Goal: Task Accomplishment & Management: Use online tool/utility

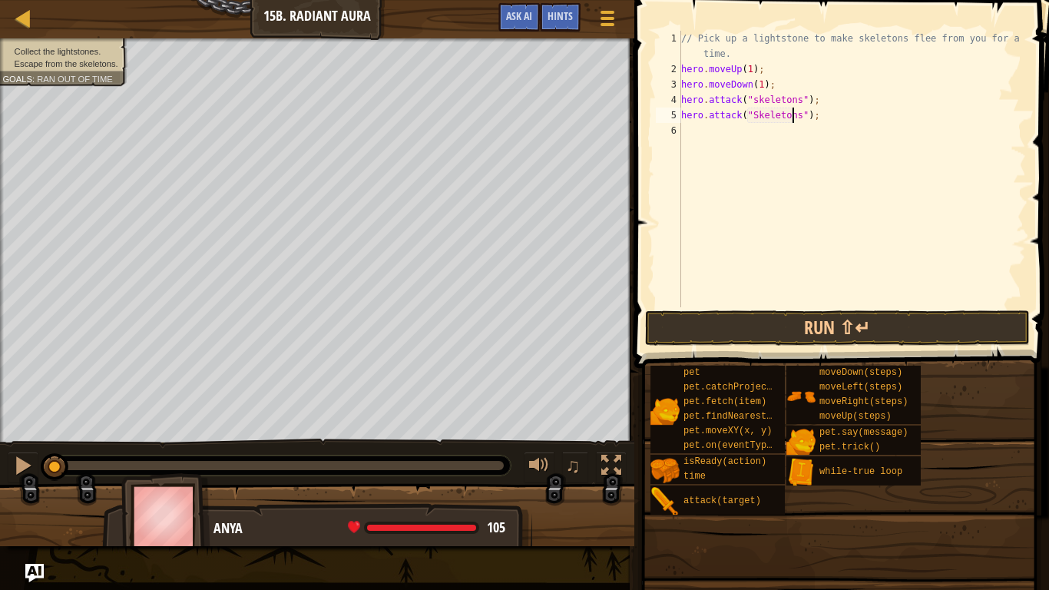
scroll to position [7, 9]
click at [815, 323] on button "Run ⇧↵" at bounding box center [837, 327] width 385 height 35
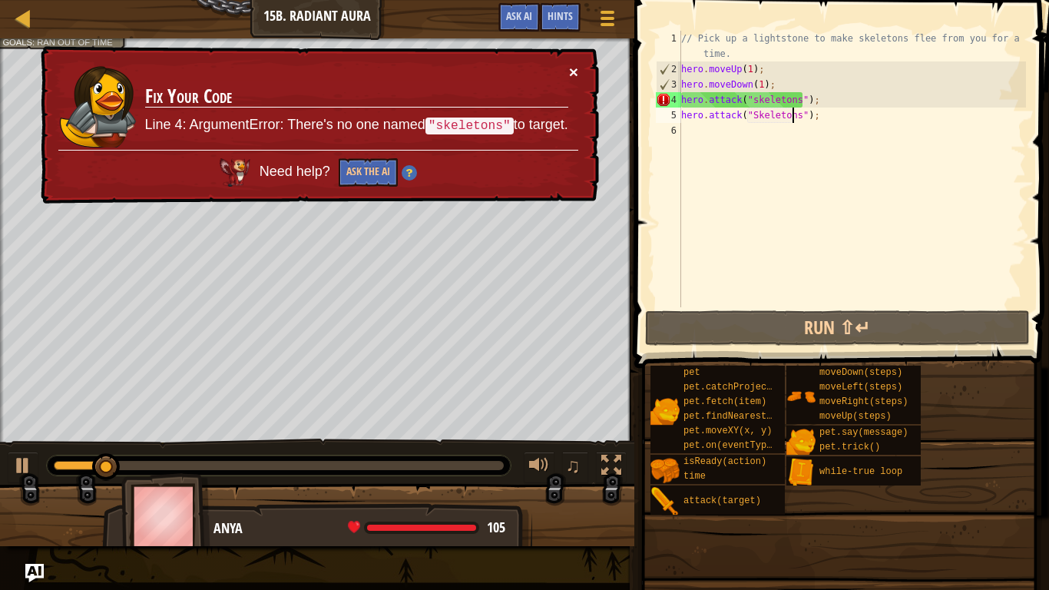
click at [576, 67] on button "×" at bounding box center [573, 72] width 9 height 16
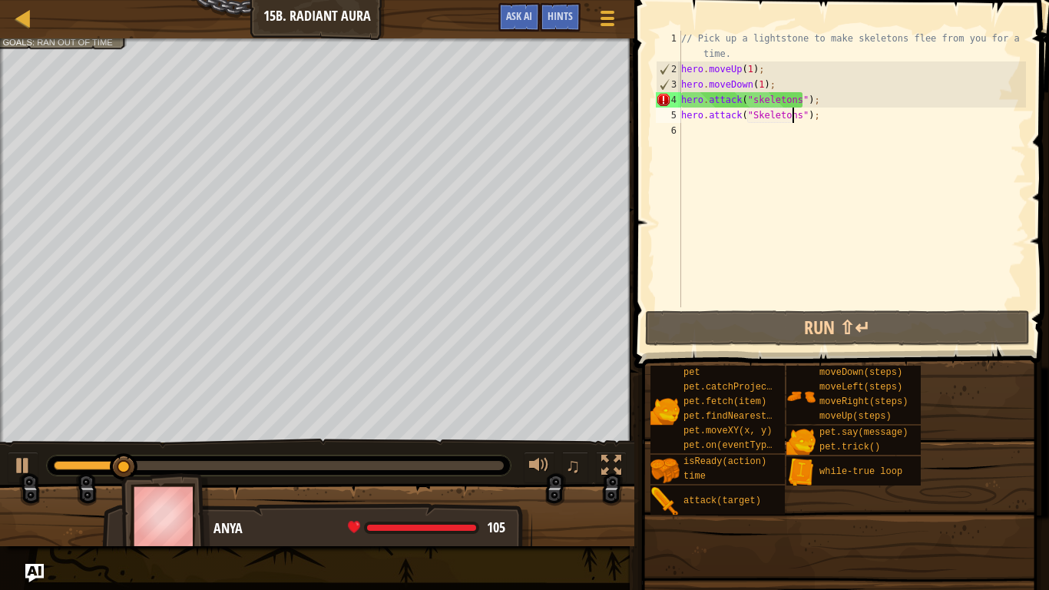
click at [812, 120] on div "// Pick up a lightstone to make skeletons flee from you for a short time. hero …" at bounding box center [852, 192] width 348 height 323
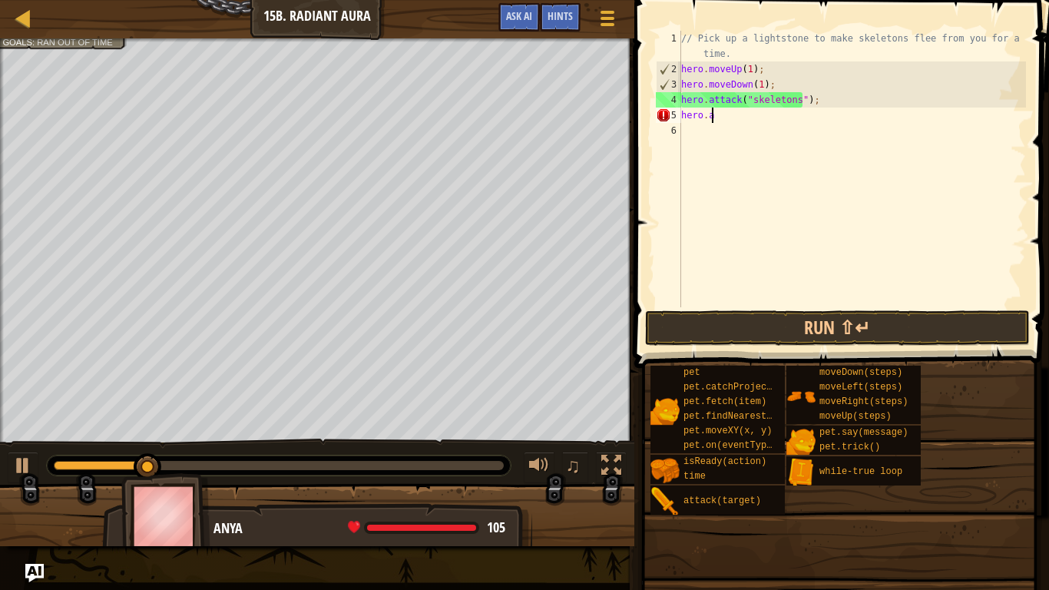
type textarea "h"
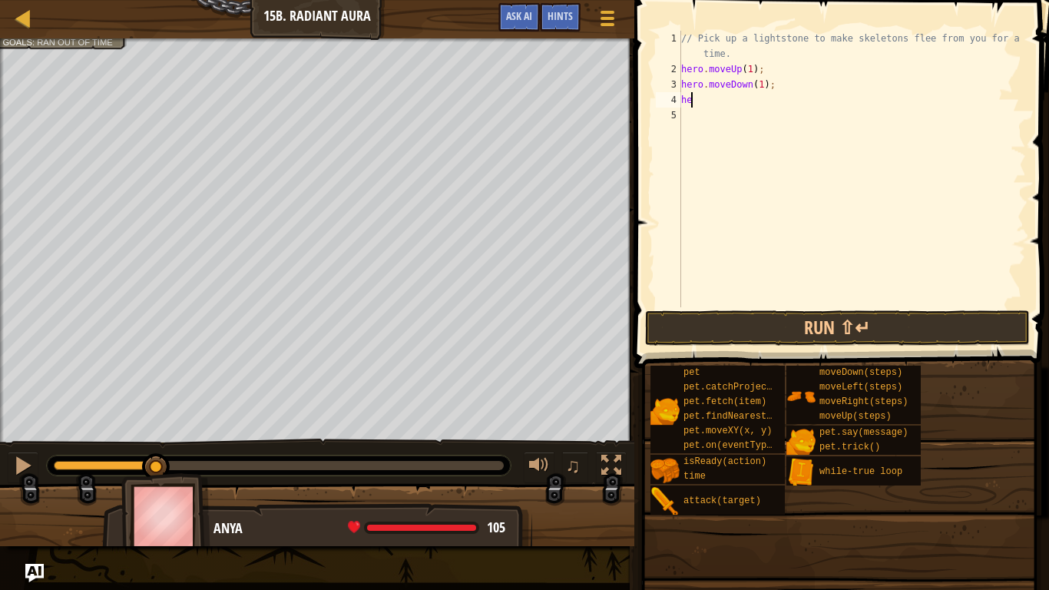
type textarea "h"
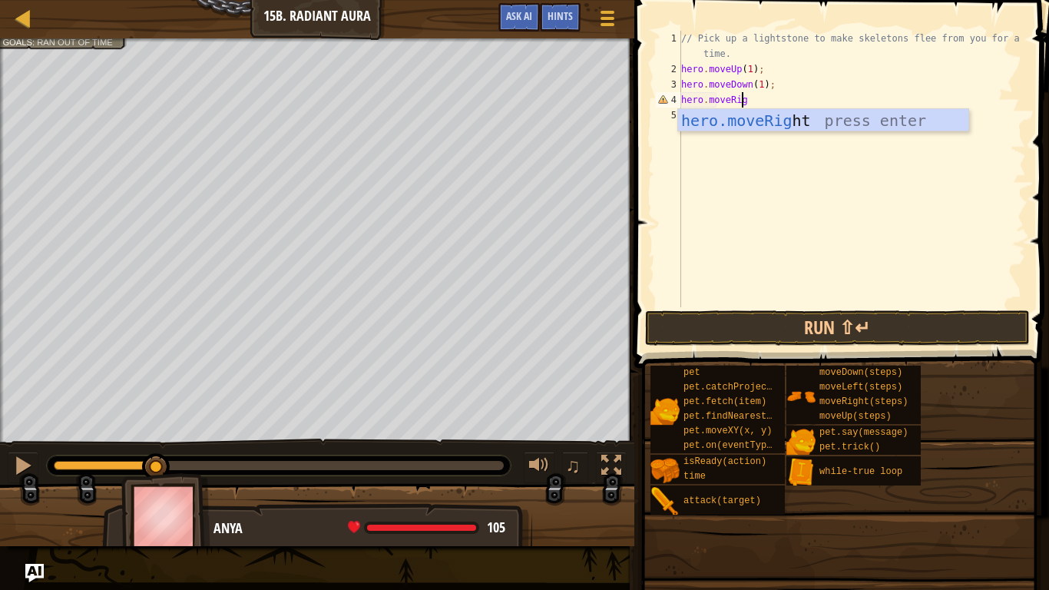
scroll to position [7, 5]
type textarea "hero.moveRight"
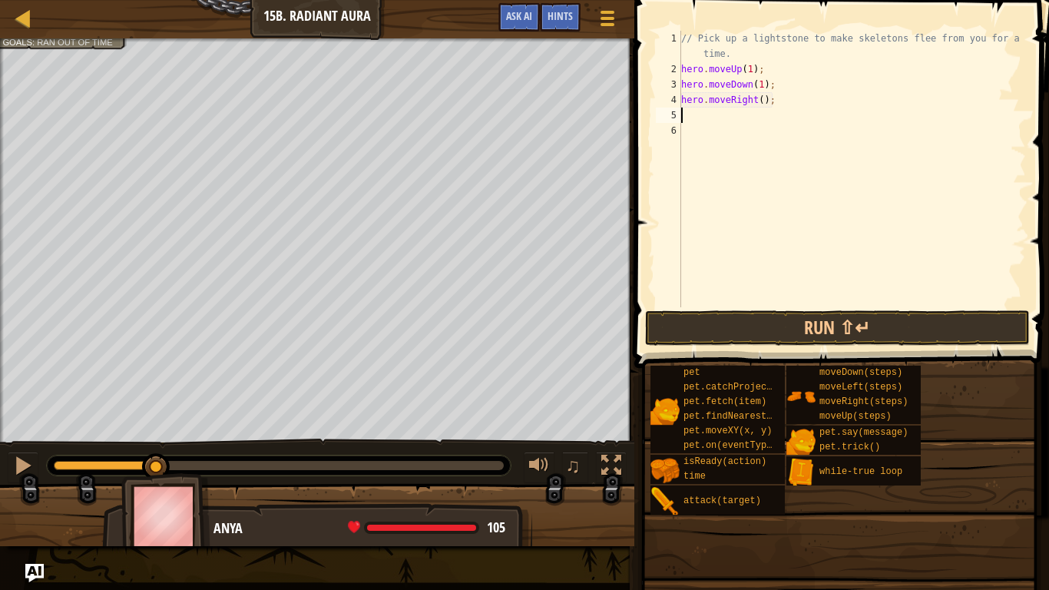
scroll to position [7, 0]
click at [756, 100] on div "// Pick up a lightstone to make skeletons flee from you for a short time. hero …" at bounding box center [852, 192] width 348 height 323
type textarea "hero.moveRight(2);"
click at [753, 326] on button "Run ⇧↵" at bounding box center [837, 327] width 385 height 35
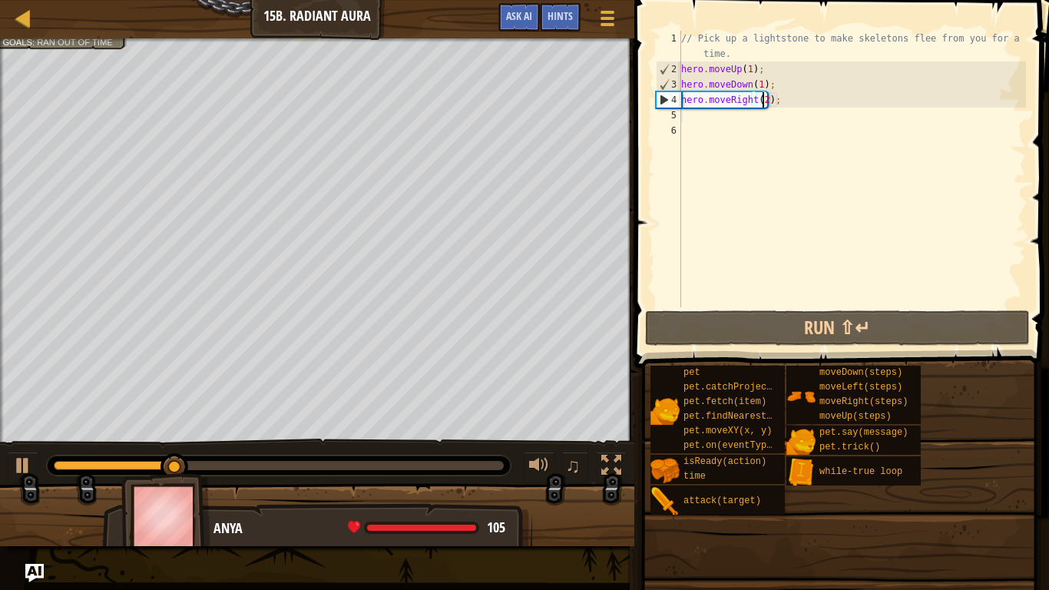
click at [702, 131] on div "// Pick up a lightstone to make skeletons flee from you for a short time. hero …" at bounding box center [852, 192] width 348 height 323
click at [700, 117] on div "// Pick up a lightstone to make skeletons flee from you for a short time. hero …" at bounding box center [852, 192] width 348 height 323
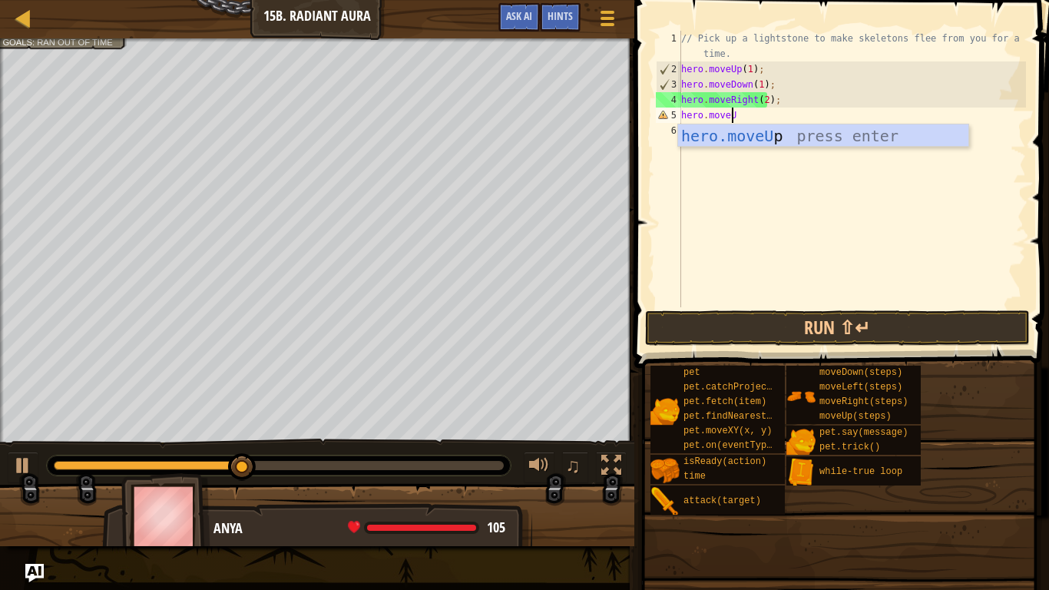
type textarea "hero.moveUP"
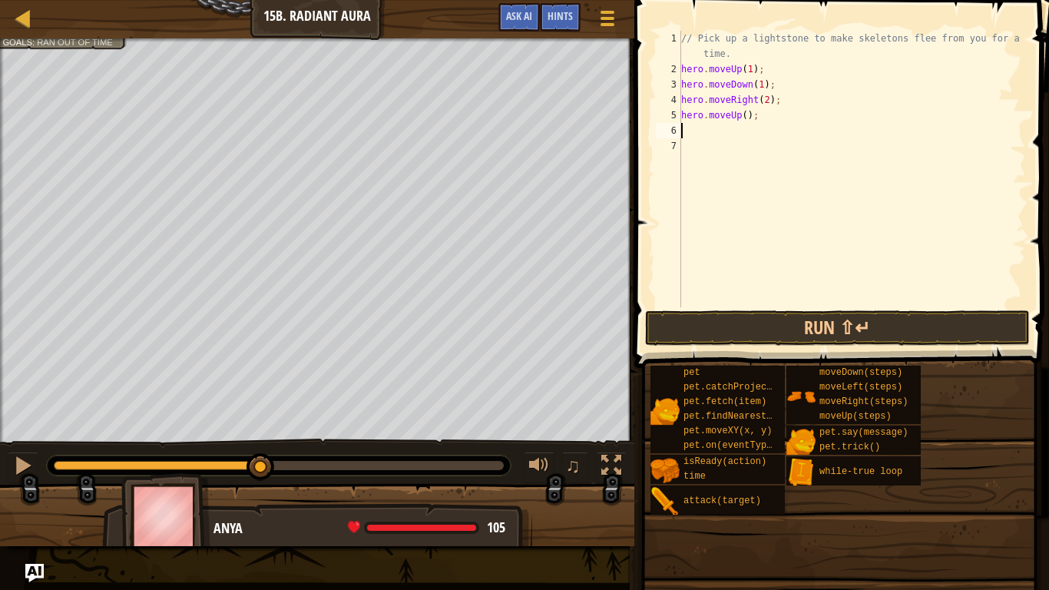
click at [741, 117] on div "// Pick up a lightstone to make skeletons flee from you for a short time. hero …" at bounding box center [852, 192] width 348 height 323
click at [769, 117] on div "// Pick up a lightstone to make skeletons flee from you for a short time. hero …" at bounding box center [852, 192] width 348 height 323
type textarea "h"
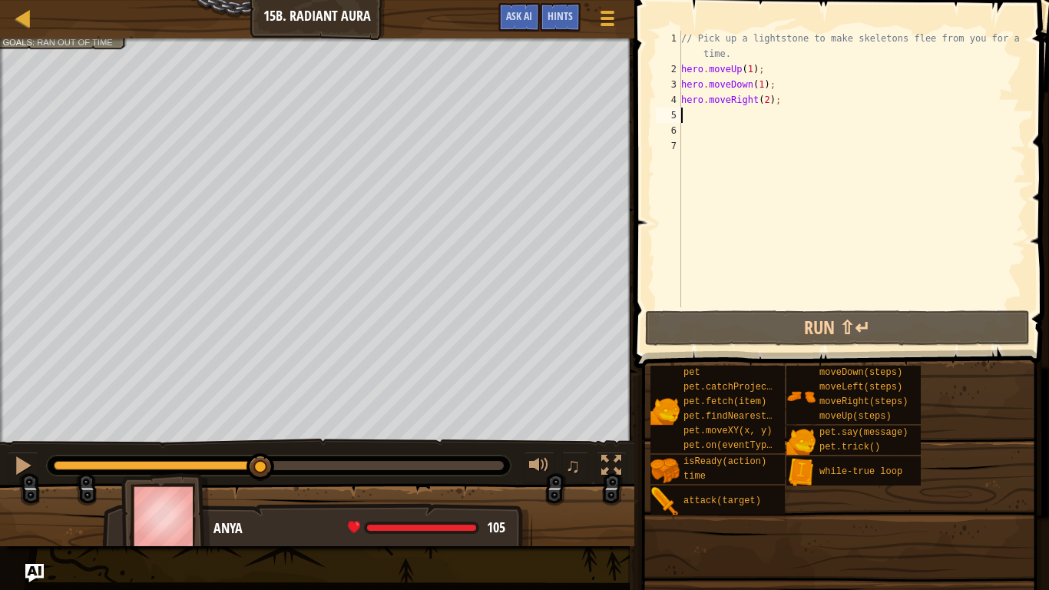
click at [733, 51] on div "// Pick up a lightstone to make skeletons flee from you for a short time. hero …" at bounding box center [852, 192] width 348 height 323
type textarea "// Pick up a lightstone to make skeletons flee from you for a short time."
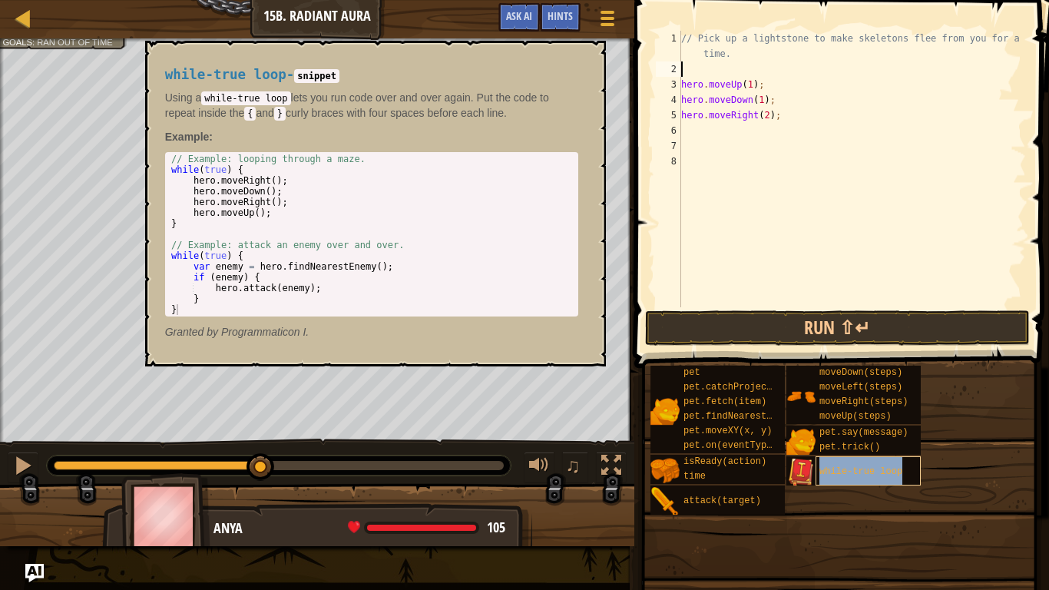
click at [833, 471] on span "while-true loop" at bounding box center [860, 471] width 83 height 11
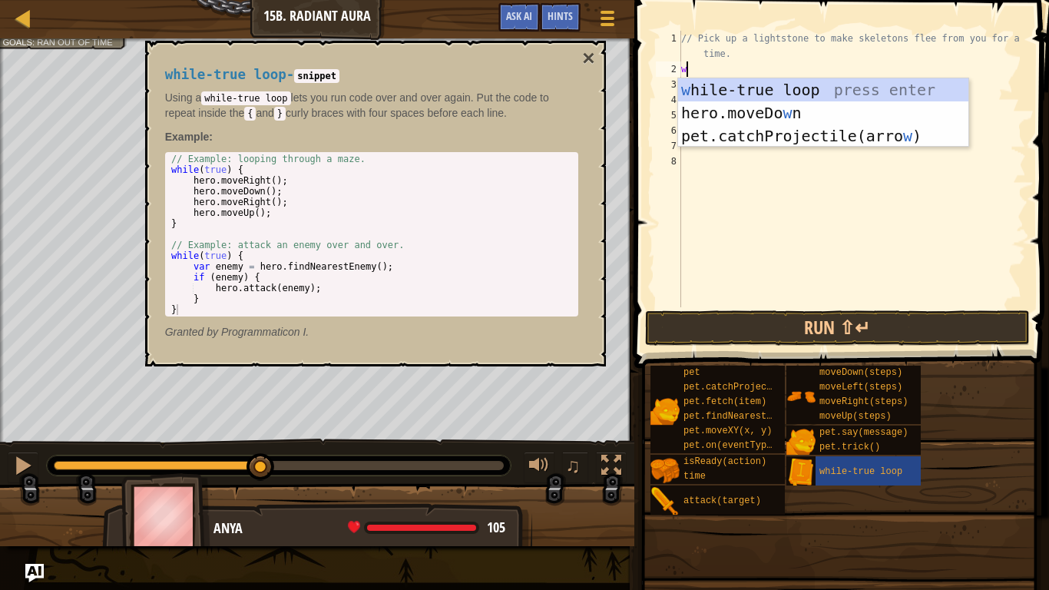
type textarea "wh"
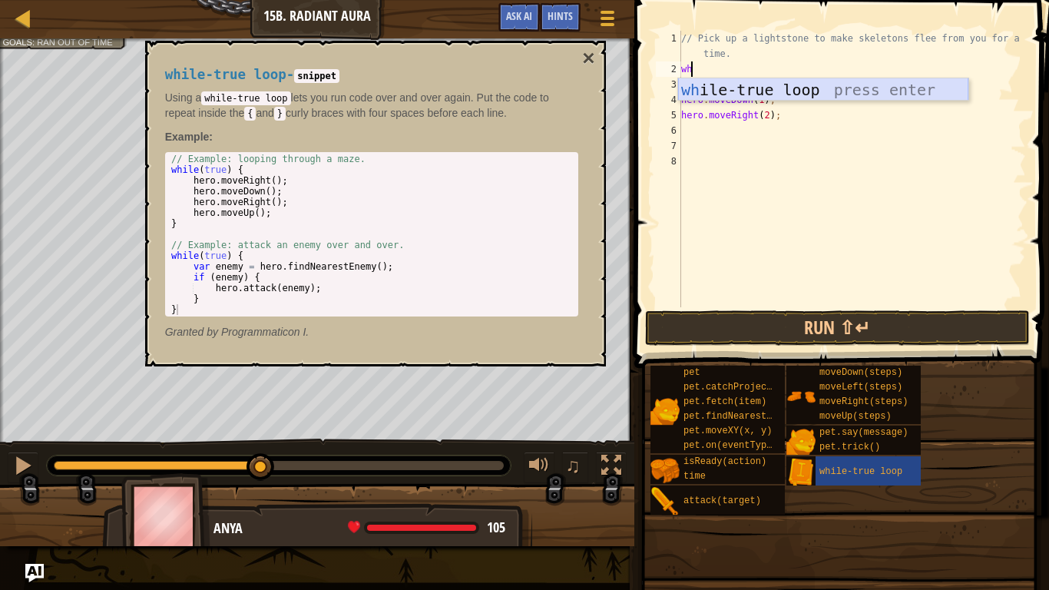
click at [749, 91] on div "wh ile-true loop press enter" at bounding box center [823, 112] width 290 height 69
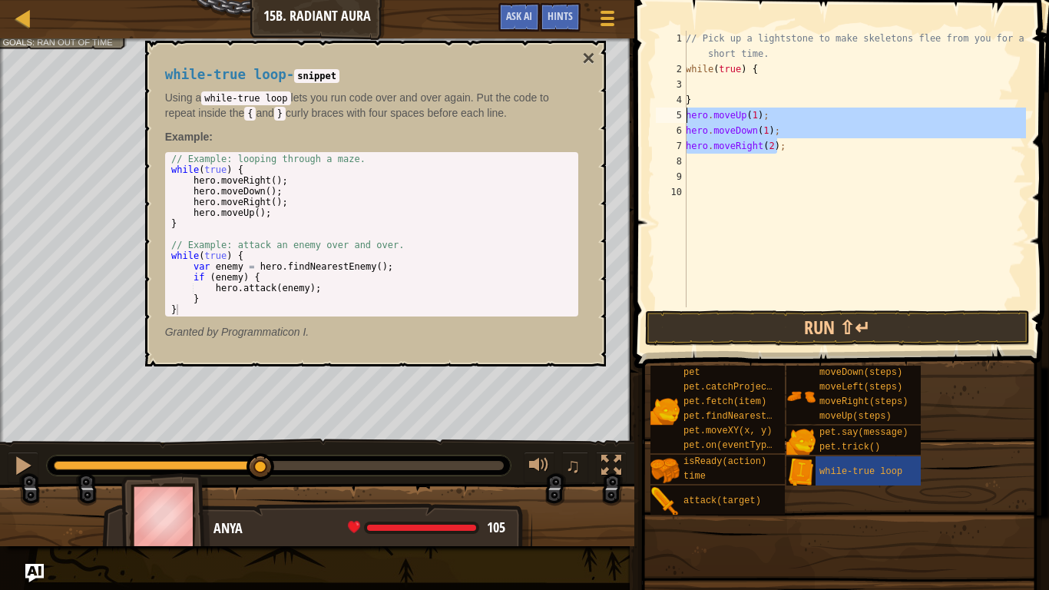
drag, startPoint x: 786, startPoint y: 149, endPoint x: 679, endPoint y: 120, distance: 110.7
click at [679, 120] on div "1 2 3 4 5 6 7 8 9 10 // Pick up a lightstone to make skeletons flee from you fo…" at bounding box center [839, 169] width 373 height 276
type textarea "hero.moveUp(1); hero.moveDown(1);"
click at [699, 81] on div "// Pick up a lightstone to make skeletons flee from you for a short time. while…" at bounding box center [854, 192] width 343 height 323
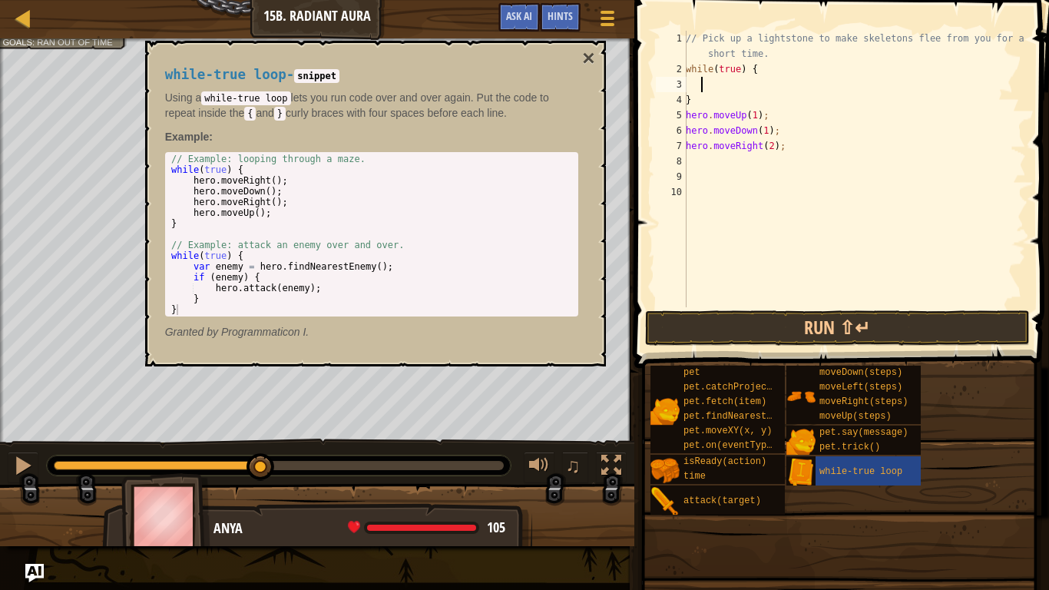
paste textarea "hero.moveRight(2);"
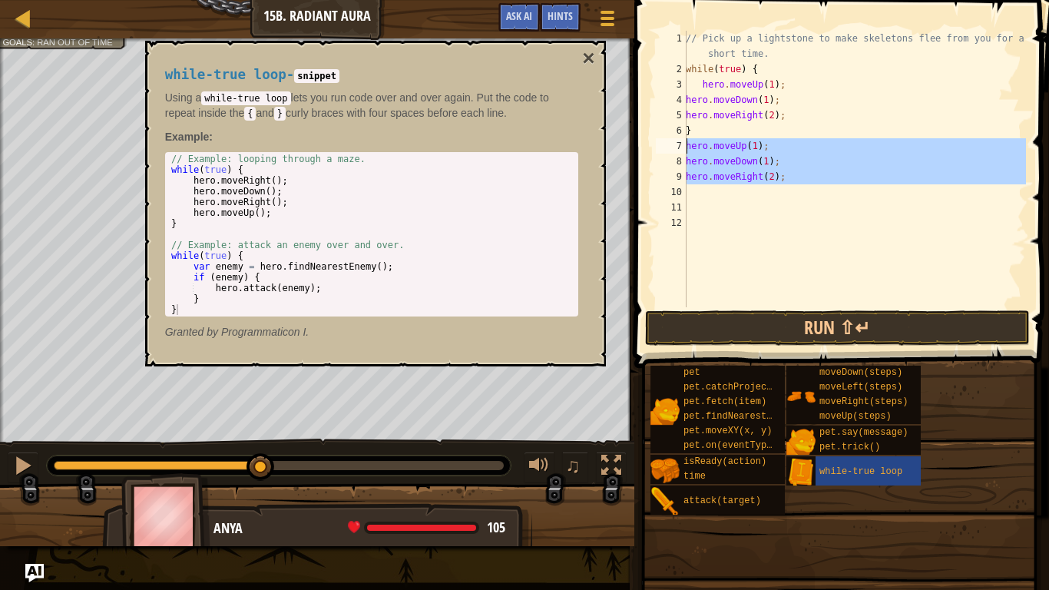
drag, startPoint x: 788, startPoint y: 192, endPoint x: 679, endPoint y: 148, distance: 117.5
click at [679, 148] on div "hero.moveRight(2); 1 2 3 4 5 6 7 8 9 10 11 12 // Pick up a lightstone to make s…" at bounding box center [839, 169] width 373 height 276
type textarea "hero.moveUp(1); hero.moveDown(1);"
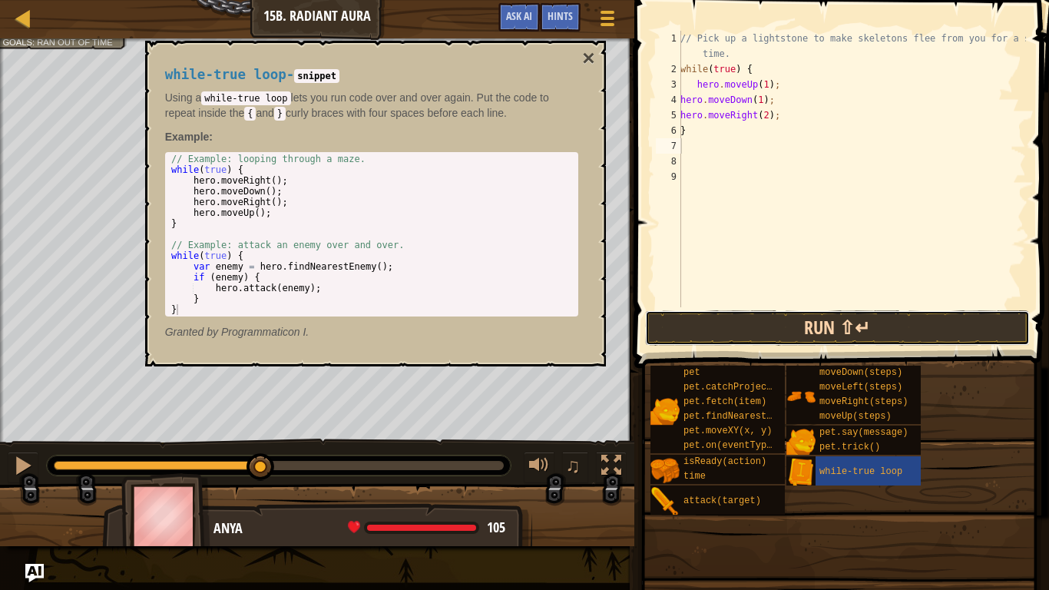
click at [760, 334] on button "Run ⇧↵" at bounding box center [837, 327] width 385 height 35
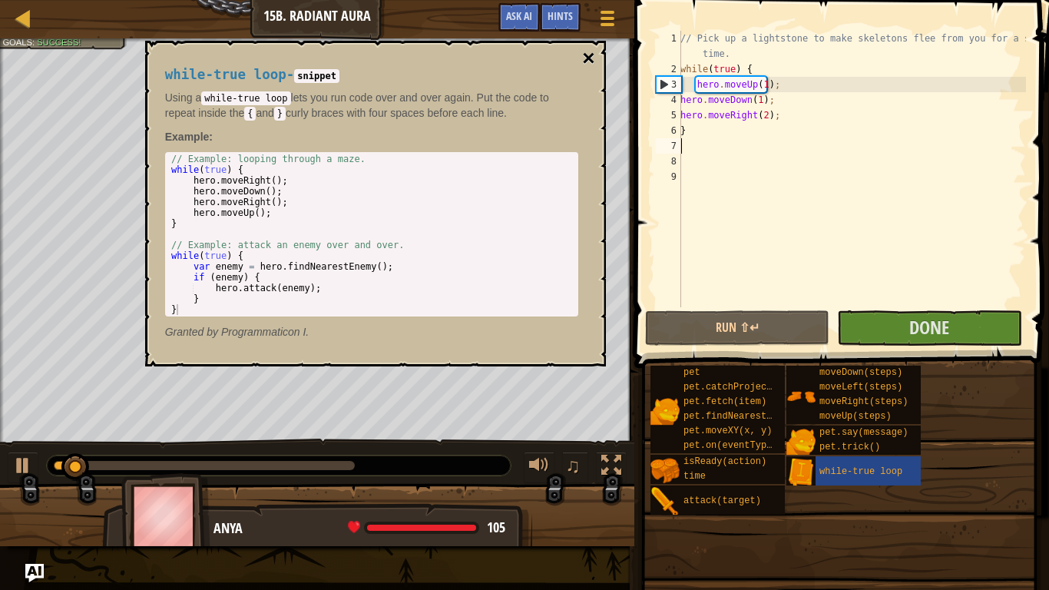
click at [590, 57] on button "×" at bounding box center [588, 59] width 12 height 22
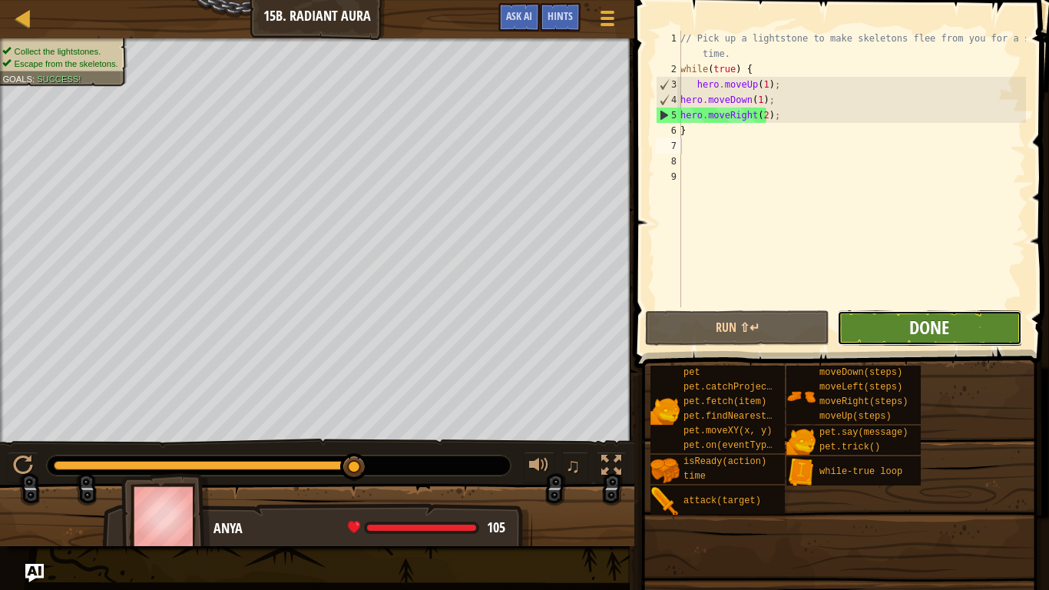
click at [915, 317] on span "Done" at bounding box center [929, 327] width 40 height 25
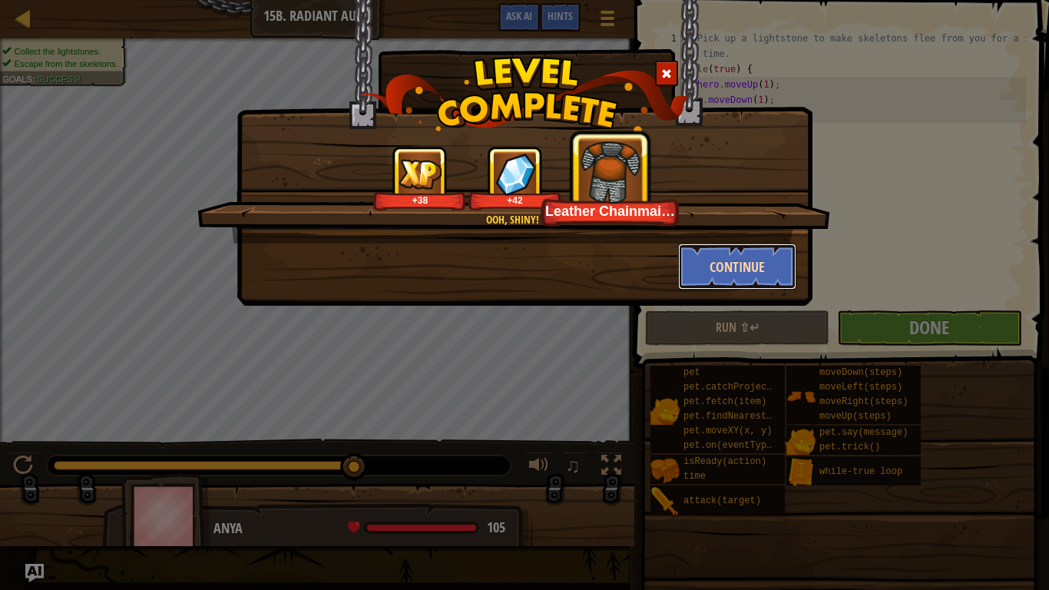
click at [723, 270] on button "Continue" at bounding box center [737, 266] width 119 height 46
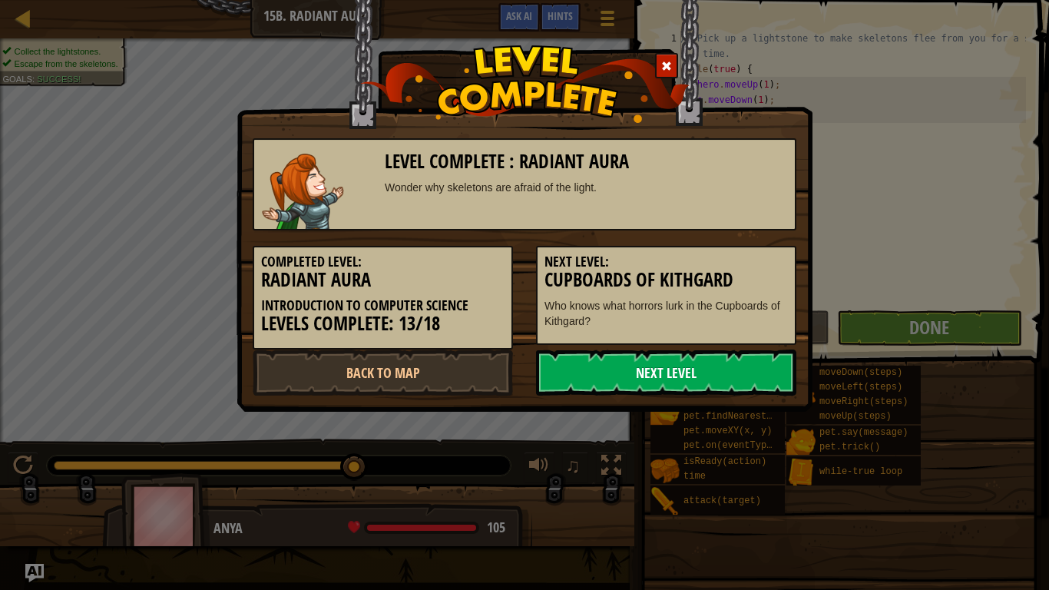
click at [712, 362] on link "Next Level" at bounding box center [666, 372] width 260 height 46
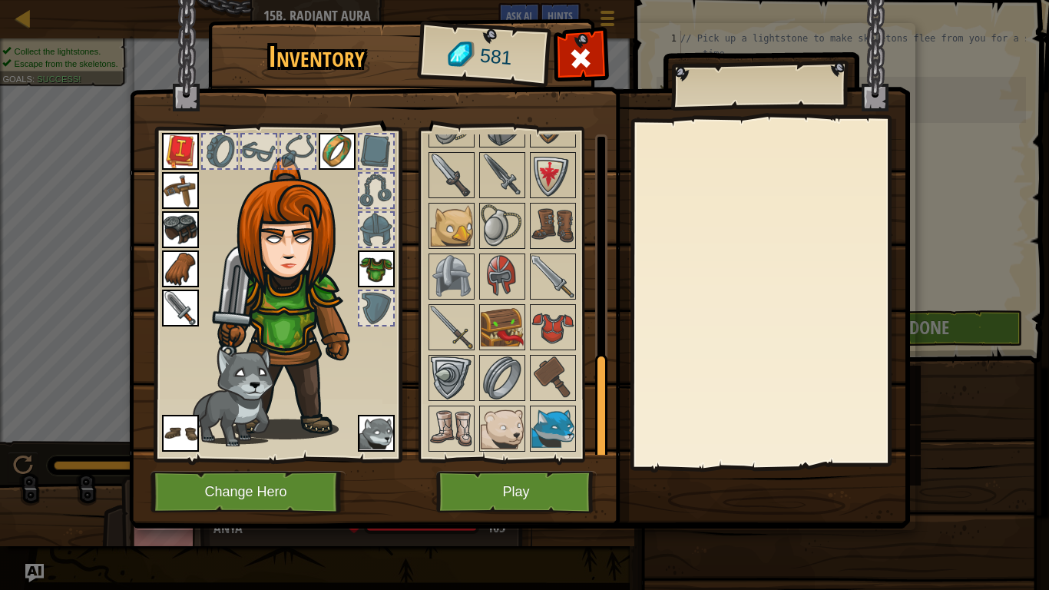
scroll to position [668, 0]
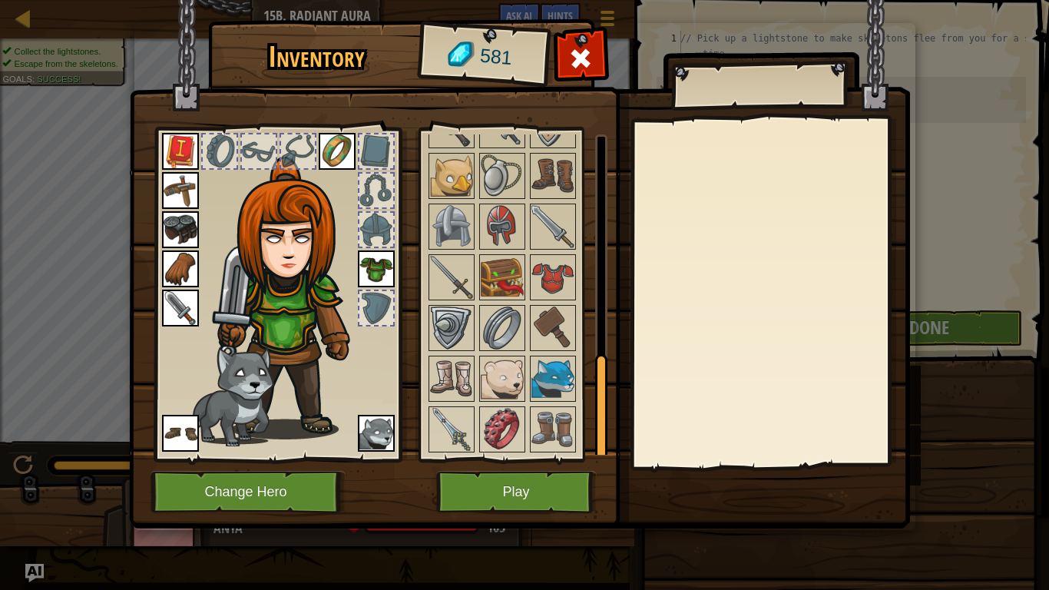
drag, startPoint x: 599, startPoint y: 199, endPoint x: 627, endPoint y: 504, distance: 306.1
click at [627, 504] on div "Inventory 581 Available Equip Equip Equip Equip Equip Equip Equip Equip Equip E…" at bounding box center [524, 276] width 781 height 507
click at [542, 380] on img at bounding box center [552, 378] width 43 height 43
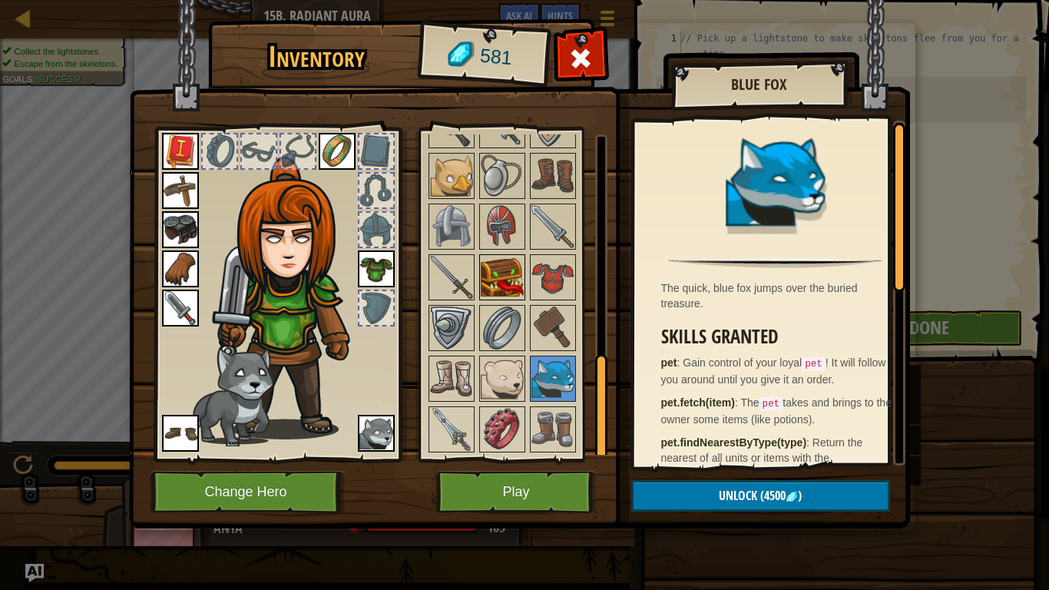
click at [504, 280] on img at bounding box center [502, 277] width 43 height 43
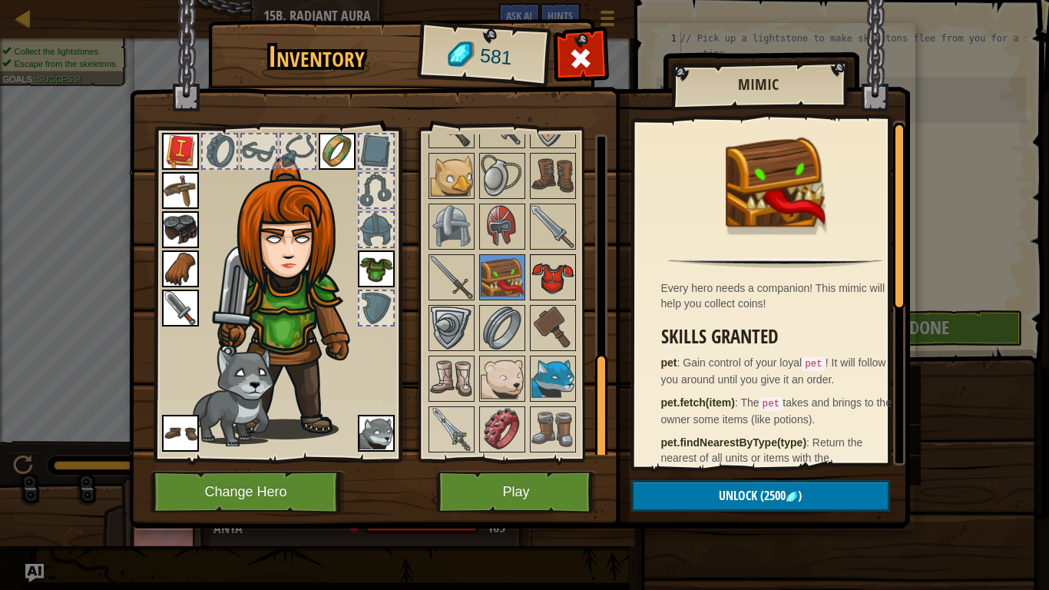
click at [555, 286] on img at bounding box center [552, 277] width 43 height 43
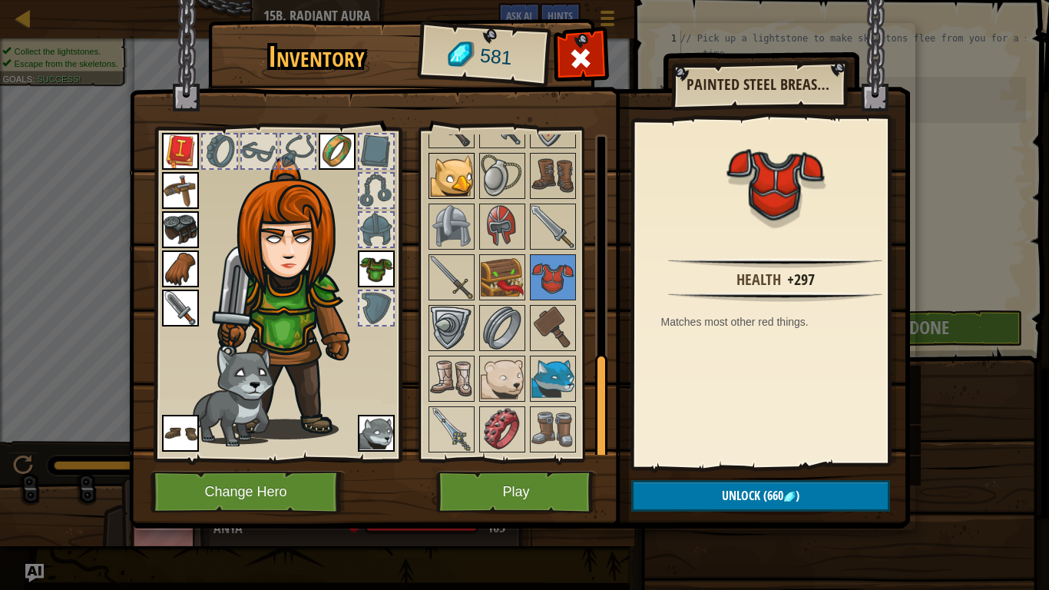
click at [463, 170] on img at bounding box center [451, 175] width 43 height 43
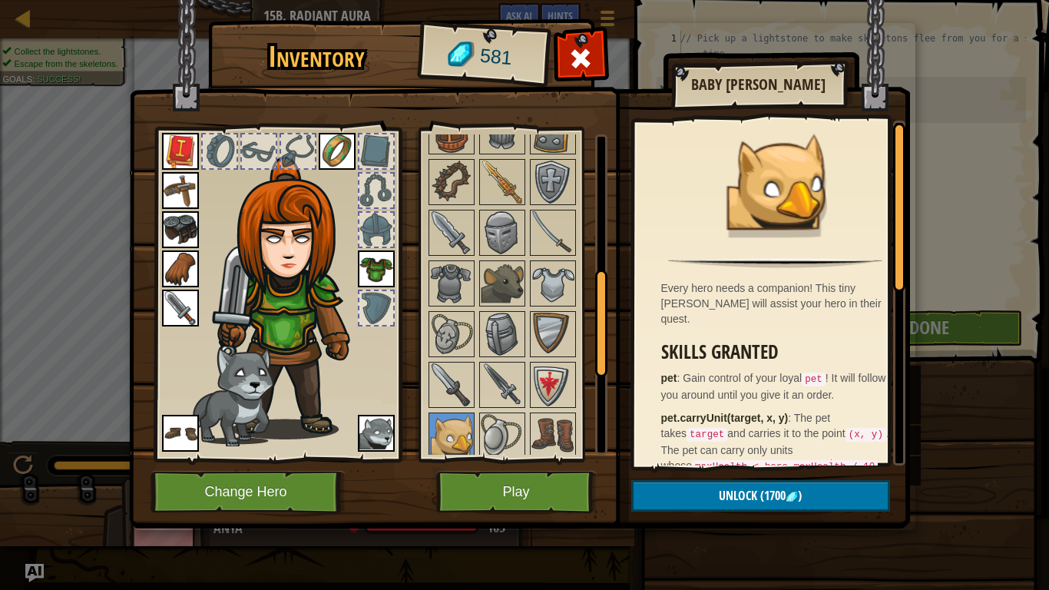
drag, startPoint x: 601, startPoint y: 403, endPoint x: 605, endPoint y: 292, distance: 111.4
click at [605, 292] on div at bounding box center [601, 324] width 12 height 108
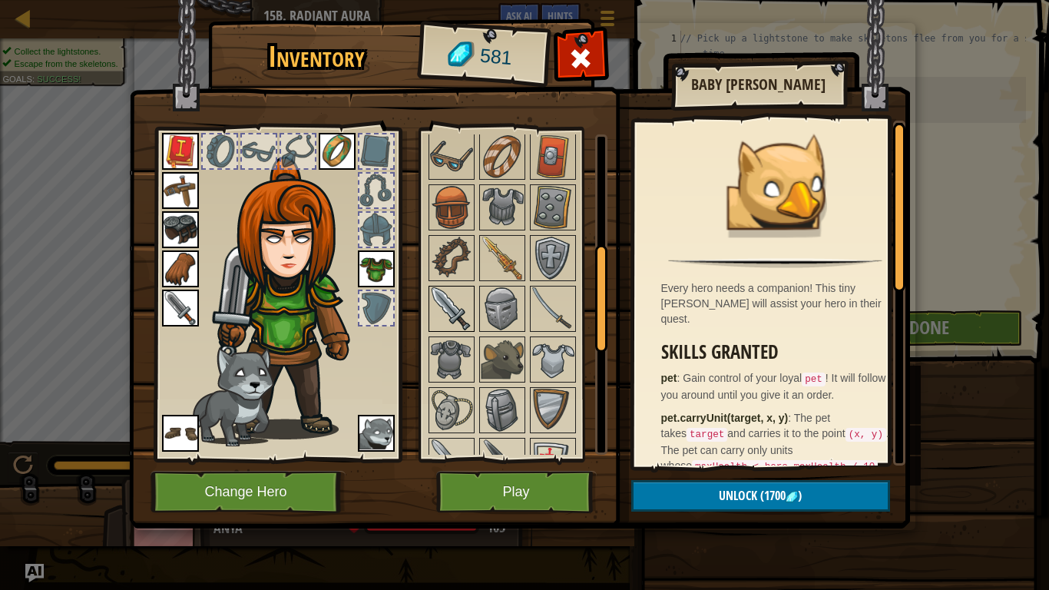
click at [448, 313] on img at bounding box center [451, 308] width 43 height 43
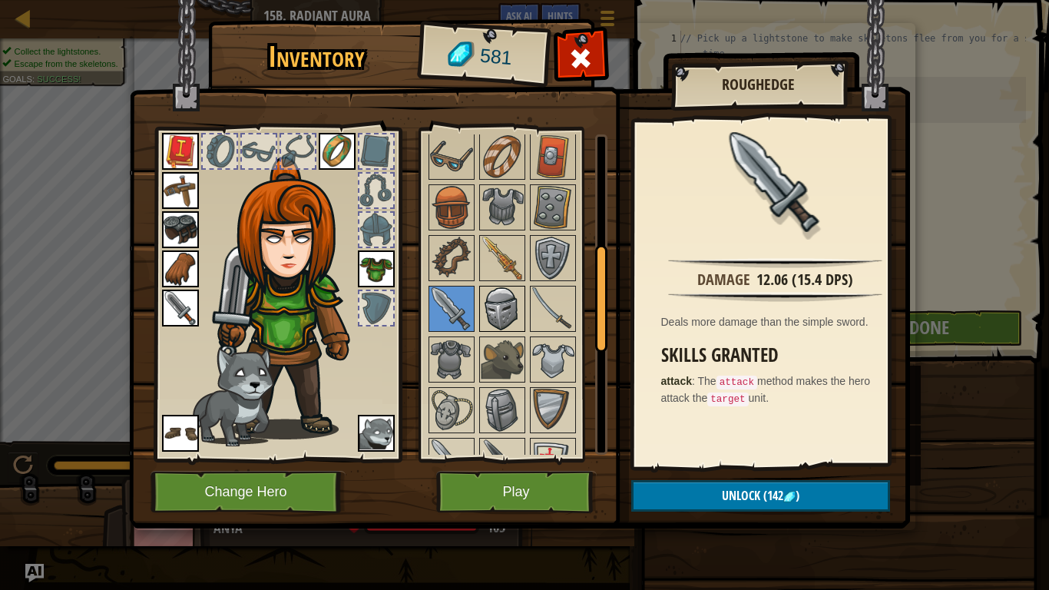
click at [500, 313] on img at bounding box center [502, 308] width 43 height 43
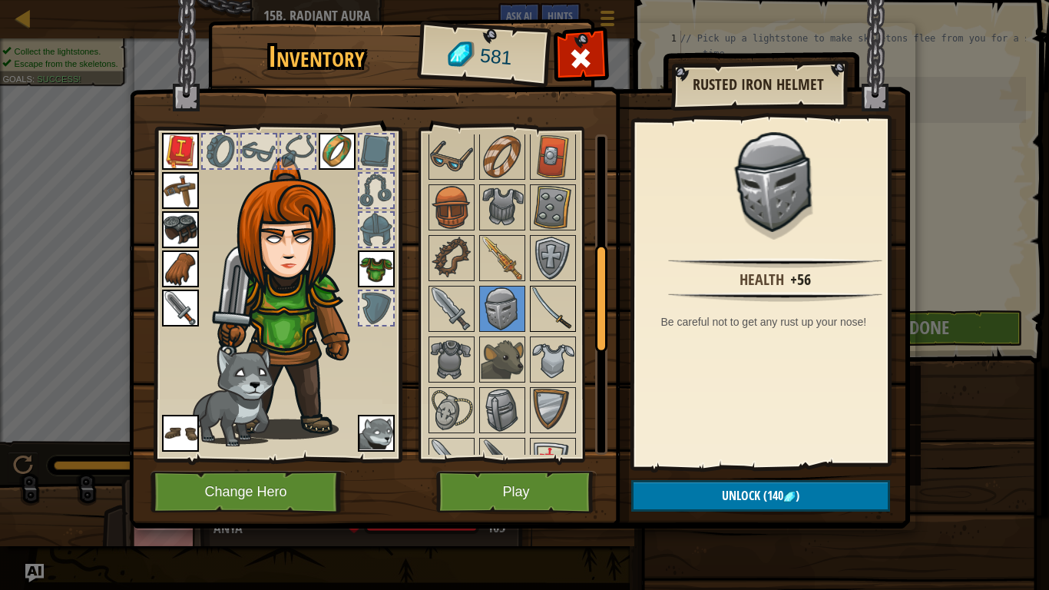
click at [548, 315] on img at bounding box center [552, 308] width 43 height 43
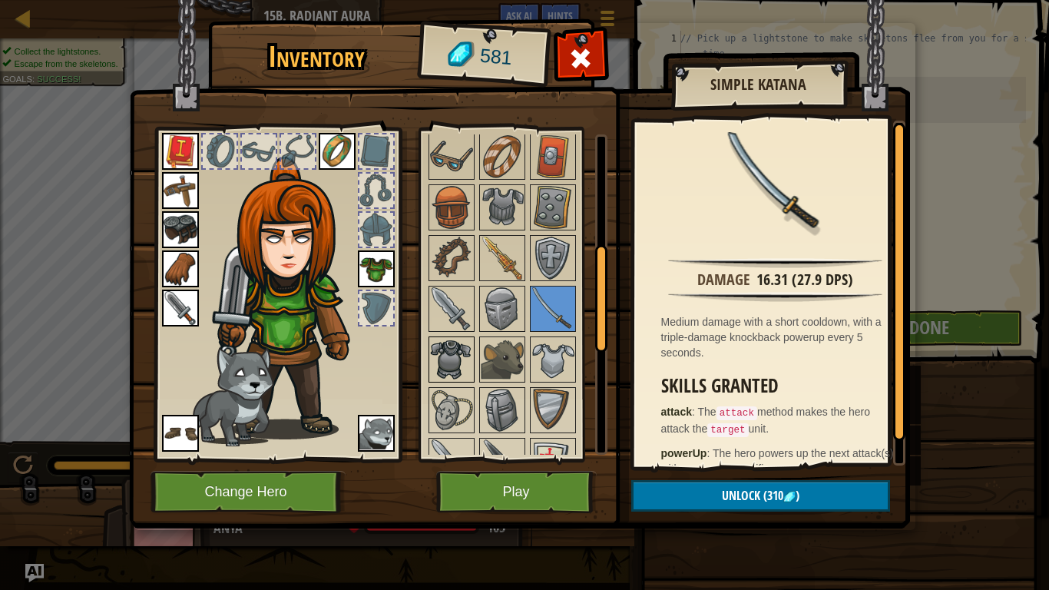
click at [455, 357] on img at bounding box center [451, 359] width 43 height 43
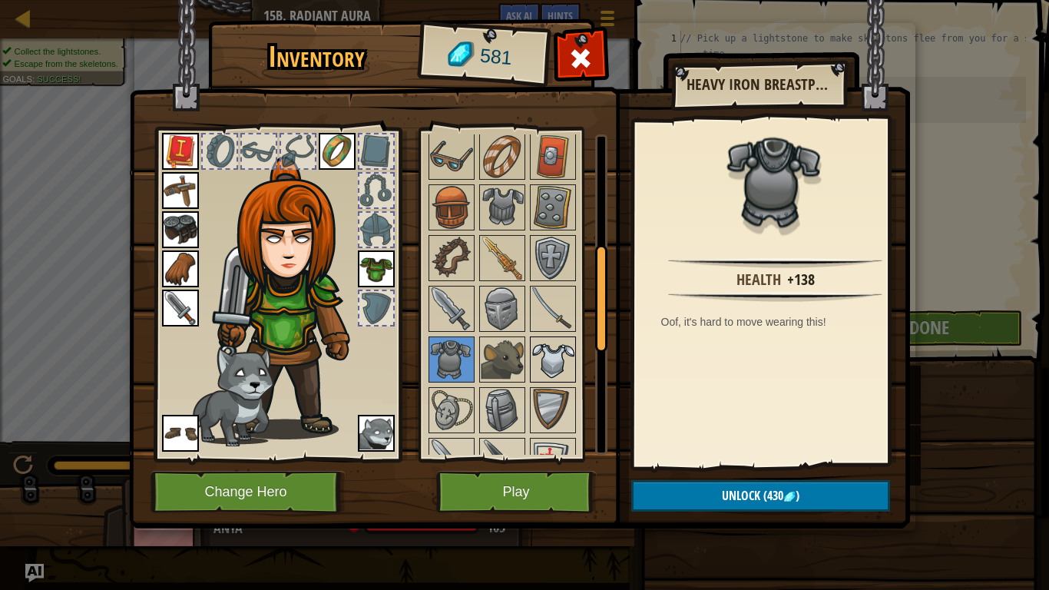
click at [534, 356] on img at bounding box center [552, 359] width 43 height 43
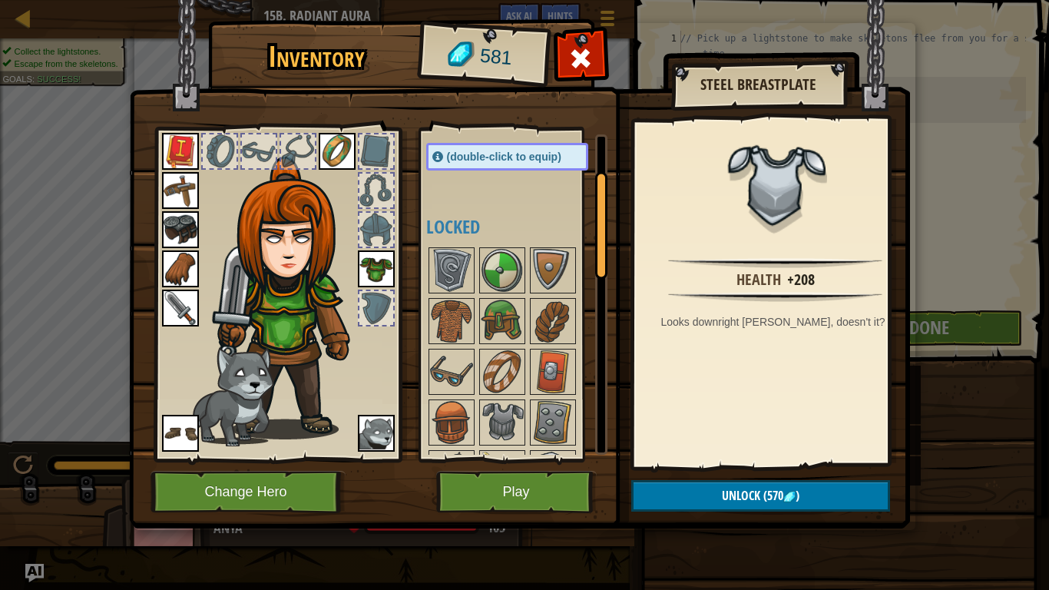
scroll to position [145, 0]
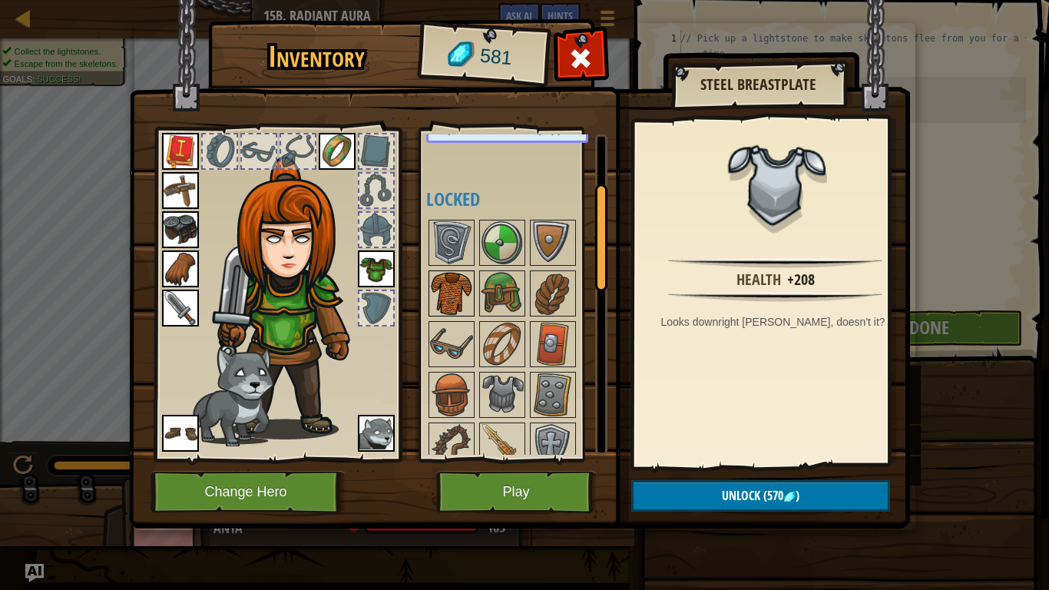
click at [452, 312] on img at bounding box center [451, 293] width 43 height 43
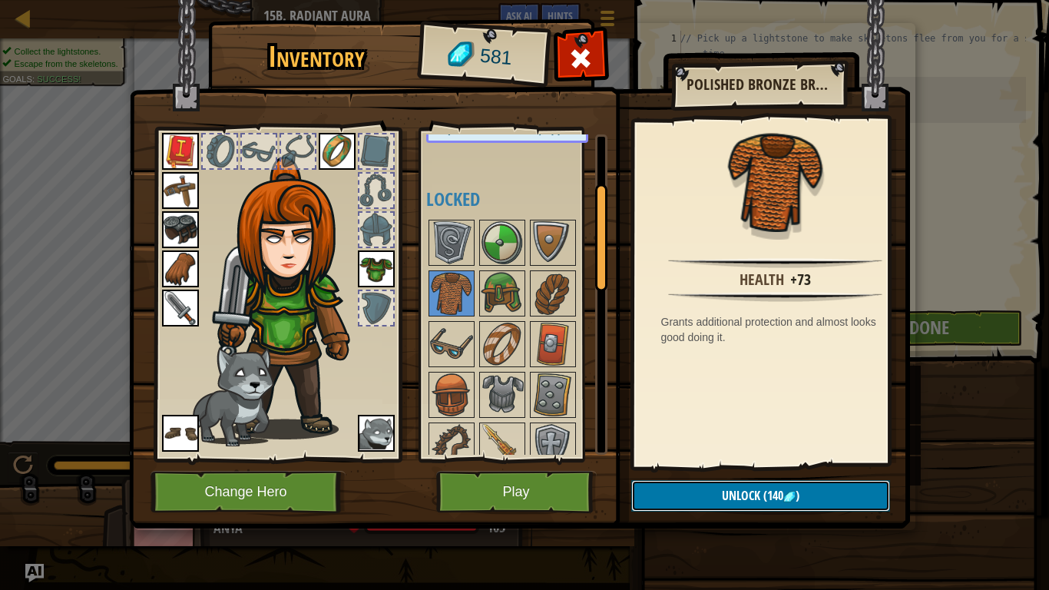
click at [729, 491] on span "Unlock" at bounding box center [741, 495] width 38 height 17
click at [719, 495] on button "Confirm" at bounding box center [760, 495] width 259 height 31
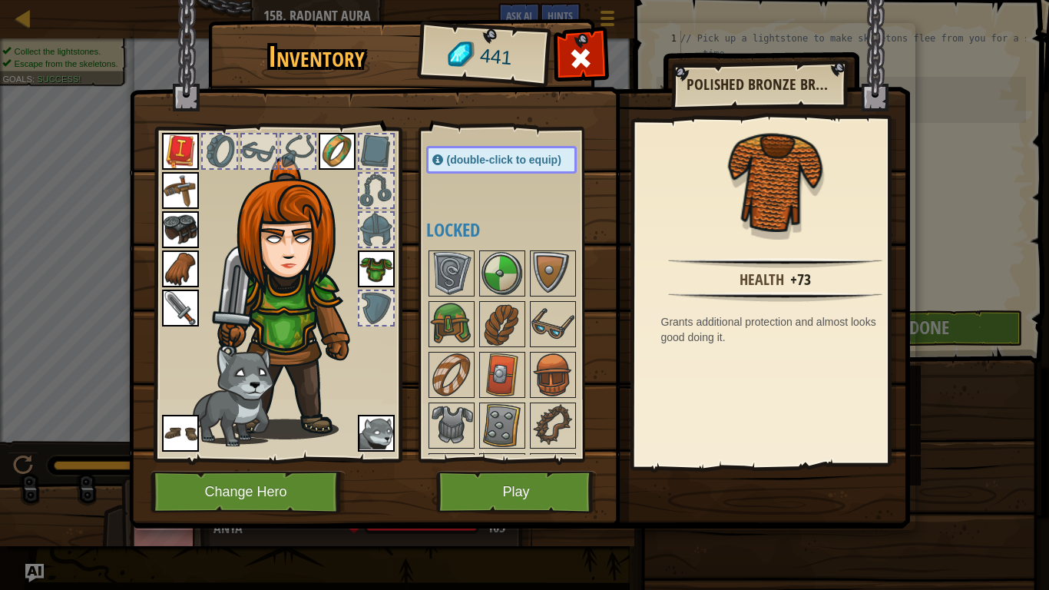
scroll to position [109, 0]
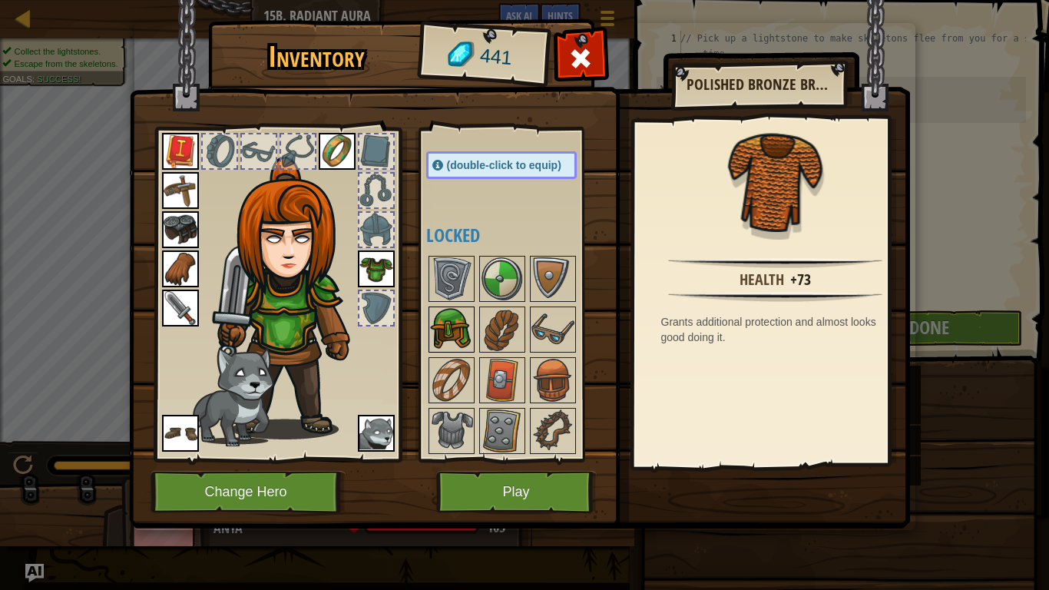
click at [455, 345] on img at bounding box center [451, 329] width 43 height 43
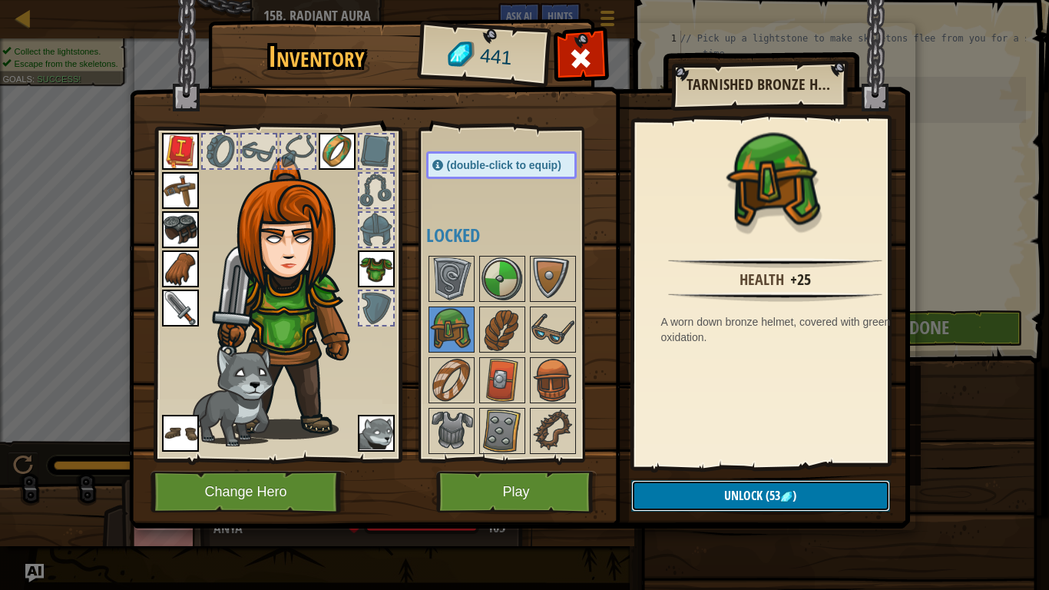
click at [786, 508] on button "Unlock (53 )" at bounding box center [760, 495] width 259 height 31
click at [729, 503] on button "Confirm" at bounding box center [760, 495] width 259 height 31
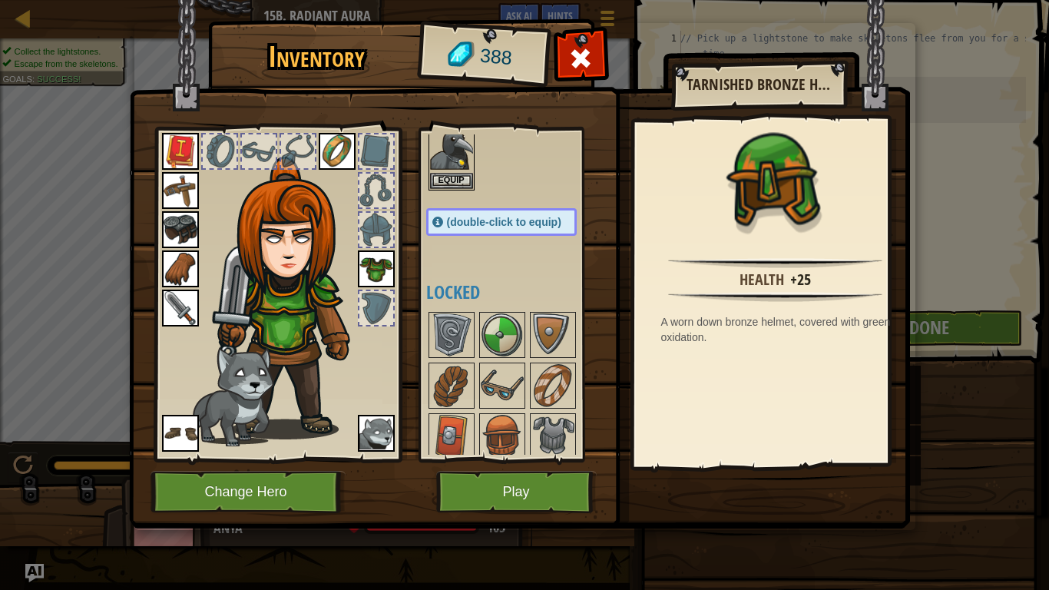
scroll to position [178, 0]
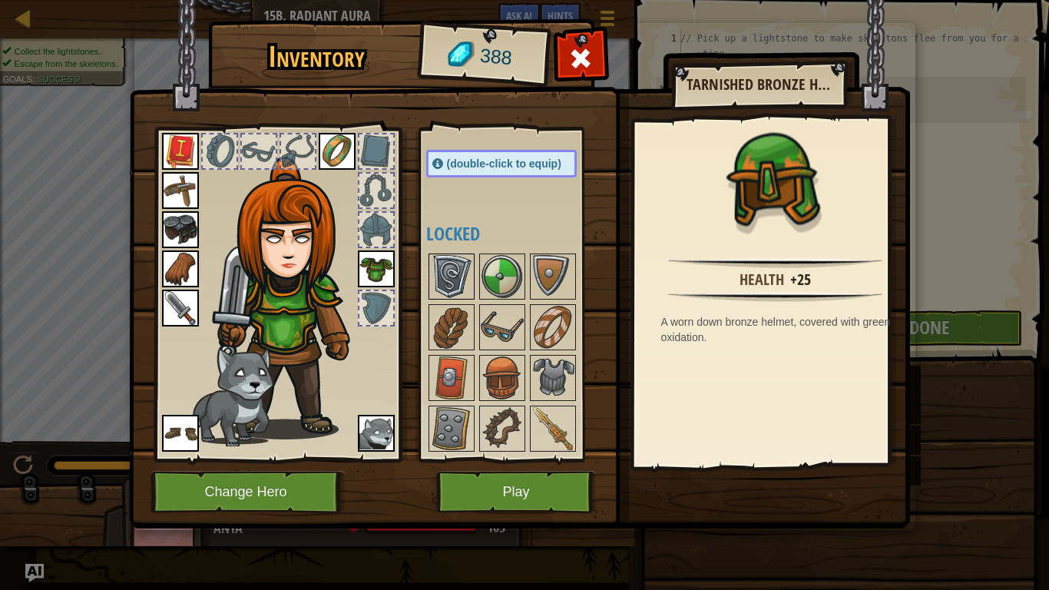
click at [449, 283] on img at bounding box center [451, 276] width 43 height 43
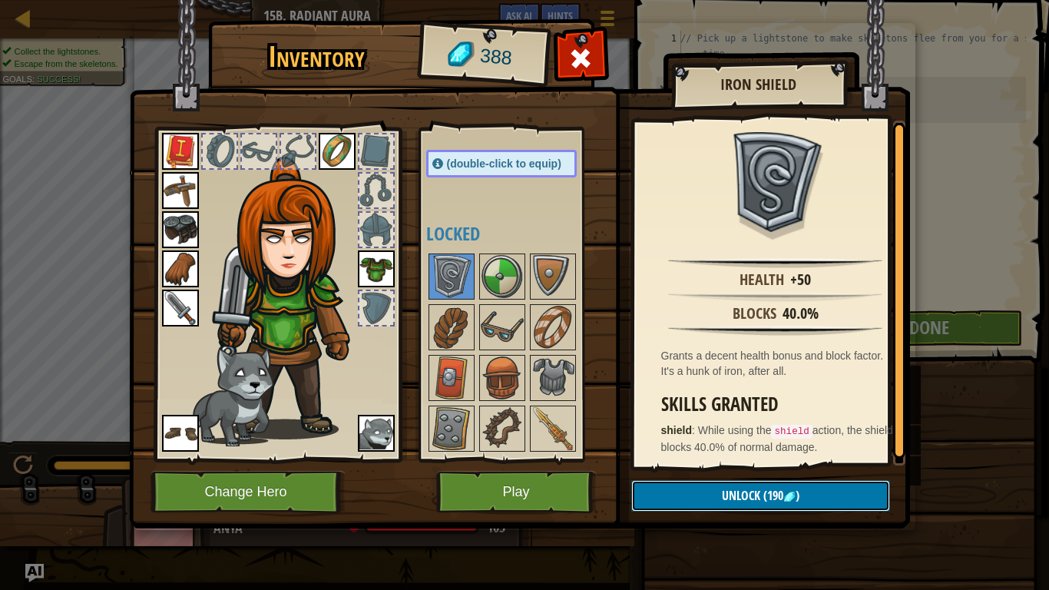
click at [756, 491] on span "Unlock" at bounding box center [741, 495] width 38 height 17
click at [499, 282] on img at bounding box center [502, 276] width 43 height 43
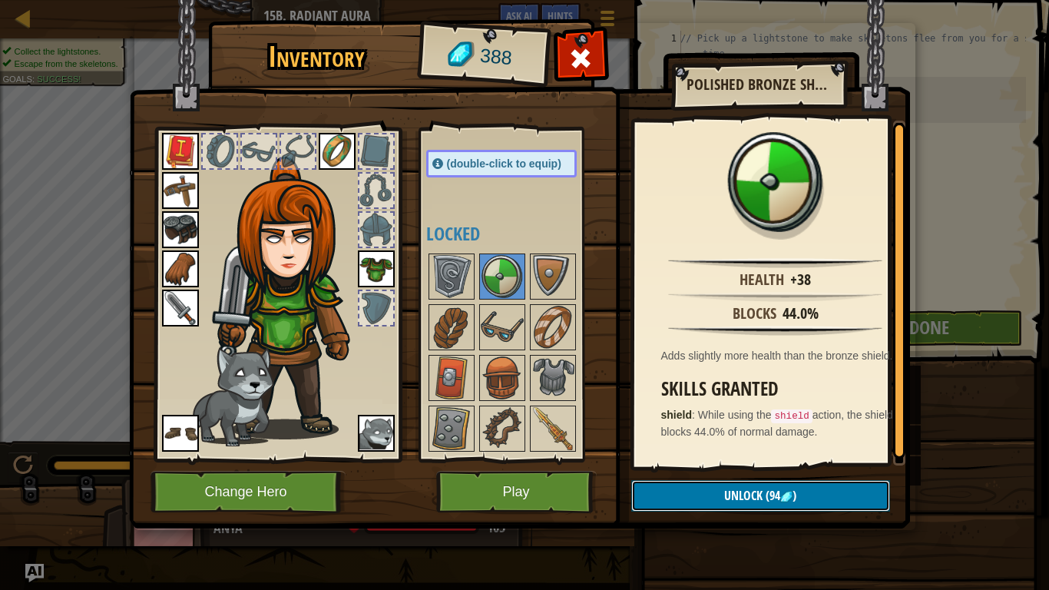
click at [748, 498] on span "Unlock" at bounding box center [743, 495] width 38 height 17
click at [749, 494] on button "Confirm" at bounding box center [760, 495] width 259 height 31
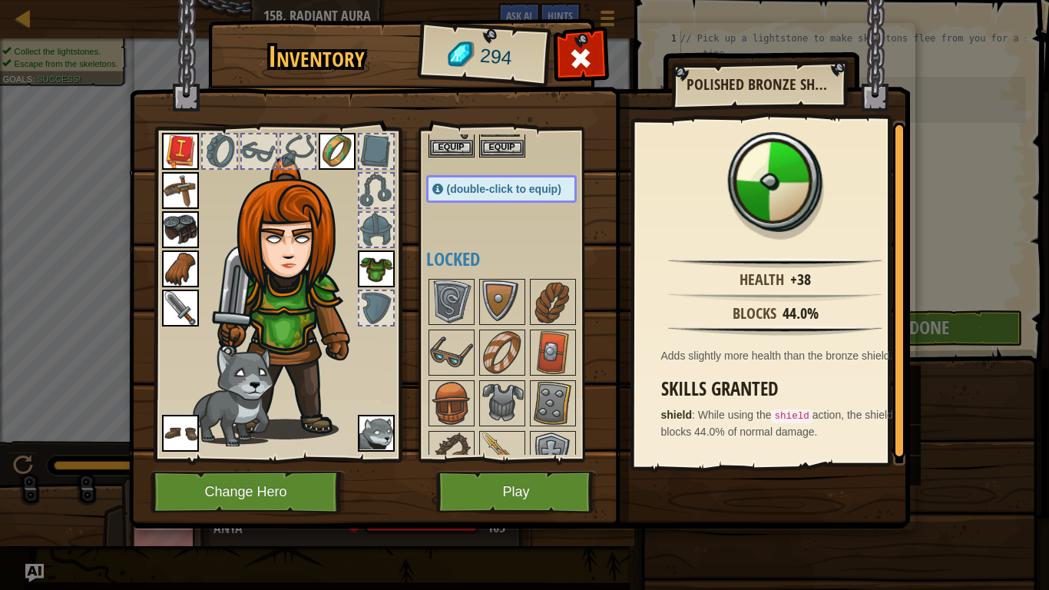
scroll to position [155, 0]
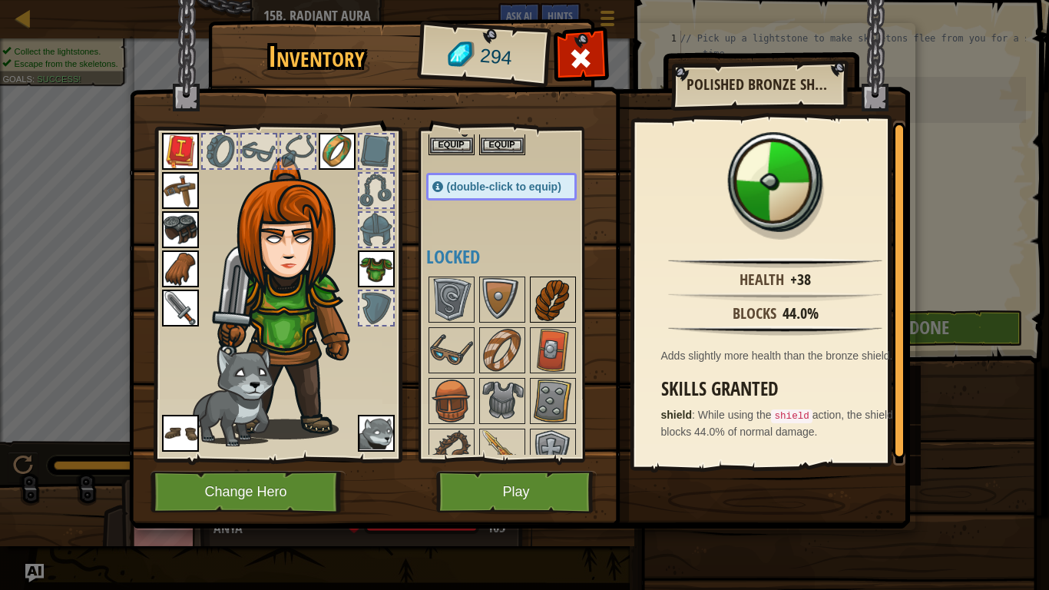
click at [551, 296] on img at bounding box center [552, 299] width 43 height 43
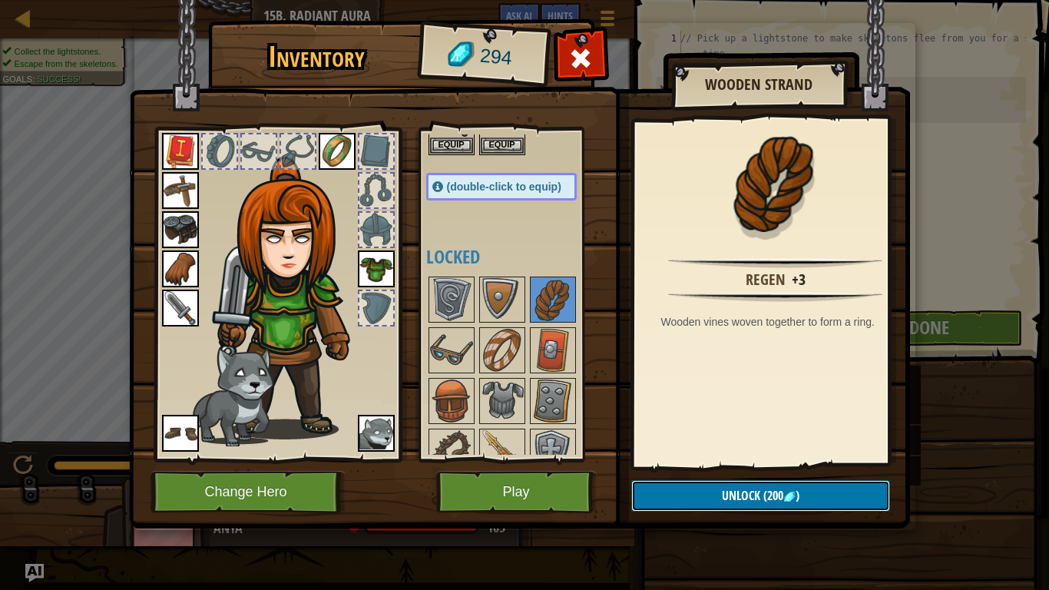
click at [779, 499] on span "(200" at bounding box center [771, 495] width 23 height 17
click at [455, 364] on img at bounding box center [451, 350] width 43 height 43
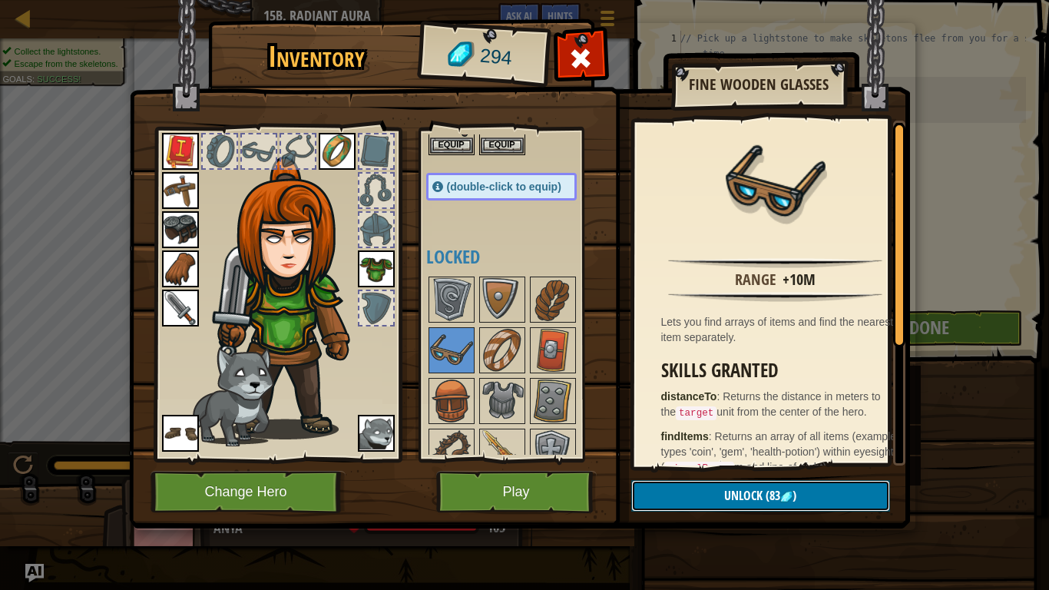
click at [775, 496] on span "(83" at bounding box center [772, 495] width 18 height 17
click at [774, 492] on button "Confirm" at bounding box center [760, 495] width 259 height 31
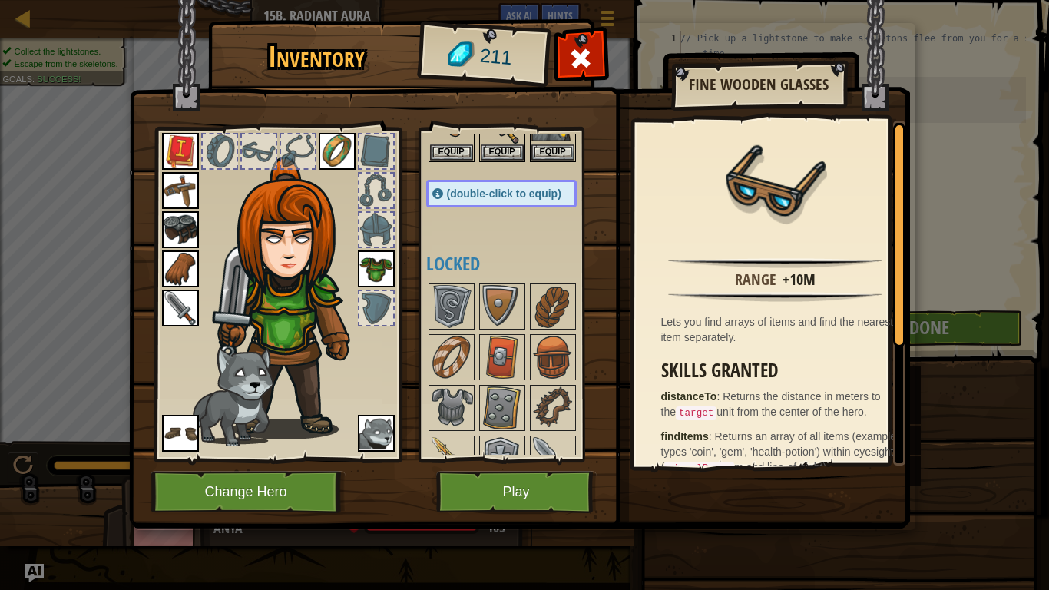
scroll to position [149, 0]
click at [553, 302] on img at bounding box center [552, 305] width 43 height 43
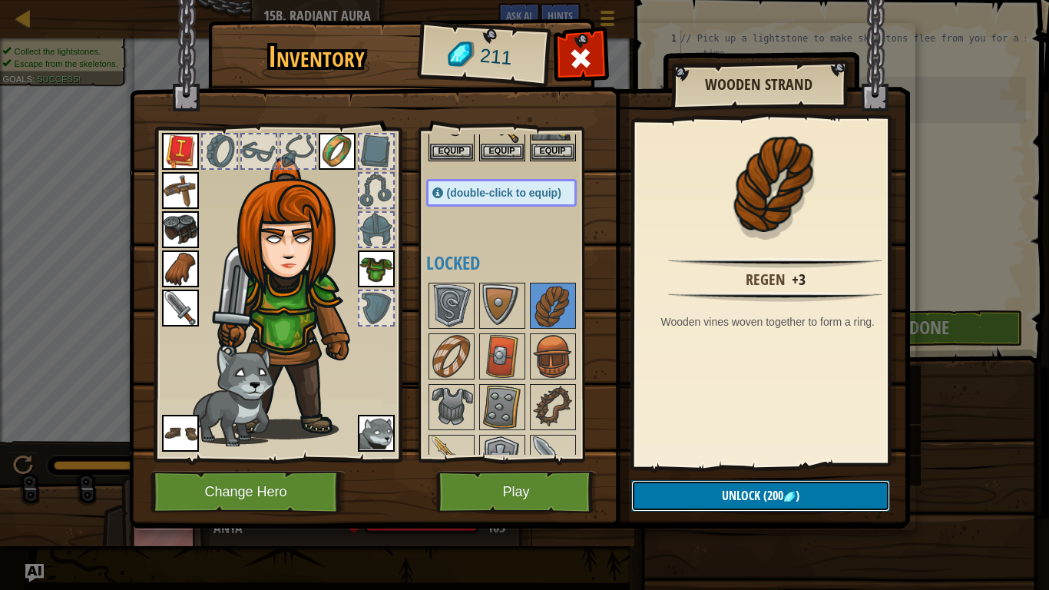
click at [781, 495] on span "(200" at bounding box center [771, 495] width 23 height 17
click at [520, 316] on img at bounding box center [502, 305] width 43 height 43
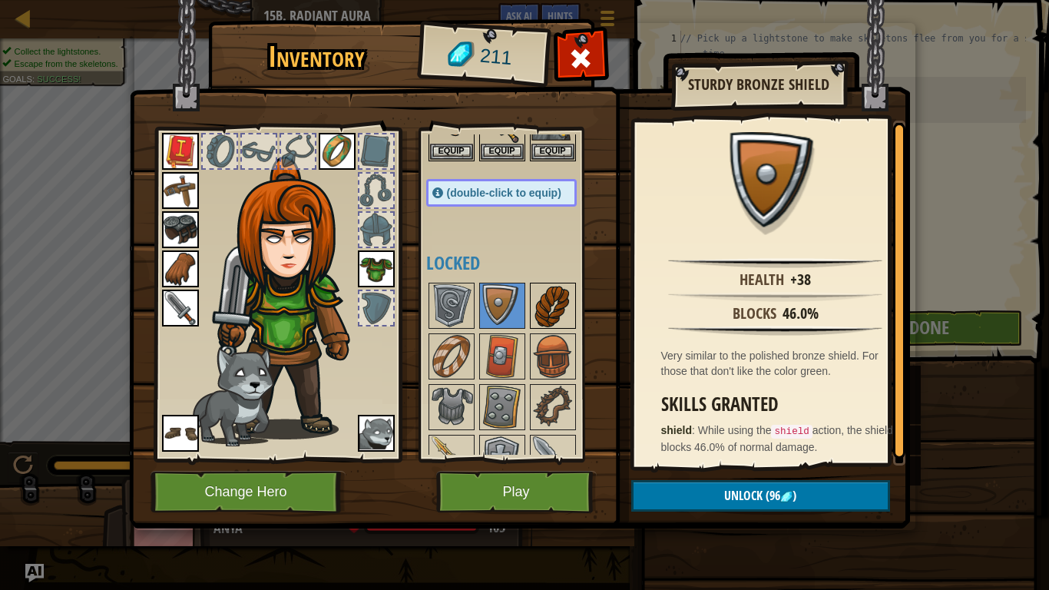
click at [547, 320] on img at bounding box center [552, 305] width 43 height 43
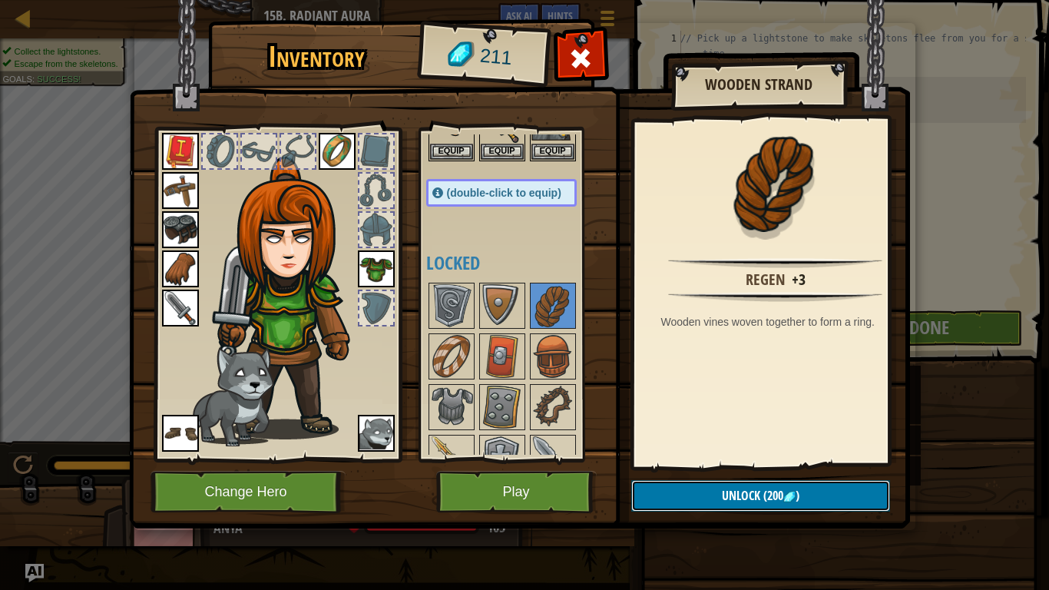
click at [782, 507] on button "Unlock (200 )" at bounding box center [760, 495] width 259 height 31
click at [812, 488] on button "Confirm" at bounding box center [760, 495] width 259 height 31
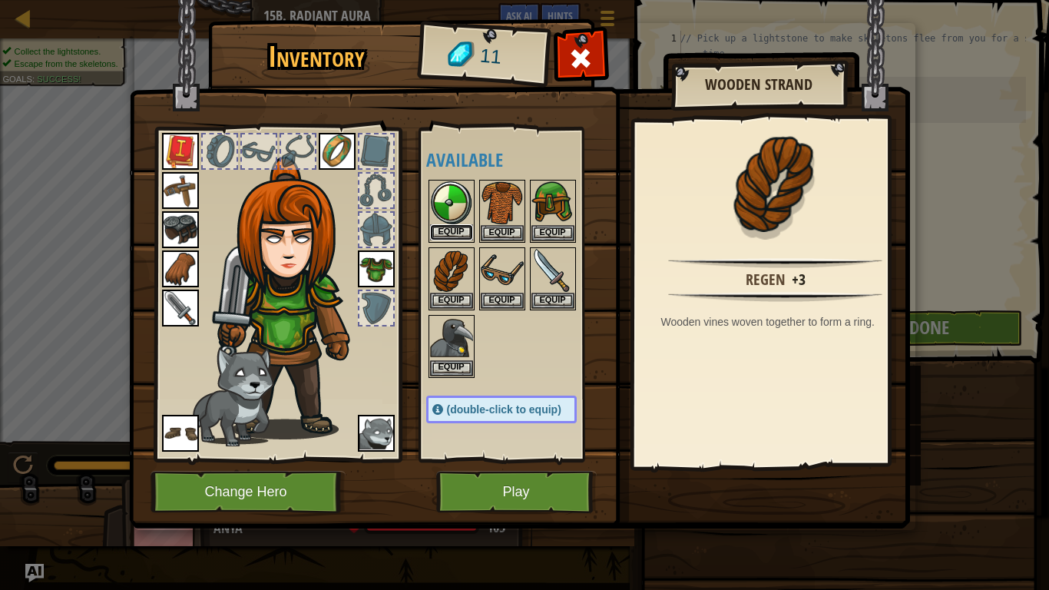
click at [462, 235] on button "Equip" at bounding box center [451, 232] width 43 height 16
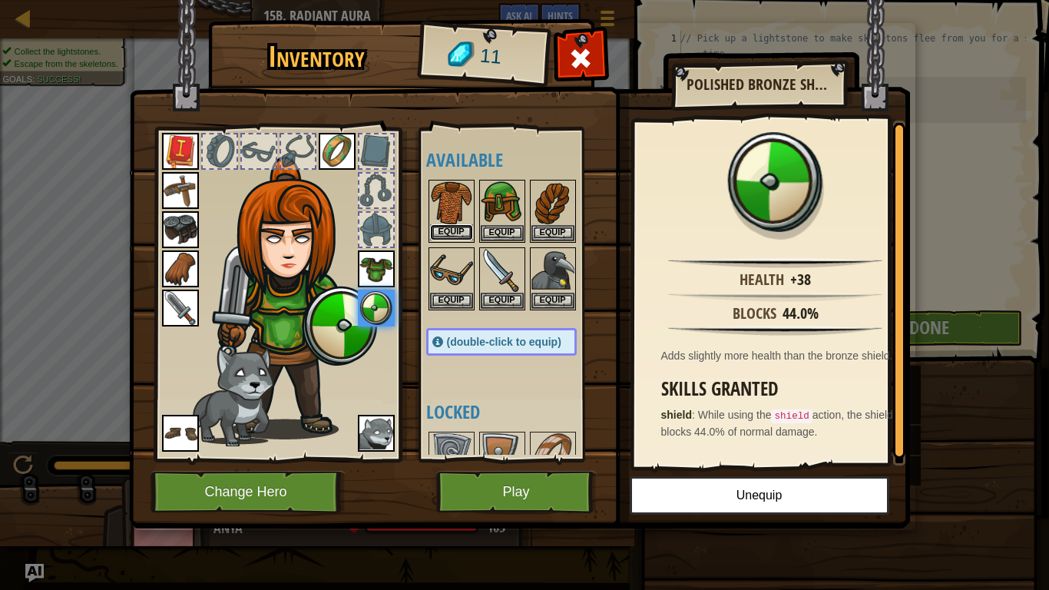
click at [458, 237] on button "Equip" at bounding box center [451, 232] width 43 height 16
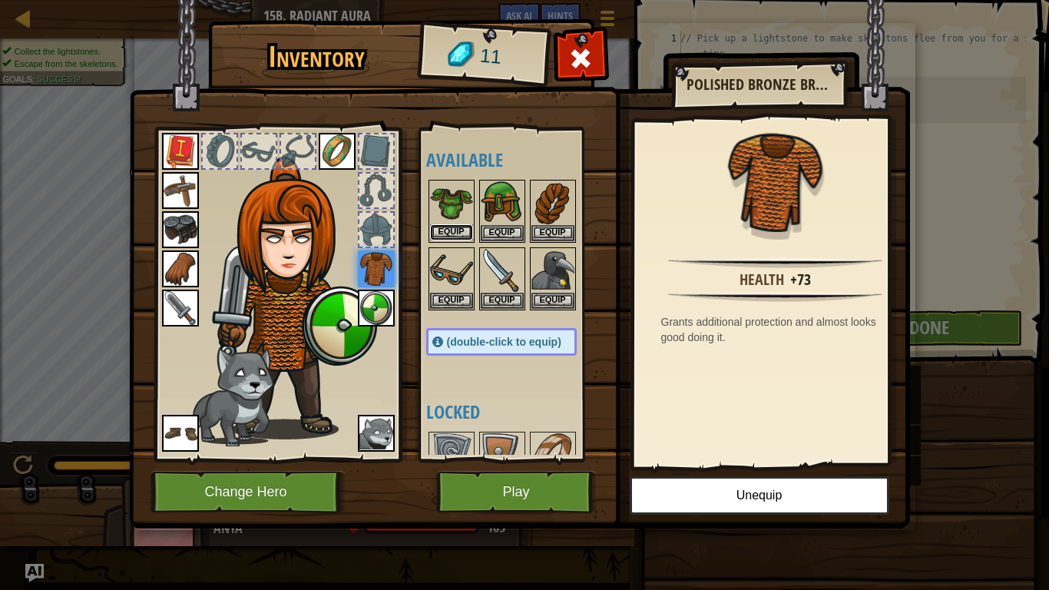
click at [455, 238] on button "Equip" at bounding box center [451, 232] width 43 height 16
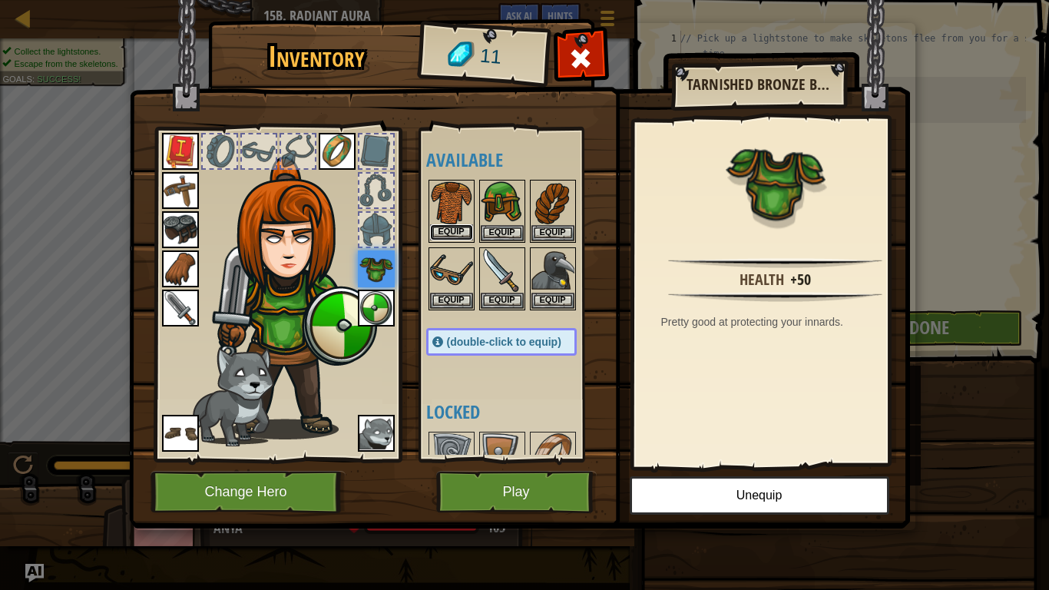
click at [461, 230] on button "Equip" at bounding box center [451, 232] width 43 height 16
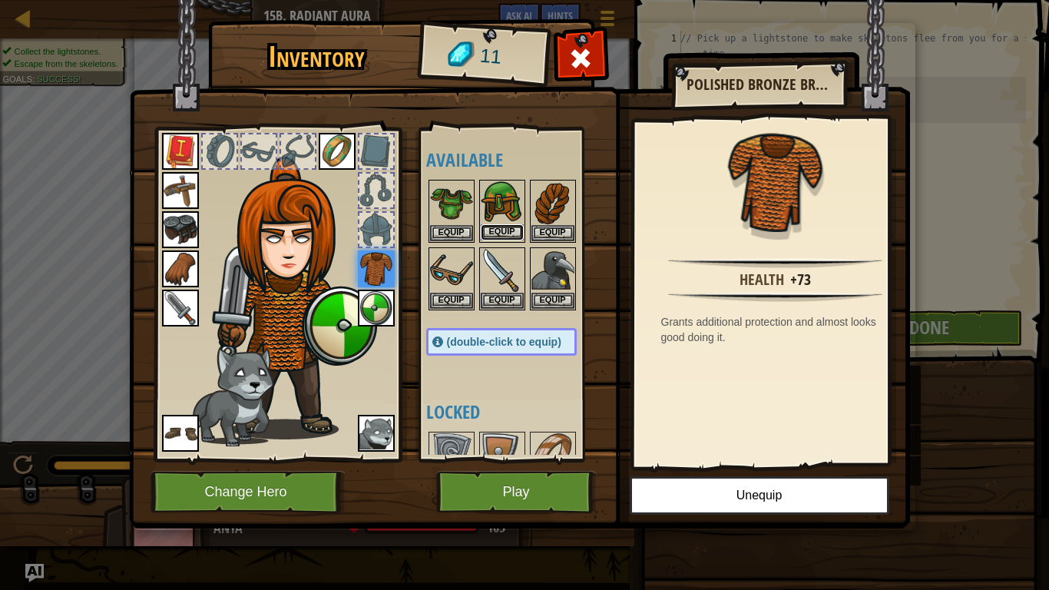
click at [509, 230] on button "Equip" at bounding box center [502, 232] width 43 height 16
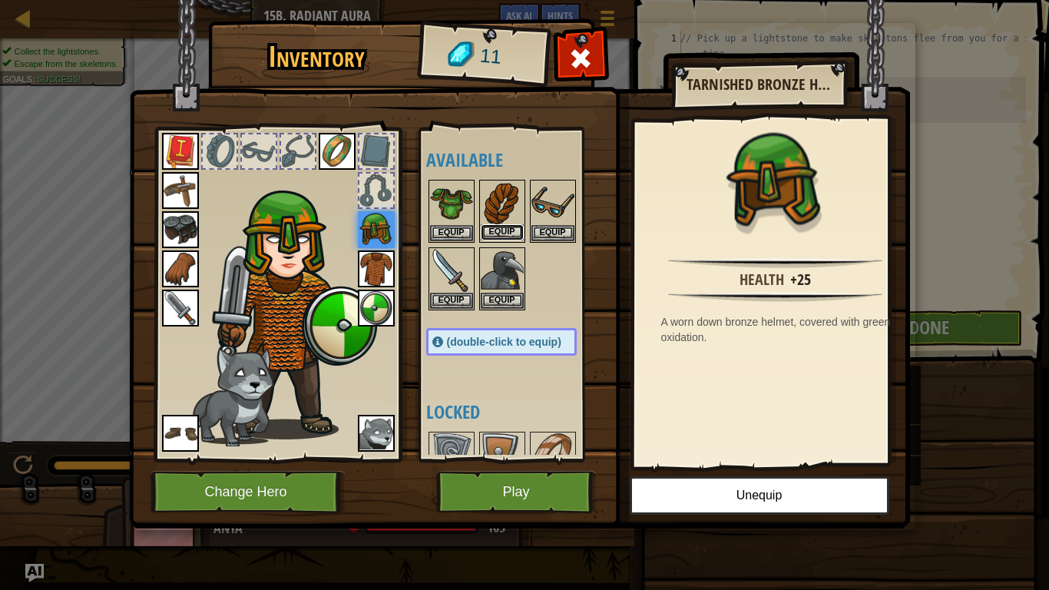
click at [514, 237] on button "Equip" at bounding box center [502, 232] width 43 height 16
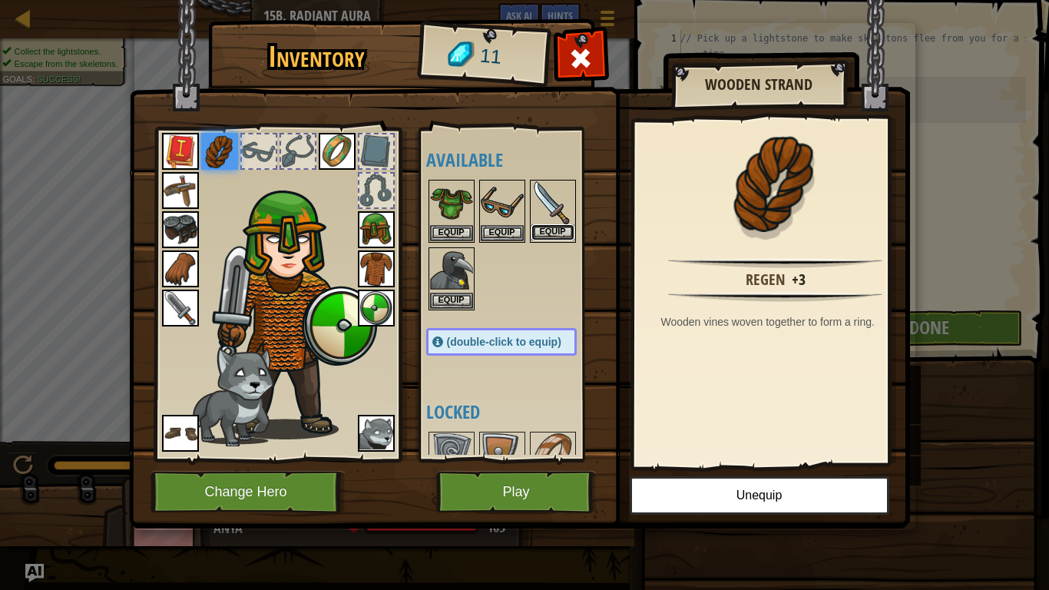
click at [561, 231] on button "Equip" at bounding box center [552, 232] width 43 height 16
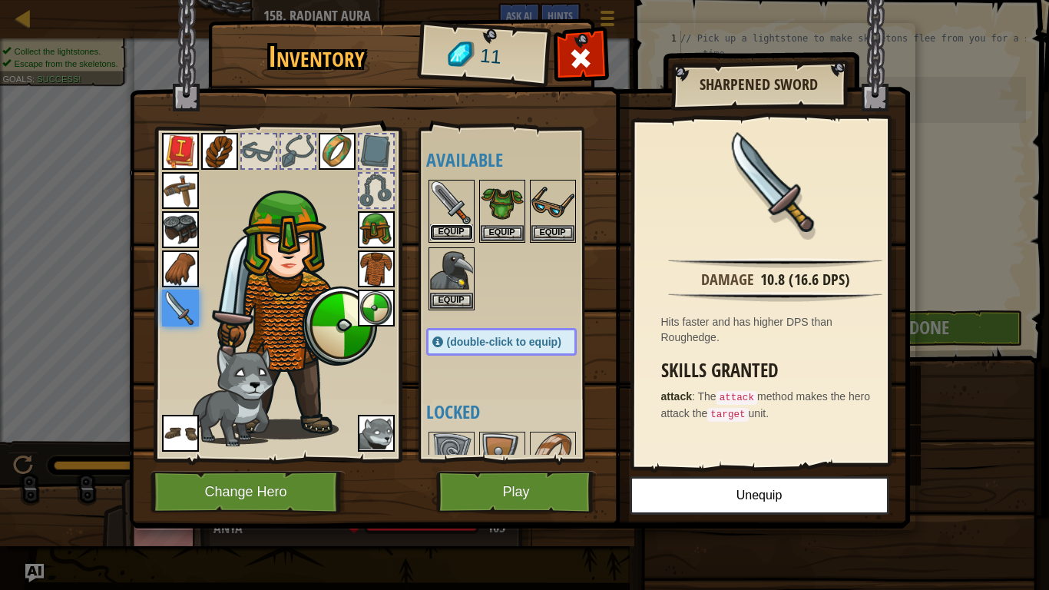
click at [455, 239] on button "Equip" at bounding box center [451, 232] width 43 height 16
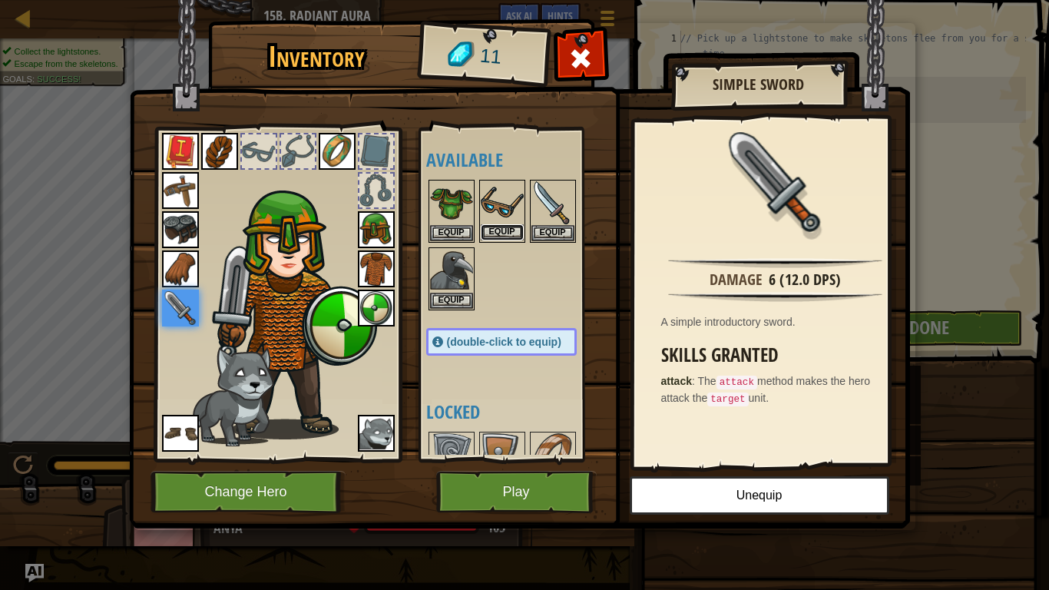
click at [514, 236] on button "Equip" at bounding box center [502, 232] width 43 height 16
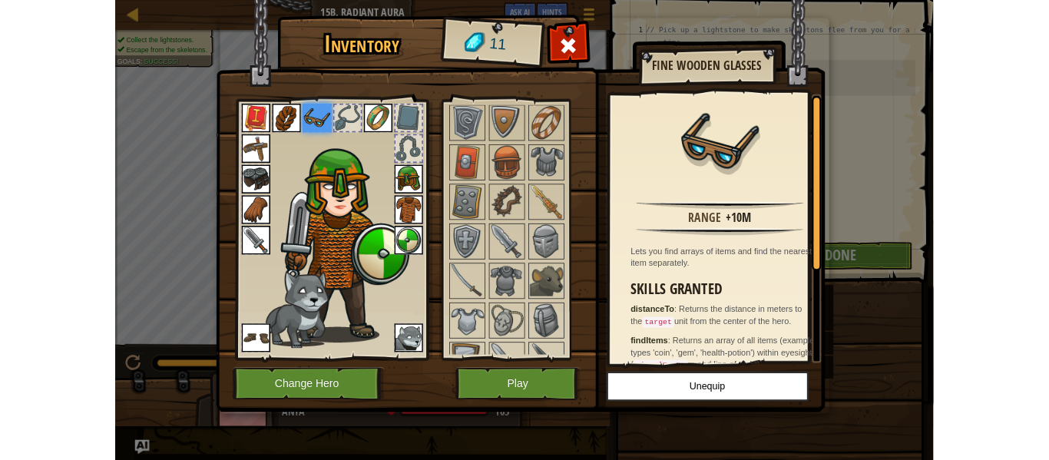
scroll to position [233, 0]
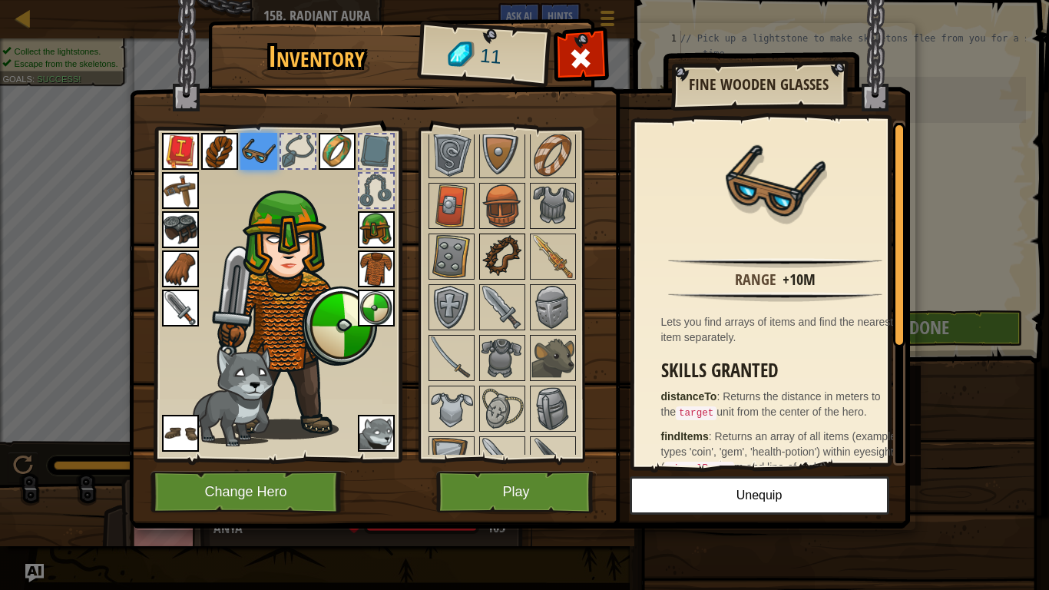
click at [510, 272] on img at bounding box center [502, 256] width 43 height 43
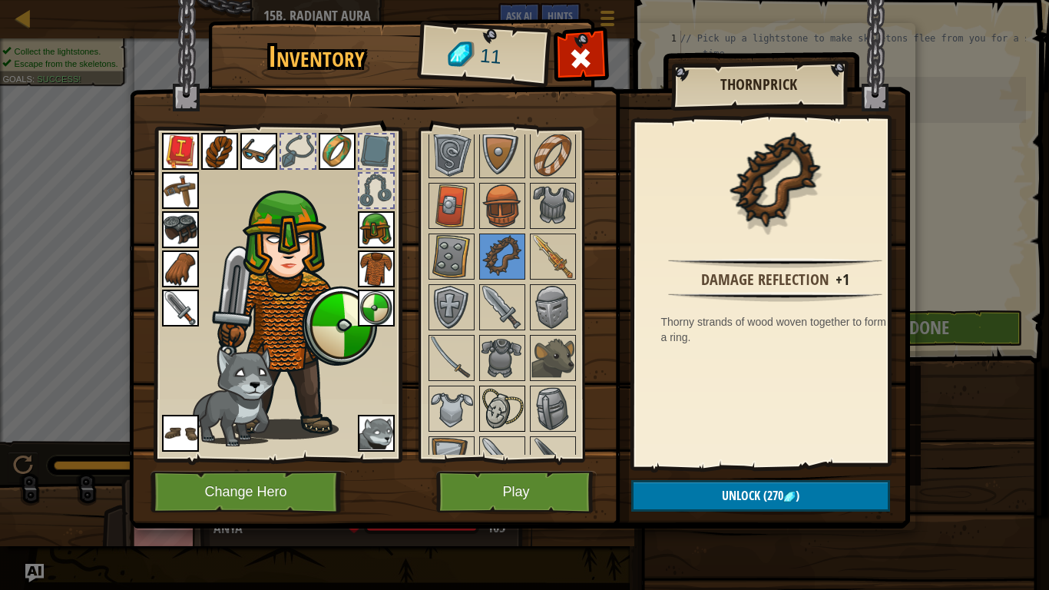
click at [500, 414] on img at bounding box center [502, 408] width 43 height 43
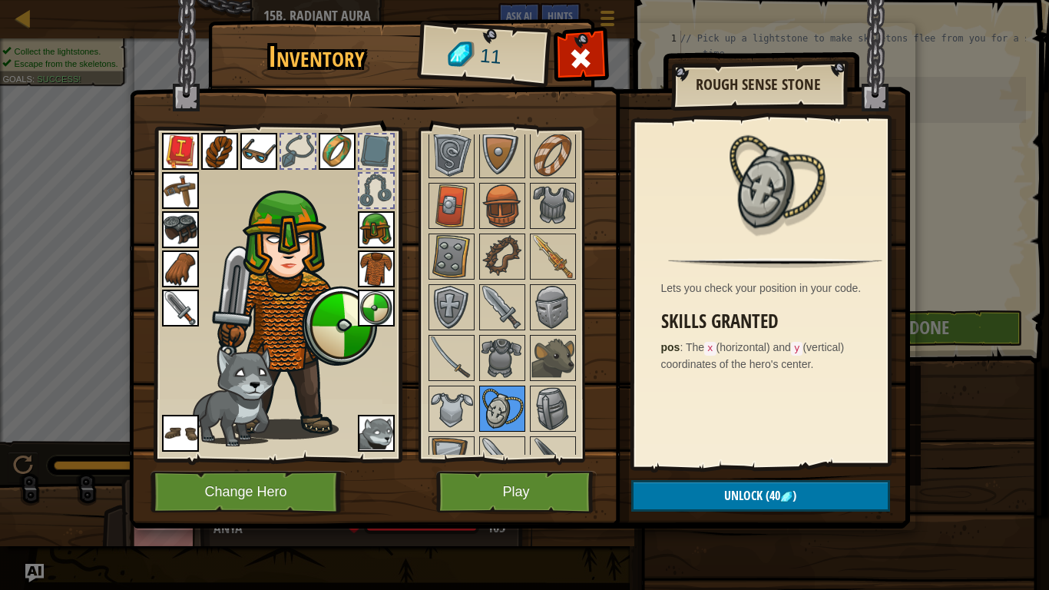
click at [495, 406] on img at bounding box center [502, 408] width 43 height 43
click at [738, 501] on span "Unlock" at bounding box center [743, 495] width 38 height 17
click at [745, 488] on span "Unlock" at bounding box center [743, 495] width 38 height 17
click at [700, 511] on button "Unlock (40 )" at bounding box center [760, 495] width 259 height 31
click at [712, 497] on button "Unlock (40 )" at bounding box center [760, 495] width 259 height 31
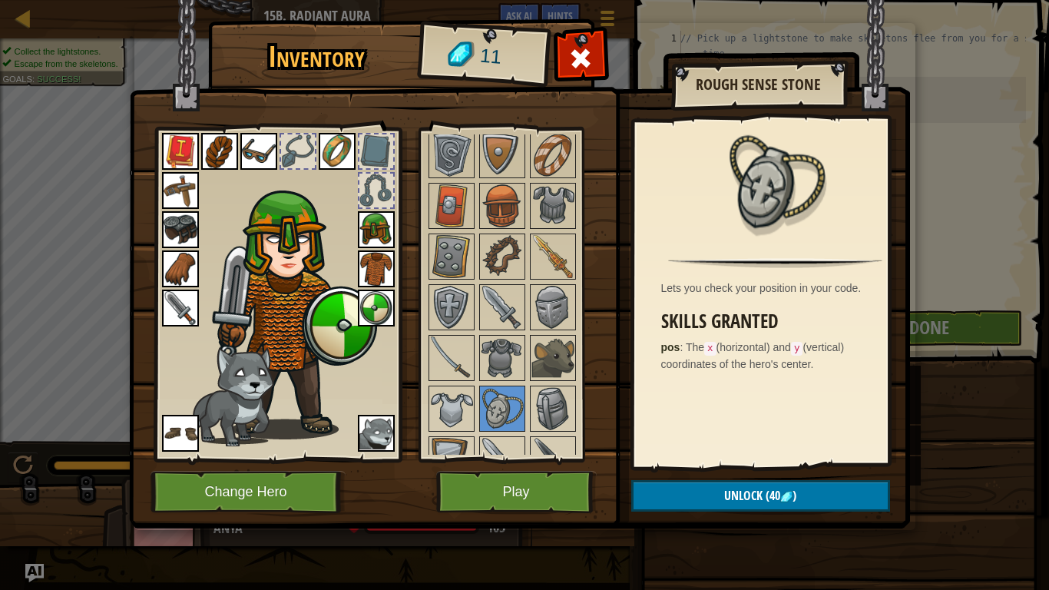
click at [813, 475] on img at bounding box center [519, 249] width 781 height 557
click at [814, 487] on button "Unlock (40 )" at bounding box center [760, 495] width 259 height 31
click at [814, 490] on button "Unlock (40 )" at bounding box center [760, 495] width 259 height 31
click at [575, 68] on span at bounding box center [580, 58] width 25 height 25
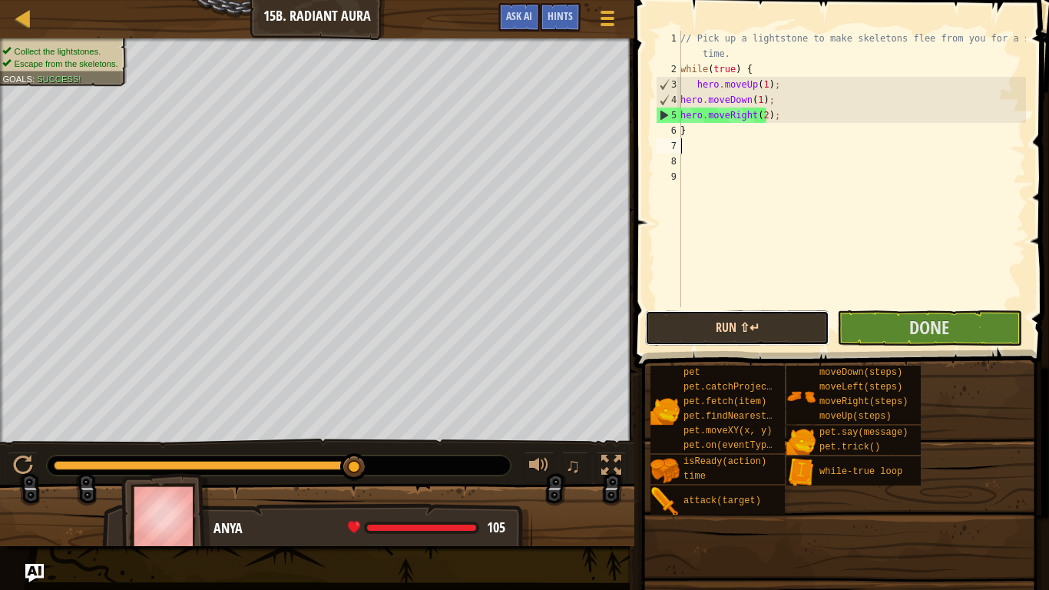
click at [758, 326] on button "Run ⇧↵" at bounding box center [737, 327] width 184 height 35
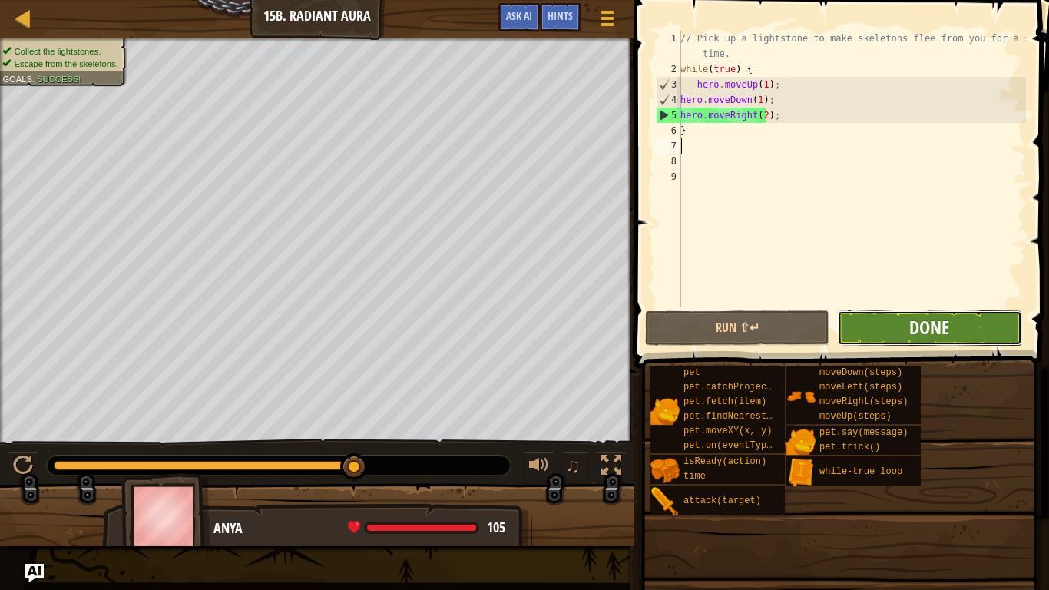
click at [928, 319] on span "Done" at bounding box center [929, 327] width 40 height 25
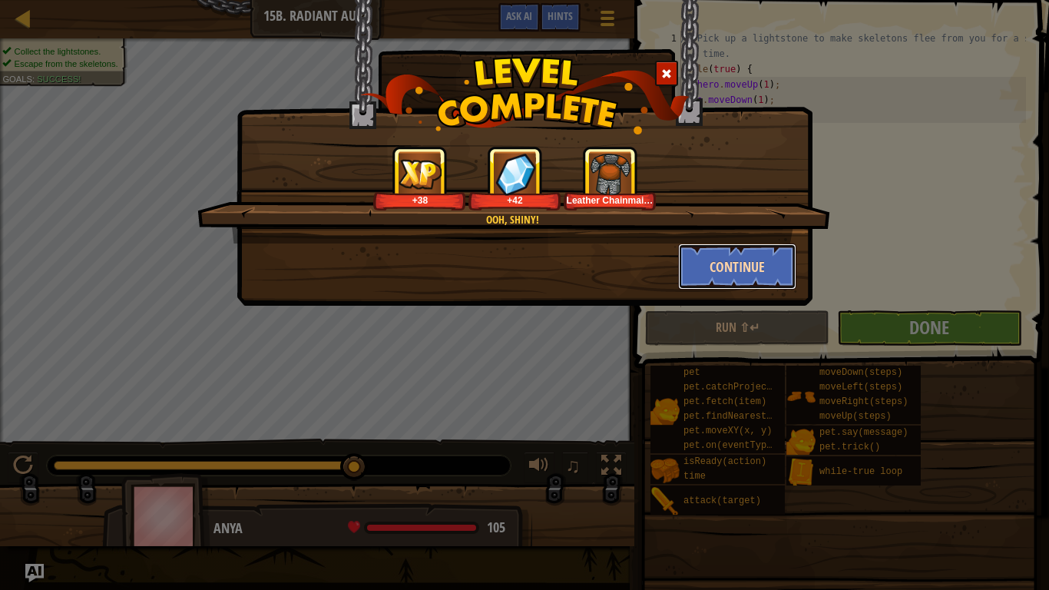
click at [750, 273] on button "Continue" at bounding box center [737, 266] width 119 height 46
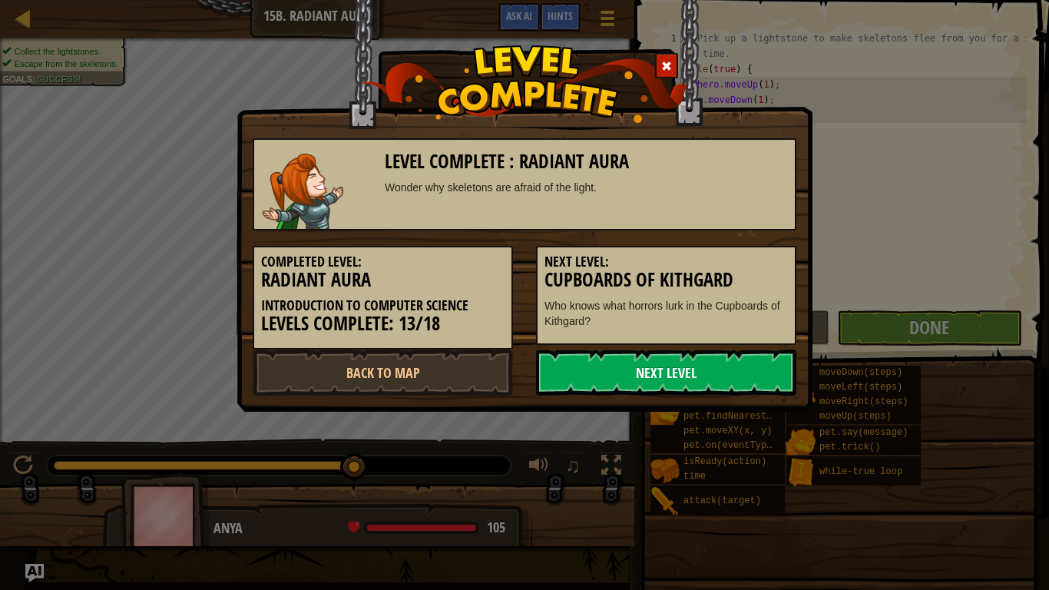
click at [710, 366] on link "Next Level" at bounding box center [666, 372] width 260 height 46
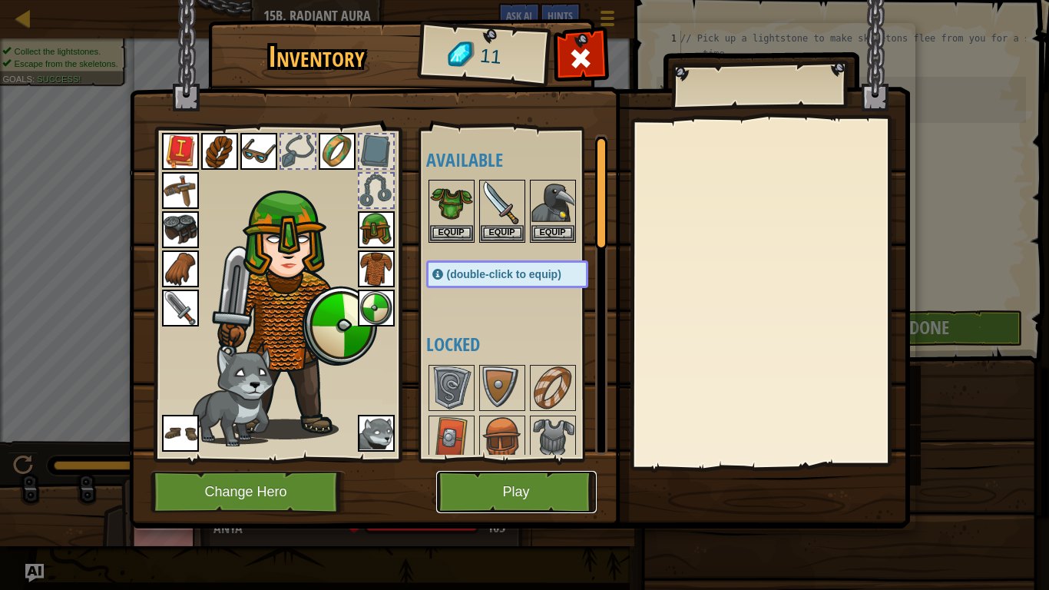
click at [504, 497] on button "Play" at bounding box center [516, 492] width 160 height 42
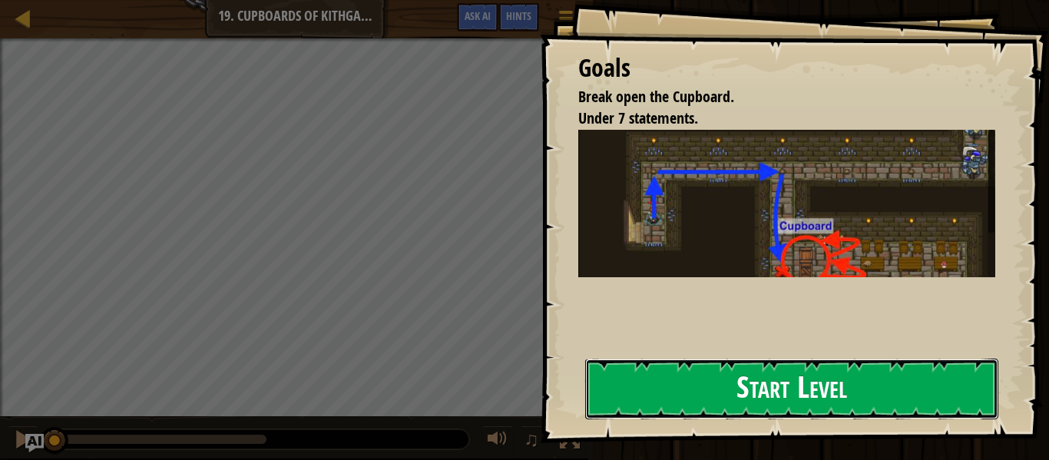
click at [676, 411] on button "Start Level" at bounding box center [791, 389] width 413 height 61
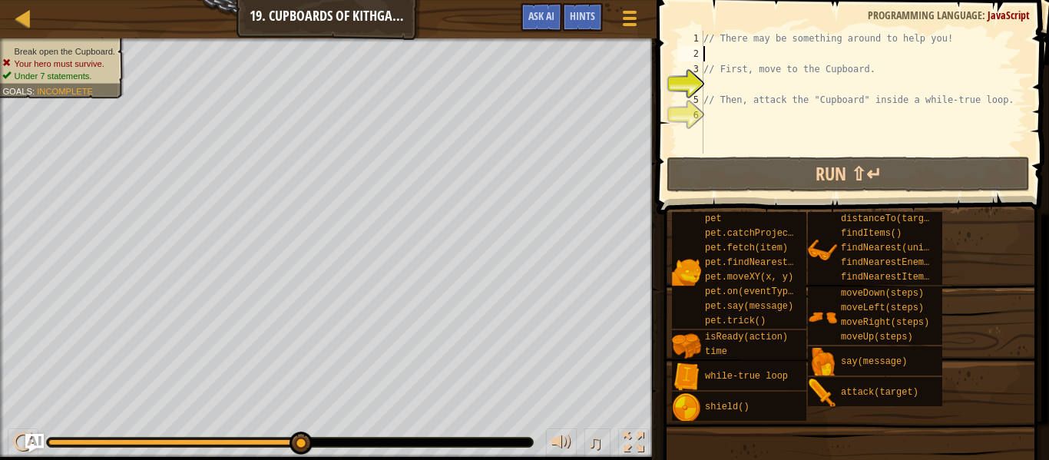
click at [739, 51] on div "// There may be something around to help you! // First, move to the Cupboard. /…" at bounding box center [863, 108] width 326 height 154
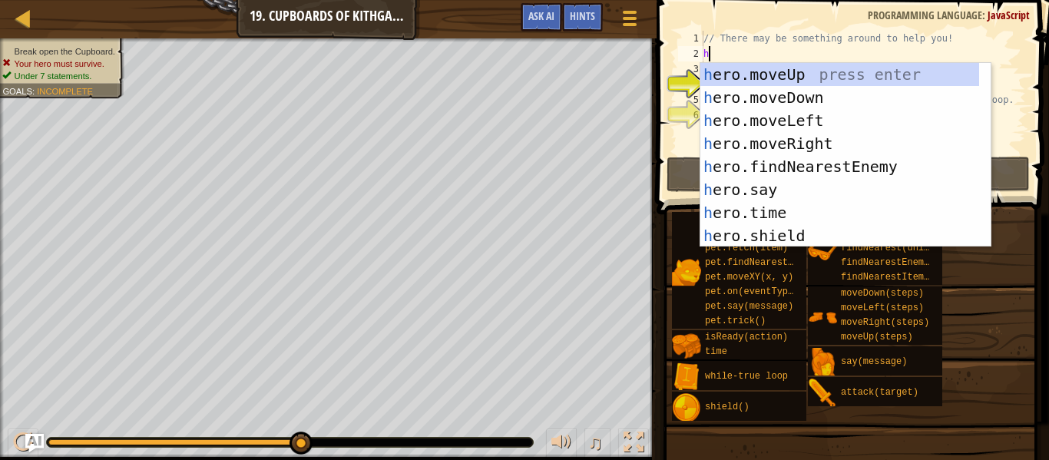
type textarea "h"
click at [764, 78] on div "h ero.moveUp press enter h ero.moveDown press enter h ero.moveLeft press enter …" at bounding box center [839, 178] width 279 height 230
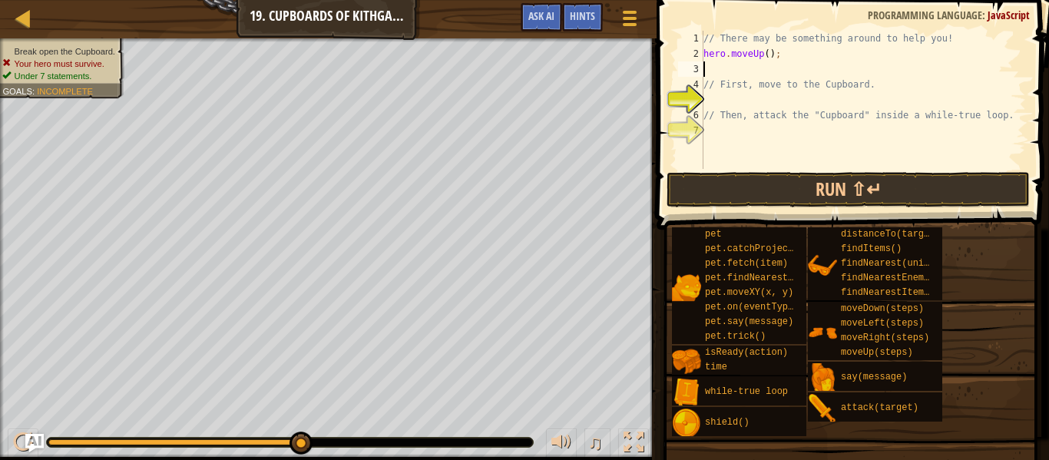
click at [773, 50] on div "// There may be something around to help you! hero . moveUp ( ) ; // First, mov…" at bounding box center [863, 115] width 326 height 169
click at [935, 40] on div "// There may be something around to help you! hero . moveUp ( ) ; // First, mov…" at bounding box center [863, 115] width 326 height 169
type textarea "// There may be something around to help you!"
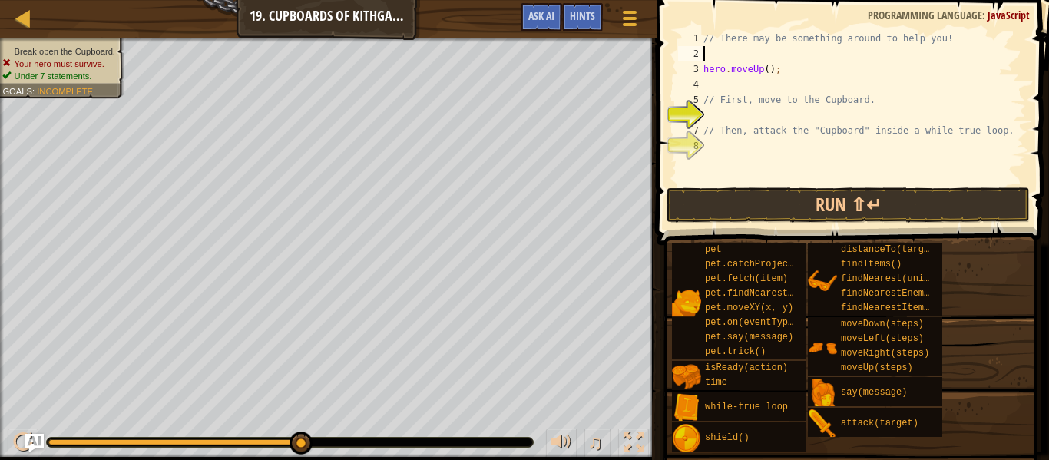
click at [785, 79] on div "// There may be something around to help you! hero . moveUp ( ) ; // First, mov…" at bounding box center [863, 123] width 326 height 184
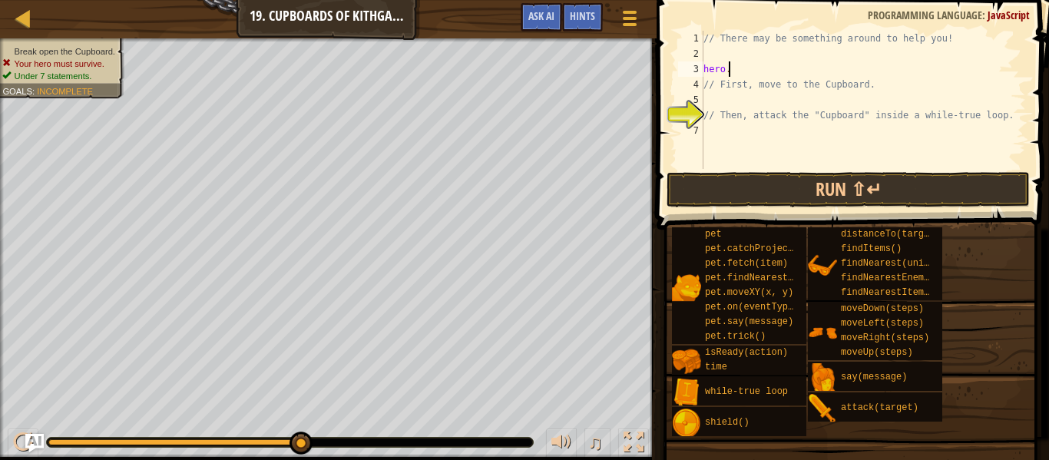
type textarea "h"
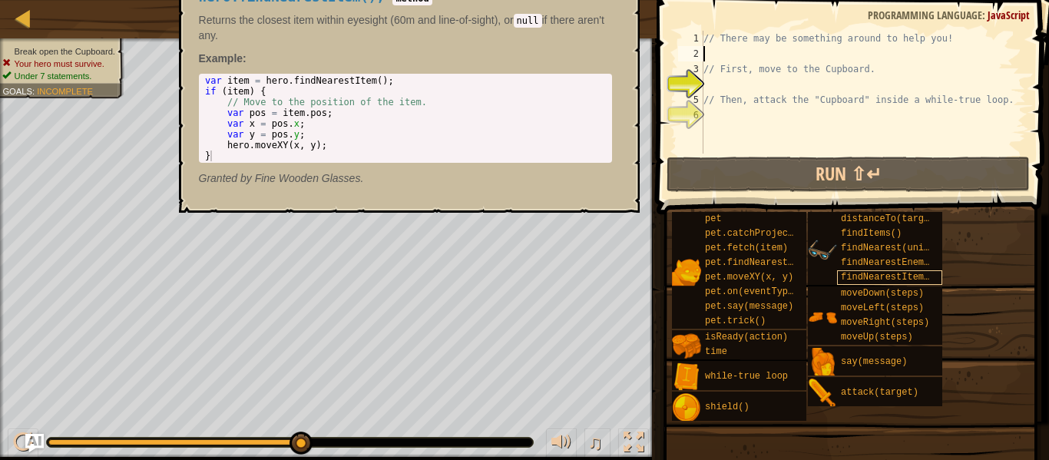
type textarea "e"
type textarea "w"
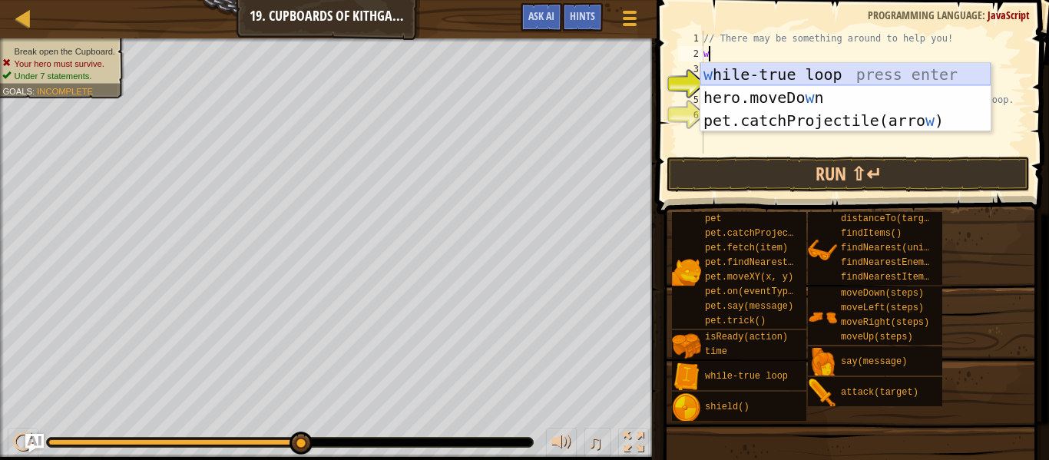
click at [785, 74] on div "w [PERSON_NAME]-true loop press enter hero.moveDo w n press enter pet.catchProj…" at bounding box center [845, 120] width 290 height 115
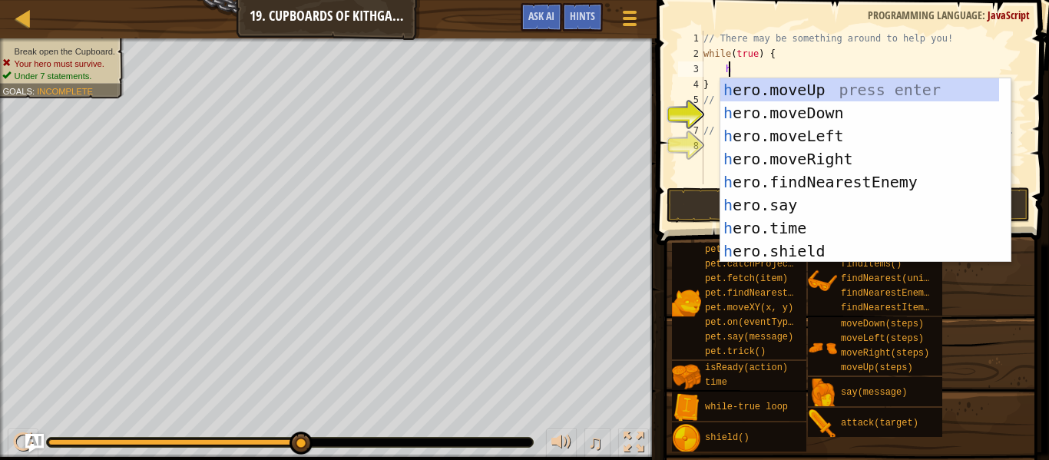
type textarea "h"
click at [772, 87] on div "h ero.moveUp press enter h ero.moveDown press enter h ero.moveLeft press enter …" at bounding box center [859, 193] width 279 height 230
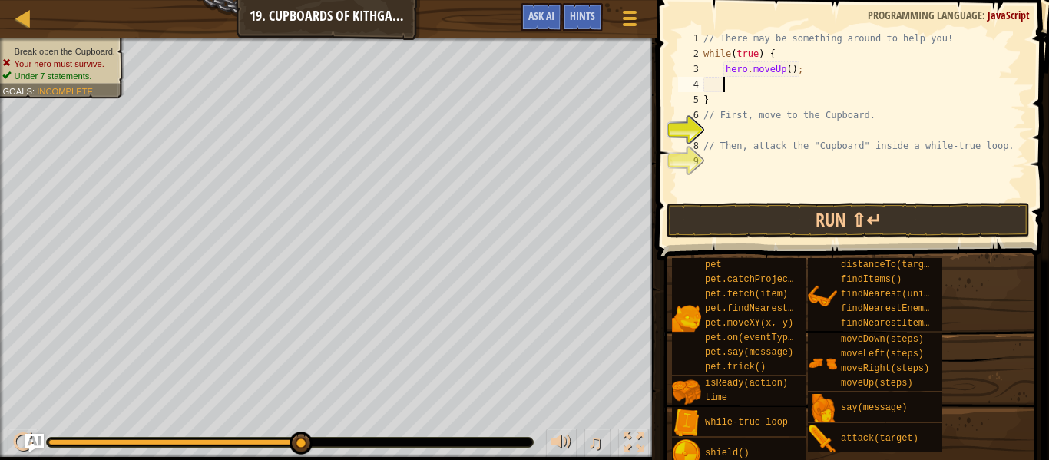
click at [786, 67] on div "// There may be something around to help you! while ( true ) { hero . moveUp ( …" at bounding box center [863, 131] width 326 height 200
type textarea "hero.moveUp(1);"
click at [725, 82] on div "// There may be something around to help you! while ( true ) { hero . moveUp ( …" at bounding box center [863, 131] width 326 height 200
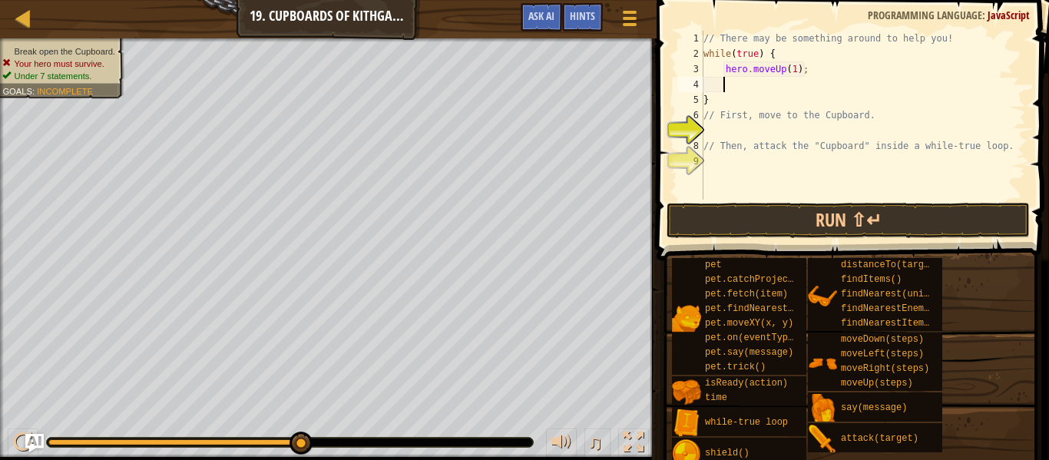
type textarea "h"
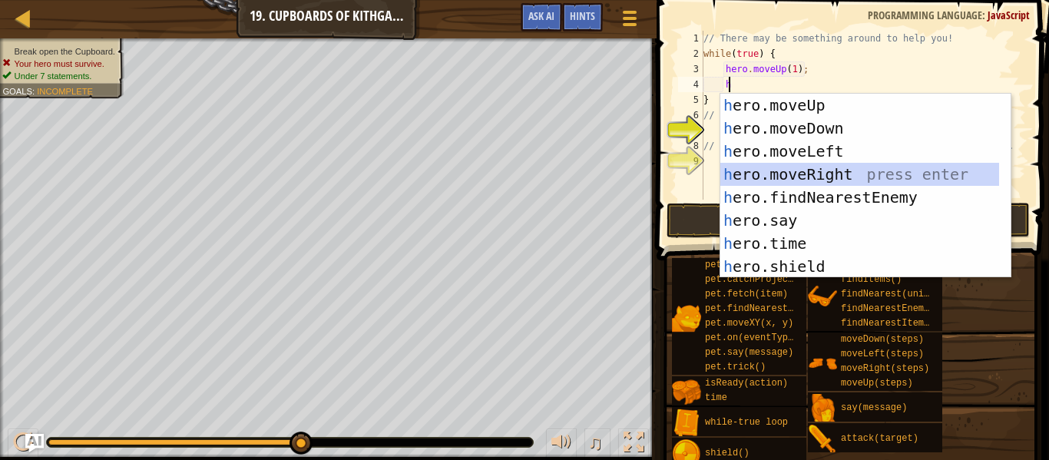
click at [808, 175] on div "h ero.moveUp press enter h ero.moveDown press enter h ero.moveLeft press enter …" at bounding box center [859, 209] width 279 height 230
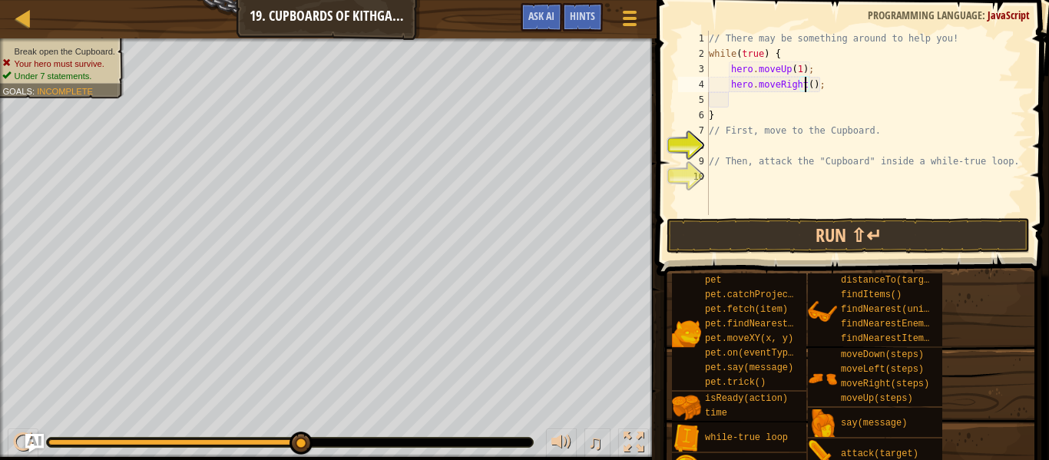
click at [806, 82] on div "// There may be something around to help you! while ( true ) { hero . moveUp ( …" at bounding box center [866, 138] width 320 height 215
type textarea "hero.moveRight(2);"
click at [739, 101] on div "// There may be something around to help you! while ( true ) { hero . moveUp ( …" at bounding box center [866, 138] width 320 height 215
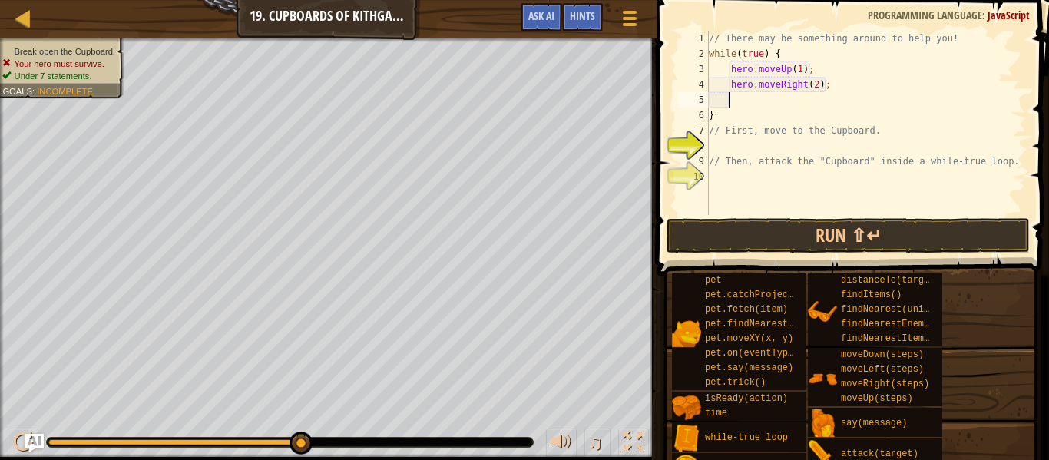
type textarea "h"
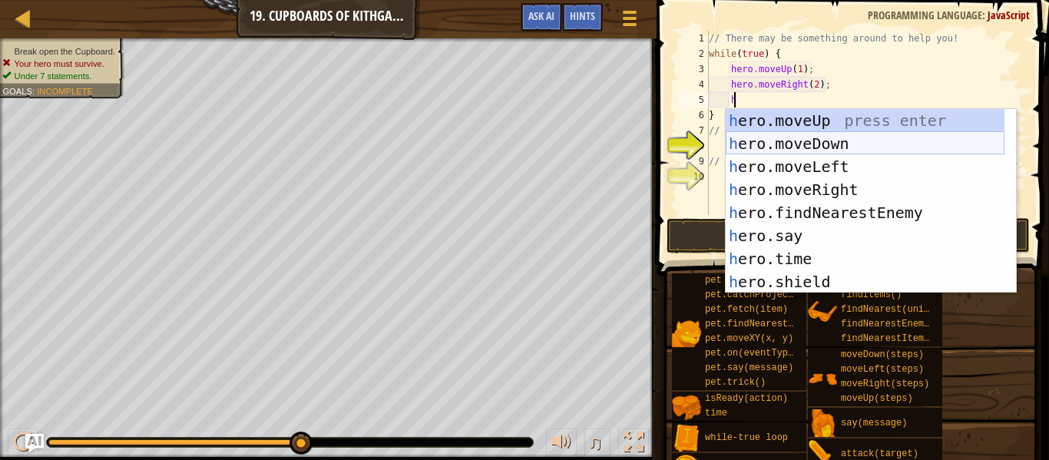
click at [803, 141] on div "h ero.moveUp press enter h ero.moveDown press enter h ero.moveLeft press enter …" at bounding box center [865, 224] width 279 height 230
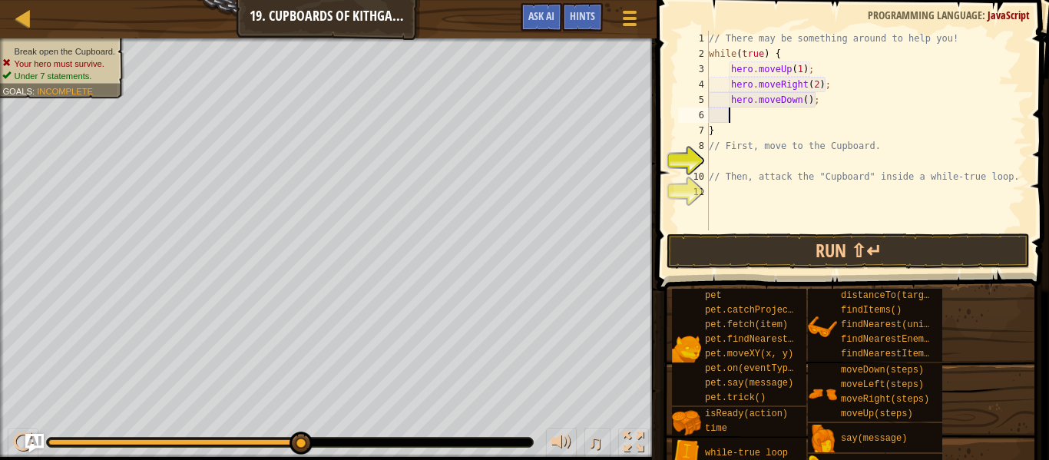
click at [796, 98] on div "// There may be something around to help you! while ( true ) { hero . moveUp ( …" at bounding box center [866, 146] width 320 height 230
click at [799, 100] on div "// There may be something around to help you! while ( true ) { hero . moveUp ( …" at bounding box center [866, 146] width 320 height 230
type textarea "hero.moveDown(3);"
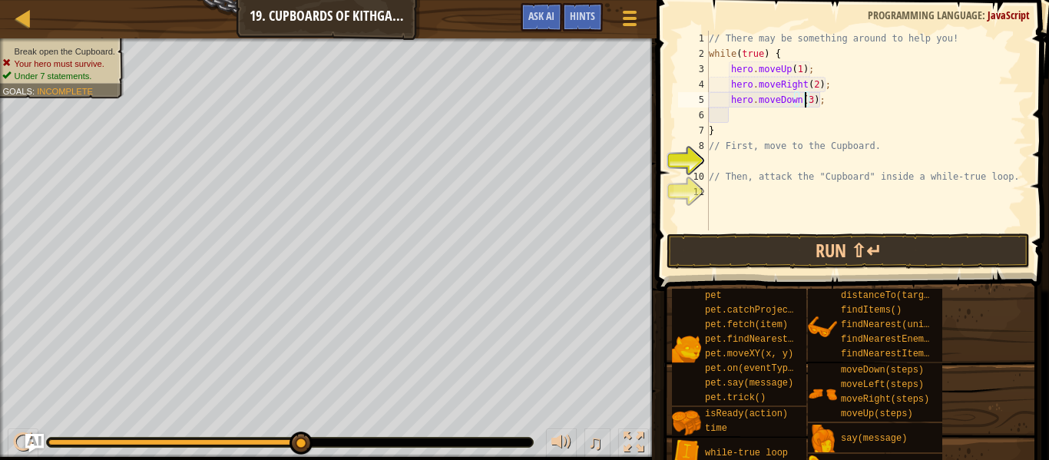
click at [741, 113] on div "// There may be something around to help you! while ( true ) { hero . moveUp ( …" at bounding box center [866, 146] width 320 height 230
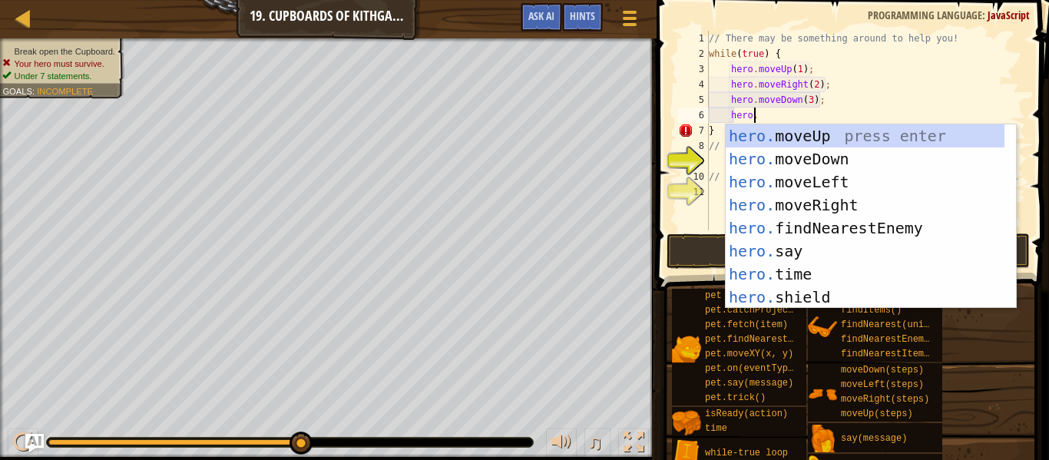
scroll to position [7, 3]
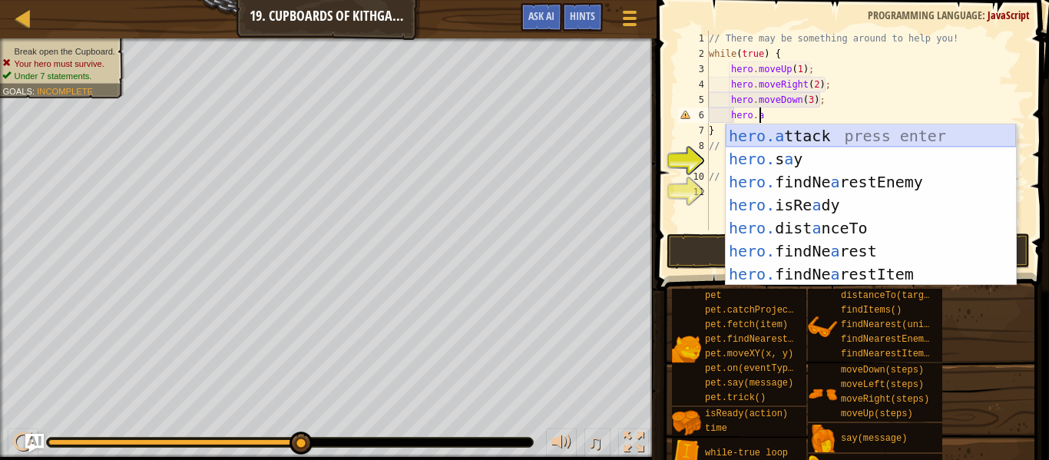
click at [823, 136] on div "hero.a ttack press enter hero. s a y press enter hero. findNe a restEnemy press…" at bounding box center [871, 227] width 290 height 207
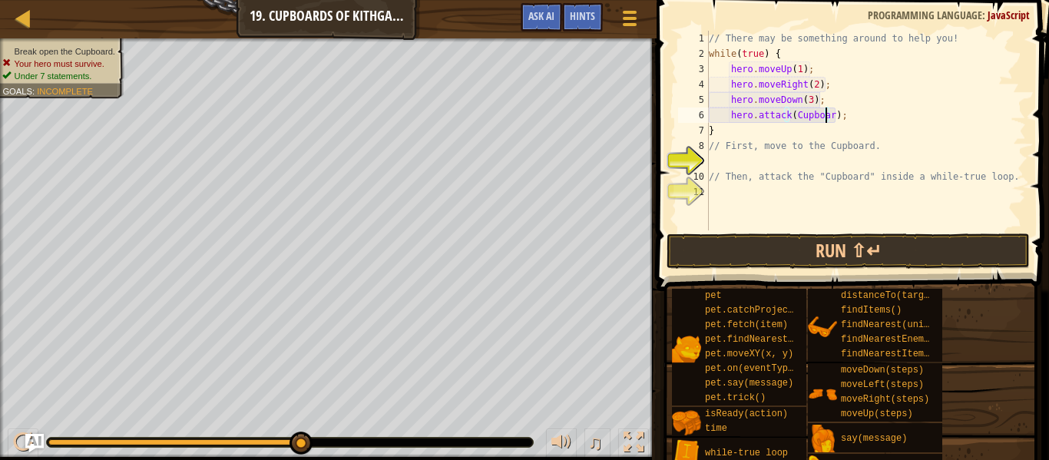
scroll to position [7, 10]
click at [871, 259] on button "Run ⇧↵" at bounding box center [848, 250] width 363 height 35
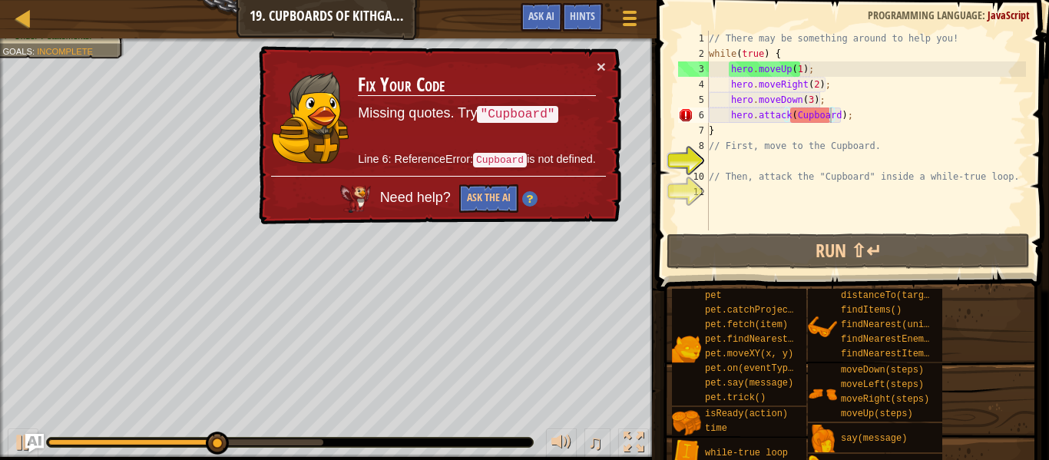
click at [501, 160] on code "Cupboard" at bounding box center [500, 160] width 54 height 15
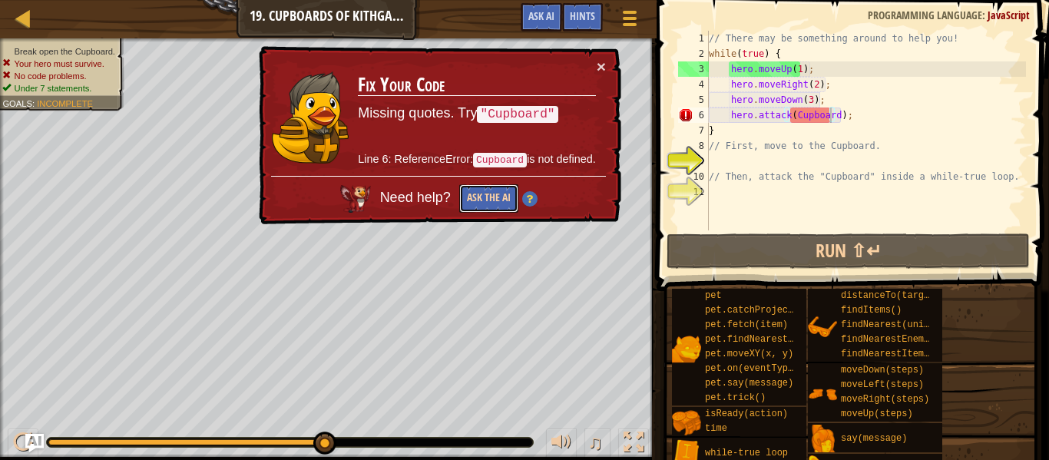
click at [495, 199] on button "Ask the AI" at bounding box center [488, 198] width 59 height 28
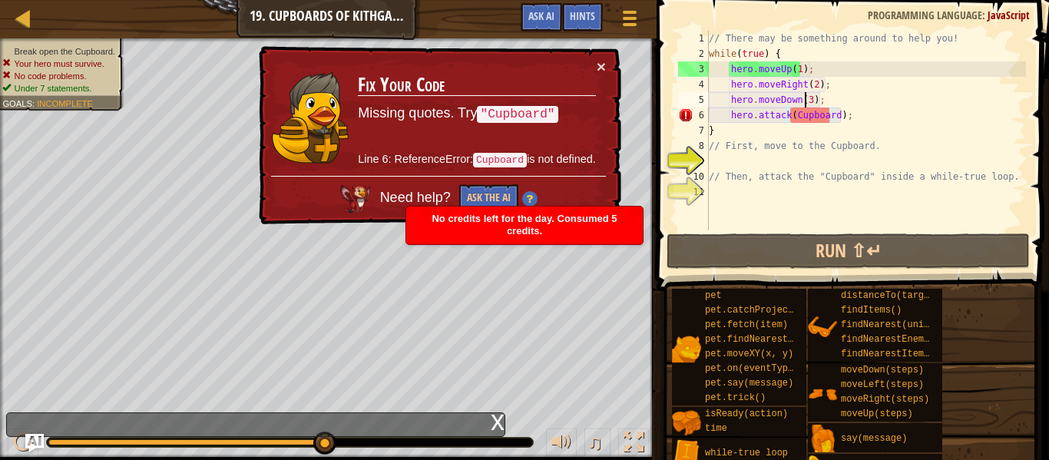
click at [803, 97] on div "// There may be something around to help you! while ( true ) { hero . moveUp ( …" at bounding box center [866, 146] width 320 height 230
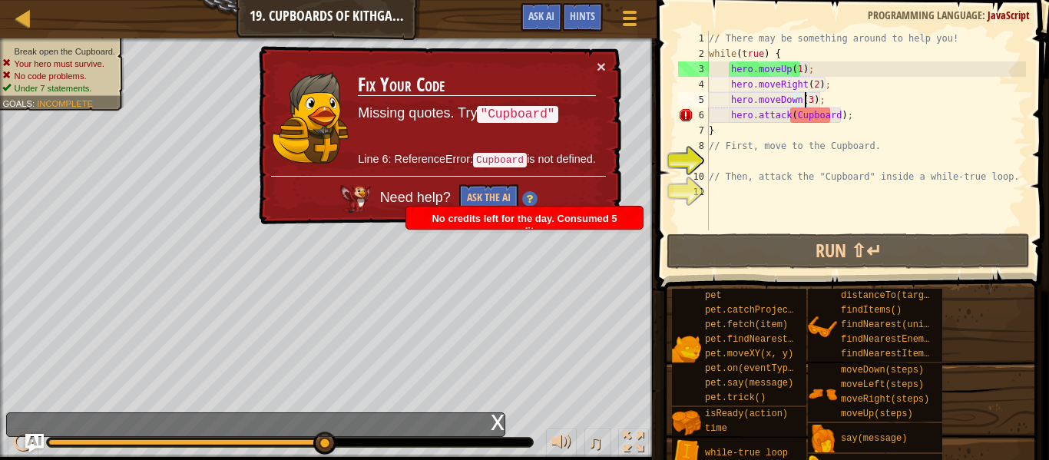
scroll to position [7, 8]
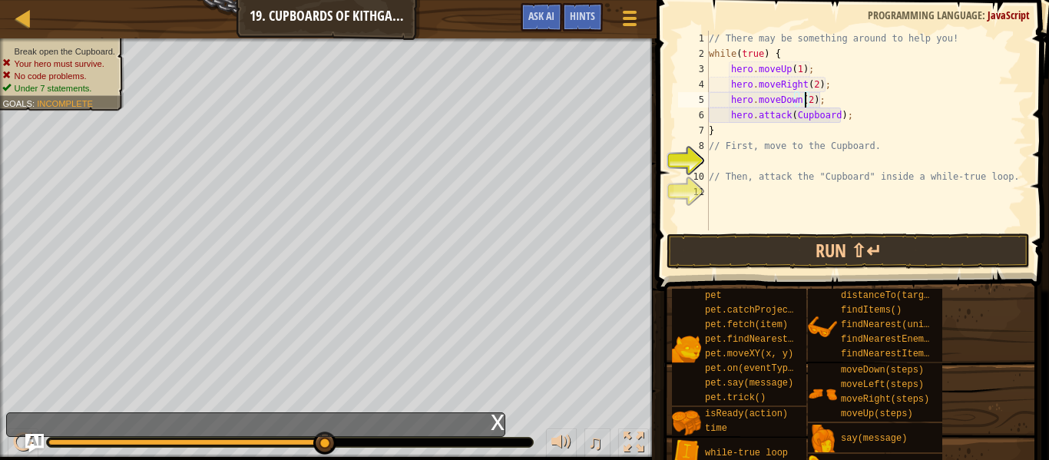
click at [843, 119] on div "// There may be something around to help you! while ( true ) { hero . moveUp ( …" at bounding box center [866, 146] width 320 height 230
type textarea "h"
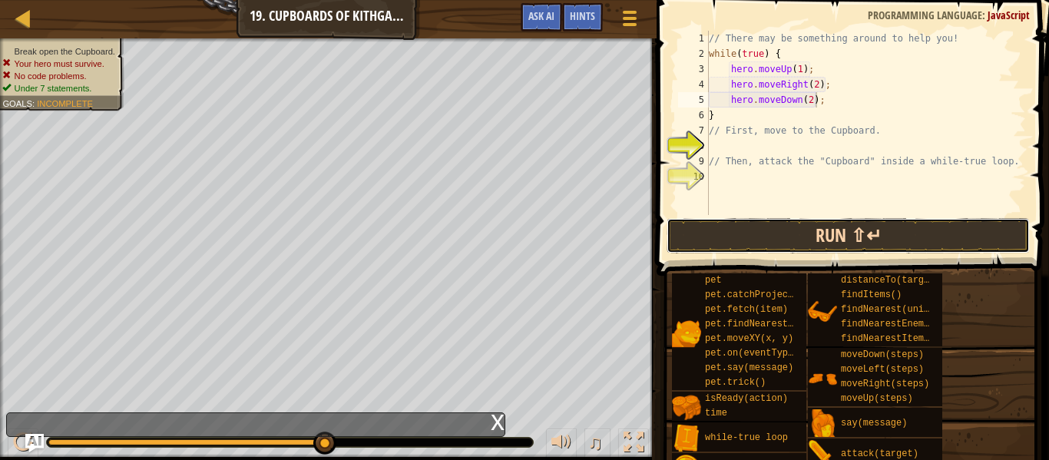
click at [836, 240] on button "Run ⇧↵" at bounding box center [848, 235] width 363 height 35
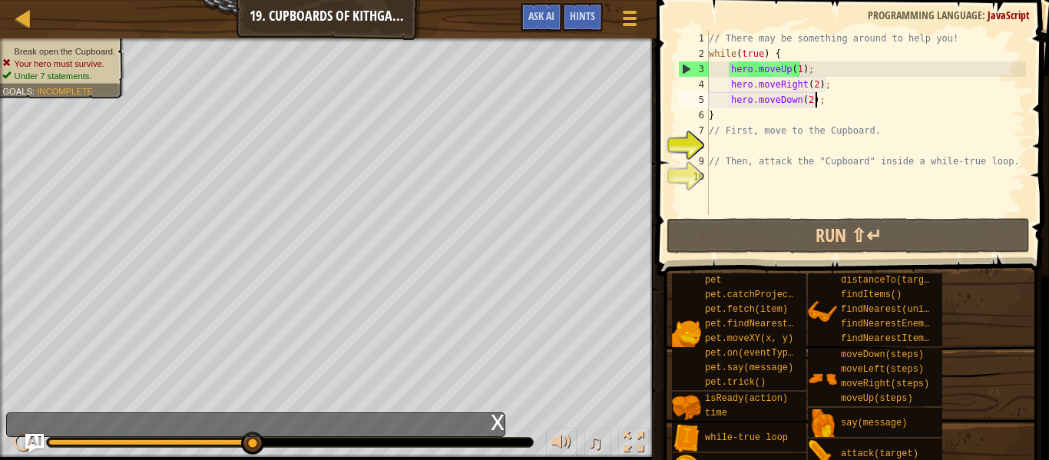
click at [823, 109] on div "// There may be something around to help you! while ( true ) { hero . moveUp ( …" at bounding box center [866, 138] width 320 height 215
type textarea "}"
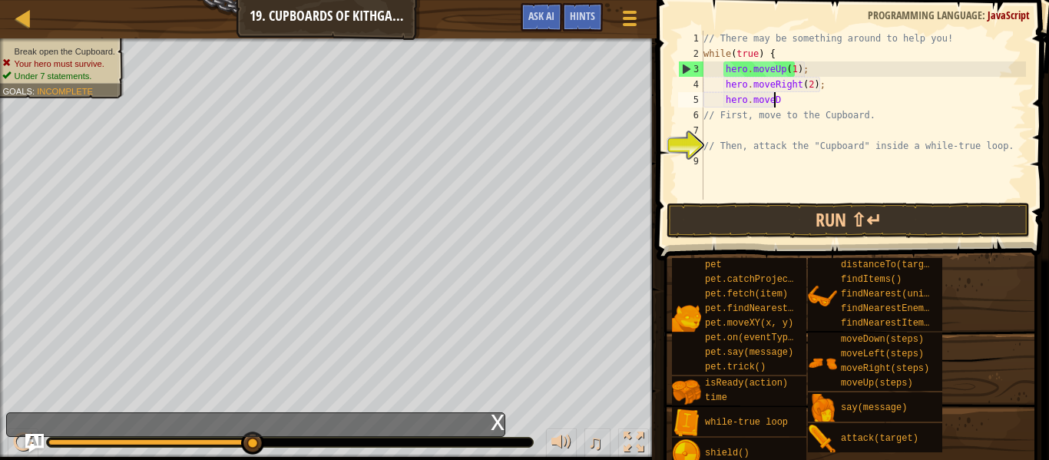
type textarea "h"
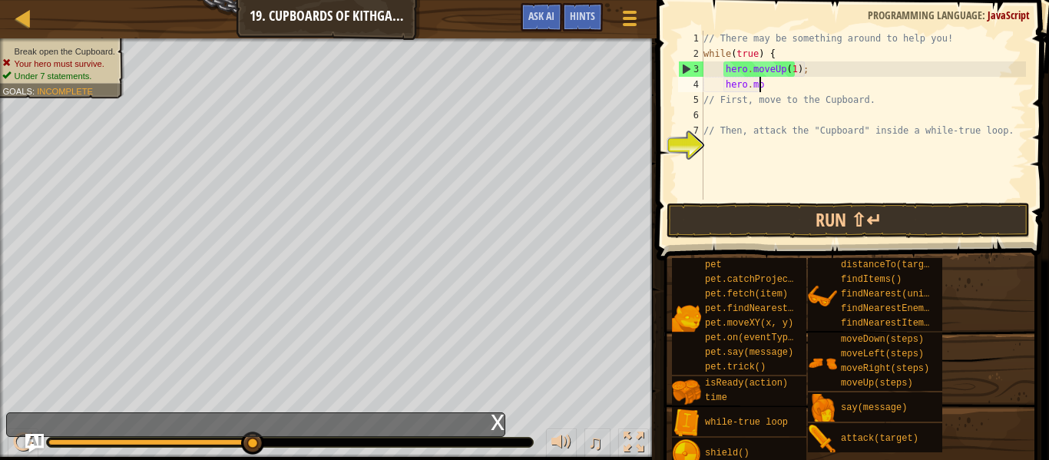
type textarea "h"
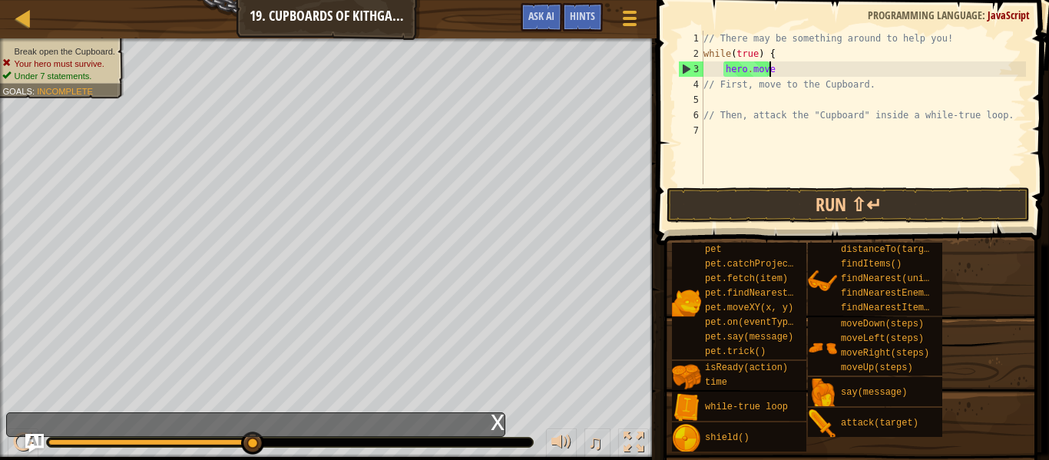
type textarea "h"
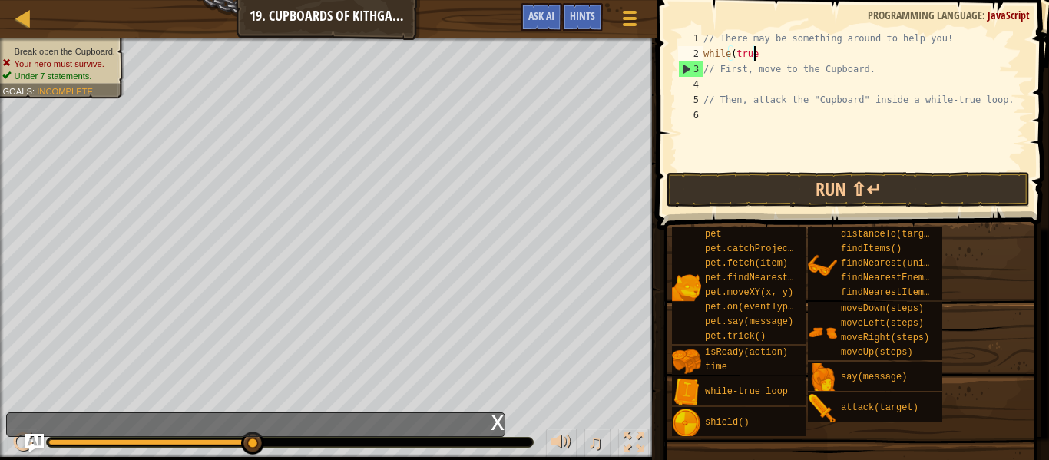
type textarea "w"
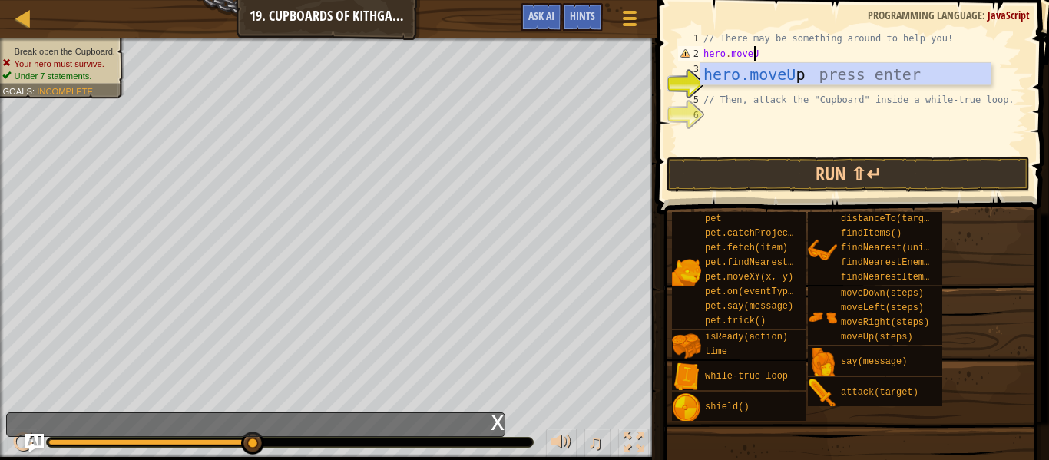
type textarea "hero.moveUp"
click at [815, 81] on div "hero.moveUp press enter" at bounding box center [845, 97] width 290 height 69
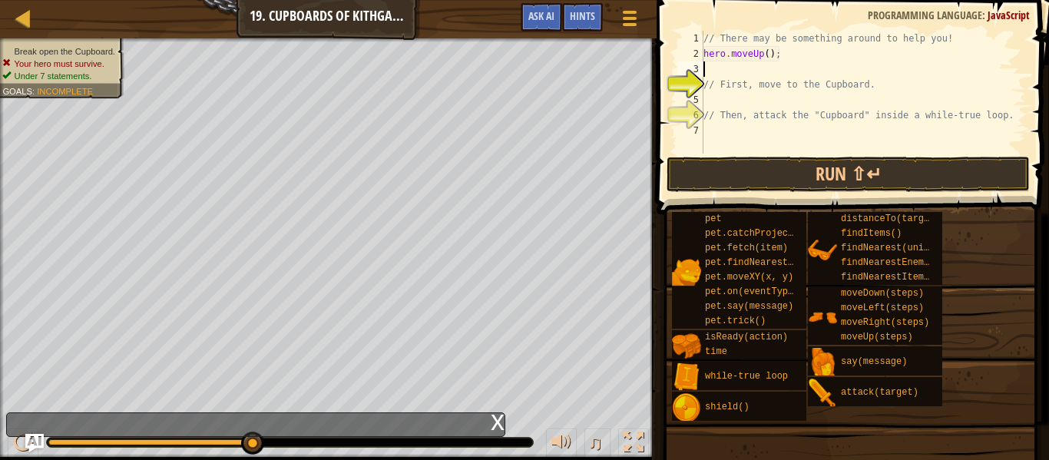
scroll to position [7, 0]
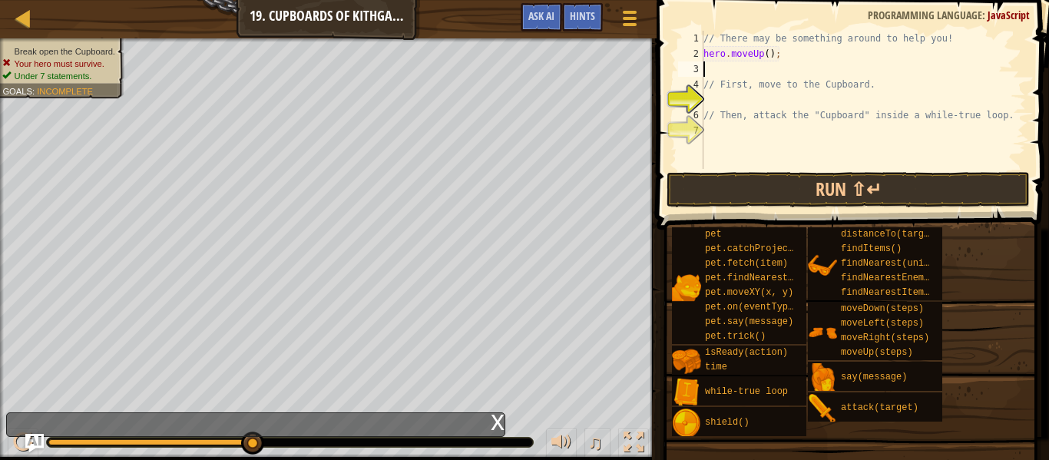
click at [765, 52] on div "// There may be something around to help you! hero . moveUp ( ) ; // First, mov…" at bounding box center [863, 115] width 326 height 169
type textarea "hero.moveUp(1);"
click at [714, 72] on div "// There may be something around to help you! hero . moveUp ( 1 ) ; // First, m…" at bounding box center [863, 115] width 326 height 169
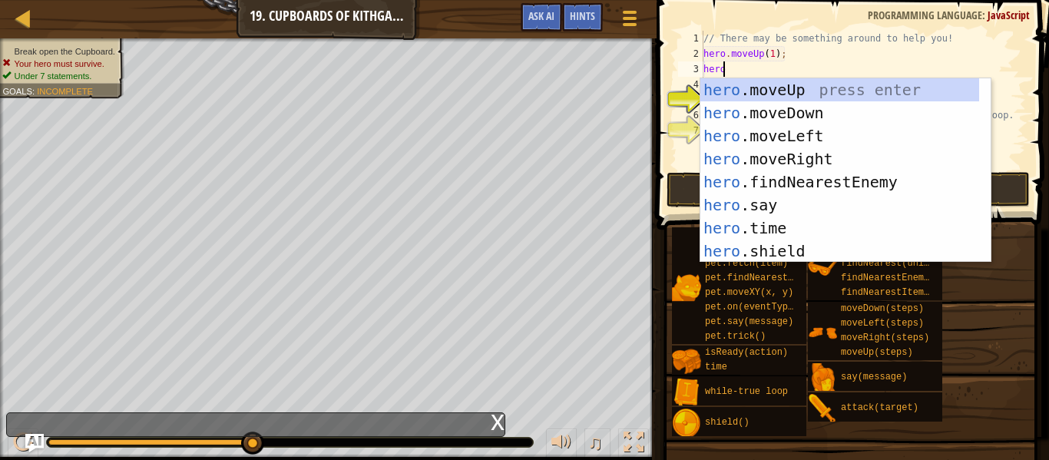
scroll to position [7, 1]
type textarea "hero."
click at [788, 113] on div "hero. moveUp press enter hero. moveDown press enter hero. moveLeft press enter …" at bounding box center [839, 193] width 279 height 230
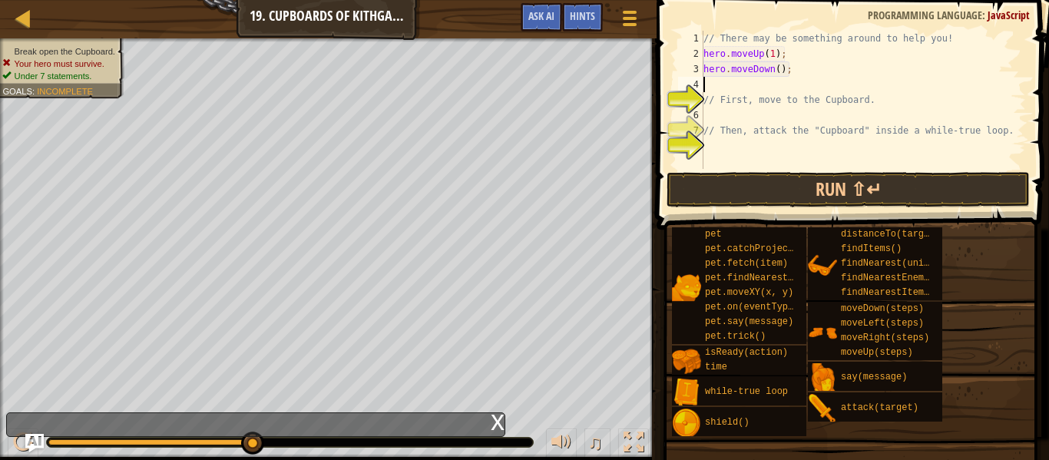
scroll to position [7, 0]
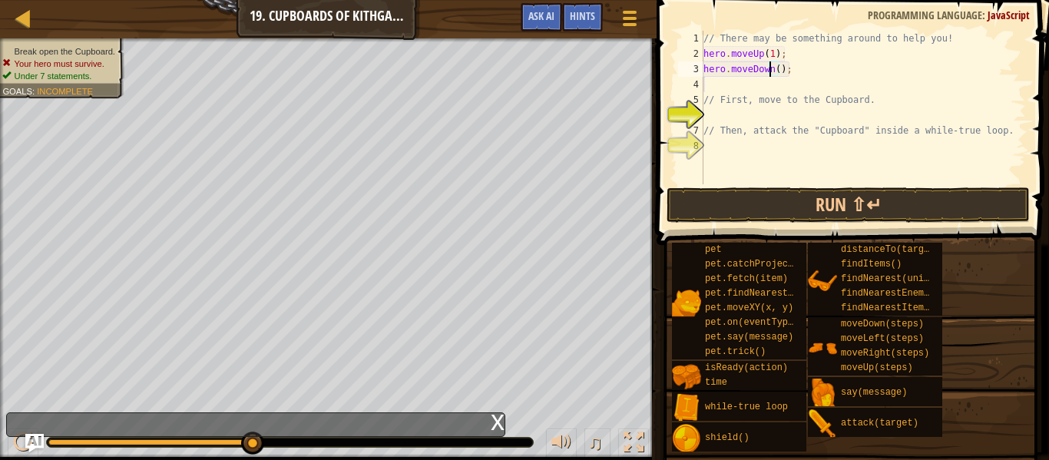
click at [771, 70] on div "// There may be something around to help you! hero . moveUp ( 1 ) ; hero . move…" at bounding box center [863, 123] width 326 height 184
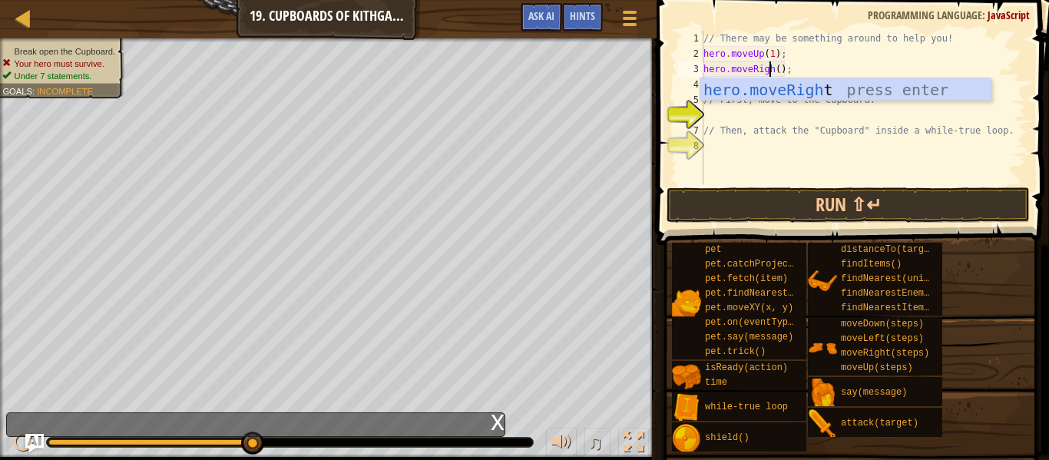
scroll to position [7, 5]
click at [776, 68] on div "// There may be something around to help you! hero . moveUp ( 1 ) ; hero . move…" at bounding box center [863, 123] width 326 height 184
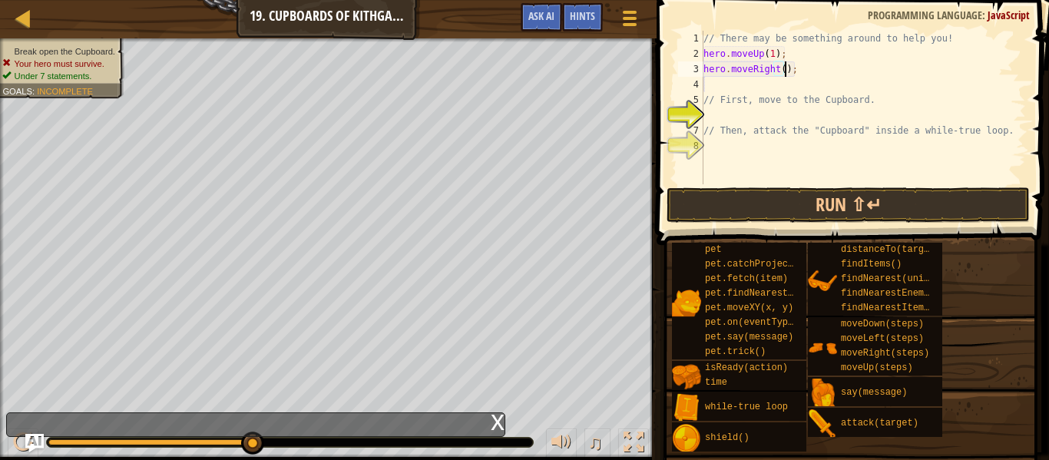
click at [782, 69] on div "// There may be something around to help you! hero . moveUp ( 1 ) ; hero . move…" at bounding box center [863, 123] width 326 height 184
click at [777, 68] on div "// There may be something around to help you! hero . moveUp ( 1 ) ; hero . move…" at bounding box center [863, 123] width 326 height 184
type textarea "hero.moveRight(2);"
click at [736, 85] on div "// There may be something around to help you! hero . moveUp ( 1 ) ; hero . move…" at bounding box center [863, 123] width 326 height 184
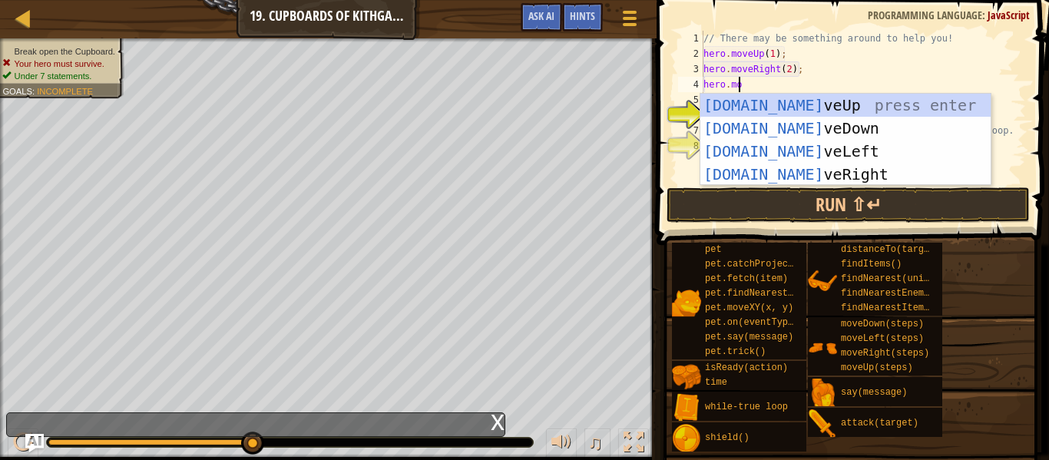
scroll to position [7, 2]
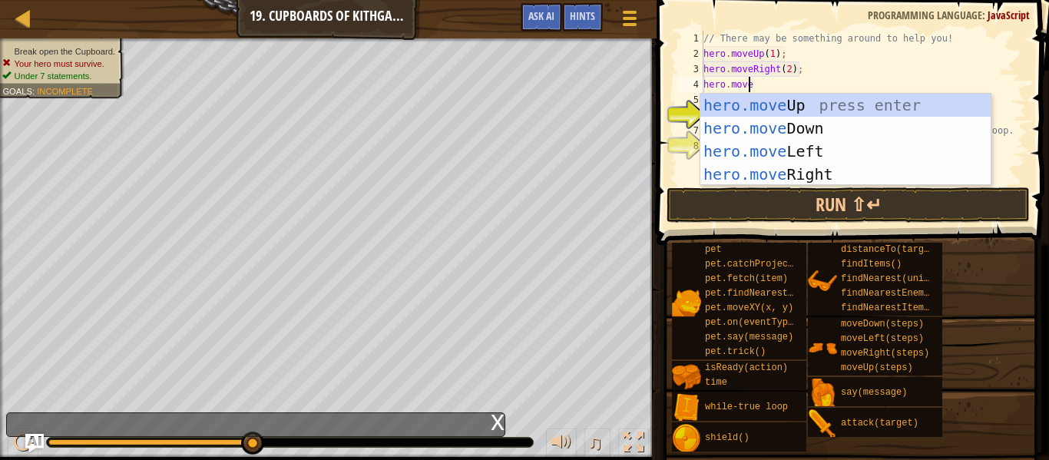
type textarea "hero.move"
click at [784, 124] on div "hero.move Up press enter hero.move Down press enter hero.move Left press enter …" at bounding box center [845, 163] width 290 height 138
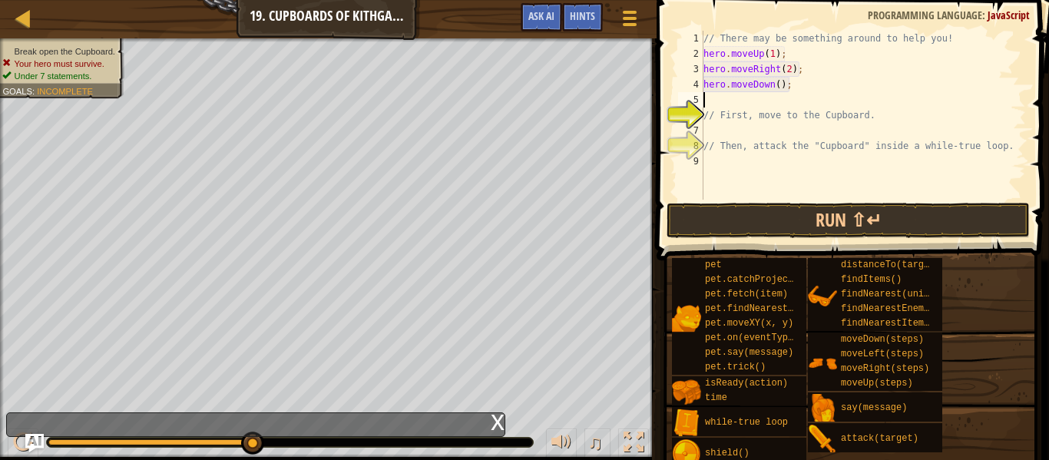
scroll to position [7, 0]
click at [776, 86] on div "// There may be something around to help you! hero . moveUp ( 1 ) ; hero . move…" at bounding box center [863, 131] width 326 height 200
type textarea "hero.moveDown(2);"
click at [717, 95] on div "// There may be something around to help you! hero . moveUp ( 1 ) ; hero . move…" at bounding box center [863, 131] width 326 height 200
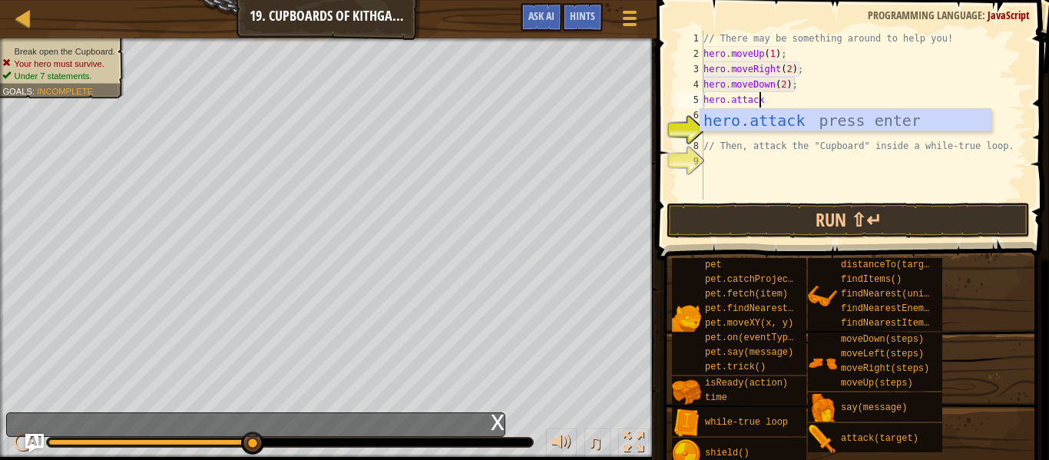
scroll to position [7, 4]
click at [811, 115] on div "hero.attack press enter" at bounding box center [845, 143] width 290 height 69
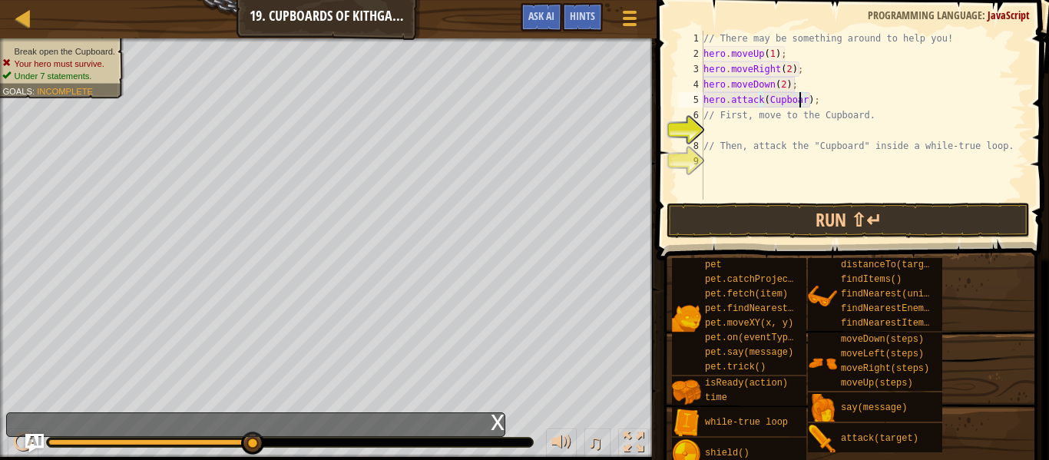
scroll to position [7, 8]
click at [819, 210] on button "Run ⇧↵" at bounding box center [848, 220] width 363 height 35
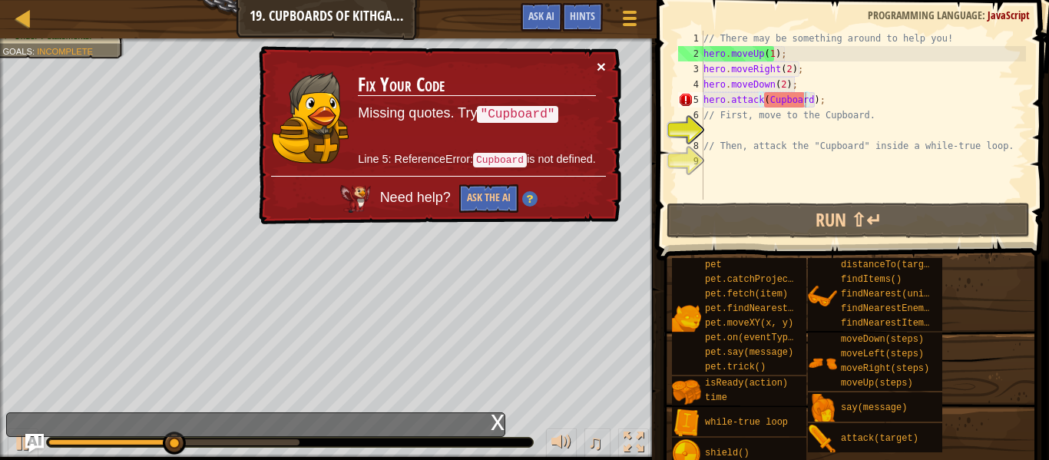
click at [605, 62] on button "×" at bounding box center [601, 66] width 9 height 16
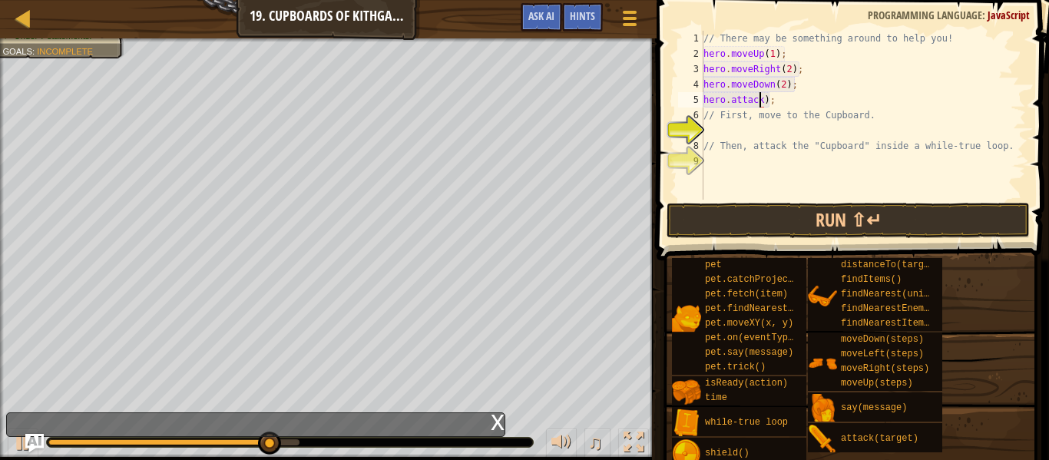
scroll to position [7, 5]
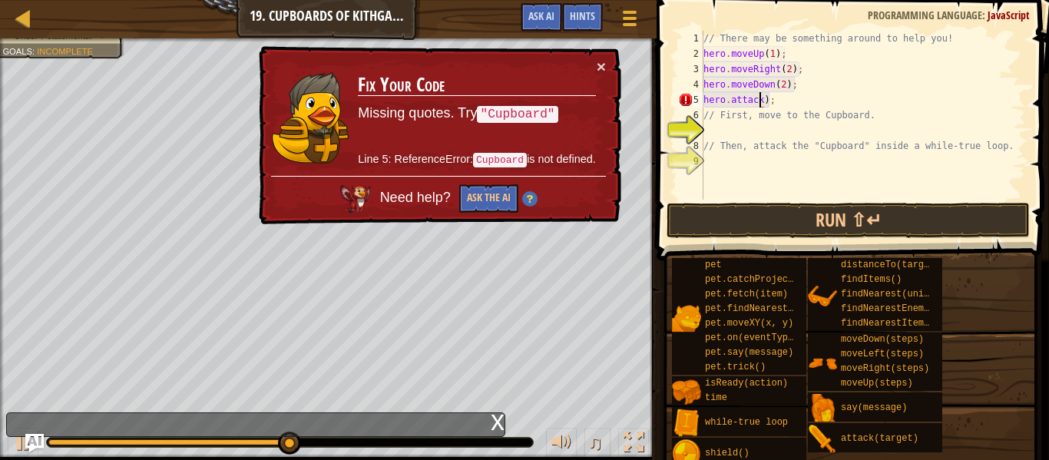
click at [769, 99] on div "// There may be something around to help you! hero . moveUp ( 1 ) ; hero . move…" at bounding box center [863, 131] width 326 height 200
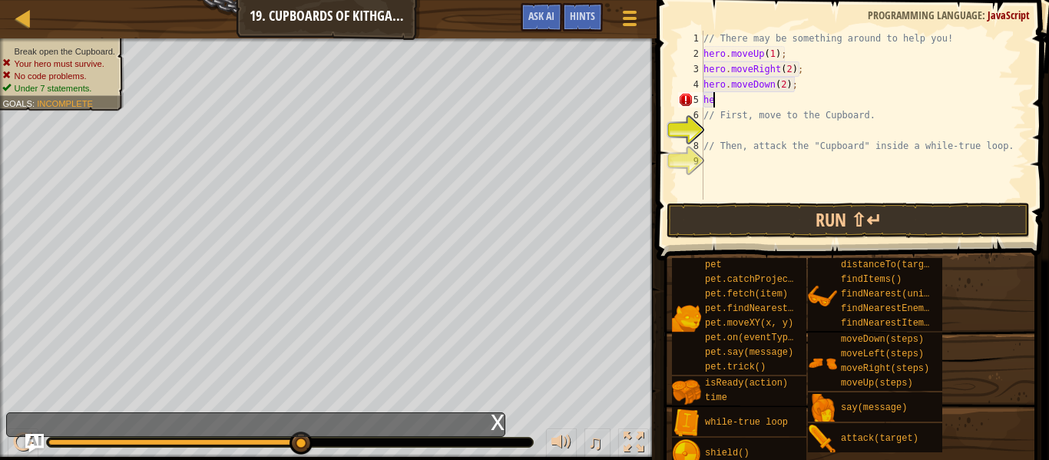
scroll to position [7, 0]
type textarea "h"
type textarea "hero.moveDown(2);"
type textarea "w"
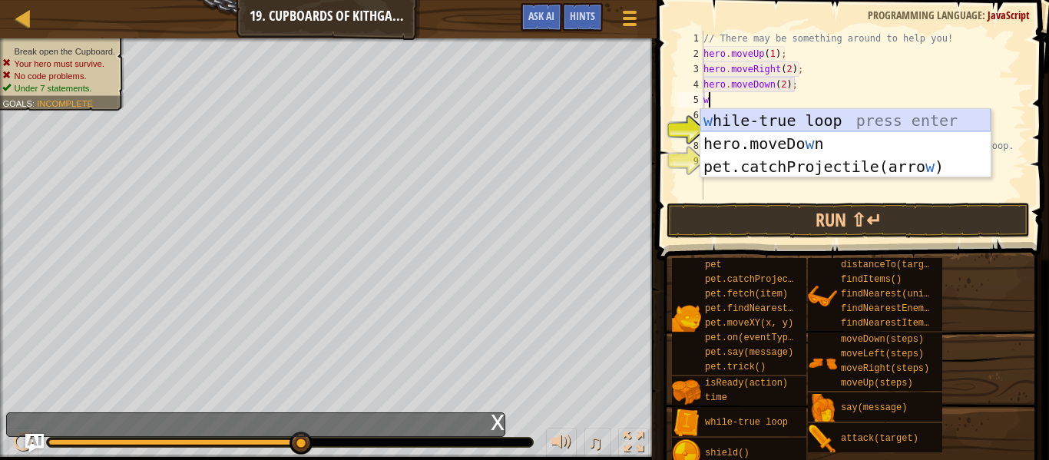
click at [901, 114] on div "w [PERSON_NAME]-true loop press enter hero.moveDo w n press enter pet.catchProj…" at bounding box center [845, 166] width 290 height 115
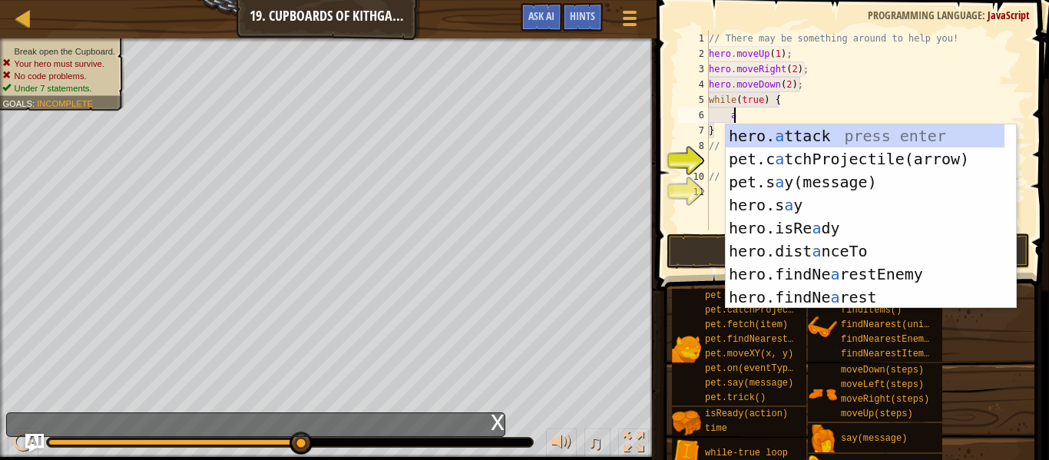
scroll to position [7, 1]
click at [814, 137] on div "hero. a ttack press enter pet.c a tchProjectile(arrow) press enter pet.s a y(me…" at bounding box center [865, 239] width 279 height 230
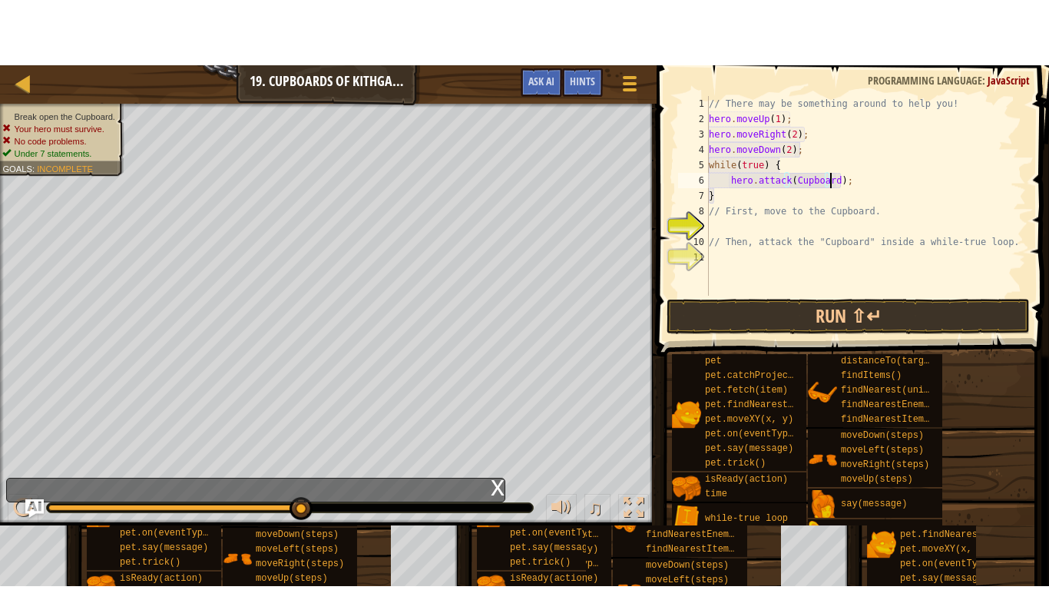
scroll to position [7, 10]
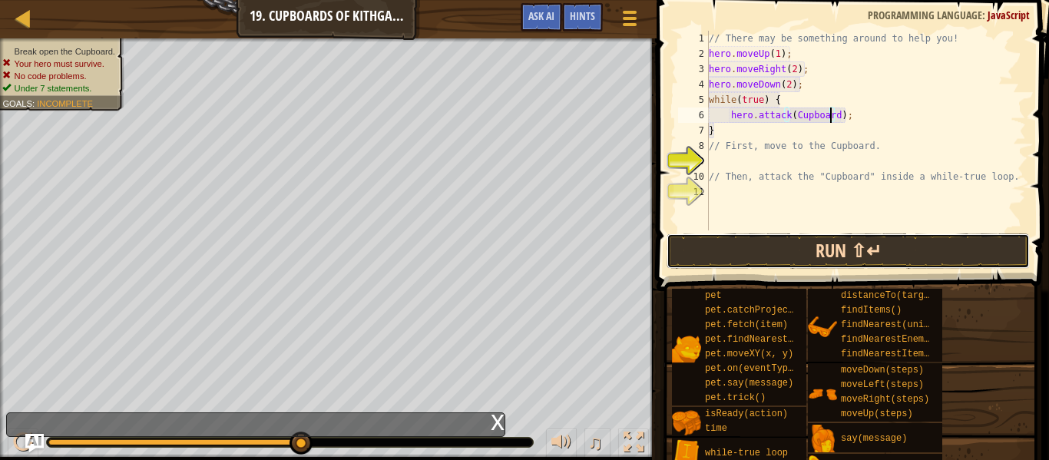
click at [812, 254] on button "Run ⇧↵" at bounding box center [848, 250] width 363 height 35
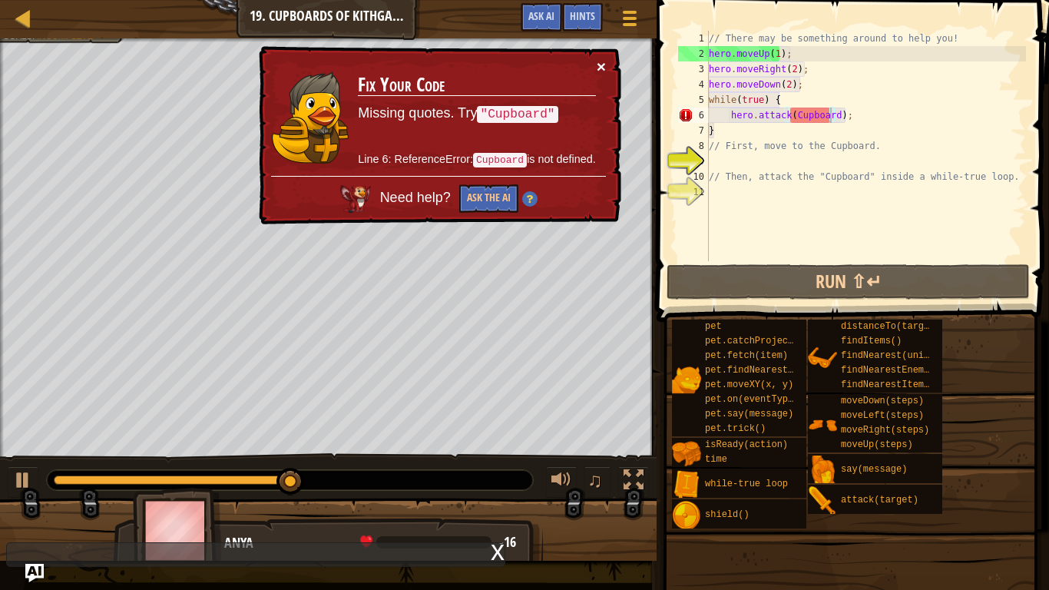
click at [600, 66] on button "×" at bounding box center [601, 66] width 9 height 16
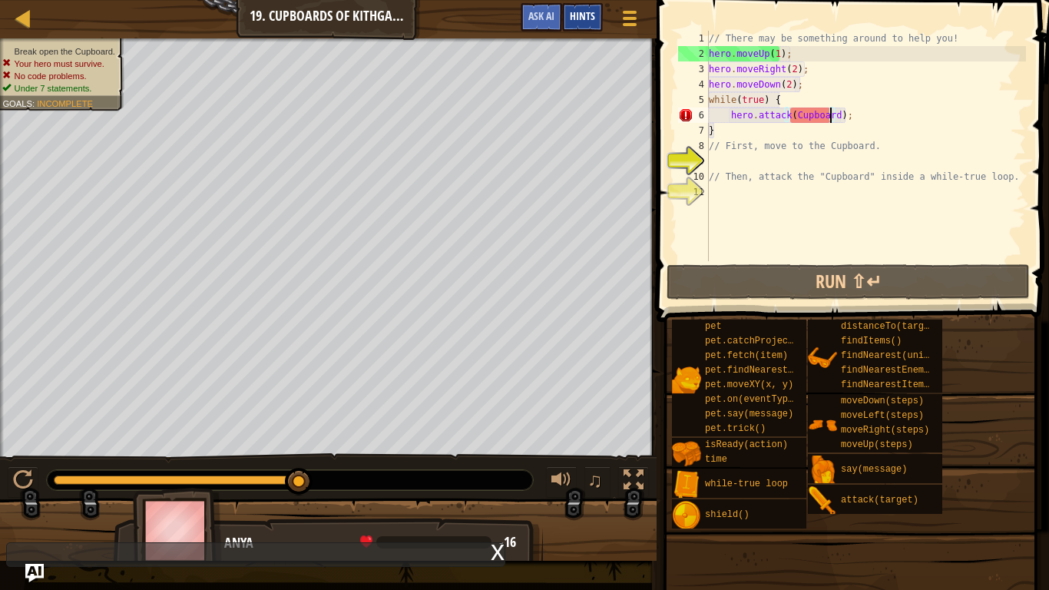
click at [573, 23] on div "Hints" at bounding box center [582, 17] width 41 height 28
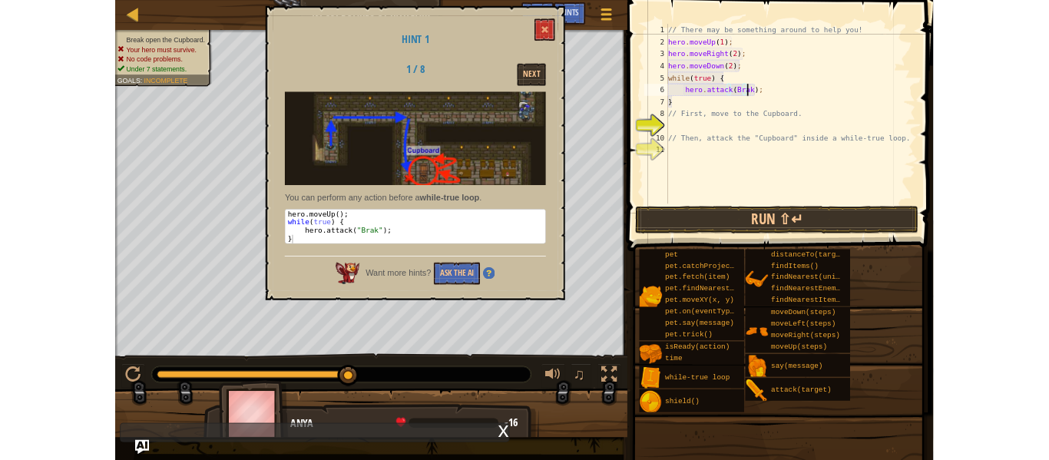
scroll to position [7, 8]
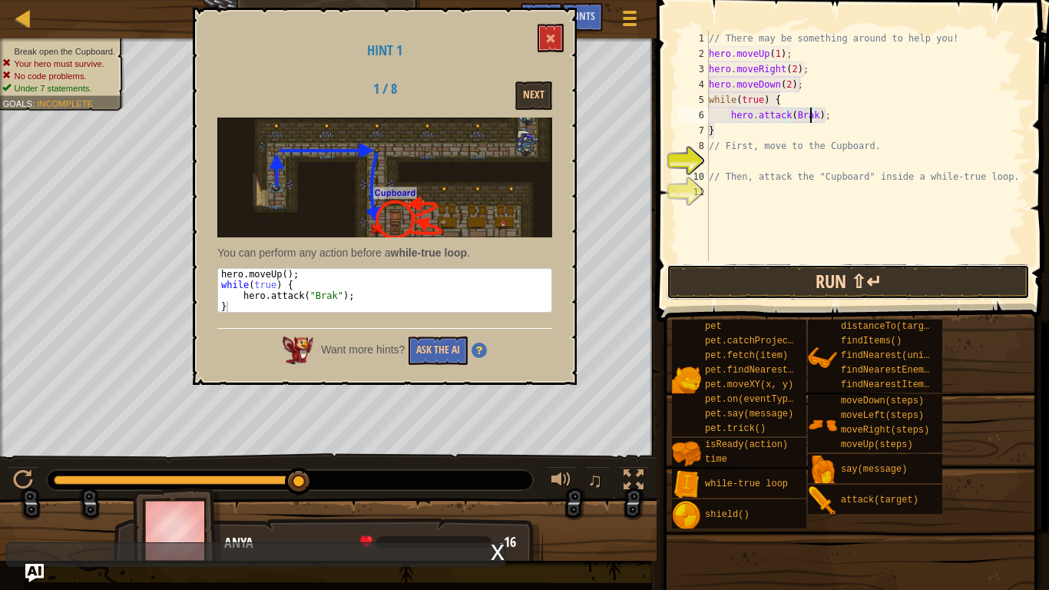
click at [806, 283] on button "Run ⇧↵" at bounding box center [848, 281] width 363 height 35
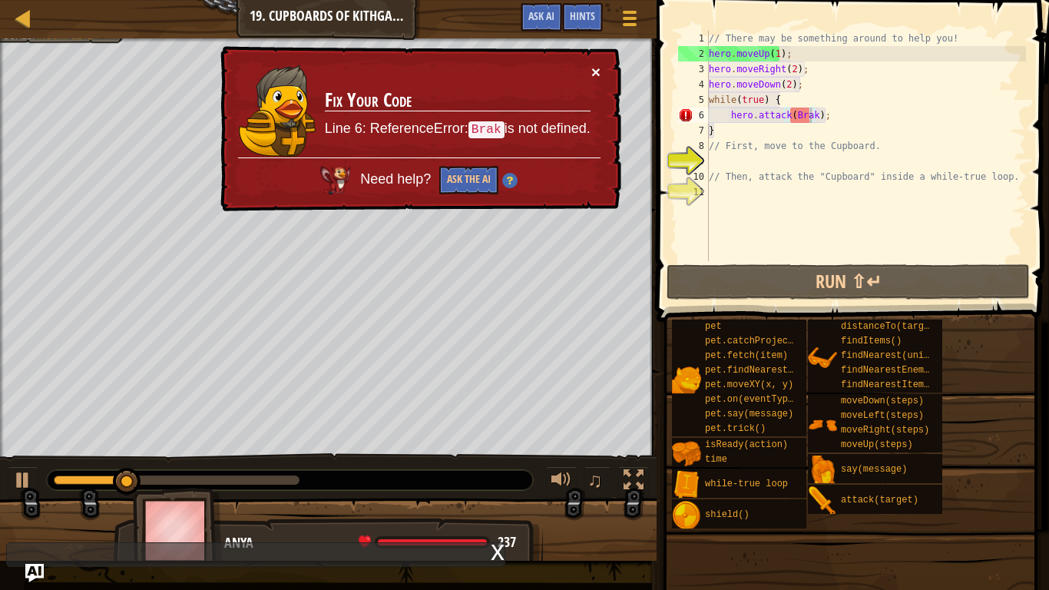
click at [598, 72] on button "×" at bounding box center [595, 72] width 9 height 16
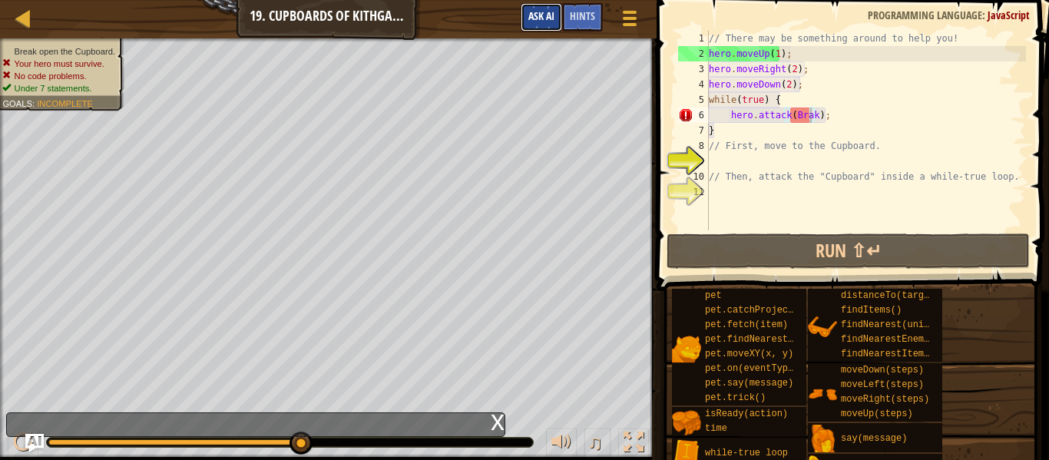
click at [531, 16] on span "Ask AI" at bounding box center [541, 15] width 26 height 15
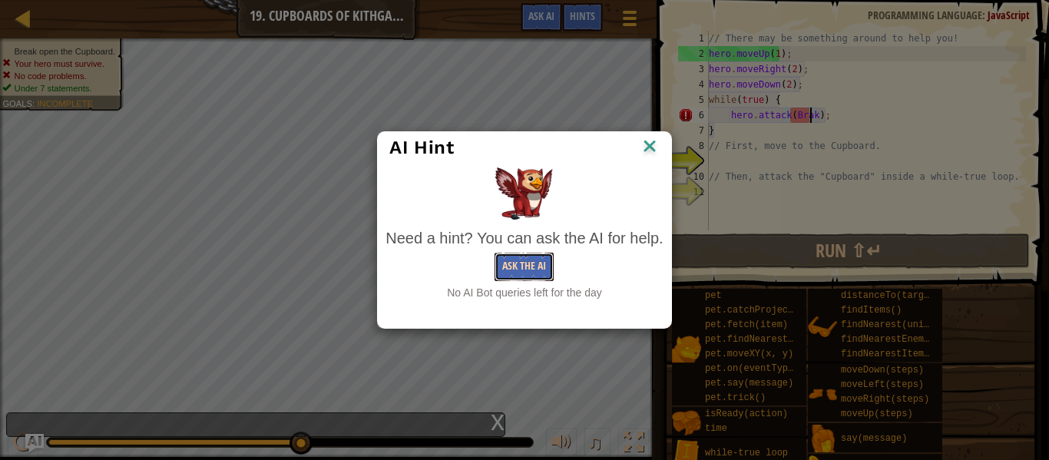
click at [499, 267] on button "Ask the AI" at bounding box center [524, 267] width 59 height 28
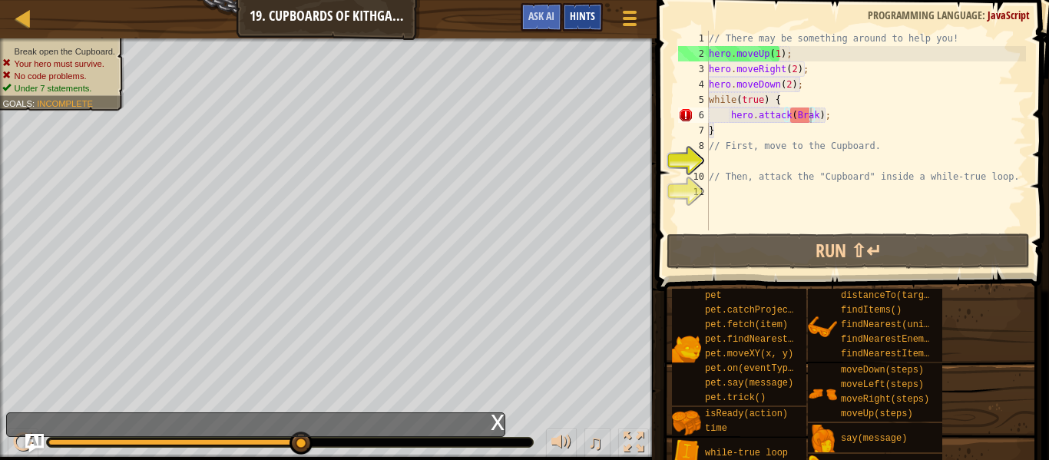
click at [577, 15] on span "Hints" at bounding box center [582, 15] width 25 height 15
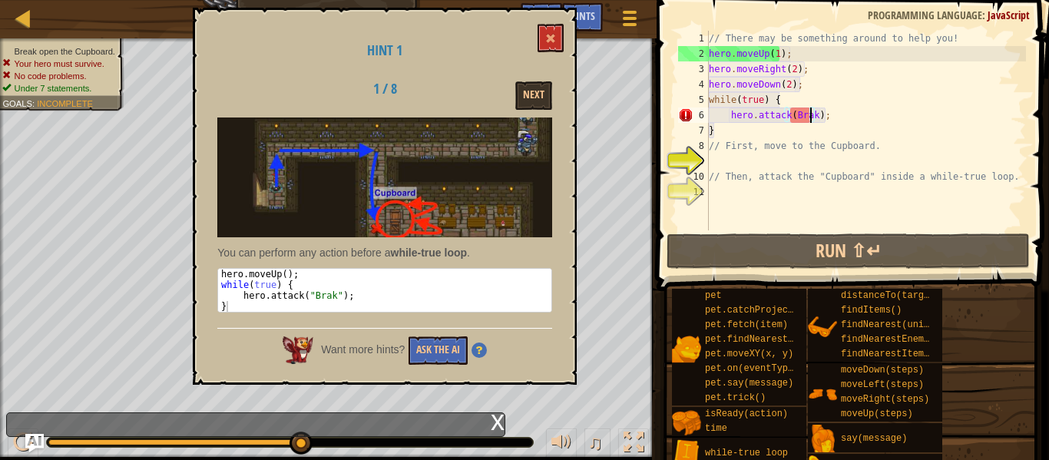
click at [812, 116] on div "// There may be something around to help you! hero . moveUp ( 1 ) ; hero . move…" at bounding box center [866, 146] width 320 height 230
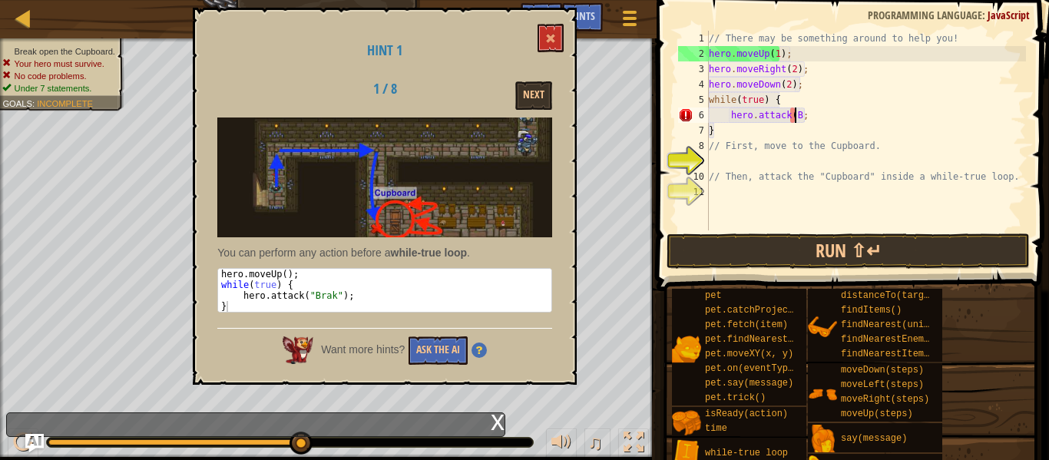
scroll to position [7, 6]
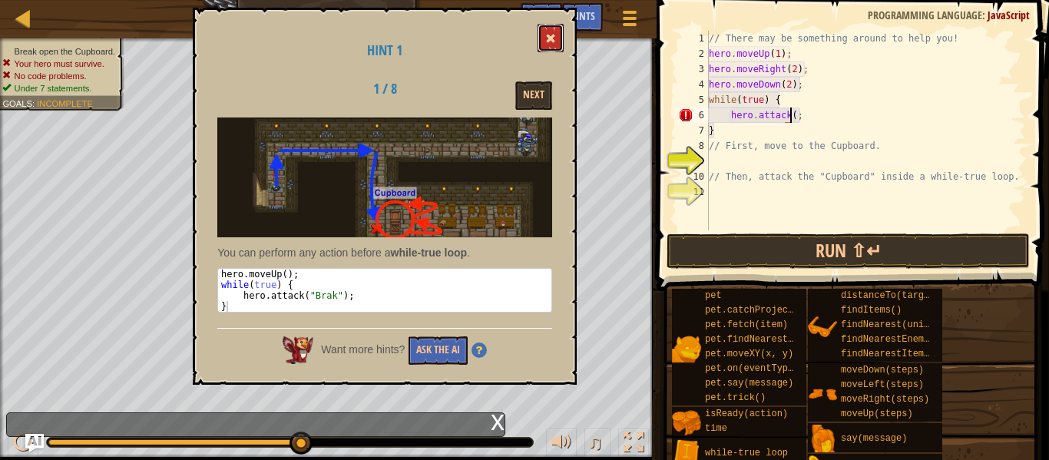
click at [554, 38] on span at bounding box center [550, 38] width 11 height 11
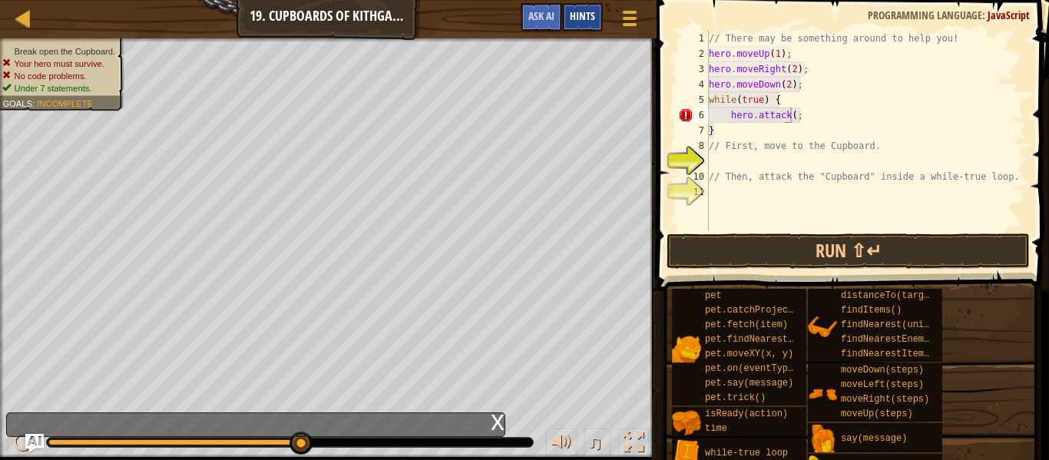
click at [565, 29] on div "Hints" at bounding box center [582, 17] width 41 height 28
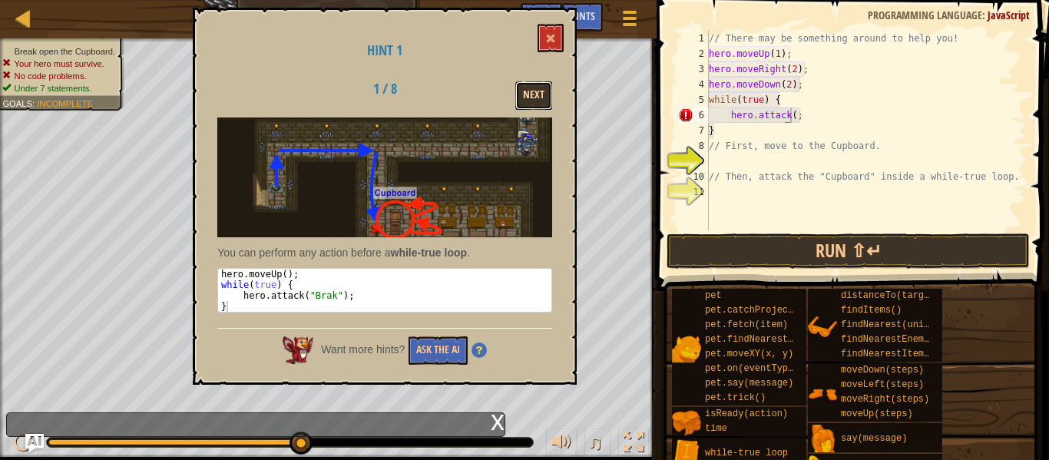
click at [541, 103] on button "Next" at bounding box center [533, 95] width 37 height 28
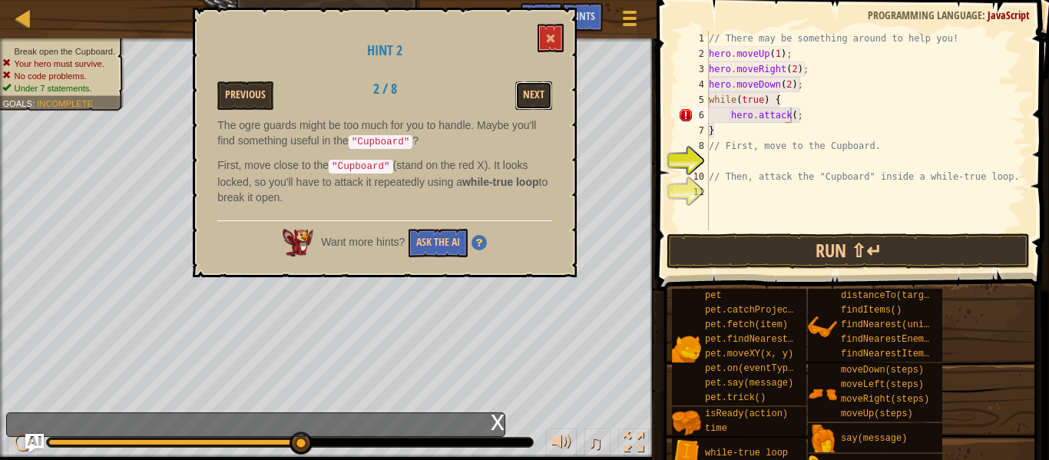
click at [541, 103] on button "Next" at bounding box center [533, 95] width 37 height 28
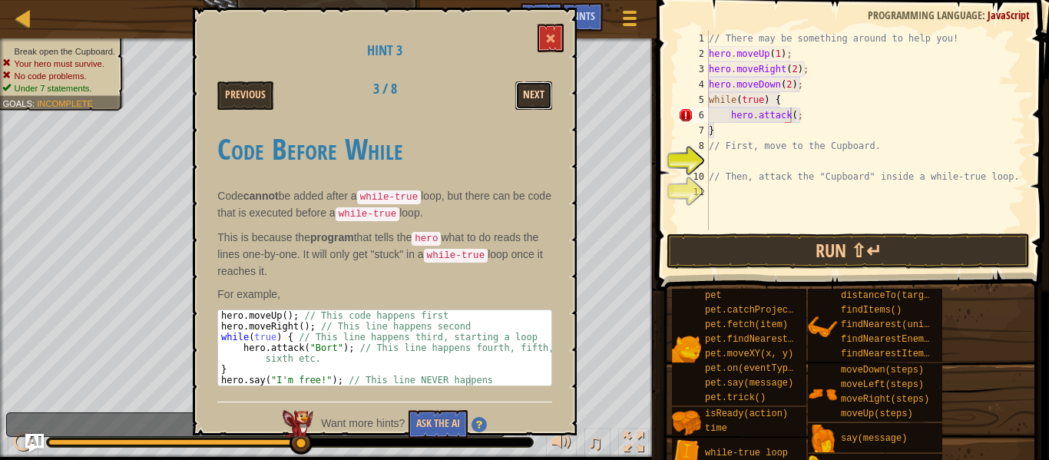
click at [541, 108] on button "Next" at bounding box center [533, 95] width 37 height 28
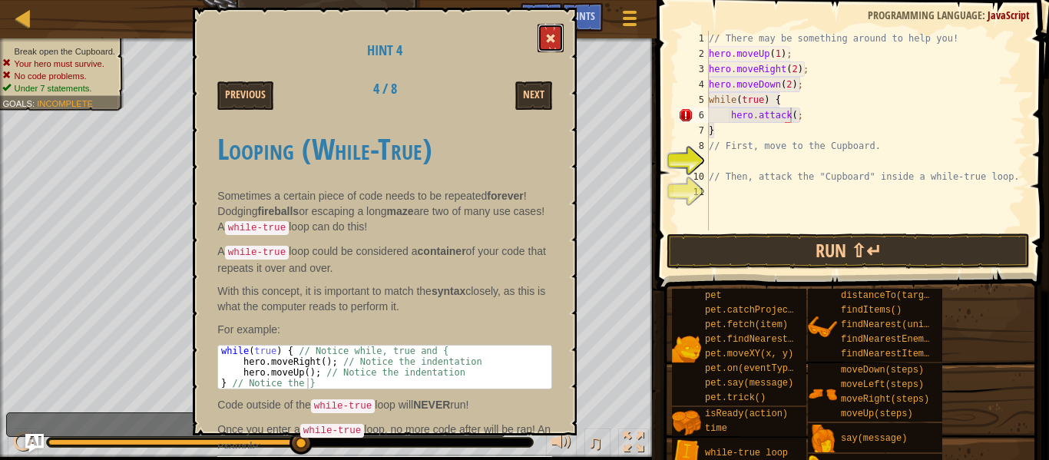
click at [546, 41] on button at bounding box center [551, 38] width 26 height 28
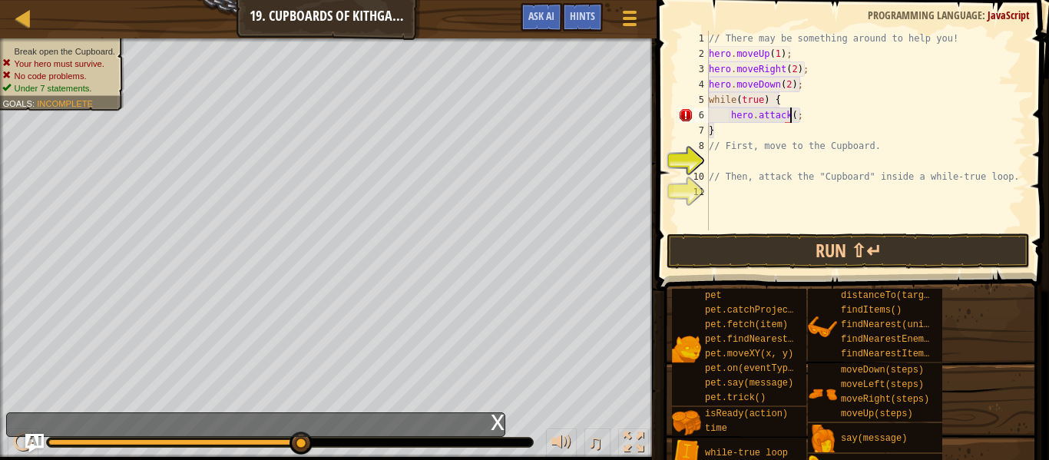
click at [790, 114] on div "// There may be something around to help you! hero . moveUp ( 1 ) ; hero . move…" at bounding box center [866, 146] width 320 height 230
click at [718, 134] on div "// There may be something around to help you! hero . moveUp ( 1 ) ; hero . move…" at bounding box center [866, 146] width 320 height 230
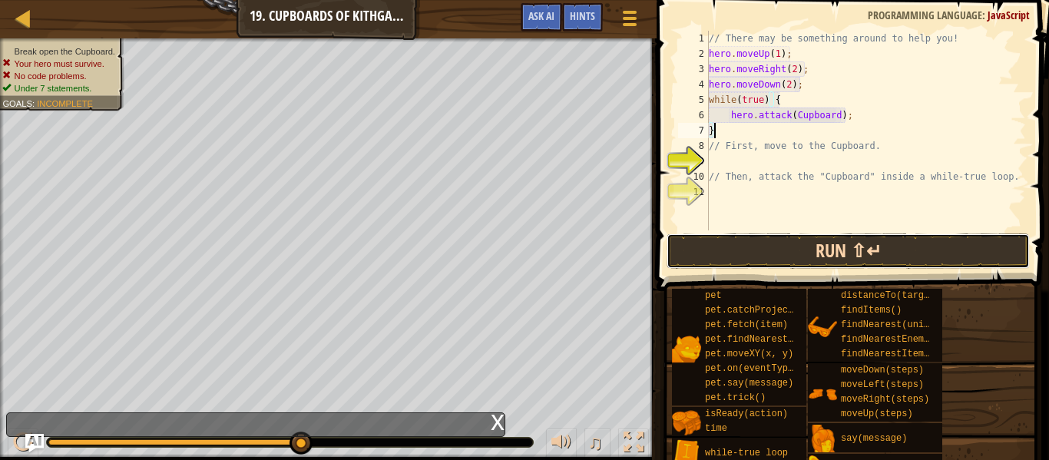
click at [811, 249] on button "Run ⇧↵" at bounding box center [848, 250] width 363 height 35
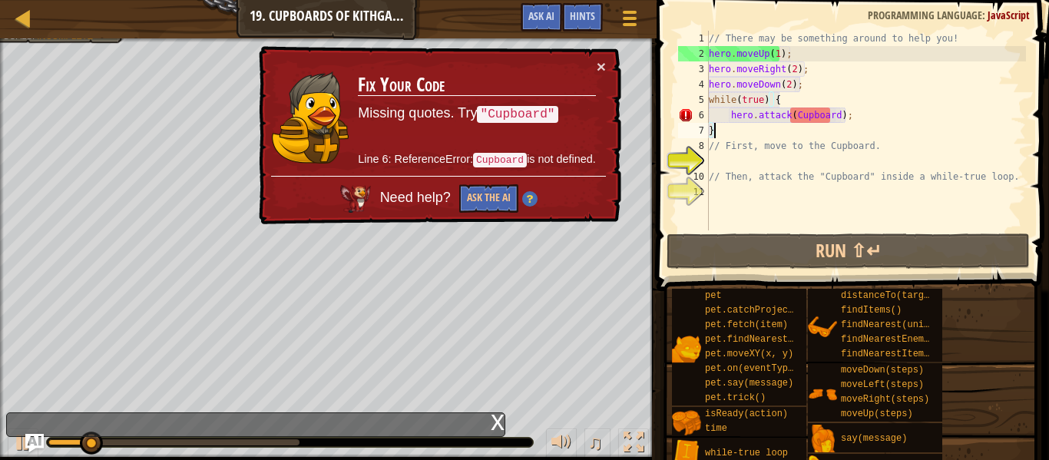
click at [603, 54] on div "× Fix Your Code Missing quotes. Try "Cupboard" Line 6: ReferenceError: Cupboard…" at bounding box center [439, 135] width 366 height 179
click at [600, 59] on button "×" at bounding box center [601, 66] width 9 height 16
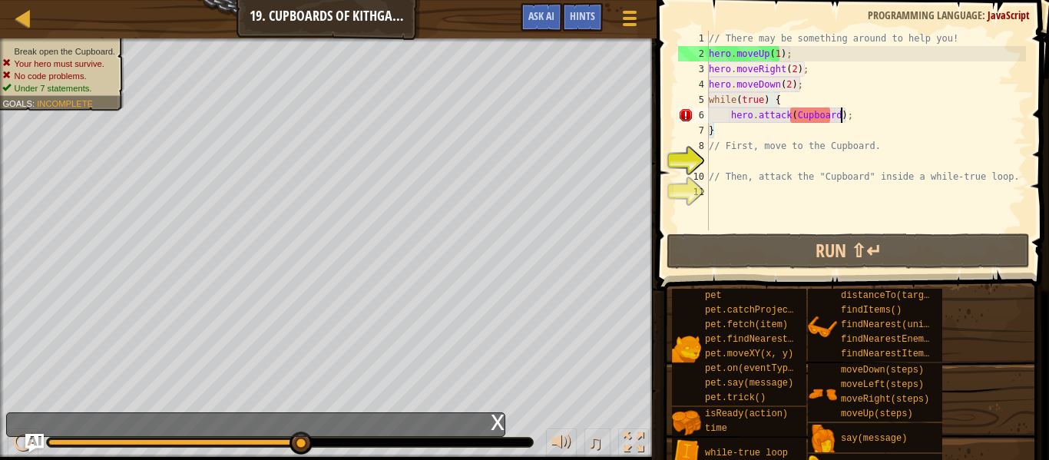
click at [845, 117] on div "// There may be something around to help you! hero . moveUp ( 1 ) ; hero . move…" at bounding box center [866, 146] width 320 height 230
type textarea "hero.attack(Cupboard);"
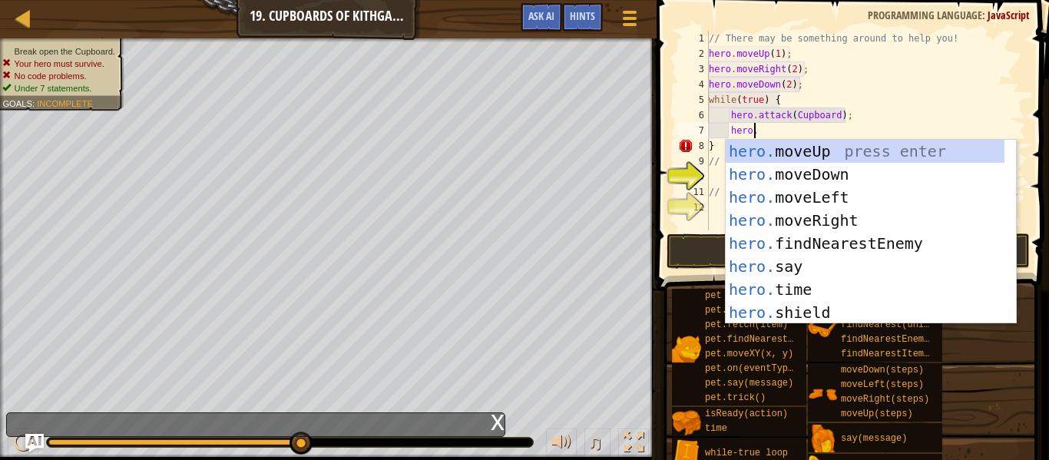
scroll to position [7, 3]
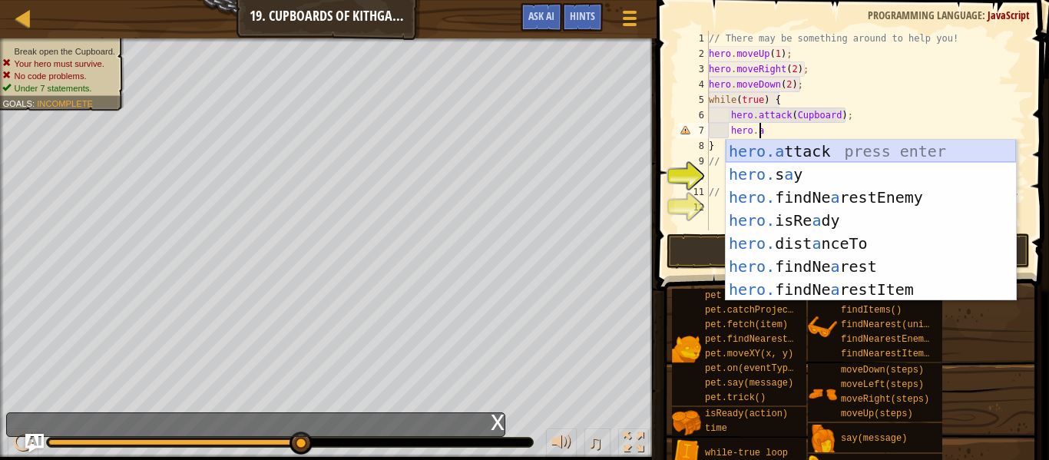
click at [829, 152] on div "hero.a ttack press enter hero. s a y press enter hero. findNe a restEnemy press…" at bounding box center [871, 243] width 290 height 207
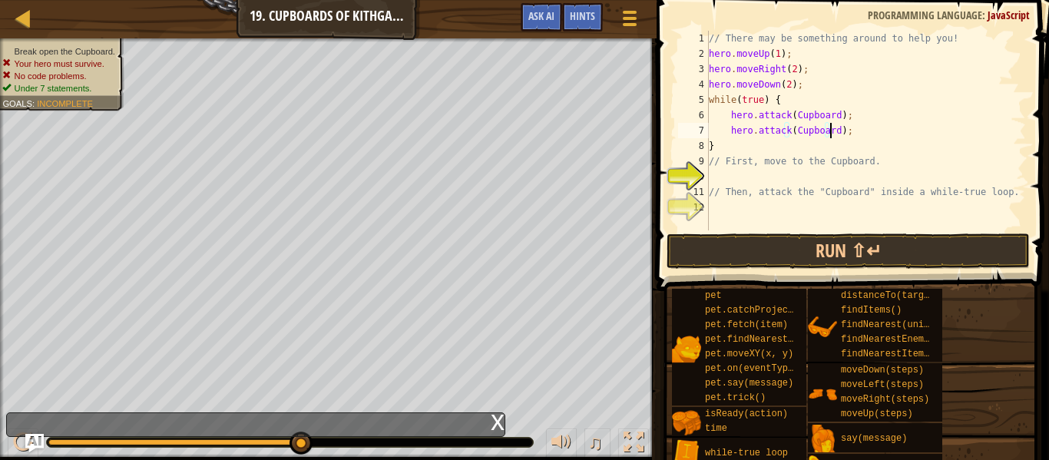
scroll to position [7, 10]
click at [809, 251] on button "Run ⇧↵" at bounding box center [848, 250] width 363 height 35
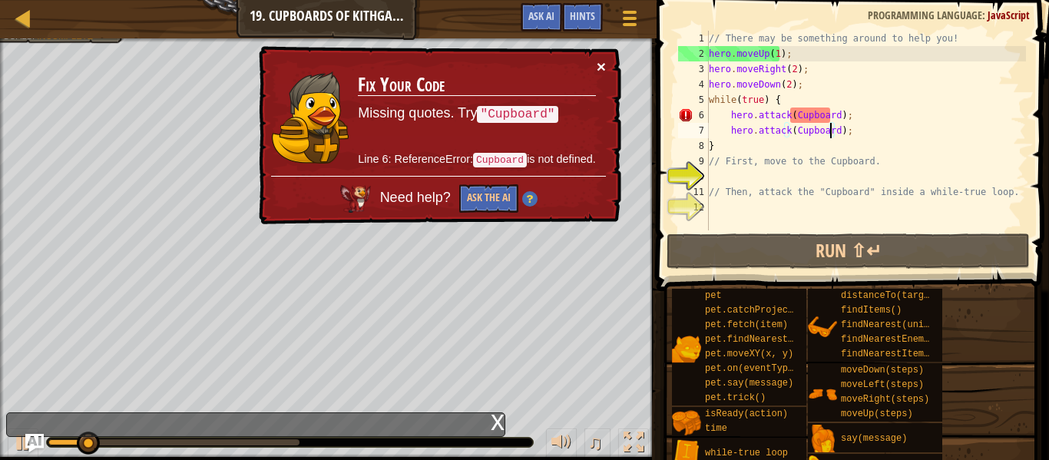
click at [602, 65] on button "×" at bounding box center [601, 66] width 9 height 16
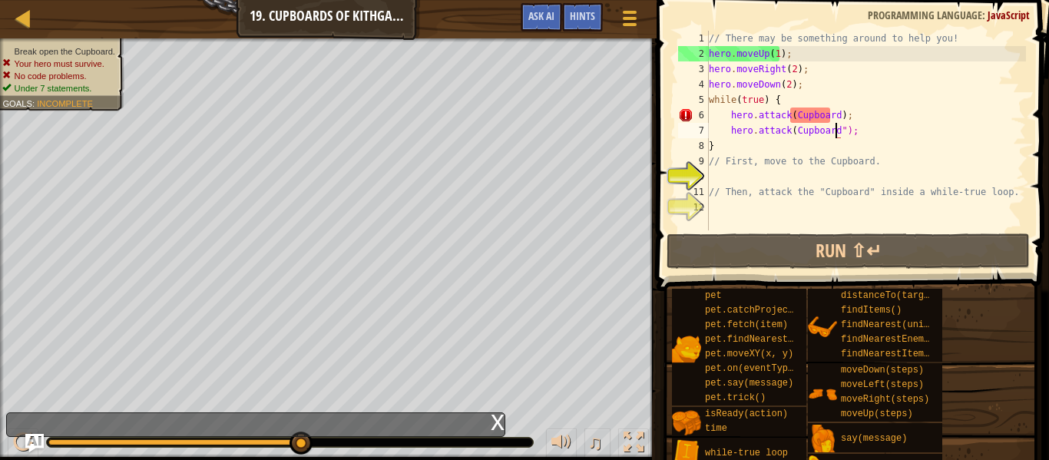
click at [792, 132] on div "// There may be something around to help you! hero . moveUp ( 1 ) ; hero . move…" at bounding box center [866, 146] width 320 height 230
click at [788, 132] on div "// There may be something around to help you! hero . moveUp ( 1 ) ; hero . move…" at bounding box center [866, 146] width 320 height 230
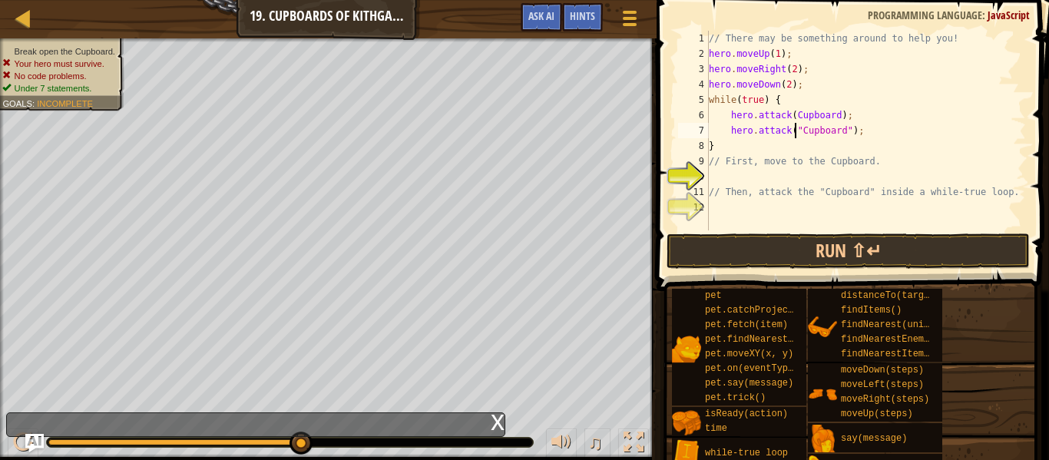
click at [832, 117] on div "// There may be something around to help you! hero . moveUp ( 1 ) ; hero . move…" at bounding box center [866, 146] width 320 height 230
click at [788, 117] on div "// There may be something around to help you! hero . moveUp ( 1 ) ; hero . move…" at bounding box center [866, 146] width 320 height 230
type textarea "hero.attack("Cupboard");"
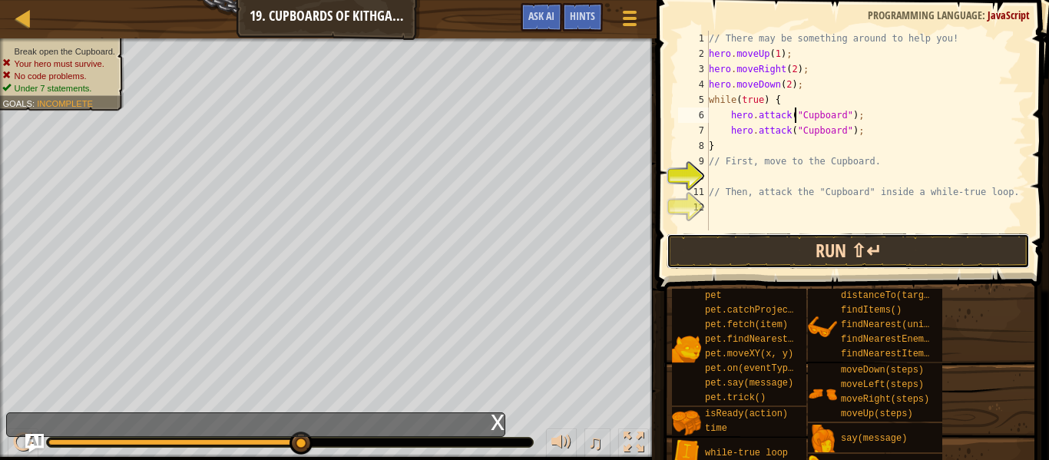
click at [863, 253] on button "Run ⇧↵" at bounding box center [848, 250] width 363 height 35
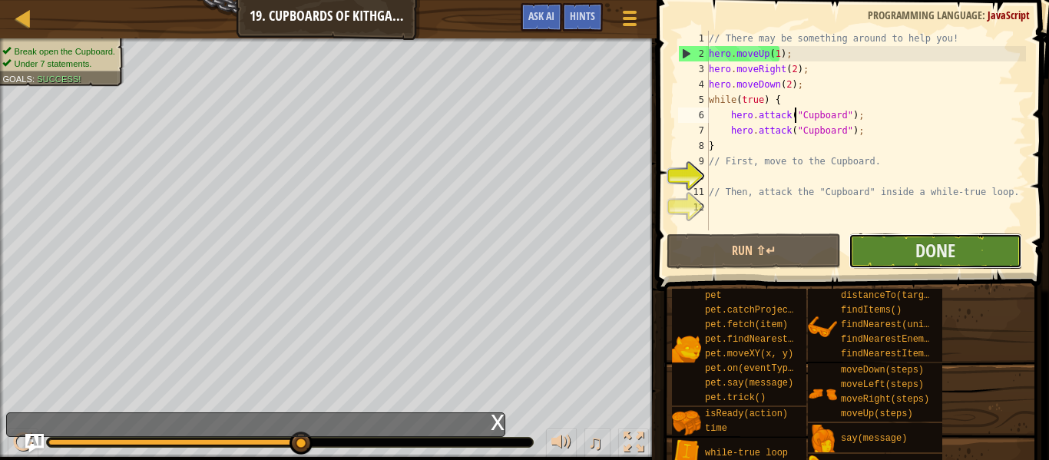
click at [887, 246] on button "Done" at bounding box center [936, 250] width 174 height 35
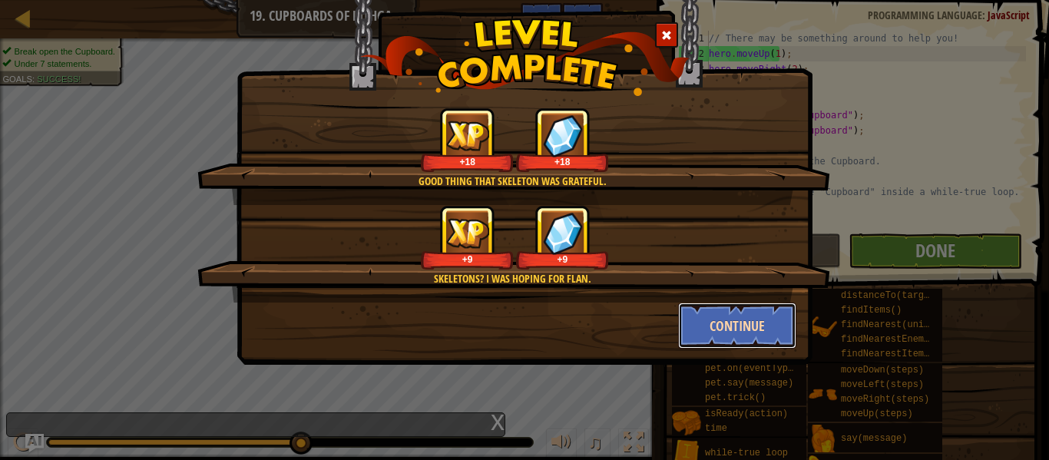
click at [736, 332] on button "Continue" at bounding box center [737, 326] width 119 height 46
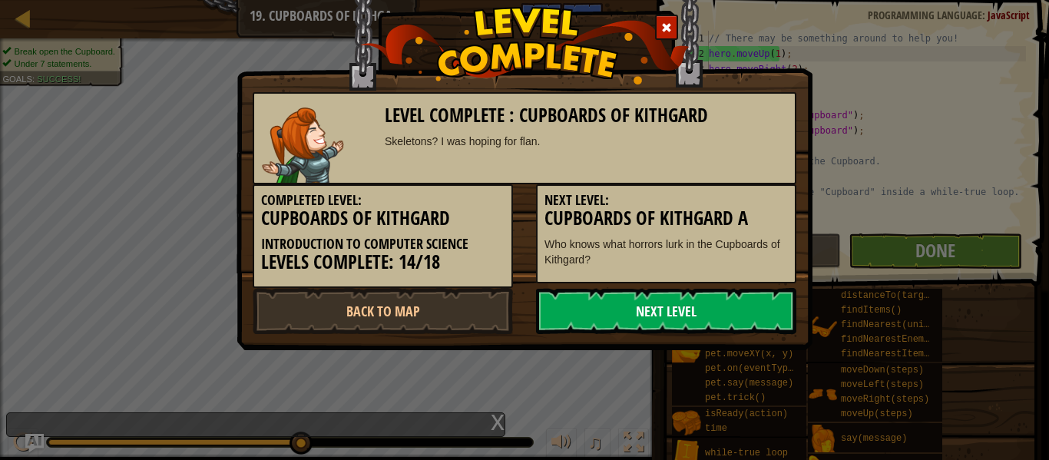
click at [723, 314] on link "Next Level" at bounding box center [666, 311] width 260 height 46
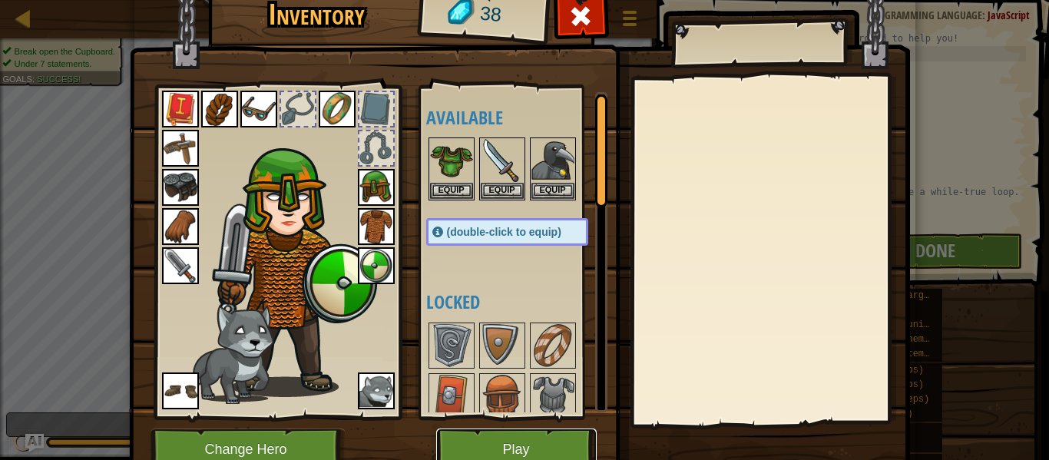
click at [511, 440] on button "Play" at bounding box center [516, 449] width 160 height 42
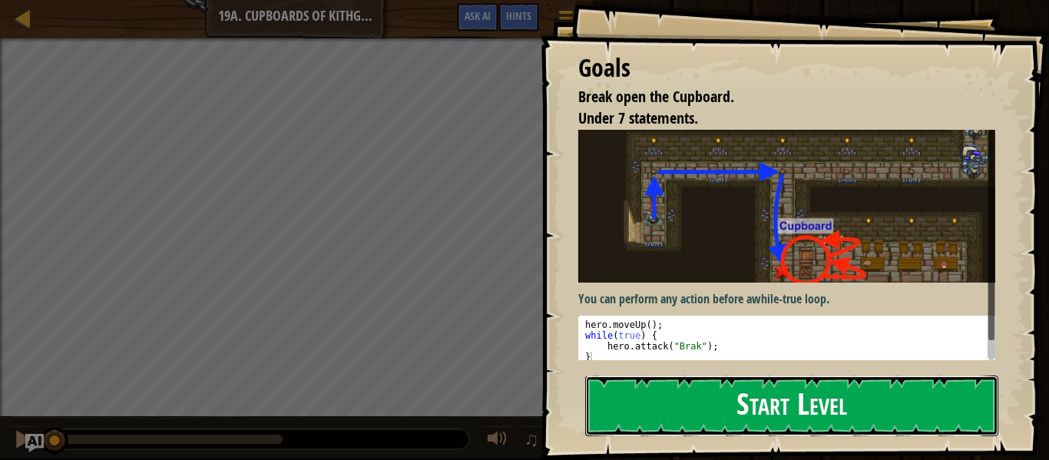
click at [679, 405] on button "Start Level" at bounding box center [791, 405] width 413 height 61
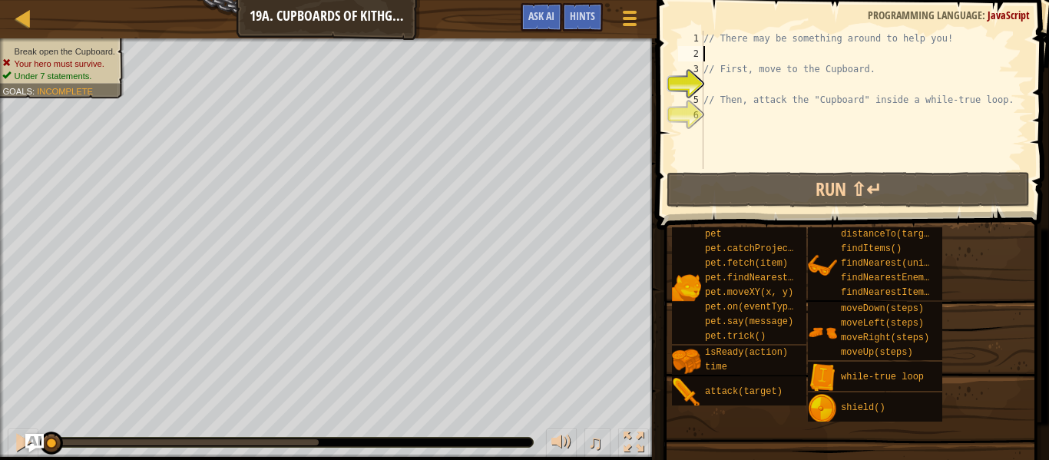
click at [739, 51] on div "// There may be something around to help you! // First, move to the Cupboard. /…" at bounding box center [863, 115] width 326 height 169
type textarea "h"
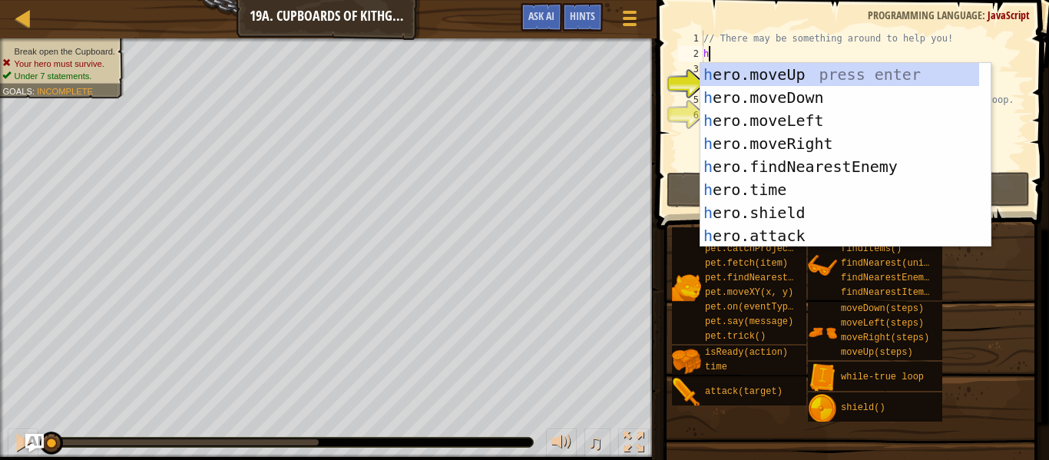
scroll to position [7, 0]
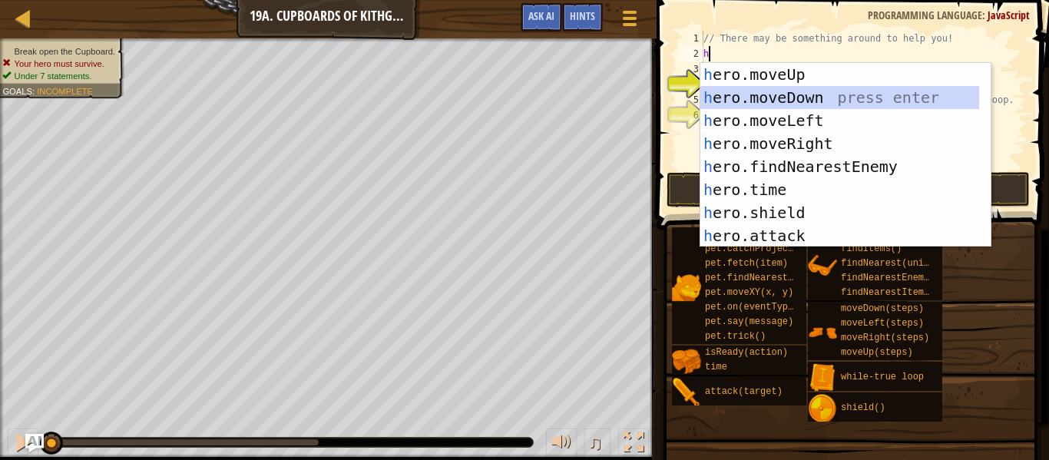
click at [776, 91] on div "h ero.moveUp press enter h ero.moveDown press enter h ero.moveLeft press enter …" at bounding box center [839, 178] width 279 height 230
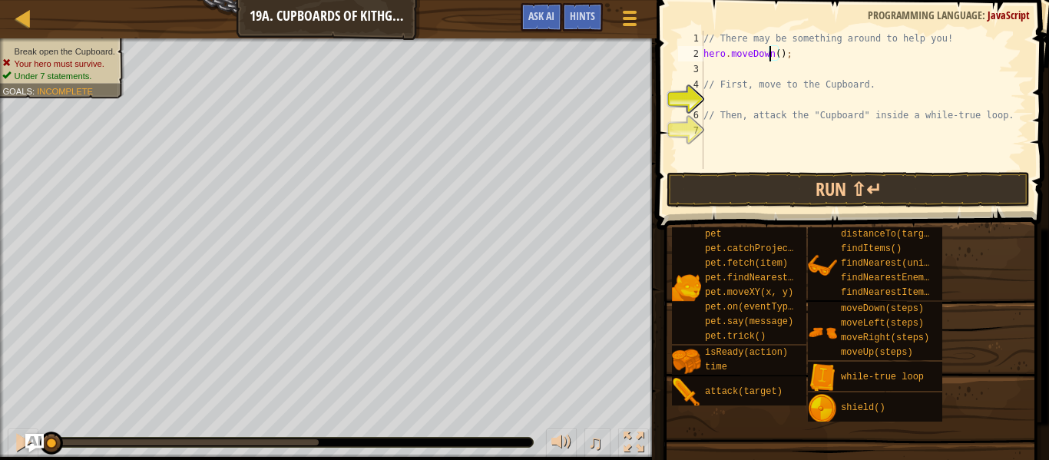
click at [771, 52] on div "// There may be something around to help you! hero . moveDown ( ) ; // First, m…" at bounding box center [863, 115] width 326 height 169
click at [774, 52] on div "// There may be something around to help you! hero . moveDown ( ) ; // First, m…" at bounding box center [863, 115] width 326 height 169
type textarea "hero.moveDown(1);"
click at [742, 74] on div "// There may be something around to help you! hero . moveDown ( 1 ) ; // First,…" at bounding box center [863, 115] width 326 height 169
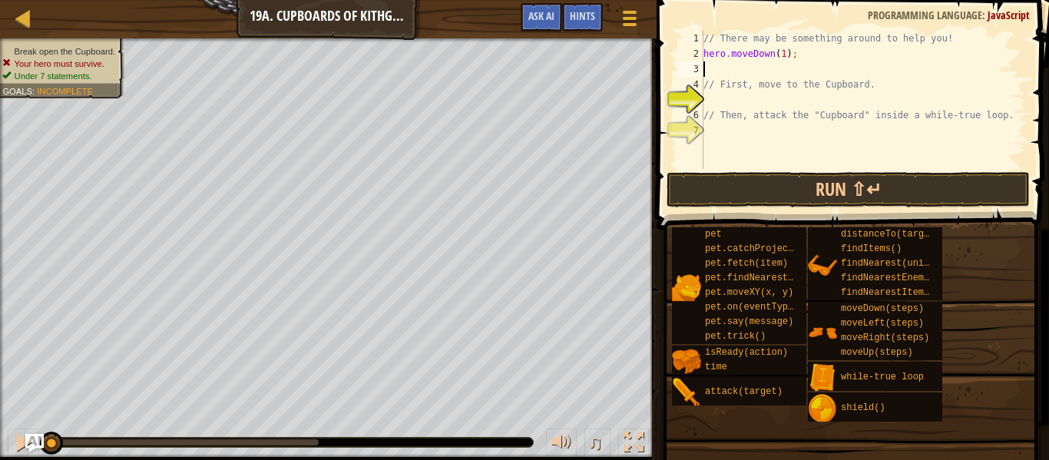
scroll to position [7, 0]
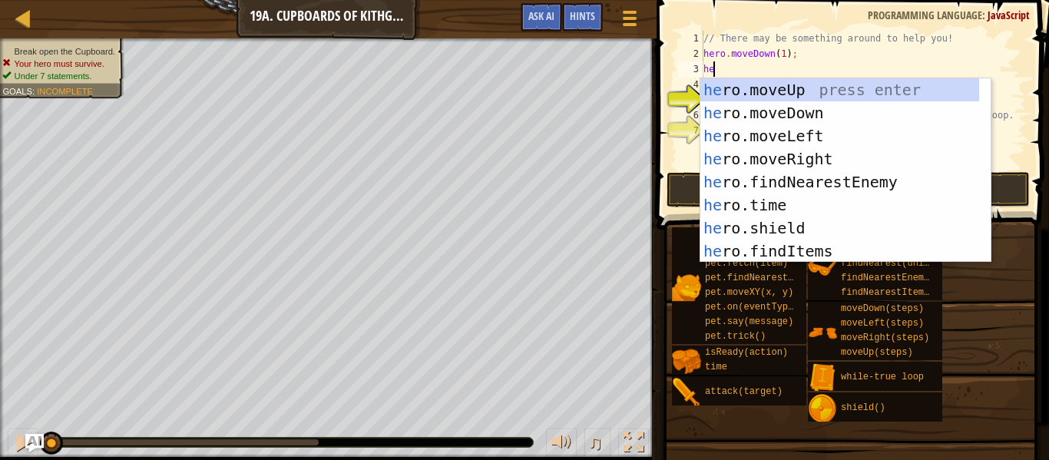
type textarea "her"
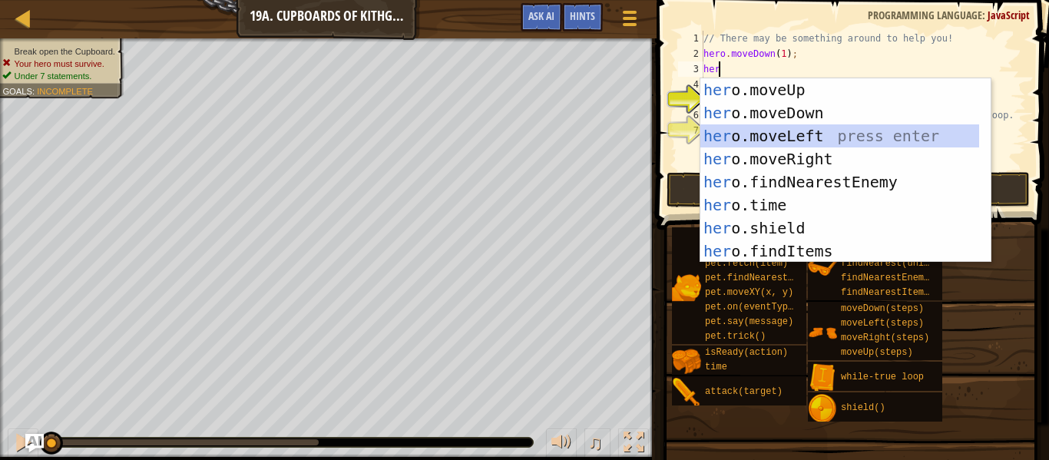
click at [794, 131] on div "her o.moveUp press enter her o.moveDown press enter her o.moveLeft press enter …" at bounding box center [839, 193] width 279 height 230
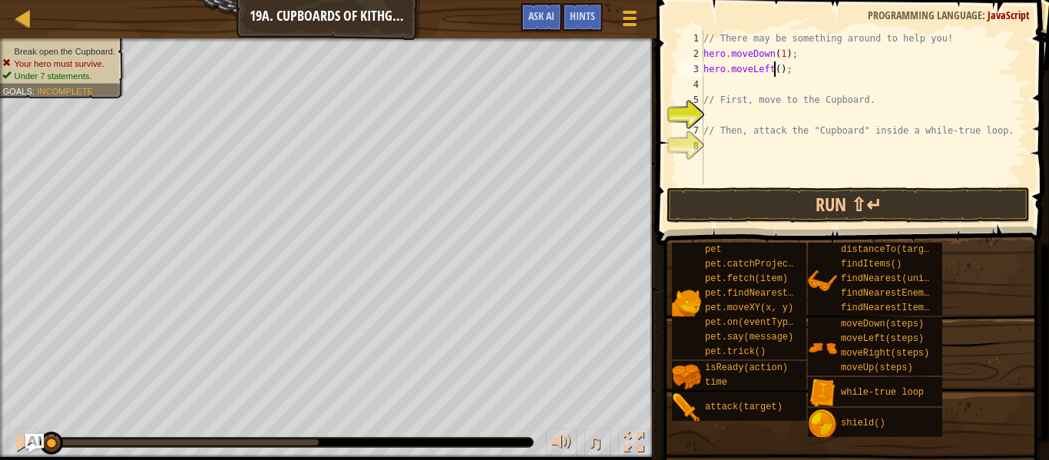
click at [775, 68] on div "// There may be something around to help you! hero . moveDown ( 1 ) ; hero . mo…" at bounding box center [863, 123] width 326 height 184
type textarea "hero.moveLeft(2);"
click at [703, 82] on div "// There may be something around to help you! hero . moveDown ( 1 ) ; hero . mo…" at bounding box center [863, 123] width 326 height 184
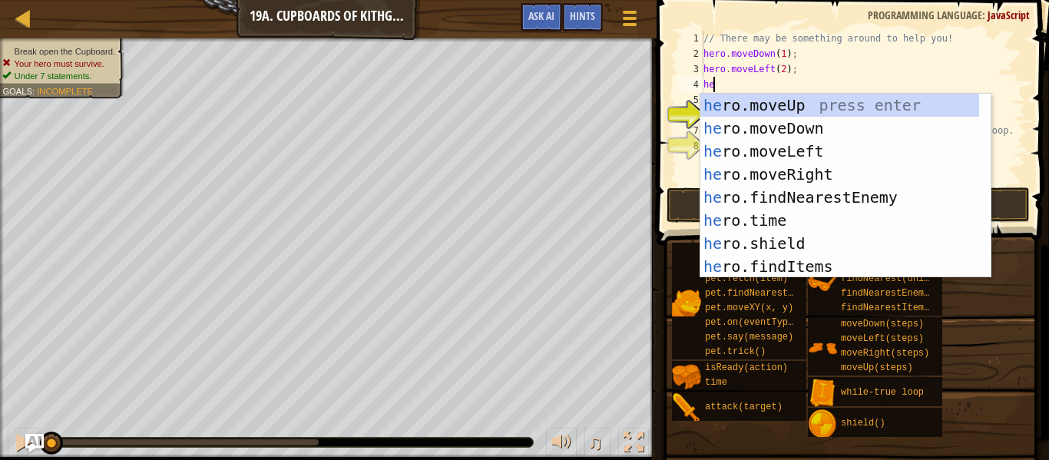
type textarea "her"
click at [767, 103] on div "her o.moveUp press enter her o.moveDown press enter her o.moveLeft press enter …" at bounding box center [839, 209] width 279 height 230
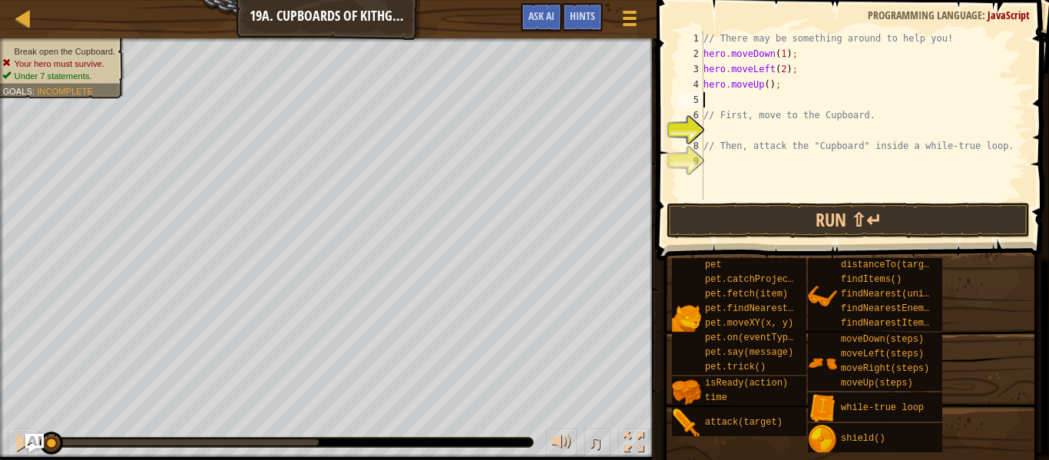
click at [762, 85] on div "// There may be something around to help you! hero . moveDown ( 1 ) ; hero . mo…" at bounding box center [863, 131] width 326 height 200
click at [703, 94] on div "5" at bounding box center [690, 99] width 25 height 15
type textarea "// First, move to the Cupboard."
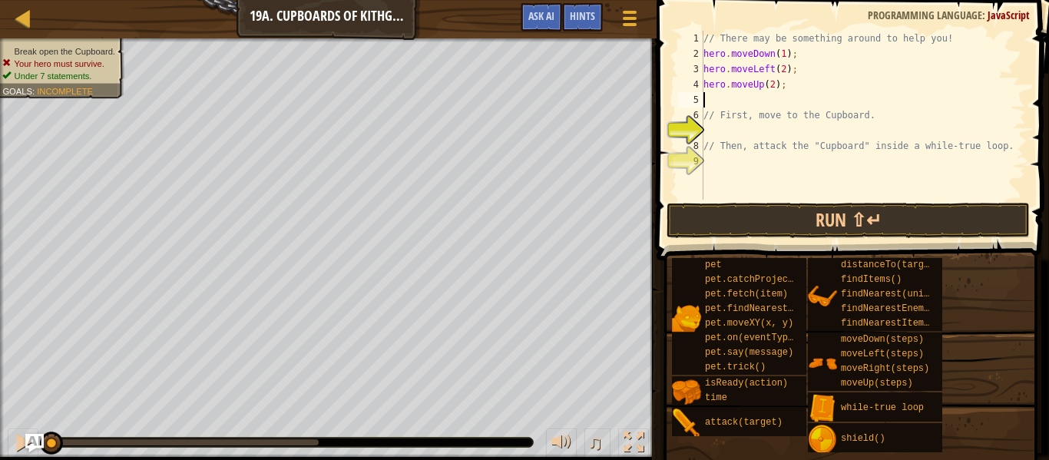
type textarea "w"
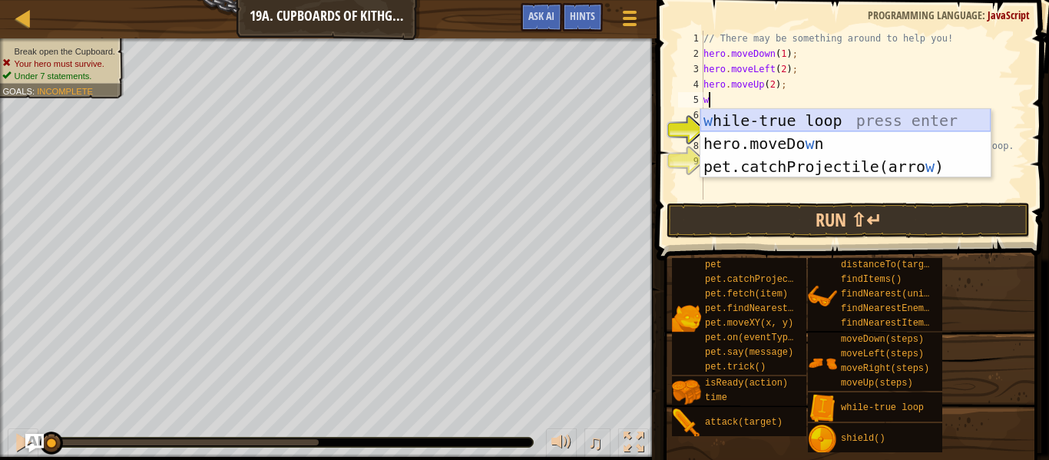
click at [764, 124] on div "w [PERSON_NAME]-true loop press enter hero.moveDo w n press enter pet.catchProj…" at bounding box center [845, 166] width 290 height 115
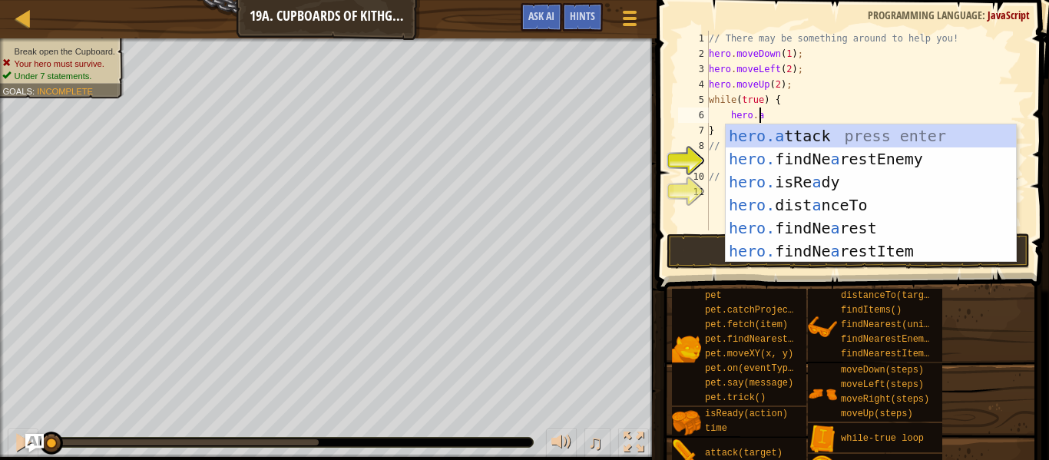
scroll to position [7, 3]
click at [813, 131] on div "hero.a ttack press enter hero. findNe a restEnemy press enter hero. isRe a dy p…" at bounding box center [871, 216] width 290 height 184
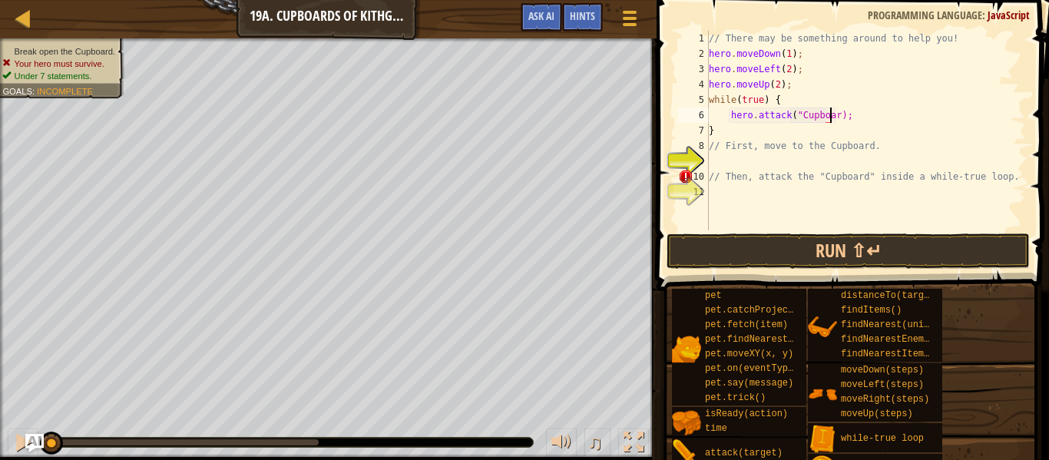
scroll to position [7, 10]
type textarea "hero.attack("Cupboard");"
click at [868, 113] on div "// There may be something around to help you! hero . moveDown ( 1 ) ; hero . mo…" at bounding box center [866, 146] width 320 height 230
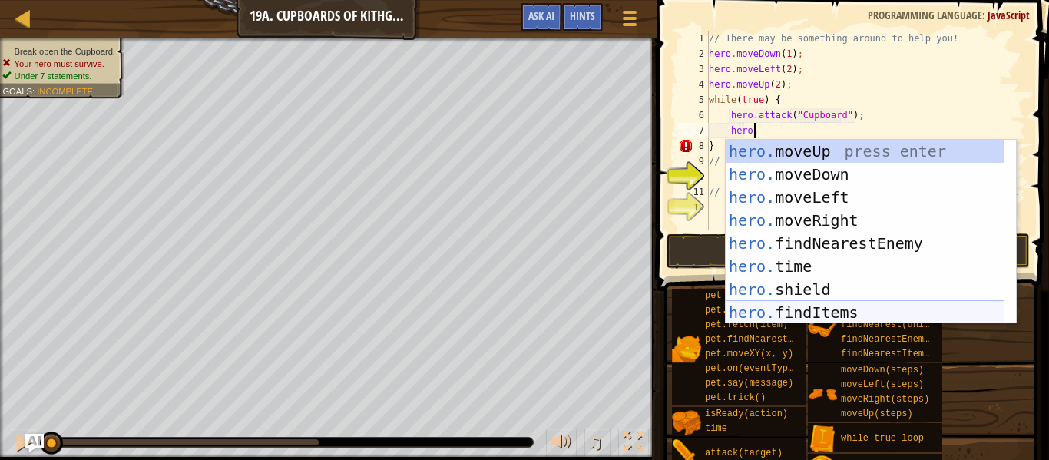
scroll to position [7, 3]
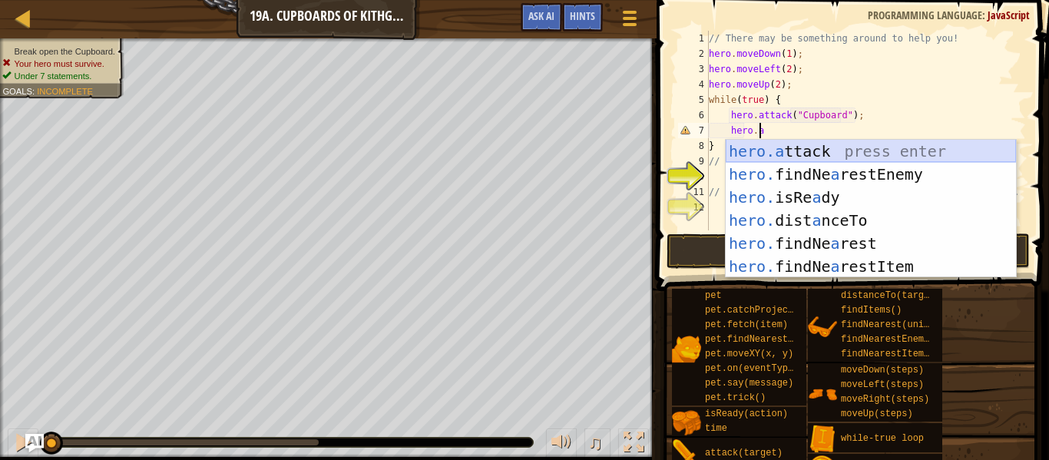
click at [844, 150] on div "hero.a ttack press enter hero. findNe a restEnemy press enter hero. isRe a dy p…" at bounding box center [871, 232] width 290 height 184
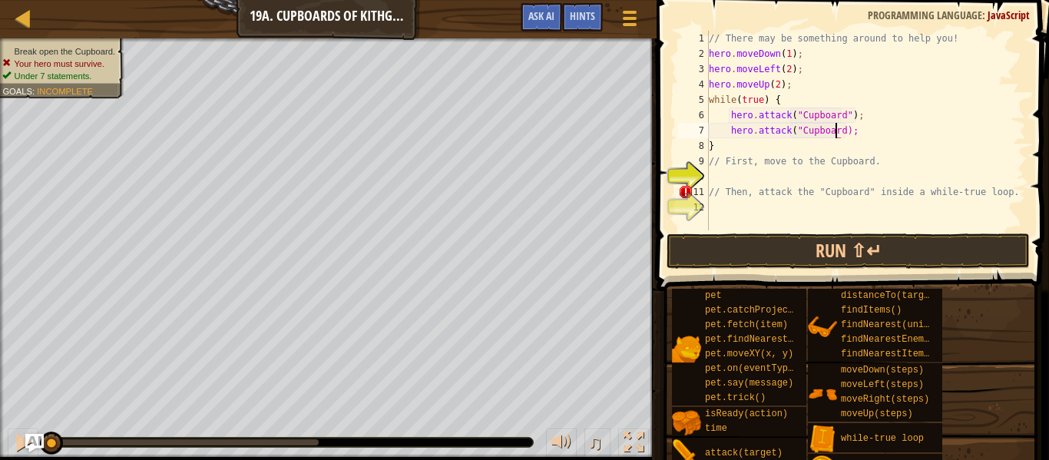
scroll to position [7, 11]
type textarea "hero.attack("Cupboard");"
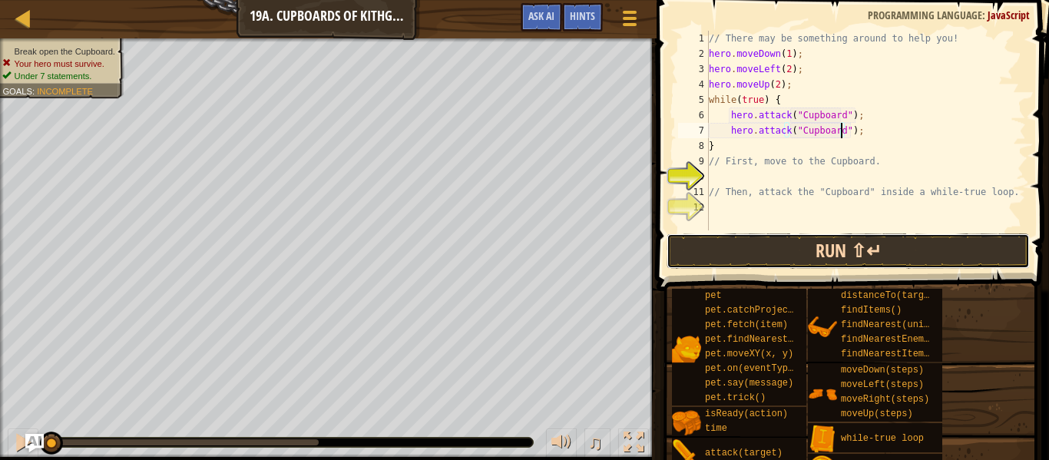
click at [835, 250] on button "Run ⇧↵" at bounding box center [848, 250] width 363 height 35
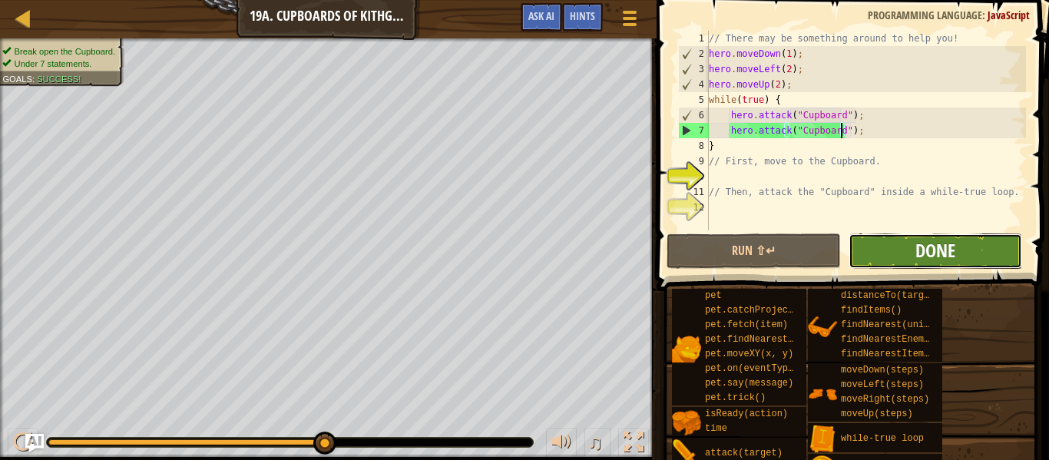
click at [929, 241] on span "Done" at bounding box center [935, 250] width 40 height 25
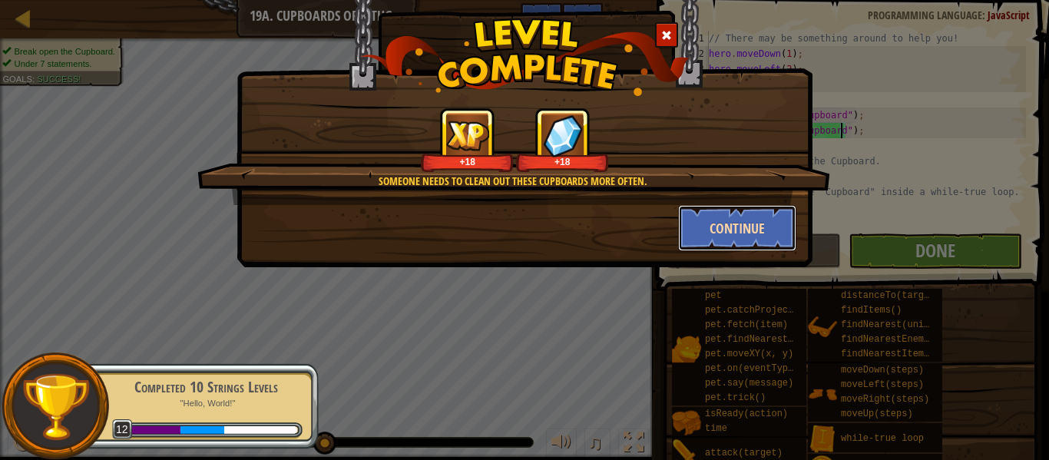
click at [747, 237] on button "Continue" at bounding box center [737, 228] width 119 height 46
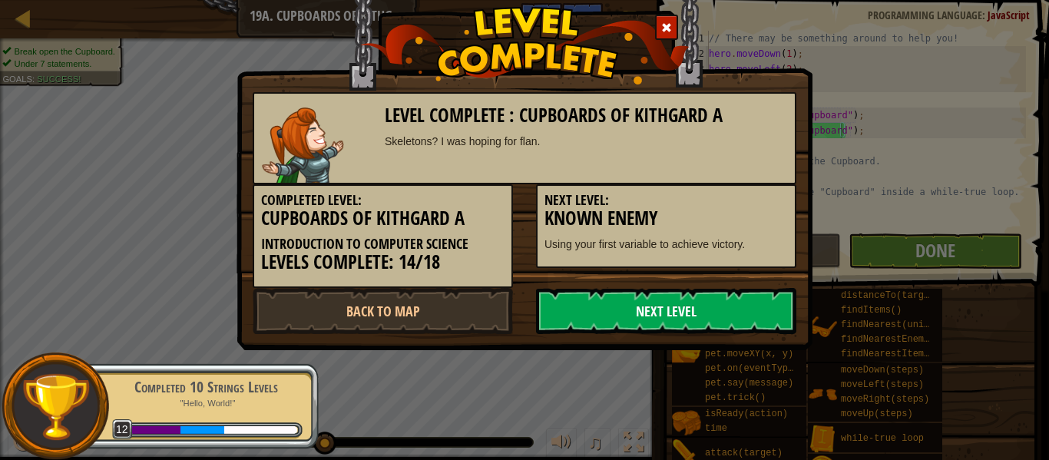
click at [737, 297] on link "Next Level" at bounding box center [666, 311] width 260 height 46
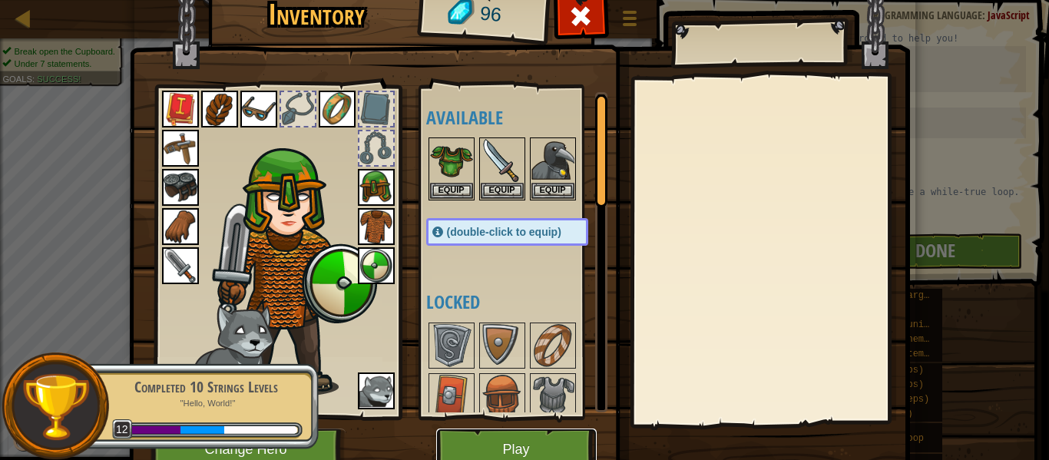
click at [542, 443] on button "Play" at bounding box center [516, 449] width 160 height 42
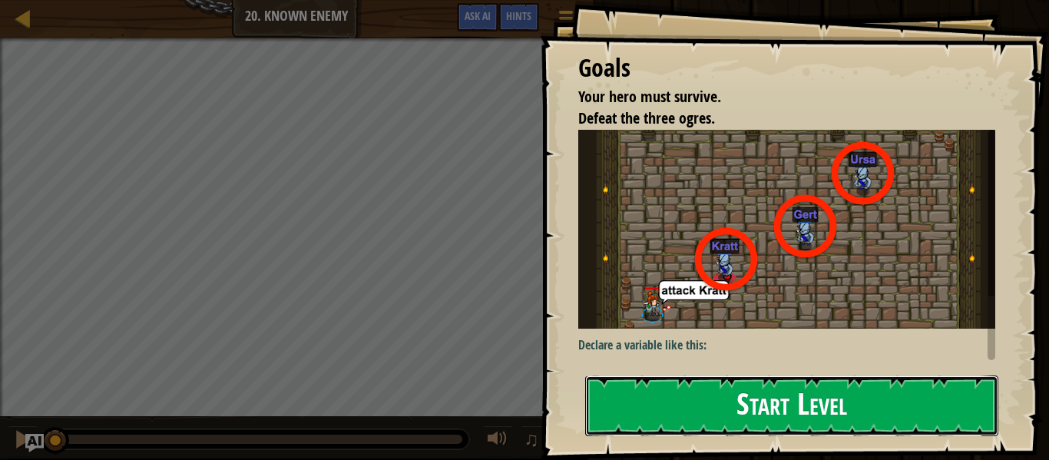
click at [746, 389] on button "Start Level" at bounding box center [791, 405] width 413 height 61
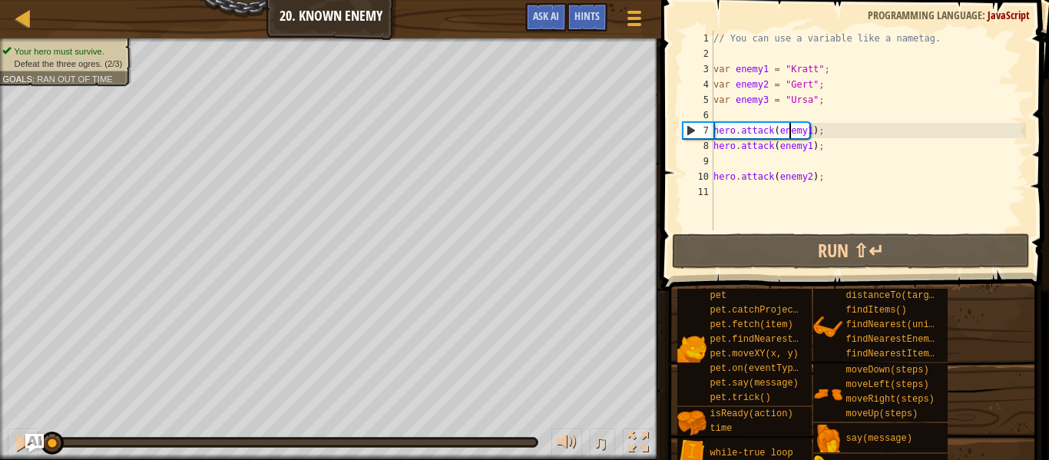
click at [791, 130] on div "// You can use a variable like a nametag. var enemy1 = "[PERSON_NAME]" ; var en…" at bounding box center [868, 146] width 316 height 230
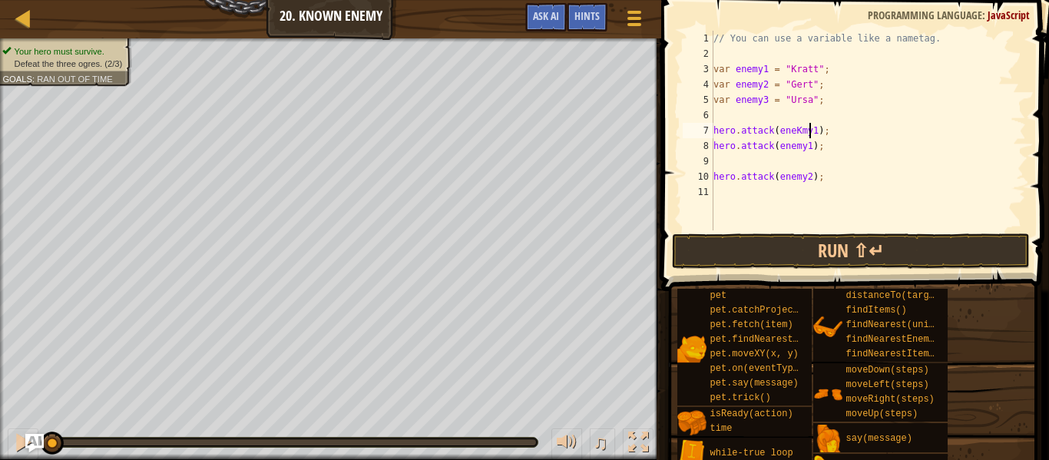
click at [808, 131] on div "// You can use a variable like a nametag. var enemy1 = "[PERSON_NAME]" ; var en…" at bounding box center [868, 146] width 316 height 230
click at [806, 147] on div "// You can use a variable like a nametag. var enemy1 = "[PERSON_NAME]" ; var en…" at bounding box center [868, 146] width 316 height 230
type textarea "hero.attack([PERSON_NAME]);"
click at [726, 161] on div "// You can use a variable like a nametag. var enemy1 = "[PERSON_NAME]" ; var en…" at bounding box center [868, 146] width 316 height 230
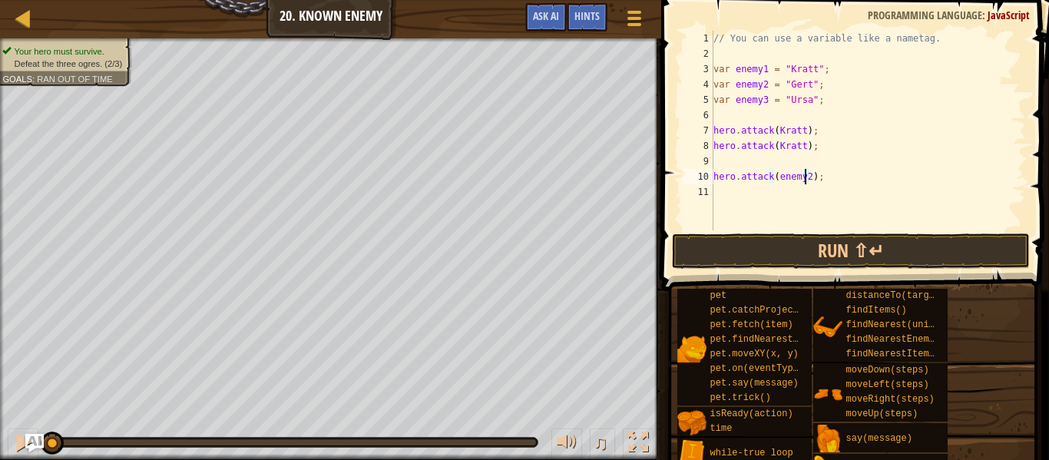
click at [805, 178] on div "// You can use a variable like a nametag. var enemy1 = "[PERSON_NAME]" ; var en…" at bounding box center [868, 146] width 316 height 230
type textarea "hero.attack([PERSON_NAME]);"
click at [761, 165] on div "// You can use a variable like a nametag. var enemy1 = "[PERSON_NAME]" ; var en…" at bounding box center [868, 146] width 316 height 230
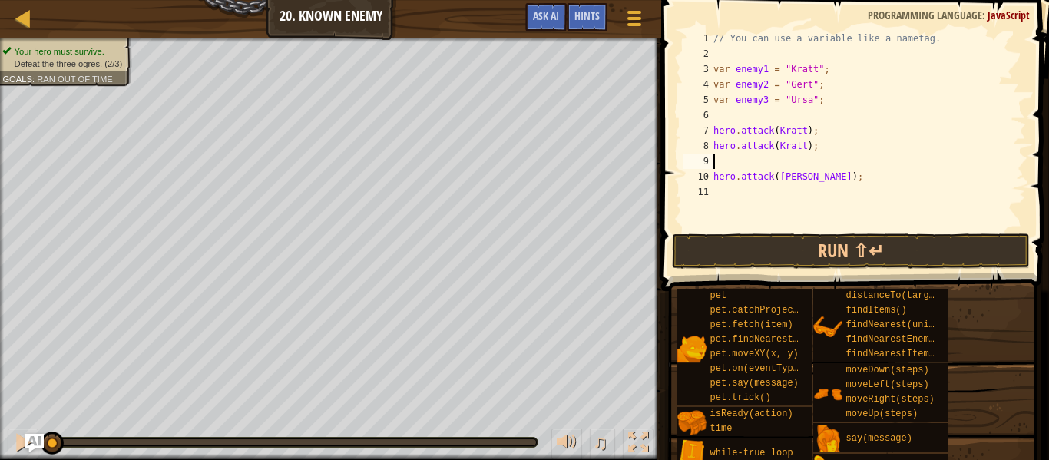
type textarea "hero.attack([PERSON_NAME]);"
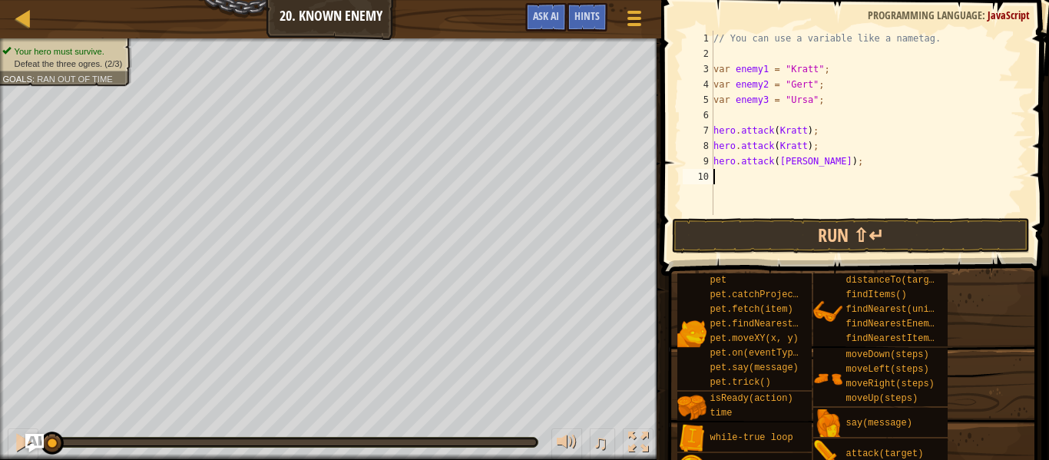
click at [809, 174] on div "// You can use a variable like a nametag. var enemy1 = "[PERSON_NAME]" ; var en…" at bounding box center [868, 138] width 316 height 215
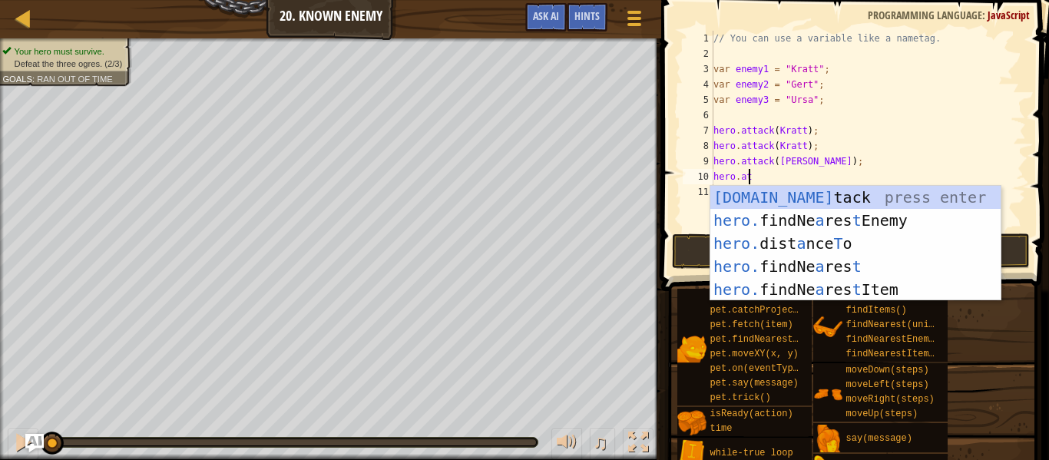
scroll to position [7, 2]
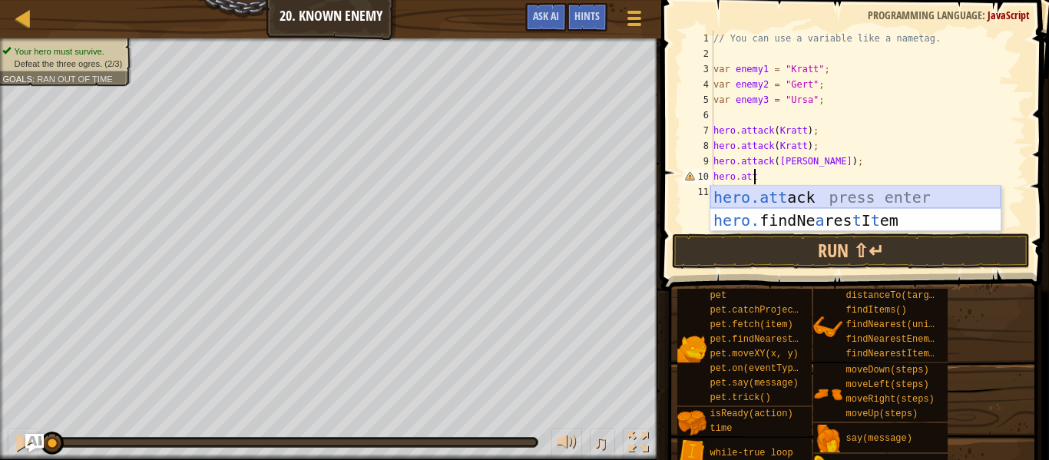
click at [790, 197] on div "hero.att ack press enter hero. findNe a res t I t em press enter" at bounding box center [855, 232] width 290 height 92
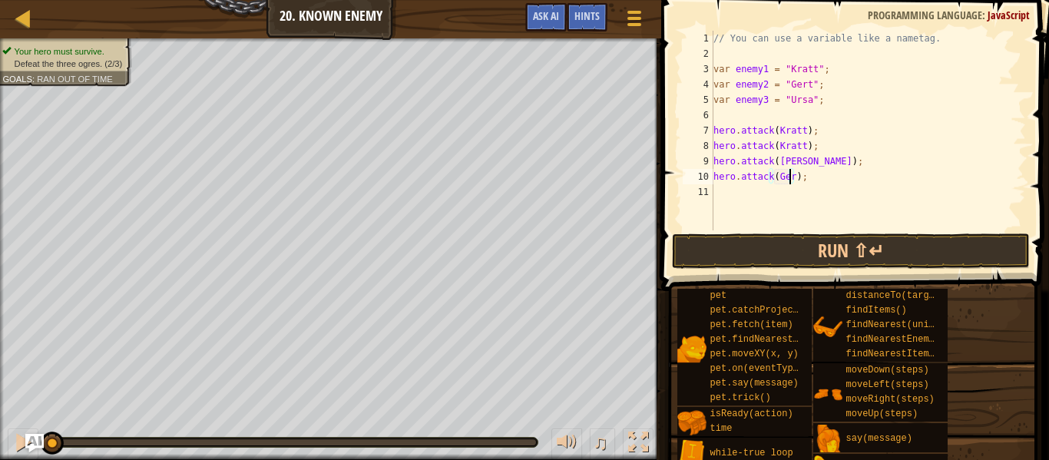
type textarea "hero.attack([PERSON_NAME]);"
click at [750, 197] on div "// You can use a variable like a nametag. var enemy1 = "[PERSON_NAME]" ; var en…" at bounding box center [868, 146] width 316 height 230
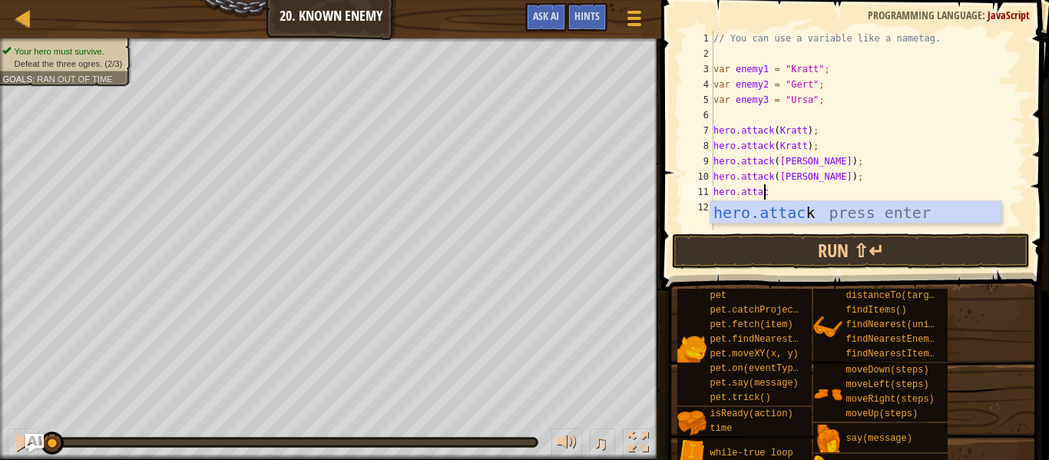
scroll to position [7, 4]
type textarea "hero.attack(enemy);"
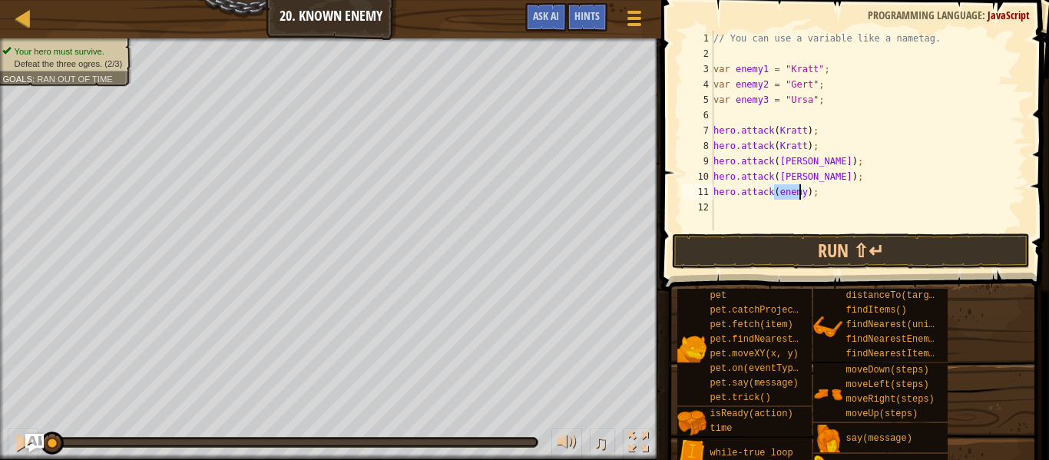
click at [750, 197] on div "// You can use a variable like a nametag. var enemy1 = "[PERSON_NAME]" ; var en…" at bounding box center [868, 146] width 316 height 230
click at [765, 200] on div "// You can use a variable like a nametag. var enemy1 = "[PERSON_NAME]" ; var en…" at bounding box center [868, 146] width 316 height 230
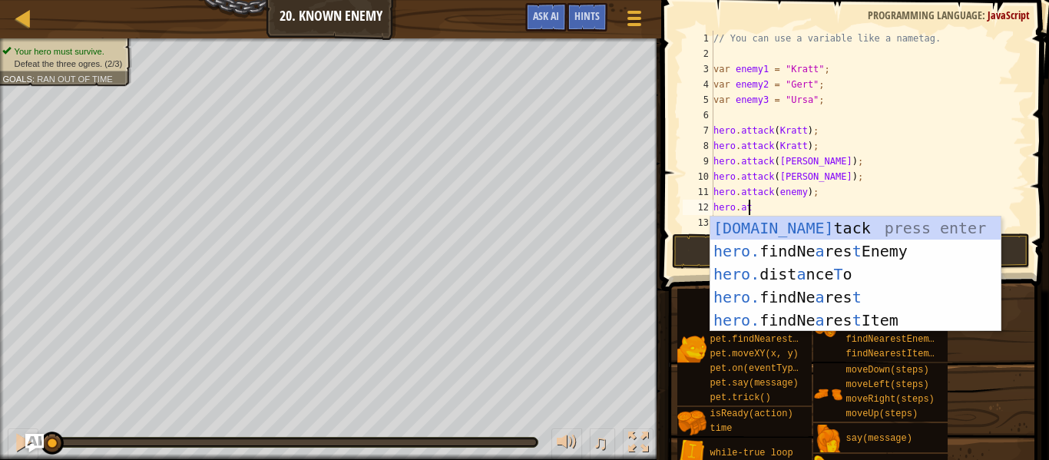
scroll to position [7, 2]
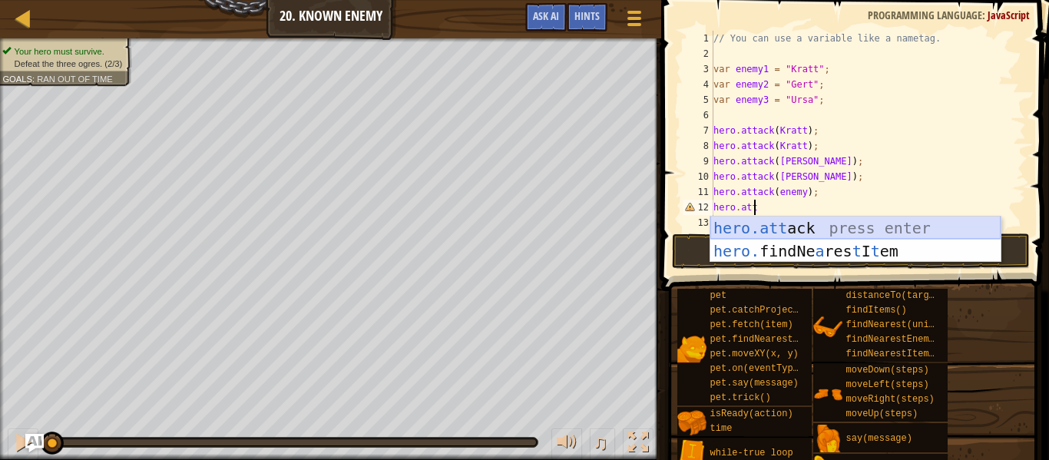
click at [796, 230] on div "hero.att ack press enter hero. findNe a res t I t em press enter" at bounding box center [855, 263] width 290 height 92
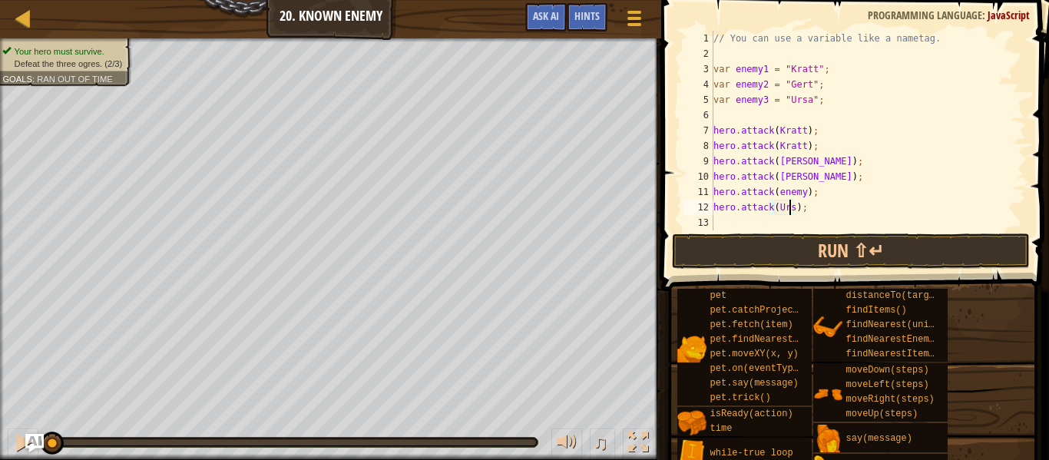
scroll to position [7, 7]
click at [784, 190] on div "// You can use a variable like a nametag. var enemy1 = "[PERSON_NAME]" ; var en…" at bounding box center [868, 146] width 316 height 230
click at [800, 247] on button "Run ⇧↵" at bounding box center [851, 250] width 358 height 35
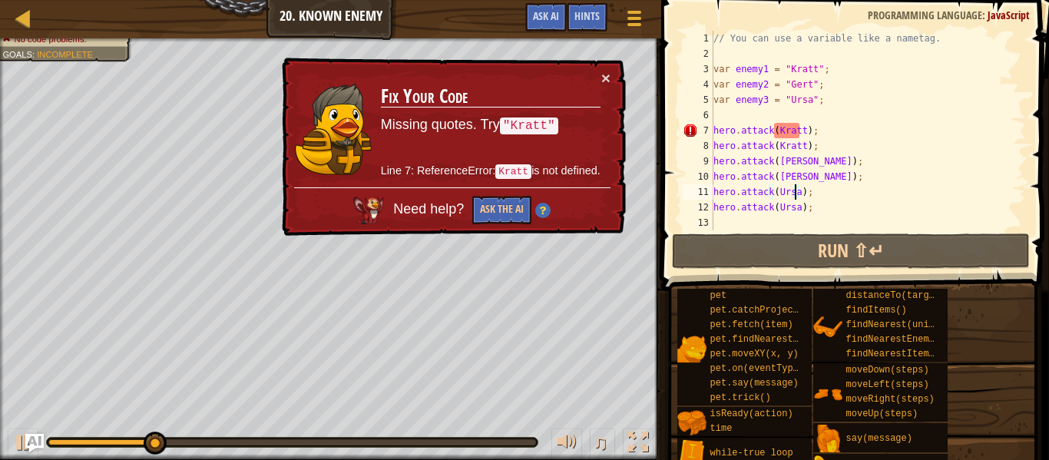
click at [800, 129] on div "// You can use a variable like a nametag. var enemy1 = "[PERSON_NAME]" ; var en…" at bounding box center [868, 146] width 316 height 230
click at [776, 129] on div "// You can use a variable like a nametag. var enemy1 = "[PERSON_NAME]" ; var en…" at bounding box center [868, 146] width 316 height 230
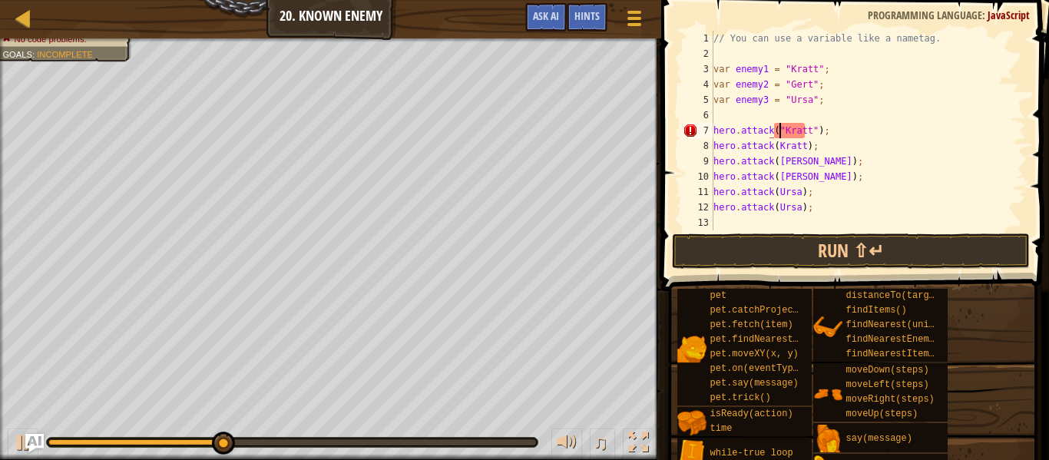
scroll to position [7, 6]
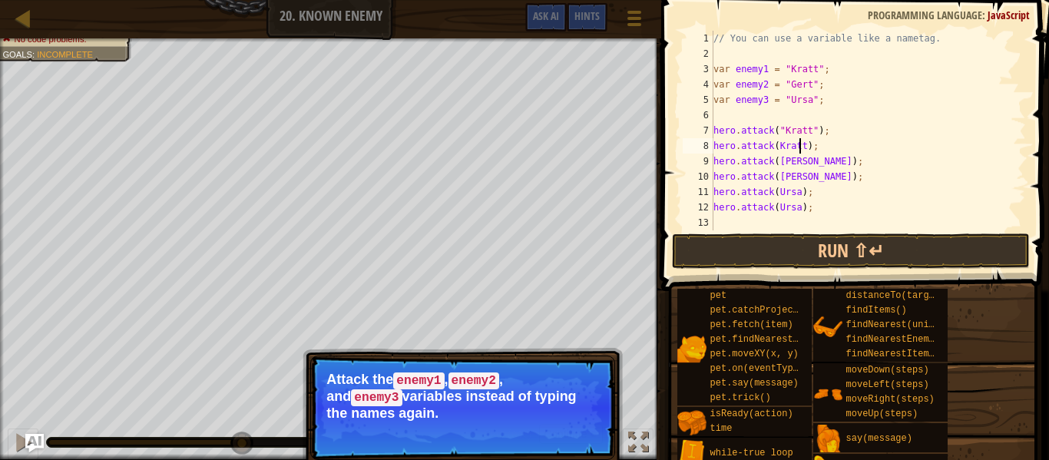
click at [800, 146] on div "// You can use a variable like a nametag. var enemy1 = "[PERSON_NAME]" ; var en…" at bounding box center [868, 146] width 316 height 230
click at [772, 146] on div "// You can use a variable like a nametag. var enemy1 = "[PERSON_NAME]" ; var en…" at bounding box center [868, 146] width 316 height 230
click at [793, 159] on div "// You can use a variable like a nametag. var enemy1 = "[PERSON_NAME]" ; var en…" at bounding box center [868, 146] width 316 height 230
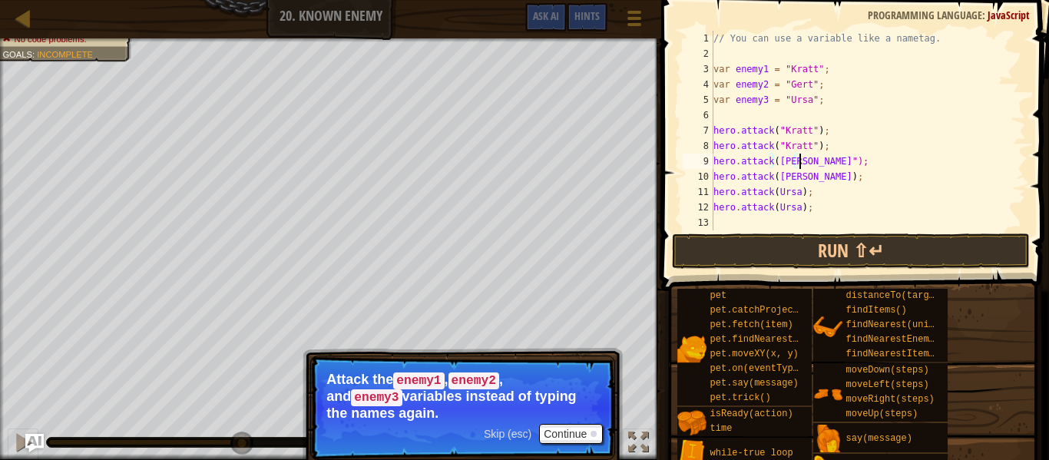
scroll to position [7, 7]
click at [770, 161] on div "// You can use a variable like a nametag. var enemy1 = "[PERSON_NAME]" ; var en…" at bounding box center [868, 146] width 316 height 230
click at [796, 177] on div "// You can use a variable like a nametag. var enemy1 = "[PERSON_NAME]" ; var en…" at bounding box center [868, 146] width 316 height 230
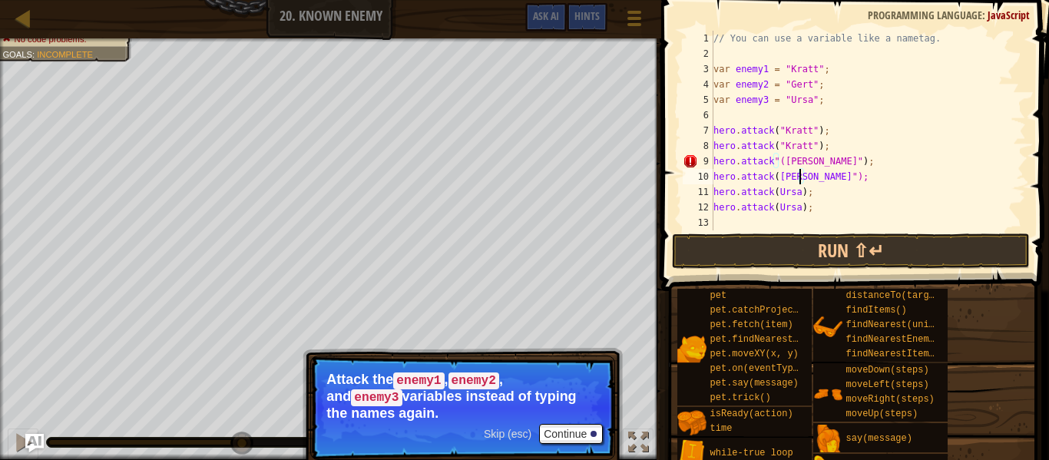
click at [774, 178] on div "// You can use a variable like a nametag. var enemy1 = "[PERSON_NAME]" ; var en…" at bounding box center [868, 146] width 316 height 230
click at [790, 192] on div "// You can use a variable like a nametag. var enemy1 = "[PERSON_NAME]" ; var en…" at bounding box center [868, 146] width 316 height 230
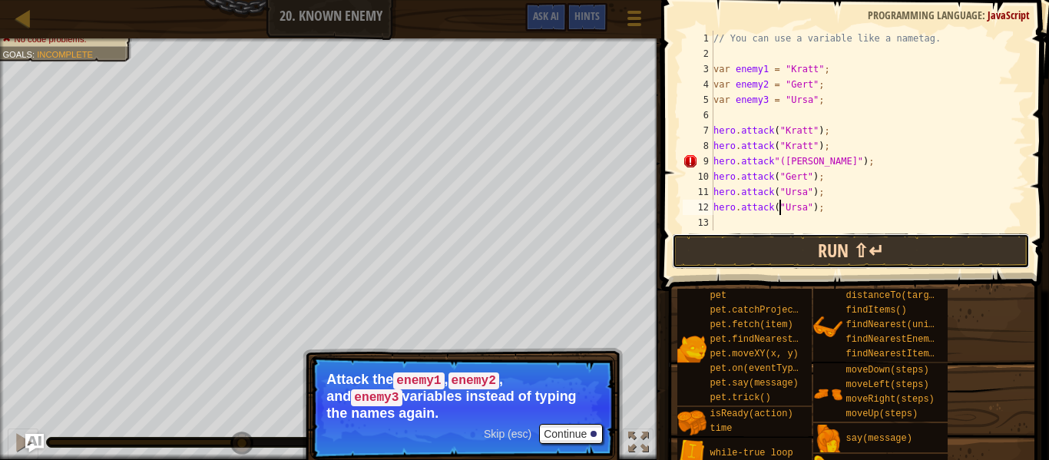
click at [803, 252] on button "Run ⇧↵" at bounding box center [851, 250] width 358 height 35
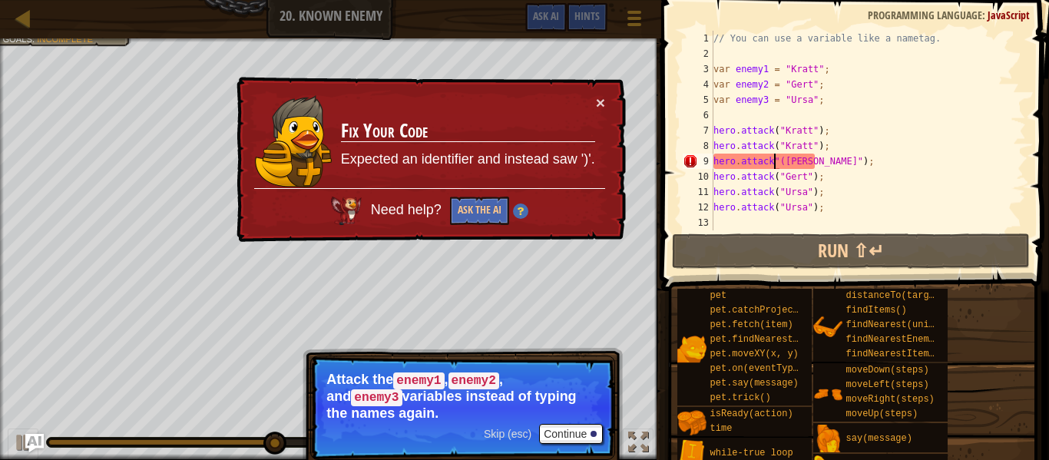
click at [773, 157] on div "// You can use a variable like a nametag. var enemy1 = "[PERSON_NAME]" ; var en…" at bounding box center [868, 146] width 316 height 230
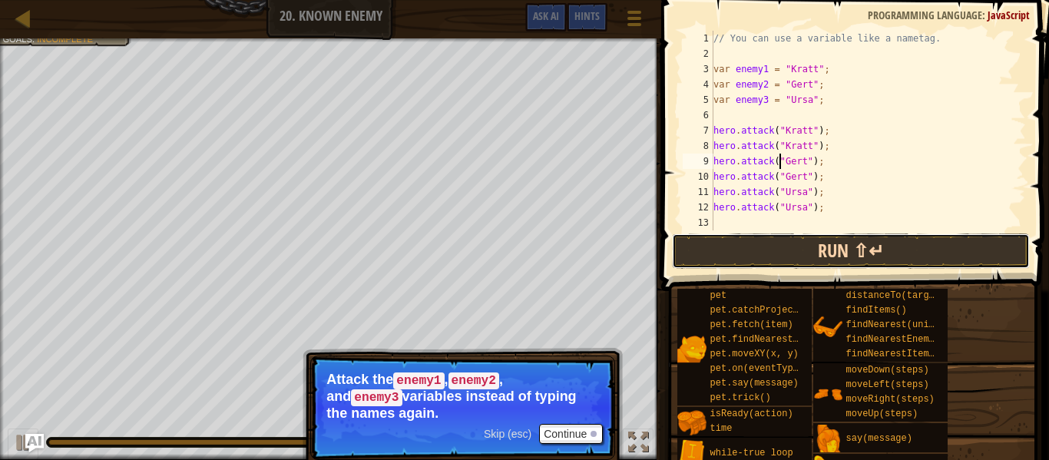
click at [815, 248] on button "Run ⇧↵" at bounding box center [851, 250] width 358 height 35
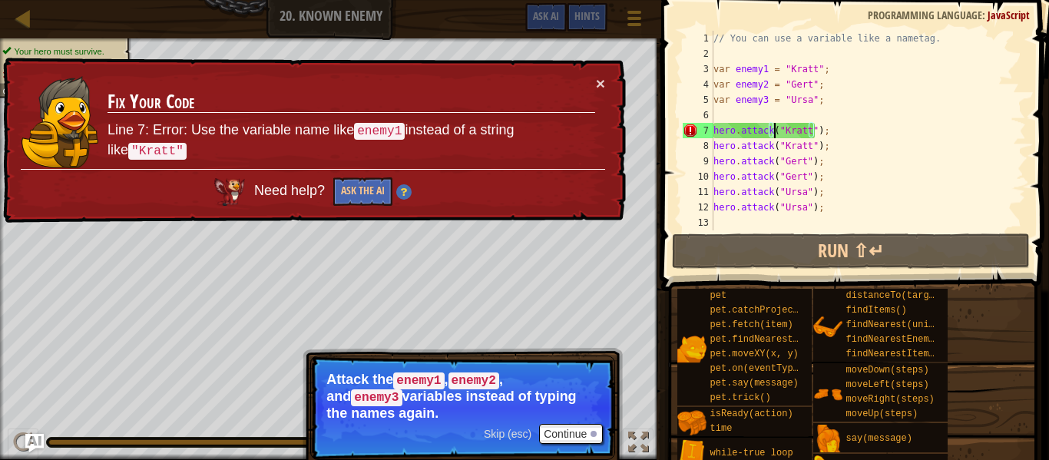
click at [776, 131] on div "// You can use a variable like a nametag. var enemy1 = "[PERSON_NAME]" ; var en…" at bounding box center [868, 146] width 316 height 230
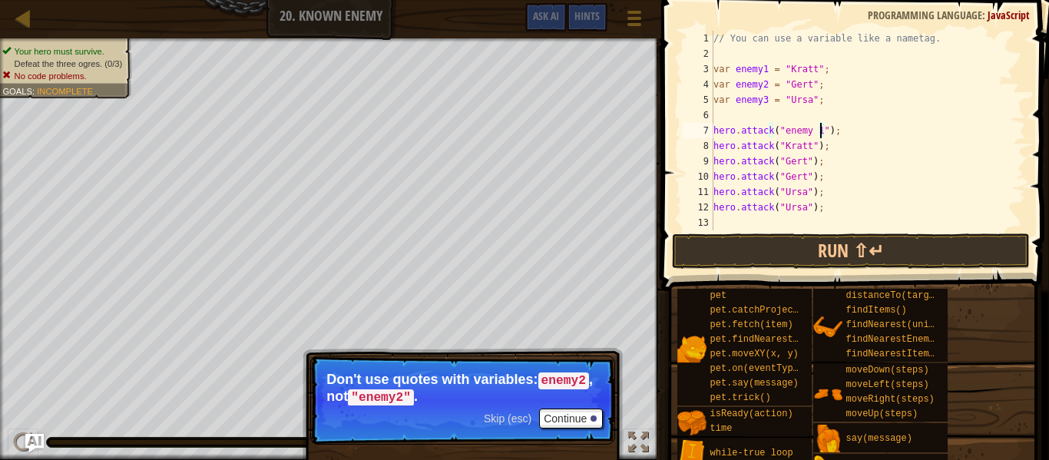
scroll to position [7, 8]
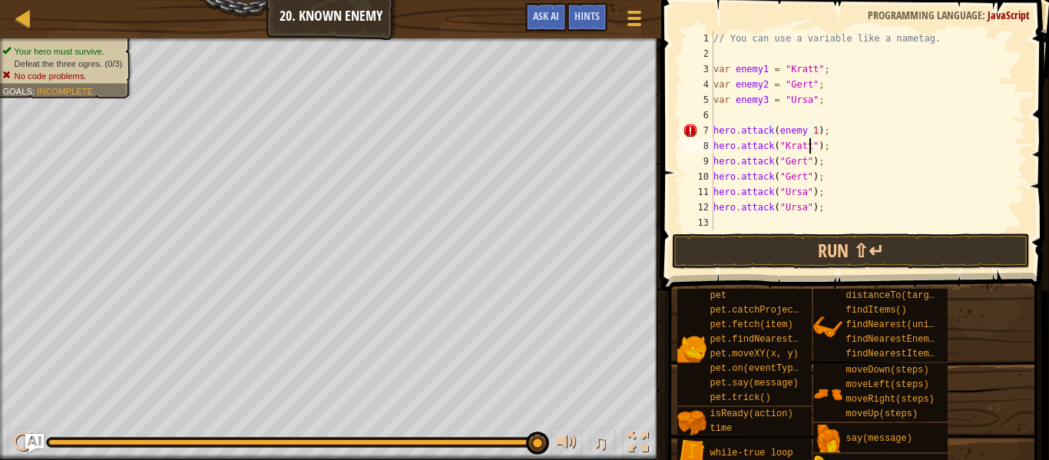
click at [809, 144] on div "// You can use a variable like a nametag. var enemy1 = "[PERSON_NAME]" ; var en…" at bounding box center [868, 146] width 316 height 230
click at [808, 131] on div "// You can use a variable like a nametag. var enemy1 = "[PERSON_NAME]" ; var en…" at bounding box center [868, 146] width 316 height 230
click at [802, 160] on div "// You can use a variable like a nametag. var enemy1 = "[PERSON_NAME]" ; var en…" at bounding box center [868, 146] width 316 height 230
click at [802, 177] on div "// You can use a variable like a nametag. var enemy1 = "[PERSON_NAME]" ; var en…" at bounding box center [868, 146] width 316 height 230
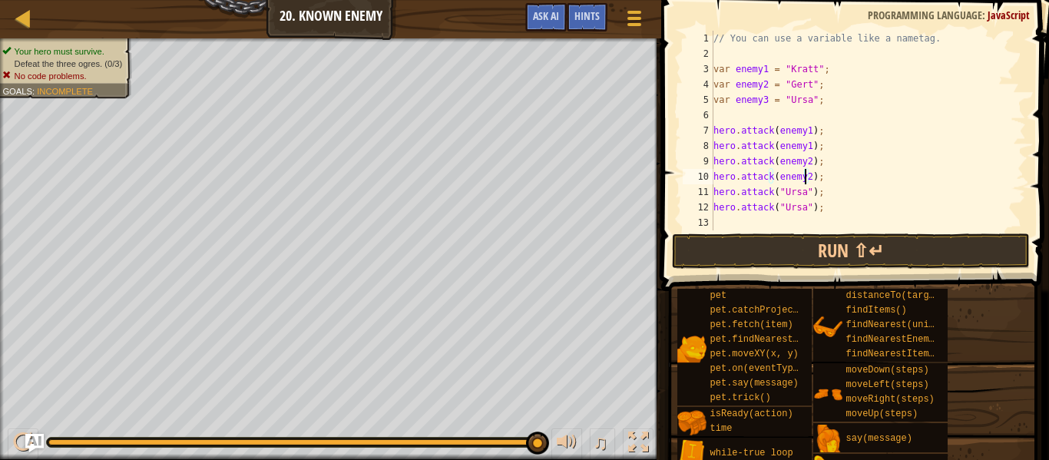
click at [806, 193] on div "// You can use a variable like a nametag. var enemy1 = "[PERSON_NAME]" ; var en…" at bounding box center [868, 146] width 316 height 230
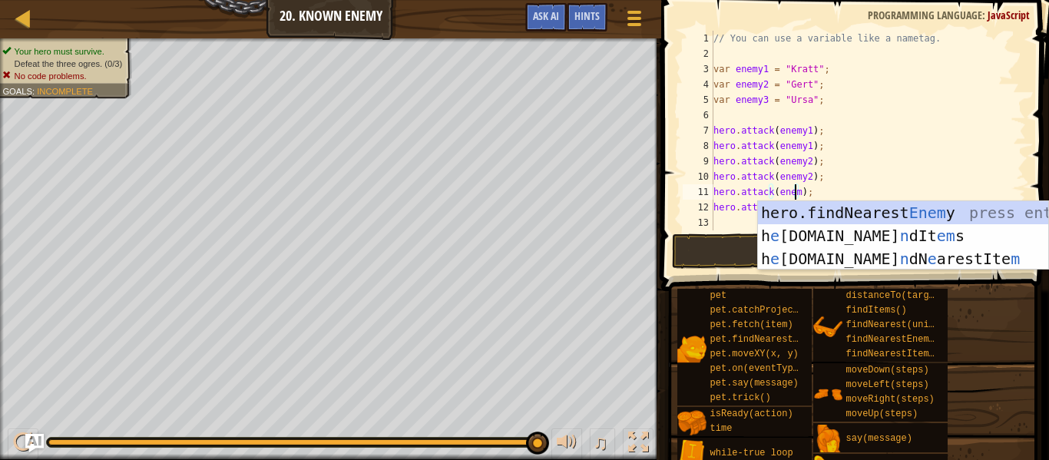
scroll to position [7, 7]
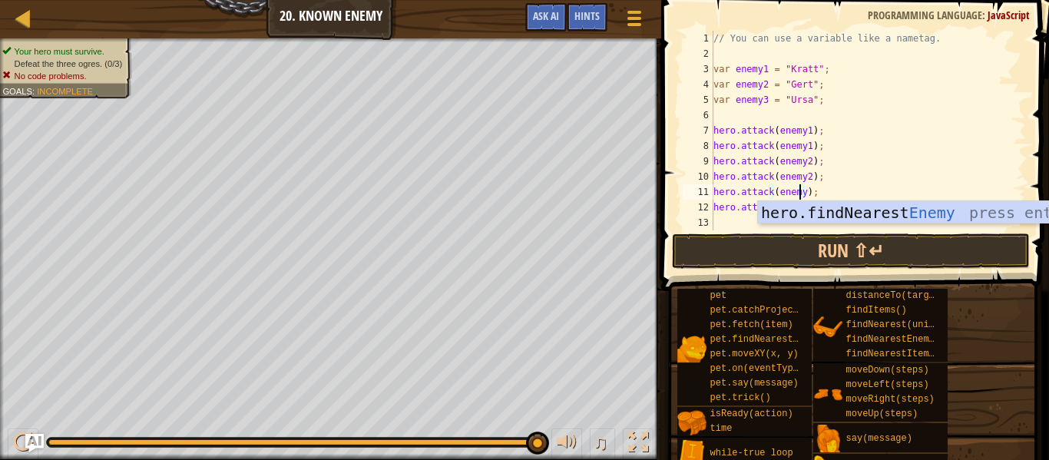
drag, startPoint x: 811, startPoint y: 217, endPoint x: 905, endPoint y: 182, distance: 100.1
click at [905, 0] on body "Map Introduction to Computer Science 20. Known Enemy Game Menu Done Hints Ask A…" at bounding box center [524, 0] width 1049 height 0
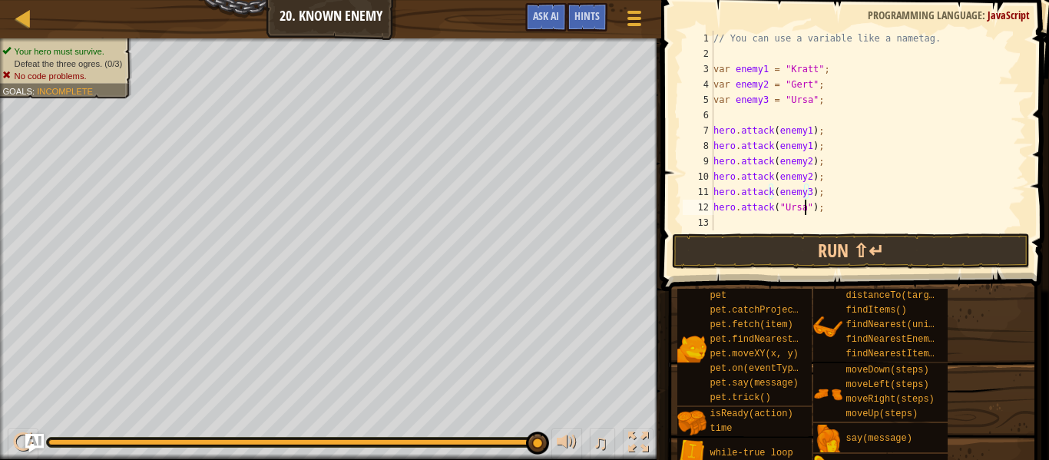
click at [805, 208] on div "// You can use a variable like a nametag. var enemy1 = "[PERSON_NAME]" ; var en…" at bounding box center [868, 146] width 316 height 230
type textarea "hero.attack(enemy3);"
click at [797, 254] on button "Run ⇧↵" at bounding box center [851, 250] width 358 height 35
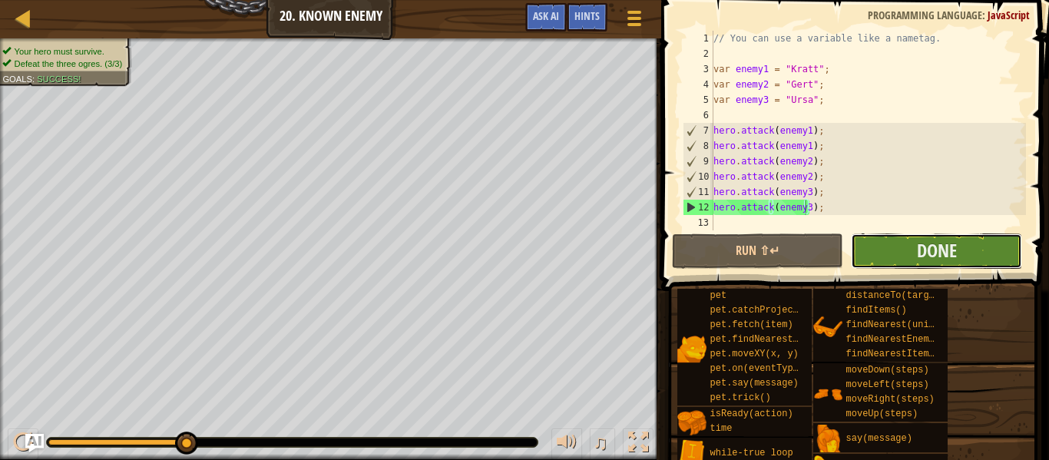
click at [903, 237] on button "Done" at bounding box center [936, 250] width 171 height 35
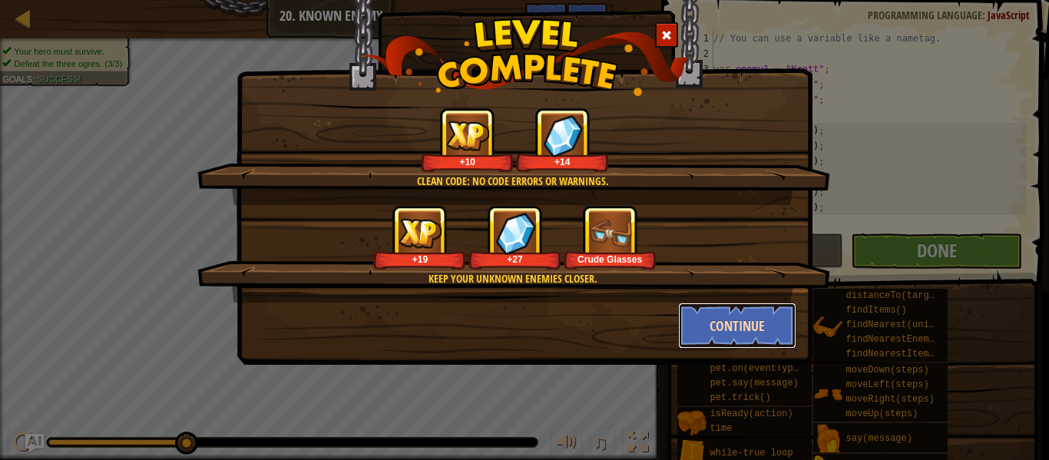
click at [746, 327] on button "Continue" at bounding box center [737, 326] width 119 height 46
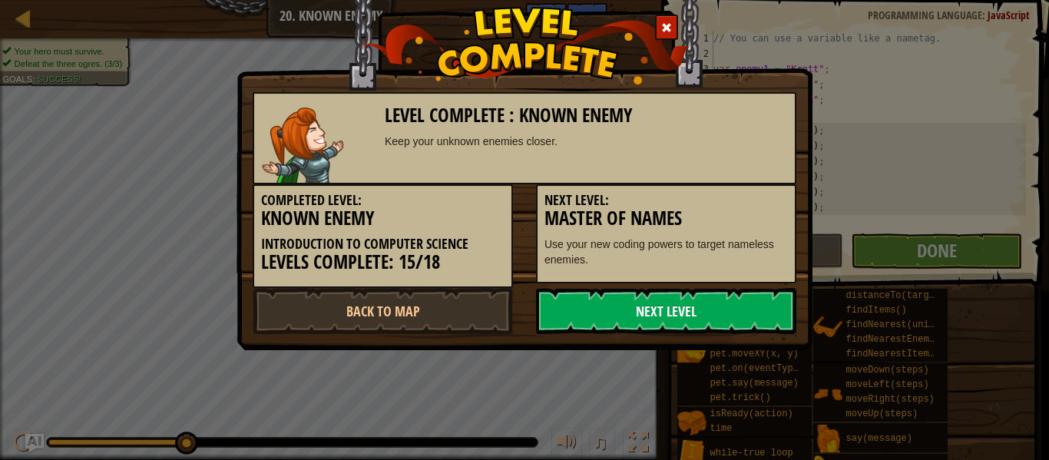
click at [729, 312] on link "Next Level" at bounding box center [666, 311] width 260 height 46
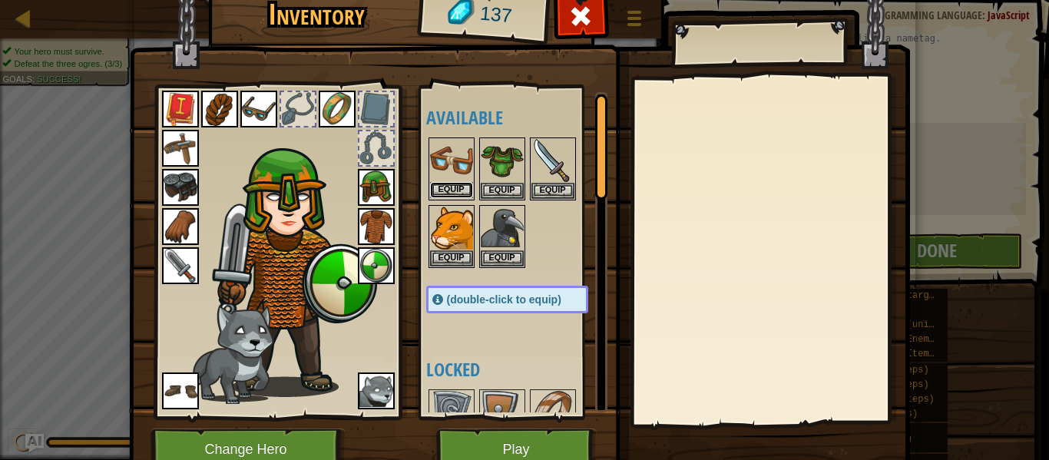
click at [439, 190] on button "Equip" at bounding box center [451, 190] width 43 height 16
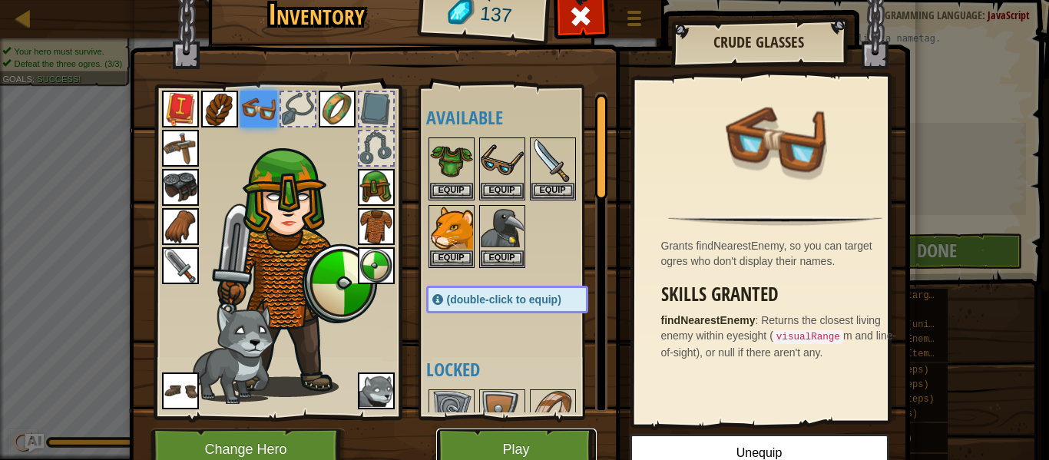
click at [542, 448] on button "Play" at bounding box center [516, 449] width 160 height 42
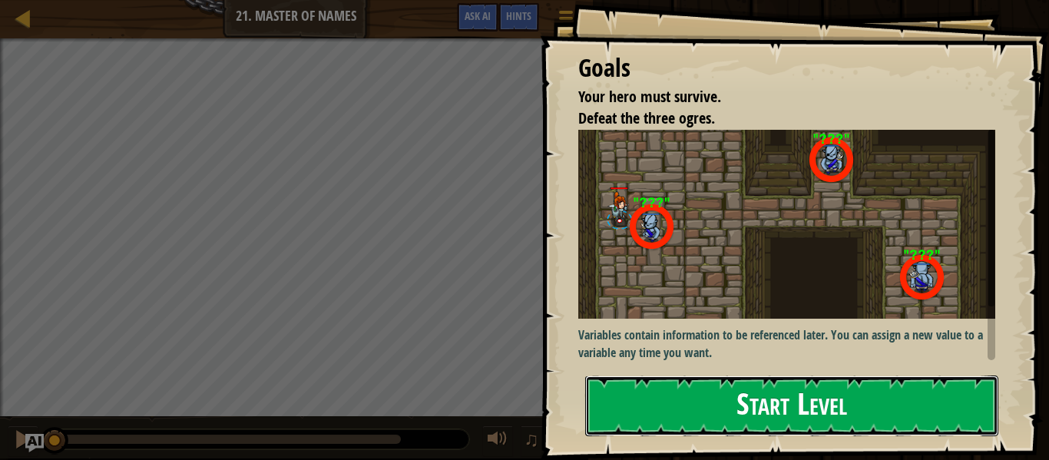
click at [693, 396] on button "Start Level" at bounding box center [791, 405] width 413 height 61
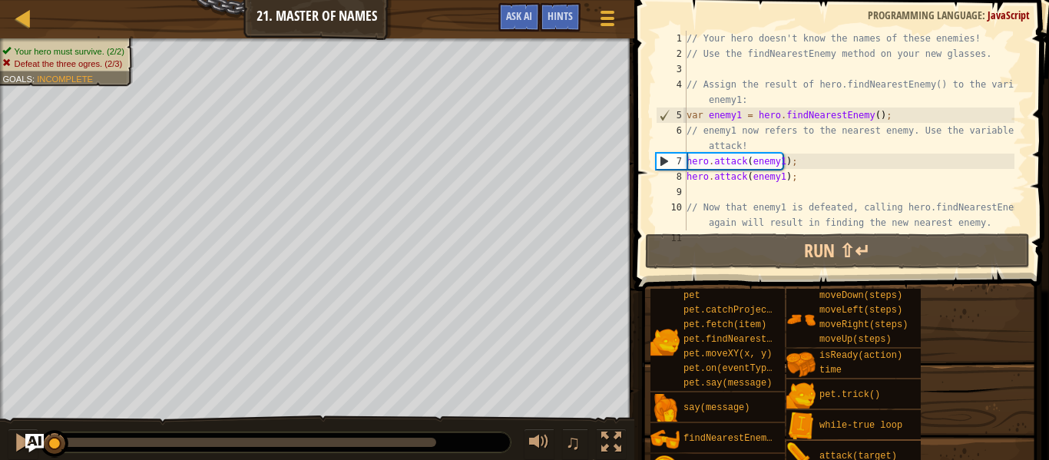
scroll to position [138, 0]
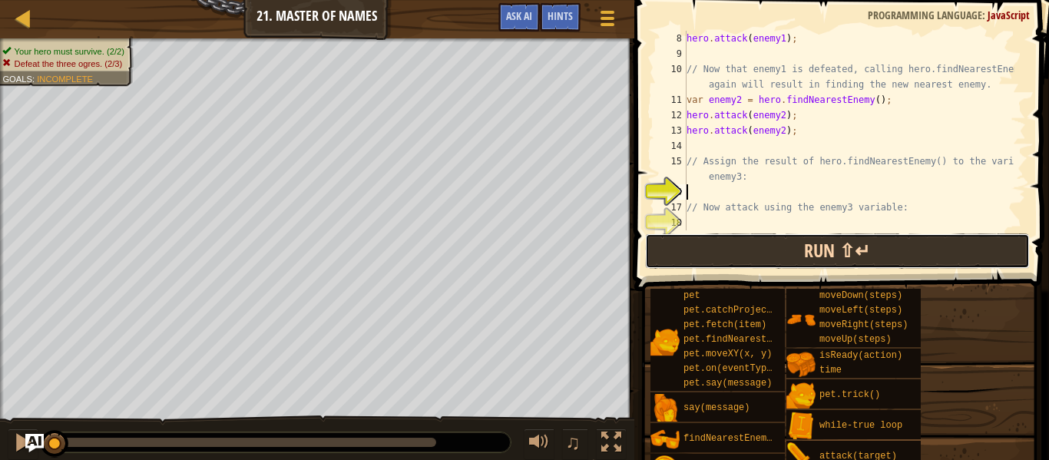
click at [715, 249] on button "Run ⇧↵" at bounding box center [837, 250] width 385 height 35
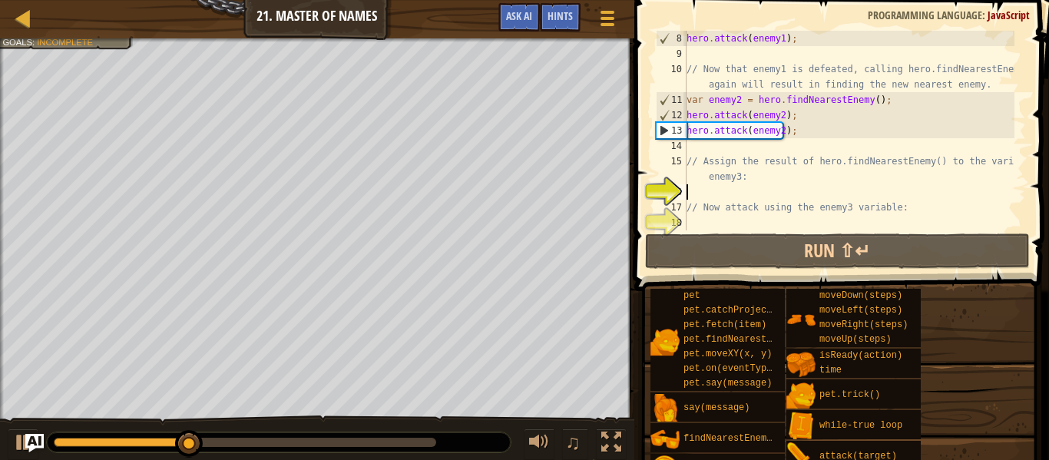
click at [703, 148] on div "hero . attack ( enemy1 ) ; // Now that enemy1 is defeated, calling hero.findNea…" at bounding box center [848, 146] width 331 height 230
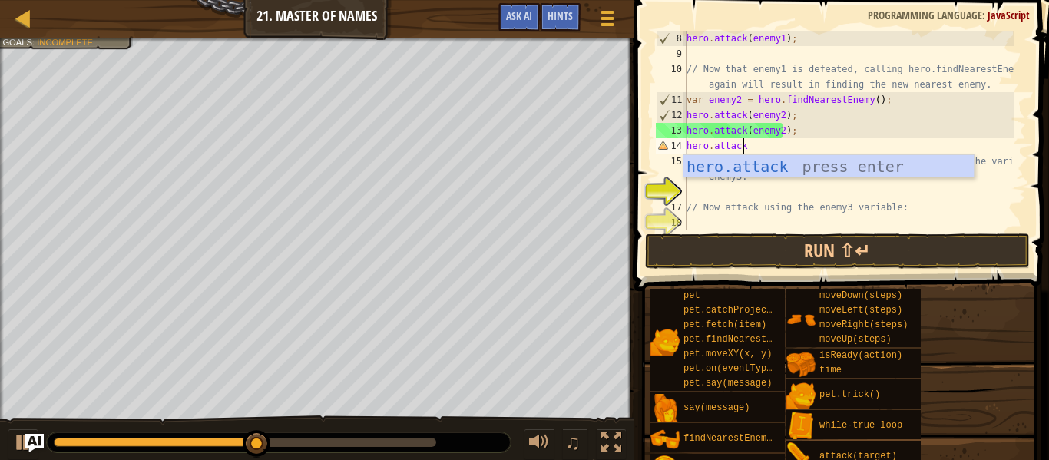
scroll to position [7, 4]
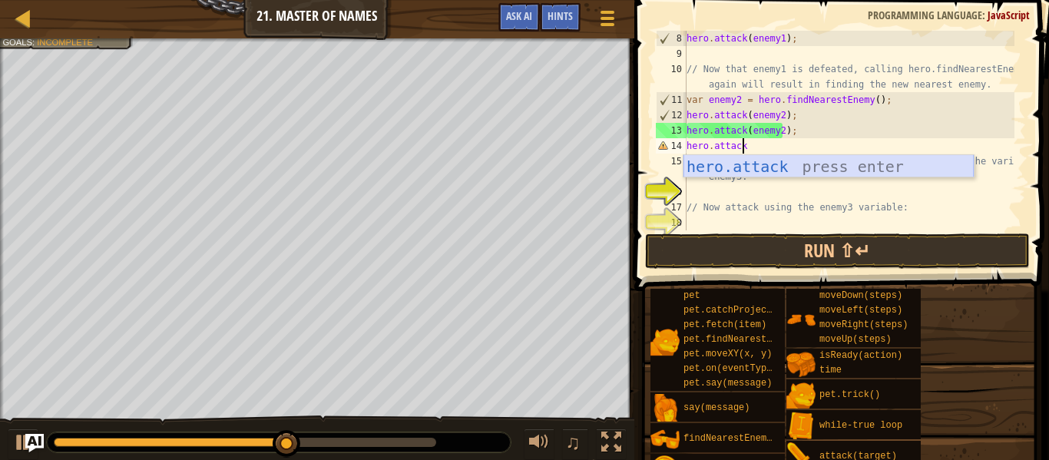
click at [773, 156] on div "hero.attack press enter" at bounding box center [828, 189] width 290 height 69
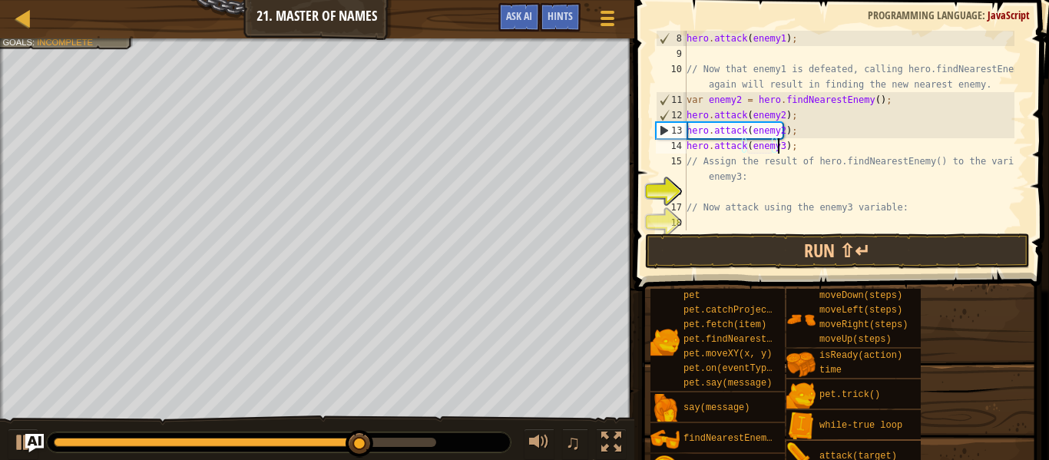
scroll to position [7, 7]
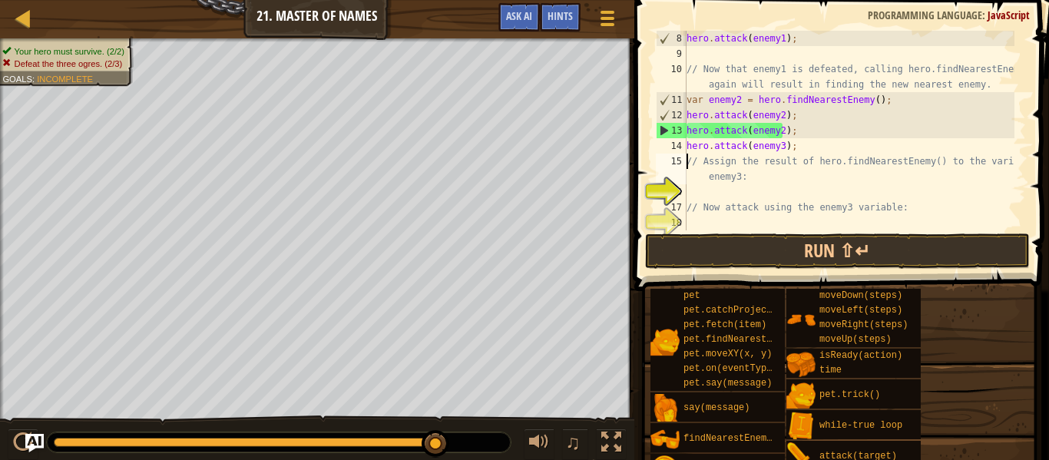
type textarea "hero.attack(enemy3);"
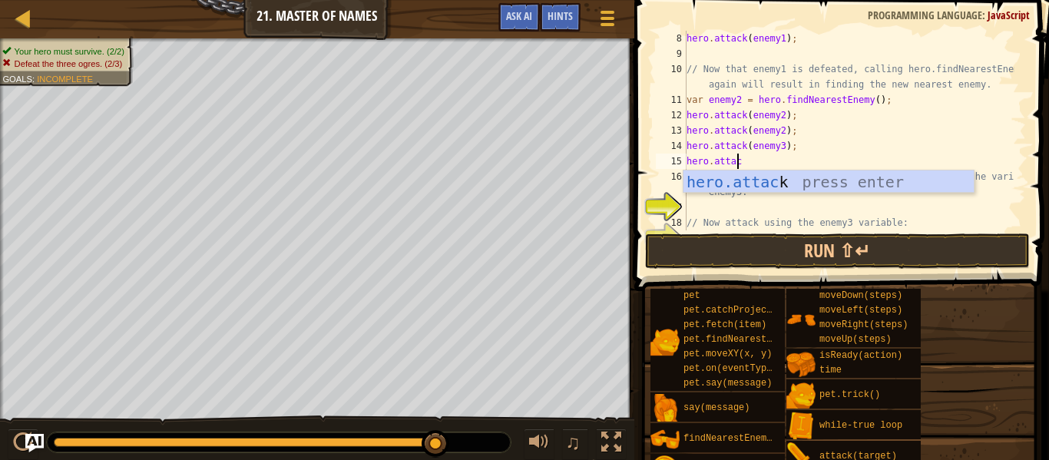
scroll to position [7, 4]
click at [809, 187] on div "hero.attack press enter" at bounding box center [828, 204] width 290 height 69
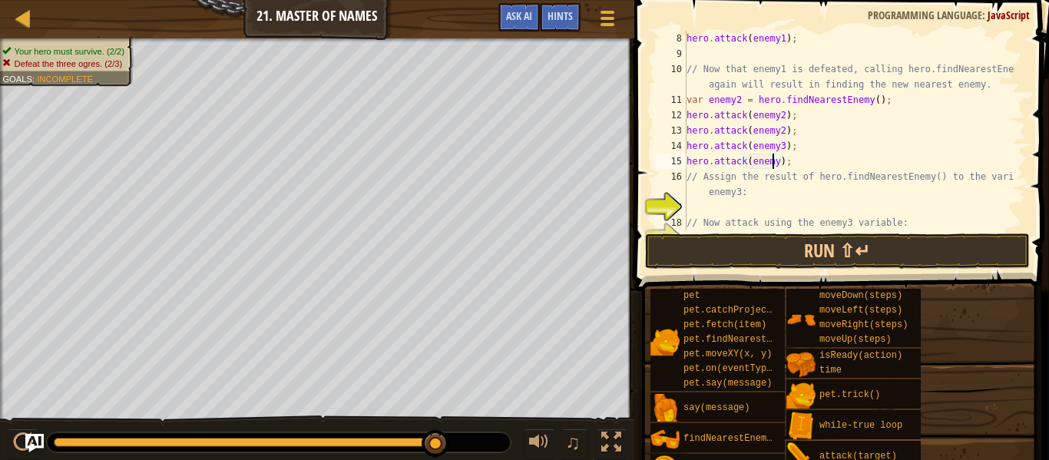
type textarea "hero.attack(enemy3);"
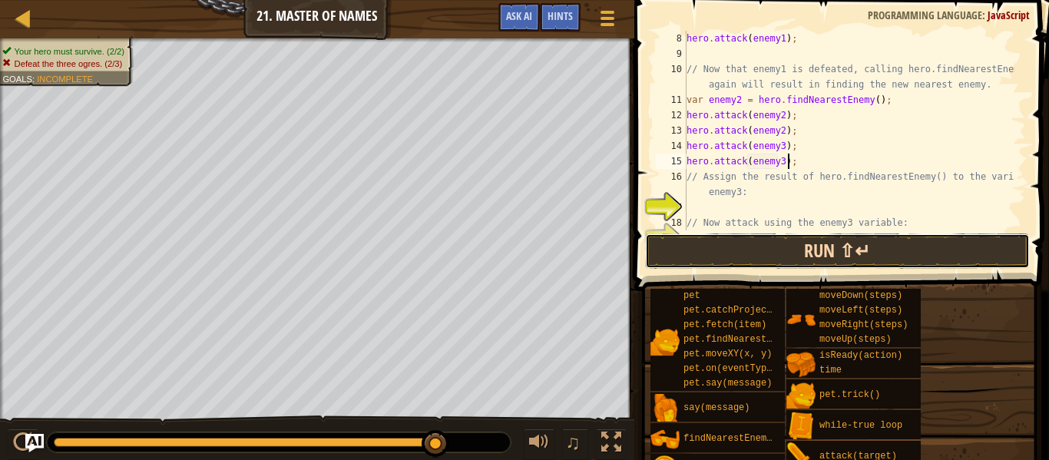
click at [839, 251] on button "Run ⇧↵" at bounding box center [837, 250] width 385 height 35
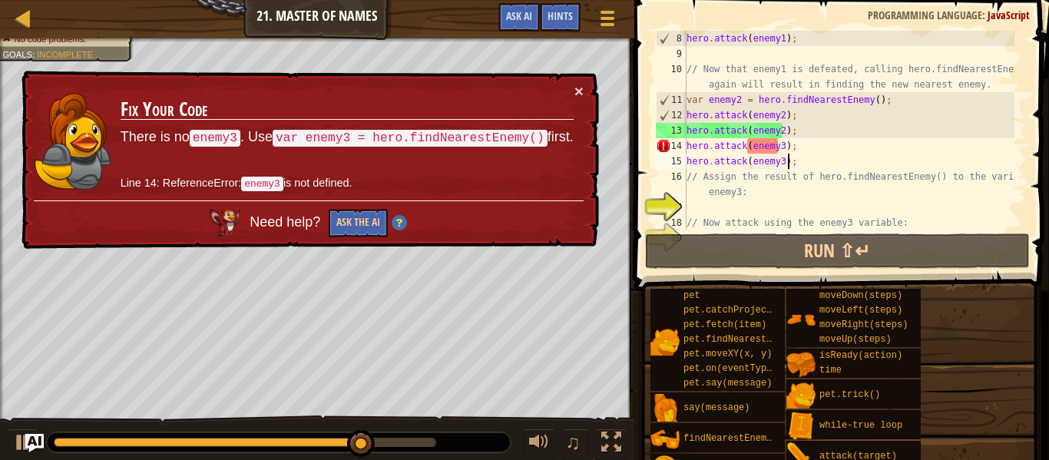
click at [565, 96] on td "Fix Your Code There is no enemy3 . Use var enemy3 = hero.findNearestEnemy() fir…" at bounding box center [347, 141] width 455 height 117
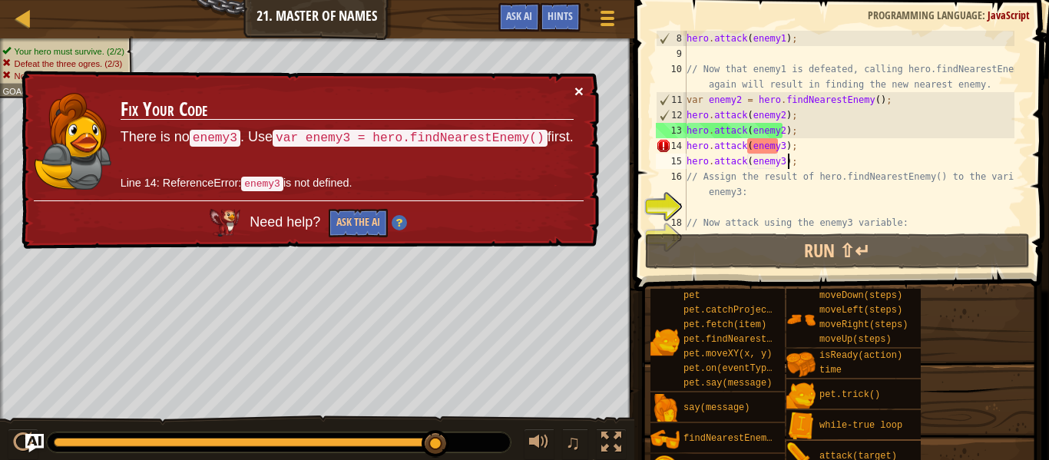
click at [582, 89] on button "×" at bounding box center [578, 91] width 9 height 16
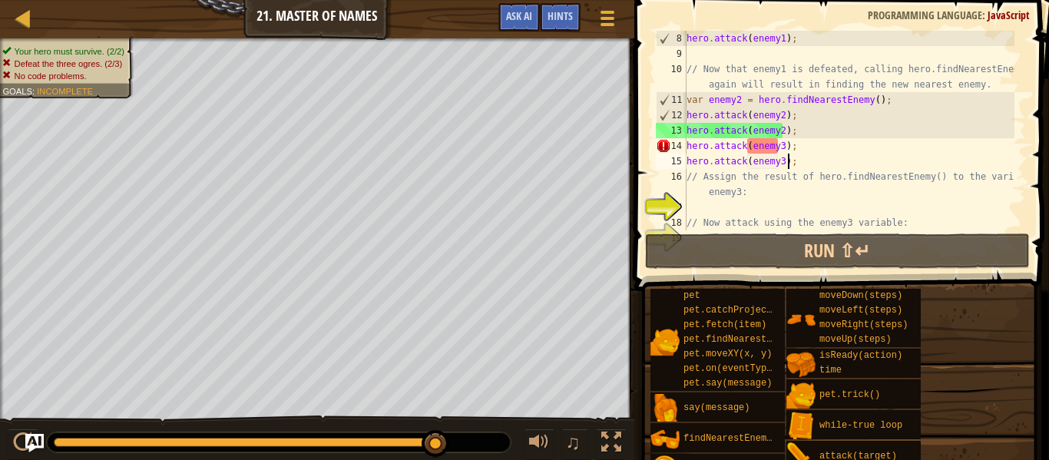
click at [802, 159] on div "hero . attack ( enemy1 ) ; // Now that enemy1 is defeated, calling hero.findNea…" at bounding box center [848, 146] width 331 height 230
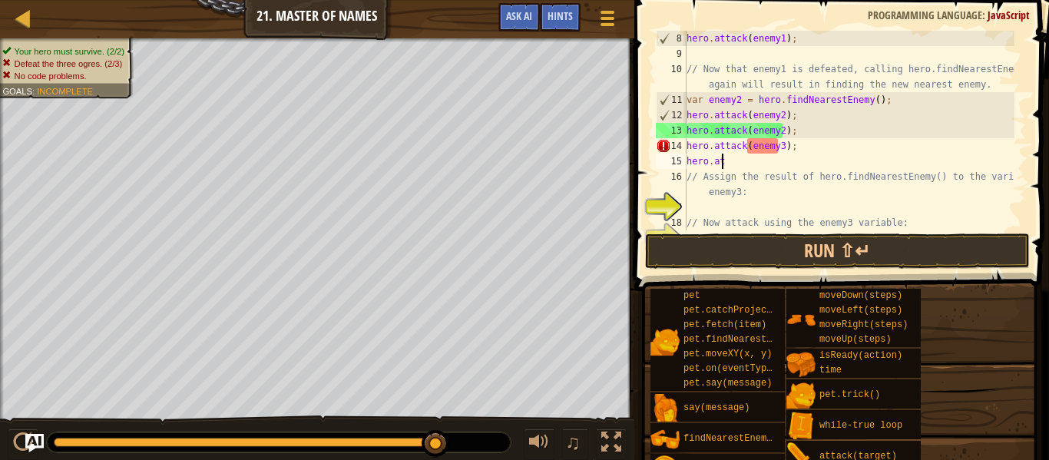
type textarea "h"
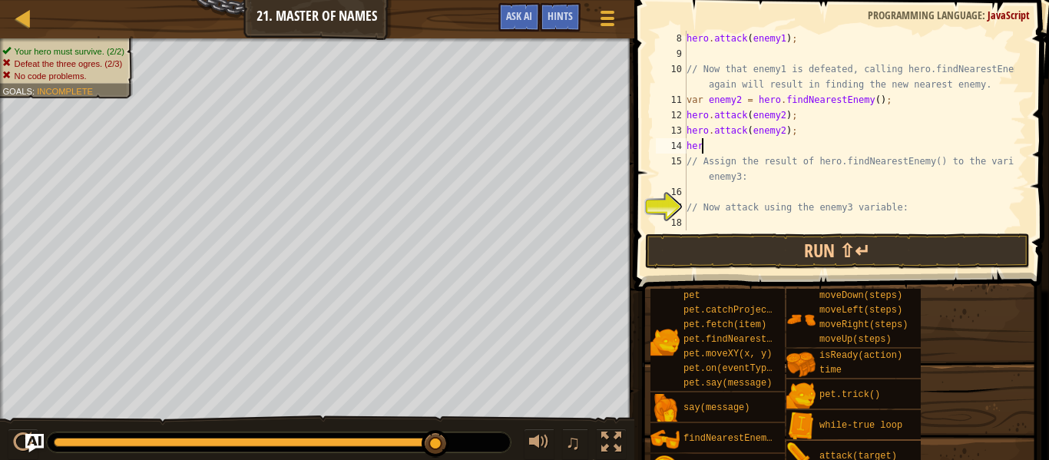
type textarea "h"
type textarea "hero.attack(enemy2);"
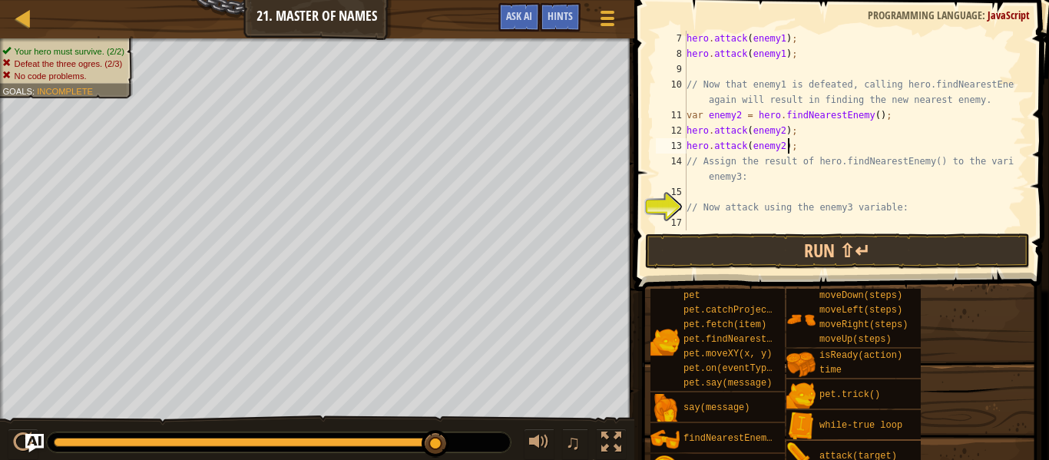
scroll to position [123, 0]
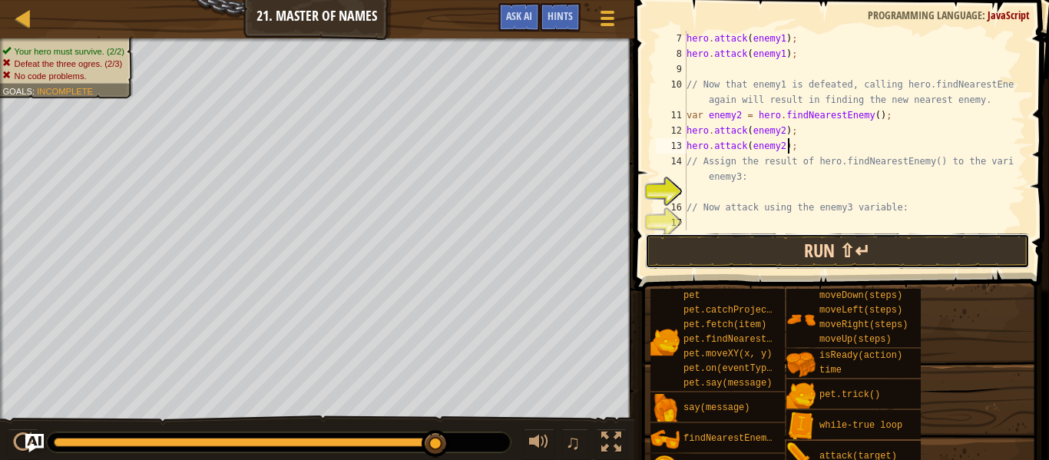
click at [835, 246] on button "Run ⇧↵" at bounding box center [837, 250] width 385 height 35
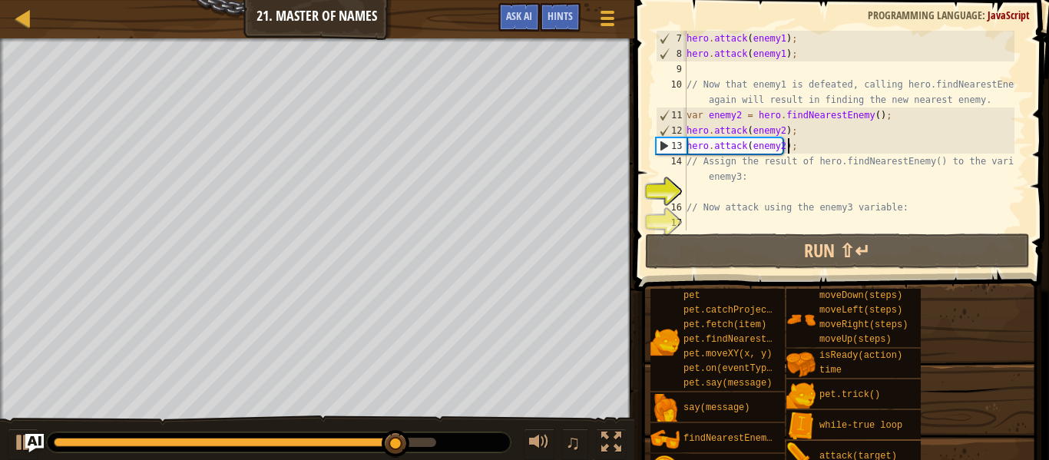
click at [813, 147] on div "hero . attack ( enemy1 ) ; hero . attack ( enemy1 ) ; // Now that enemy1 is def…" at bounding box center [848, 146] width 331 height 230
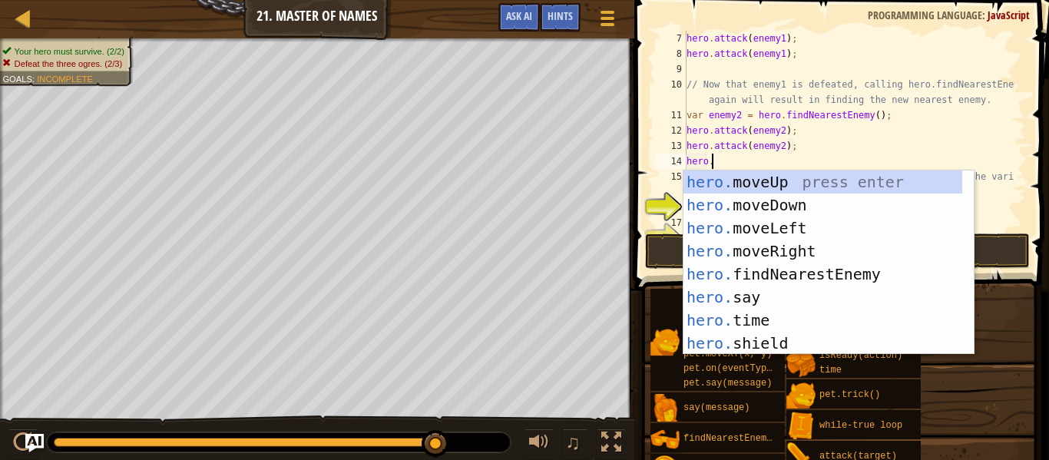
scroll to position [7, 2]
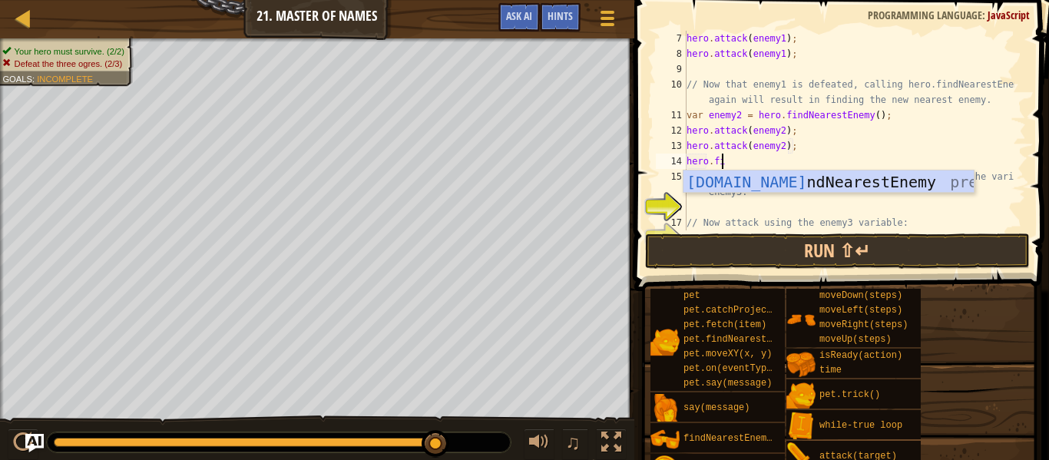
type textarea "[DOMAIN_NAME]"
click at [812, 184] on div "[DOMAIN_NAME] ndNearestEnemy press enter" at bounding box center [828, 204] width 290 height 69
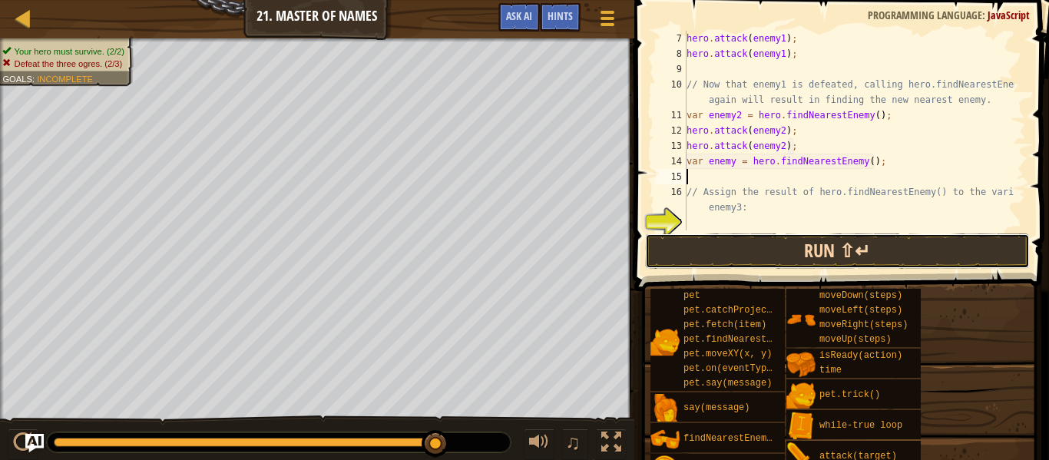
click at [806, 252] on button "Run ⇧↵" at bounding box center [837, 250] width 385 height 35
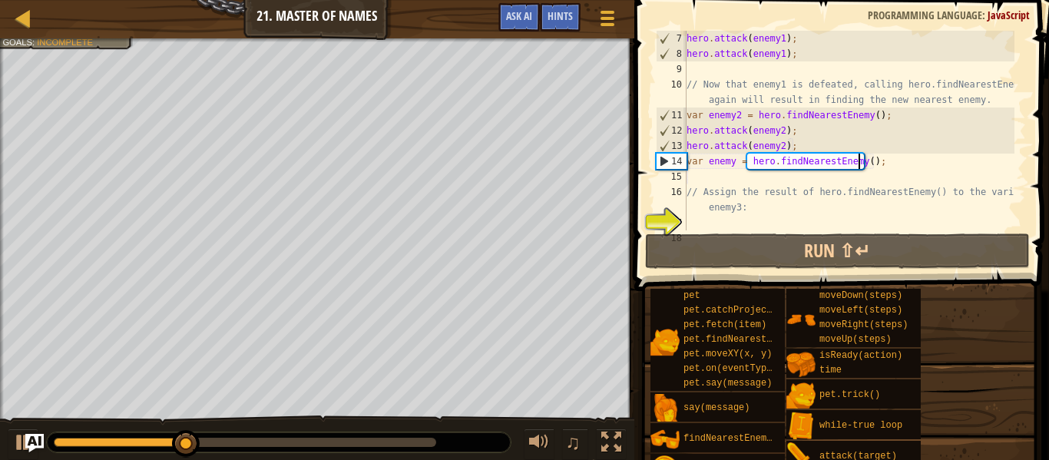
click at [856, 165] on div "hero . attack ( enemy1 ) ; hero . attack ( enemy1 ) ; // Now that enemy1 is def…" at bounding box center [848, 146] width 331 height 230
type textarea "var enemy = hero.findNearestEnemy(3);"
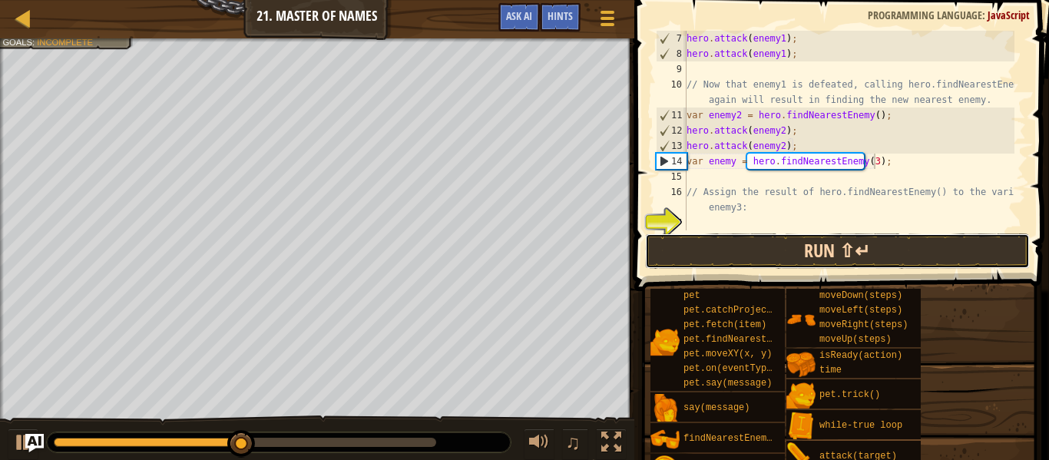
click at [866, 249] on button "Run ⇧↵" at bounding box center [837, 250] width 385 height 35
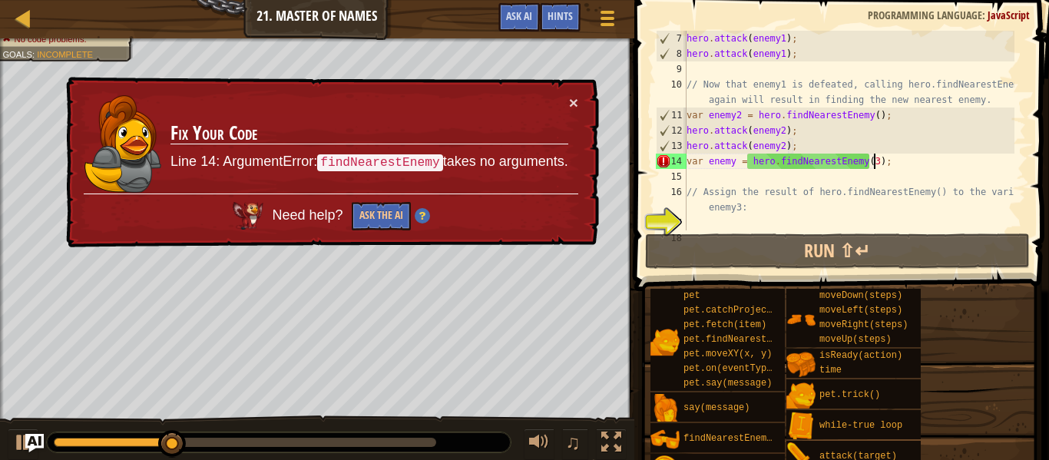
click at [565, 99] on td "Fix Your Code Line 14: ArgumentError: findNearestEnemy takes no arguments." at bounding box center [370, 144] width 400 height 104
click at [571, 98] on button "×" at bounding box center [573, 102] width 9 height 16
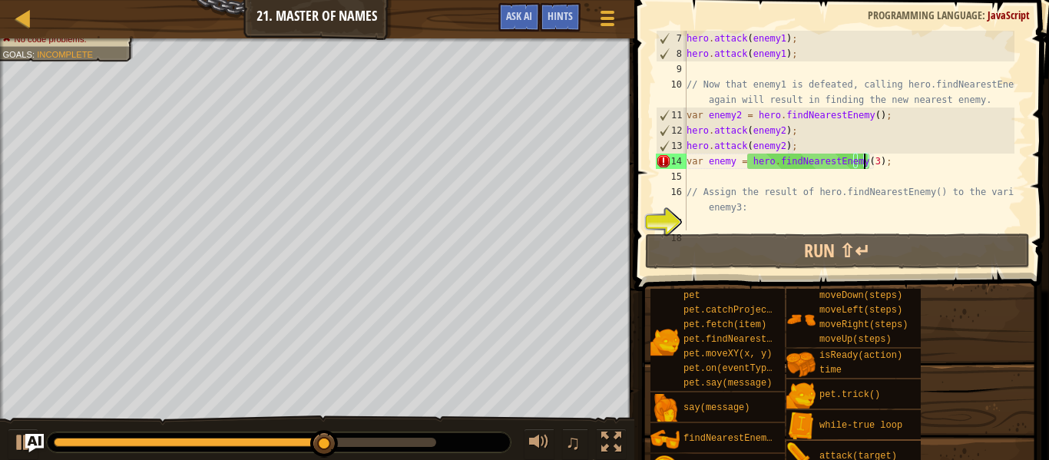
type textarea "var enemy = hero.findNearestEnemy();"
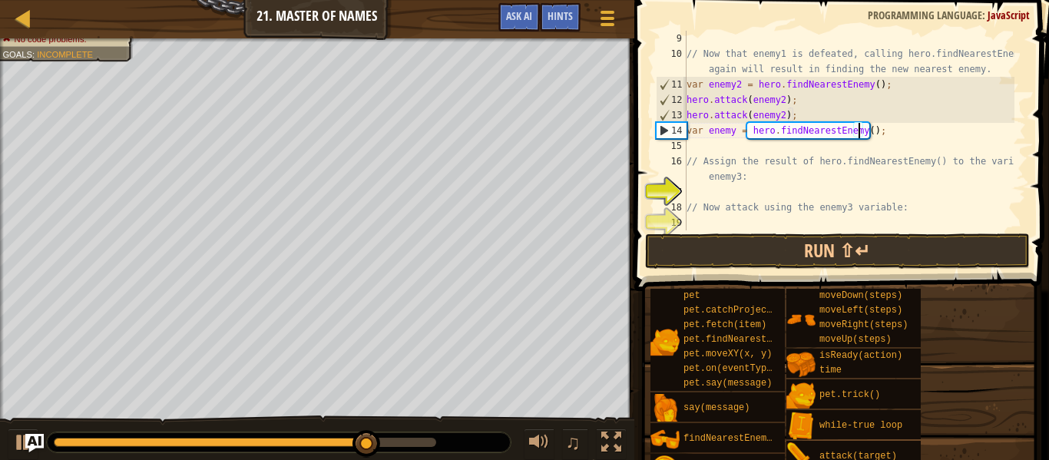
scroll to position [154, 0]
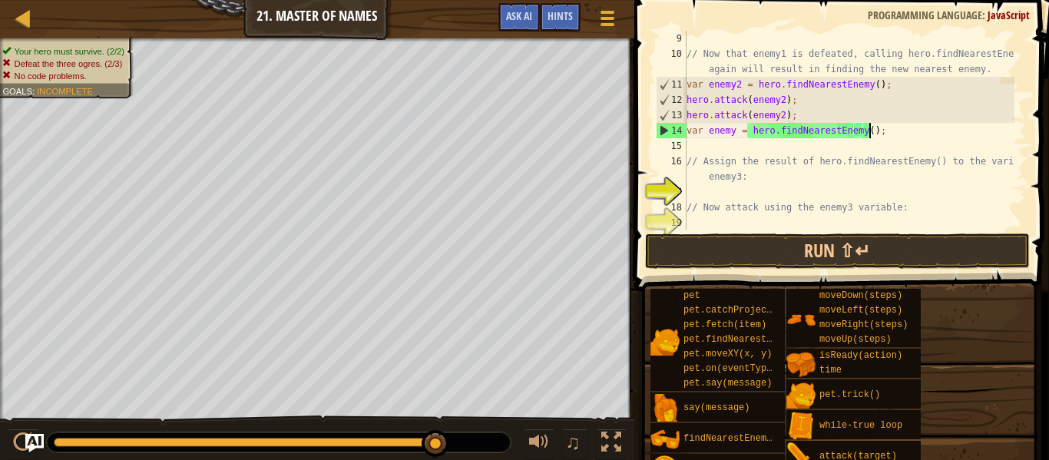
click at [872, 133] on div "// Now that enemy1 is defeated, calling hero.findNearestEnemy() again will resu…" at bounding box center [848, 146] width 331 height 230
click at [763, 145] on div "// Now that enemy1 is defeated, calling hero.findNearestEnemy() again will resu…" at bounding box center [848, 146] width 331 height 230
click at [776, 258] on button "Run ⇧↵" at bounding box center [837, 250] width 385 height 35
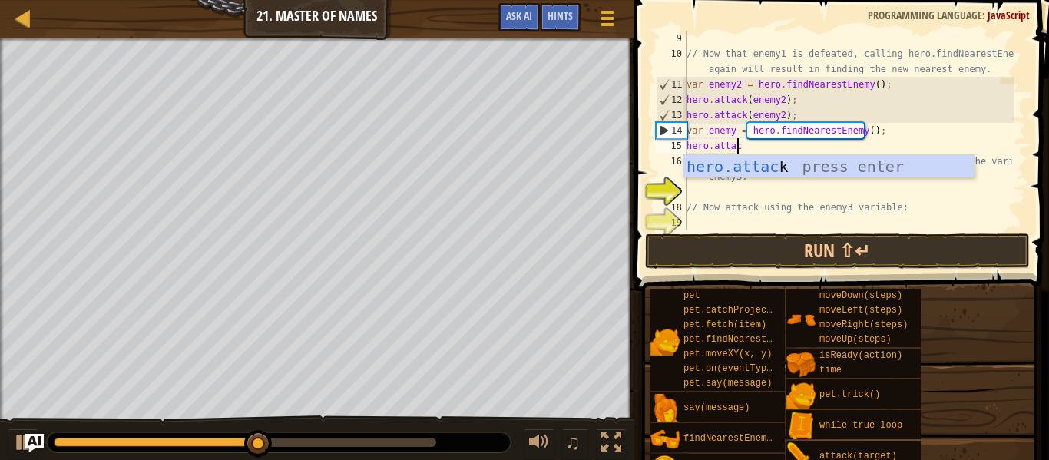
scroll to position [7, 4]
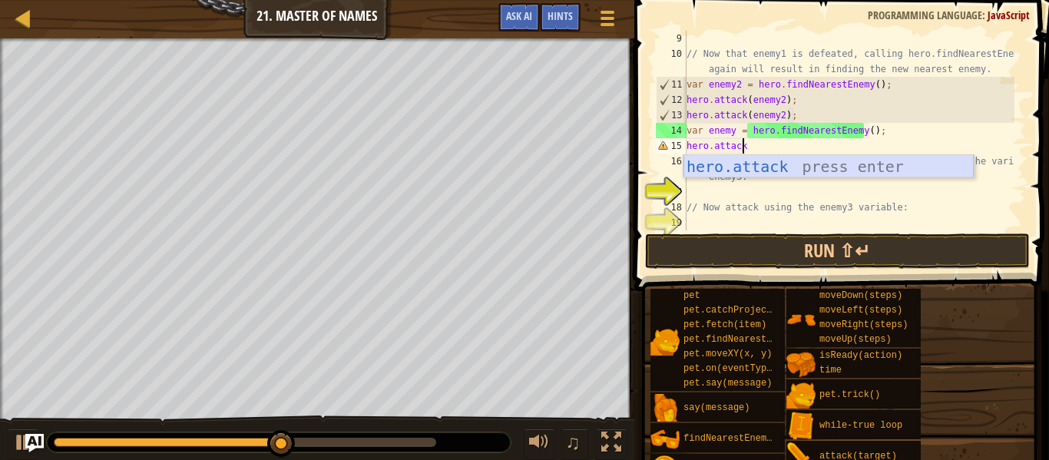
click at [795, 164] on div "hero.attack press enter" at bounding box center [828, 189] width 290 height 69
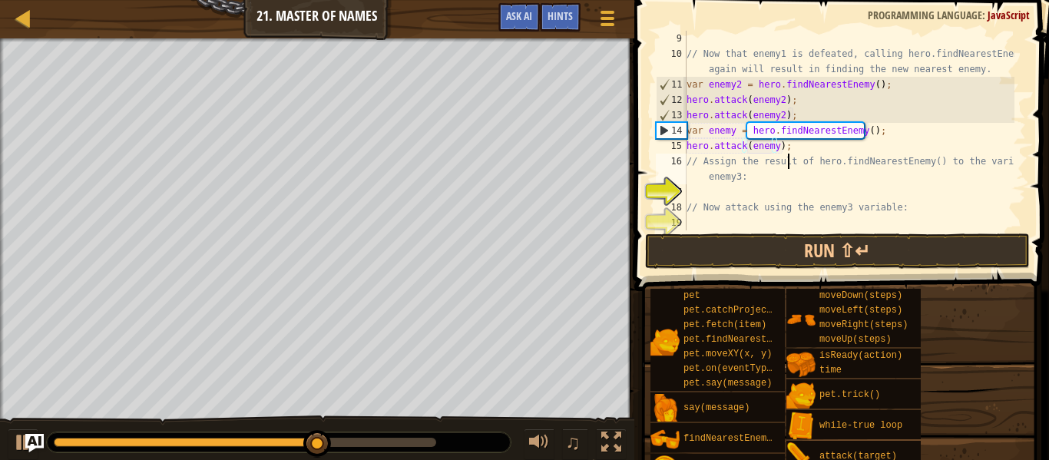
click at [789, 157] on div "// Now that enemy1 is defeated, calling hero.findNearestEnemy() again will resu…" at bounding box center [848, 146] width 331 height 230
click at [787, 144] on div "// Now that enemy1 is defeated, calling hero.findNearestEnemy() again will resu…" at bounding box center [848, 146] width 331 height 230
type textarea "hero.attack(enemy);"
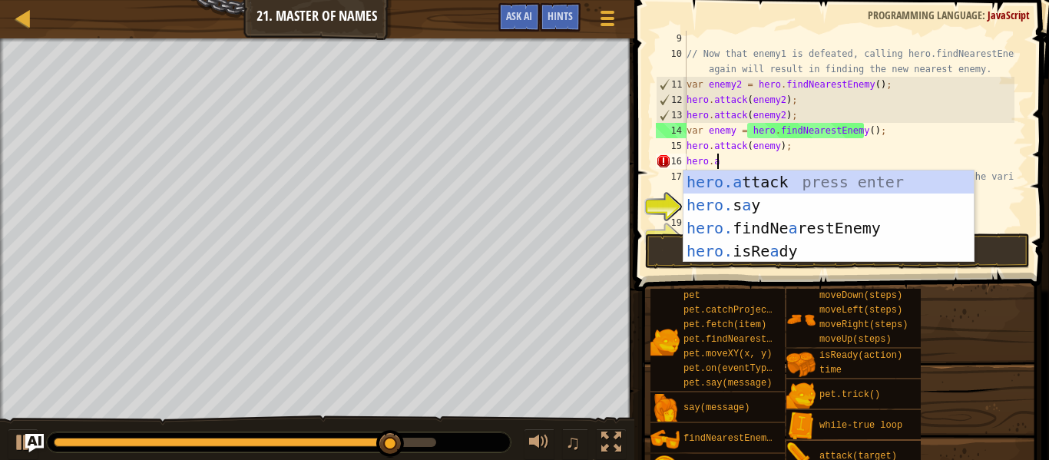
scroll to position [7, 2]
click at [789, 179] on div "hero.a ttack press enter hero. s a y press enter hero. findNe a restEnemy press…" at bounding box center [828, 239] width 290 height 138
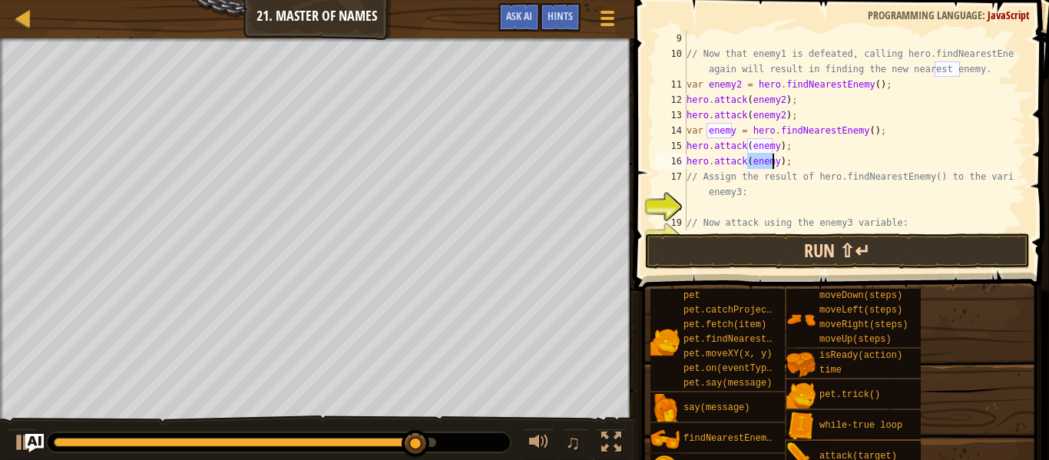
type textarea "hero.attack(enemy);"
click at [794, 250] on button "Run ⇧↵" at bounding box center [837, 250] width 385 height 35
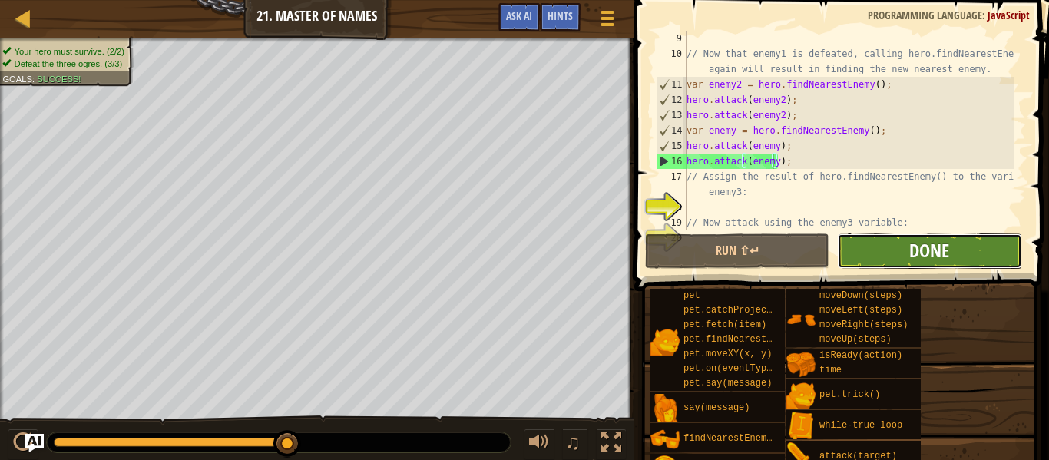
click at [932, 250] on span "Done" at bounding box center [929, 250] width 40 height 25
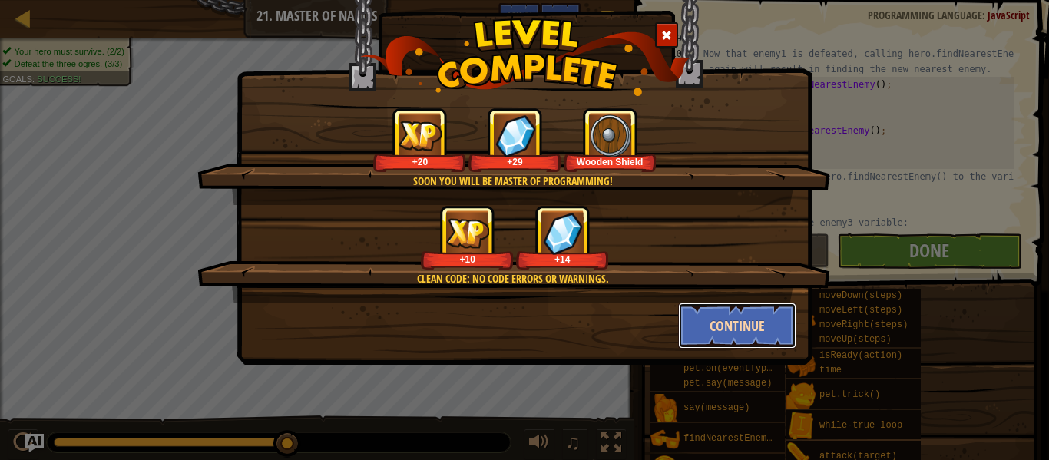
click at [726, 330] on button "Continue" at bounding box center [737, 326] width 119 height 46
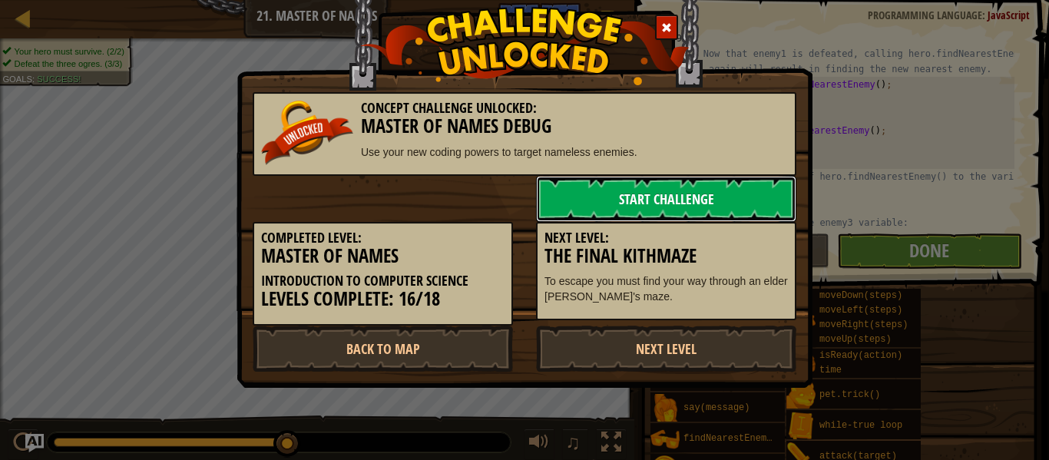
click at [667, 190] on link "Start Challenge" at bounding box center [666, 199] width 260 height 46
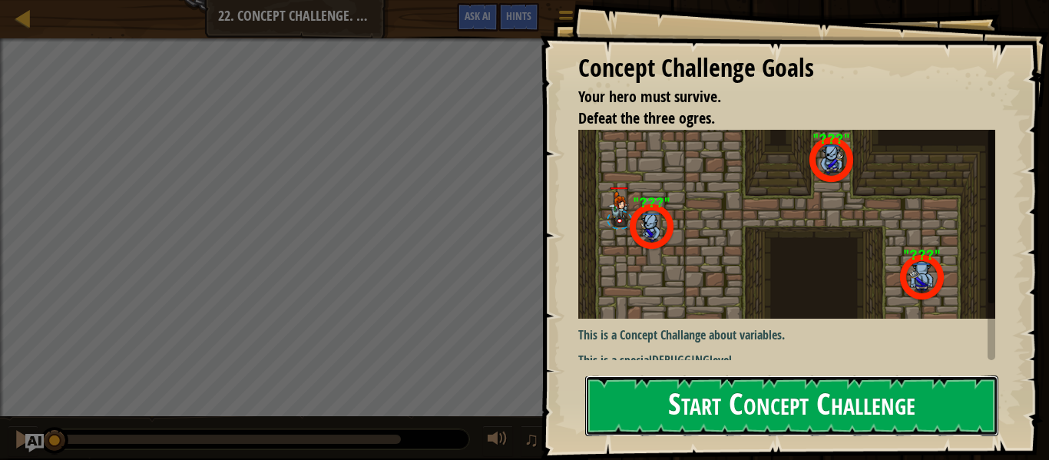
click at [716, 402] on button "Start Concept Challenge" at bounding box center [791, 405] width 413 height 61
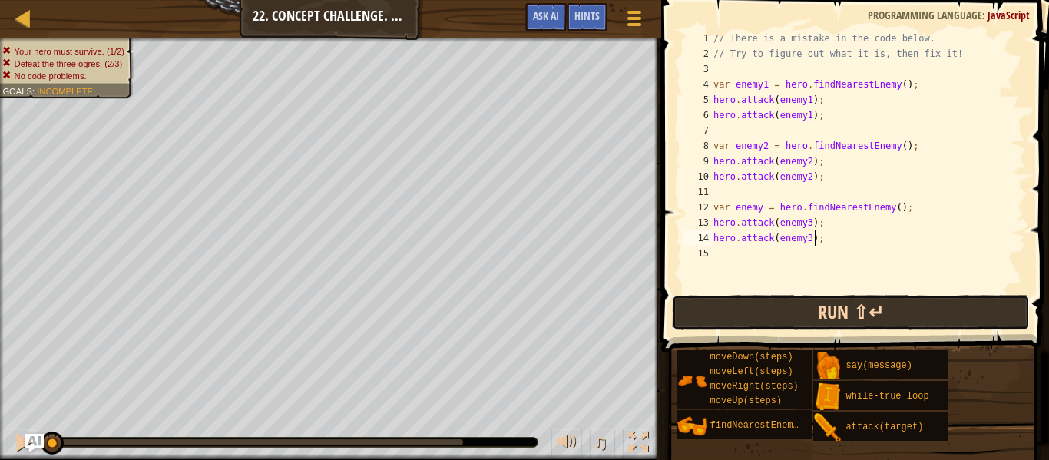
click at [802, 306] on button "Run ⇧↵" at bounding box center [851, 312] width 358 height 35
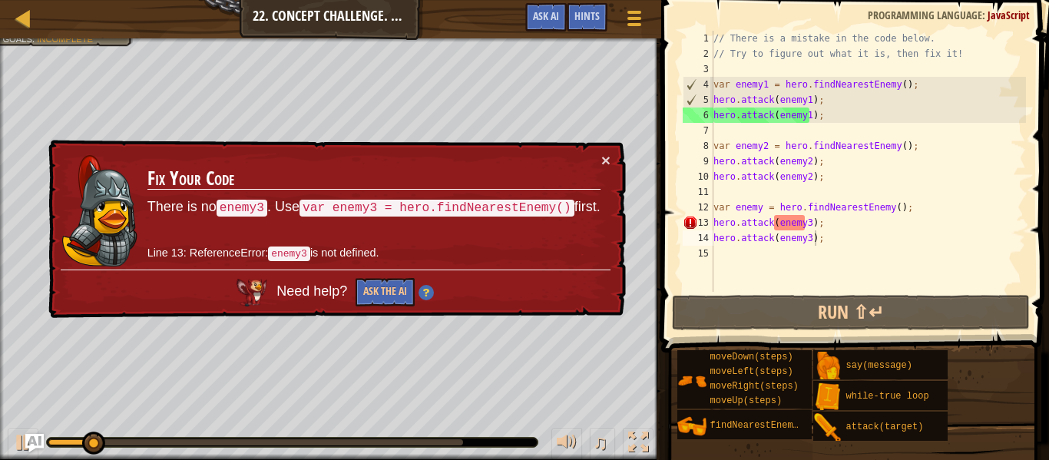
click at [603, 151] on div "× Fix Your Code There is no enemy3 . Use var enemy3 = hero.findNearestEnemy() f…" at bounding box center [335, 229] width 581 height 179
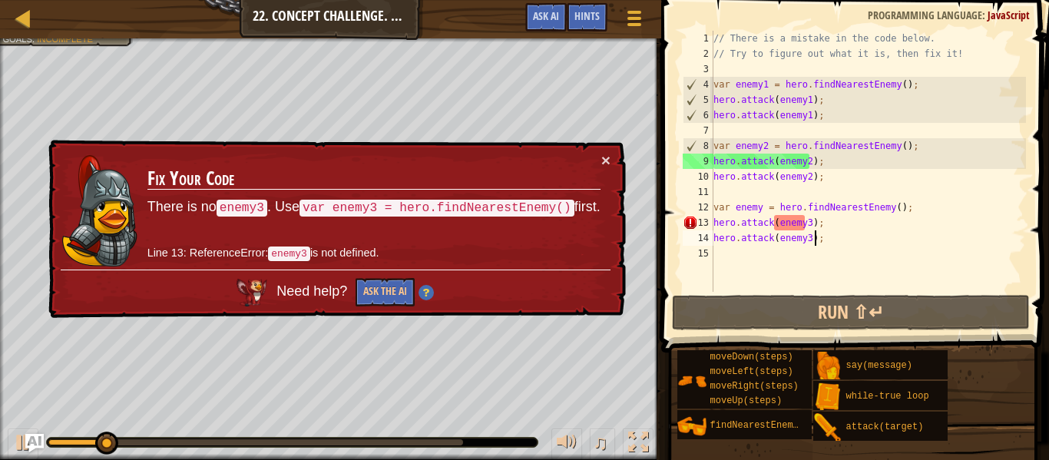
click at [610, 156] on div "× Fix Your Code There is no enemy3 . Use var enemy3 = hero.findNearestEnemy() f…" at bounding box center [335, 229] width 581 height 179
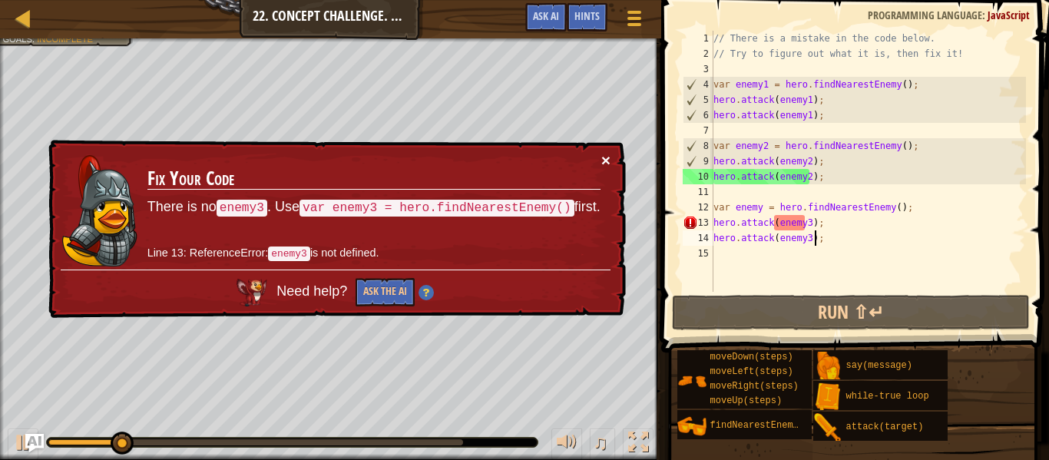
click at [607, 154] on button "×" at bounding box center [605, 160] width 9 height 16
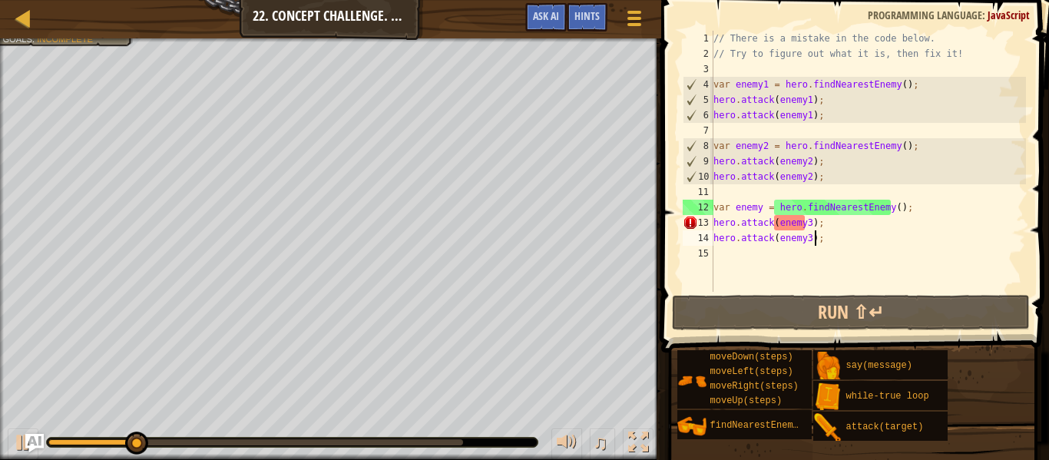
click at [831, 243] on div "// There is a mistake in the code below. // Try to figure out what it is, then …" at bounding box center [868, 177] width 316 height 292
click at [803, 237] on div "// There is a mistake in the code below. // Try to figure out what it is, then …" at bounding box center [868, 177] width 316 height 292
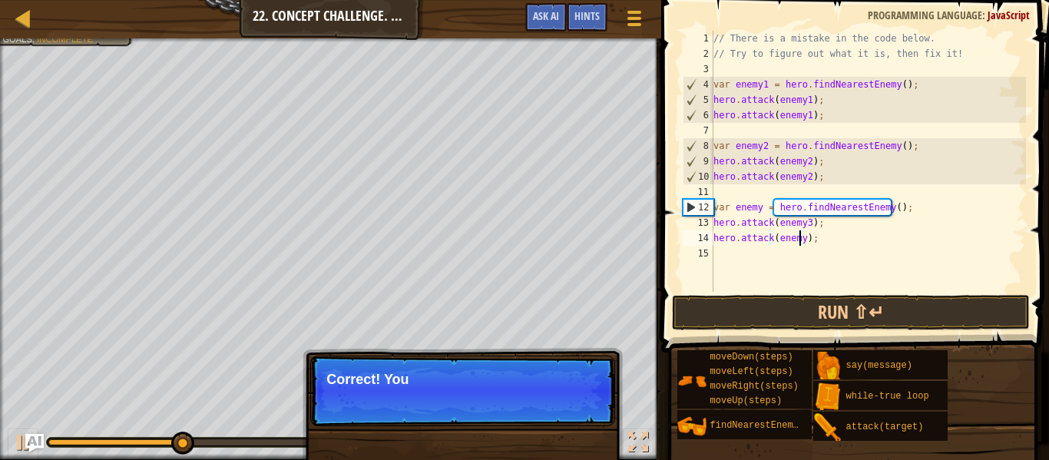
click at [800, 223] on div "// There is a mistake in the code below. // Try to figure out what it is, then …" at bounding box center [868, 177] width 316 height 292
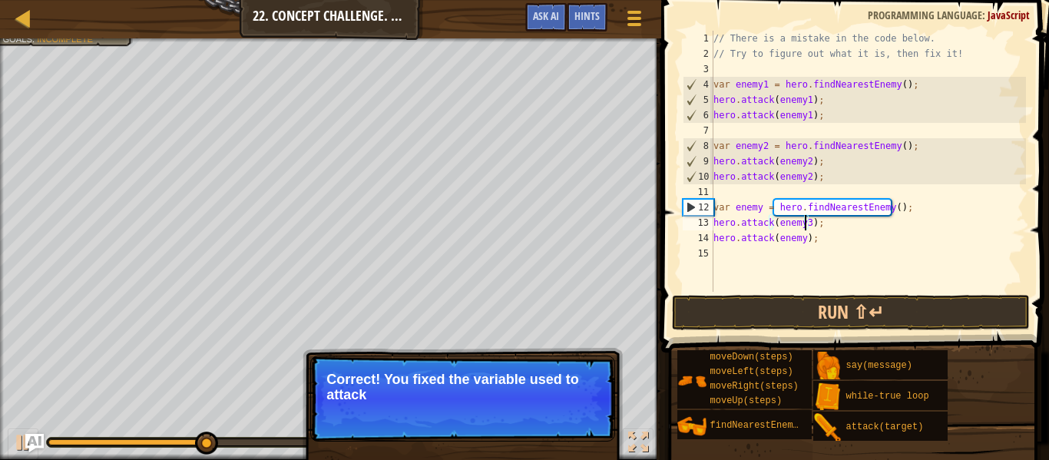
type textarea "hero.attack(enemy);"
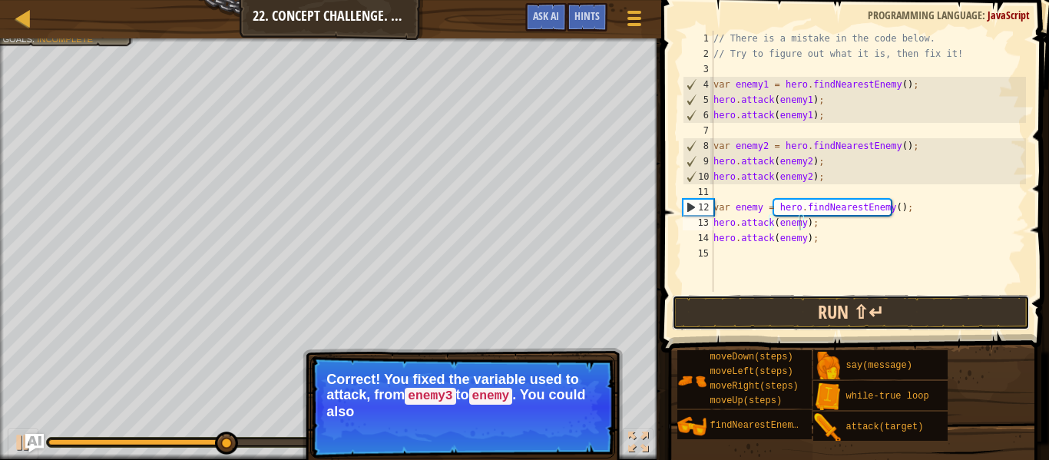
click at [845, 313] on button "Run ⇧↵" at bounding box center [851, 312] width 358 height 35
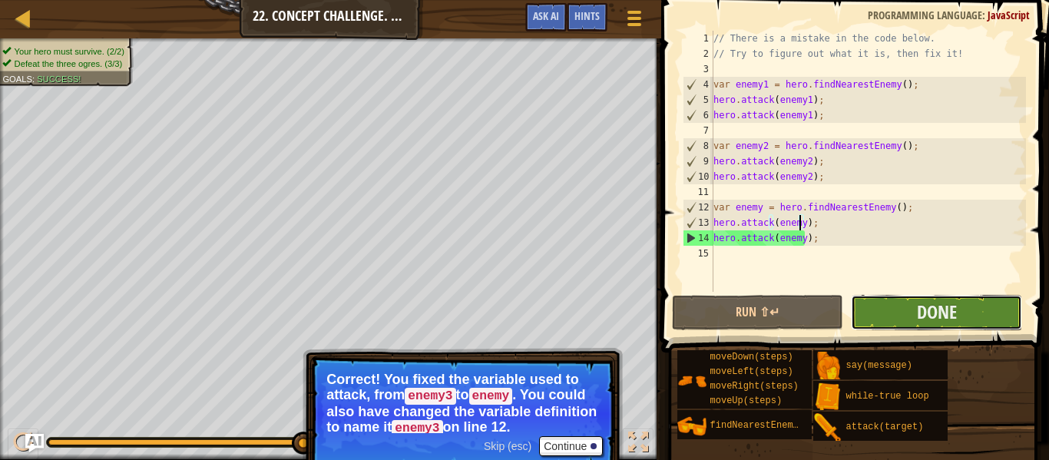
click at [964, 310] on button "Done" at bounding box center [936, 312] width 171 height 35
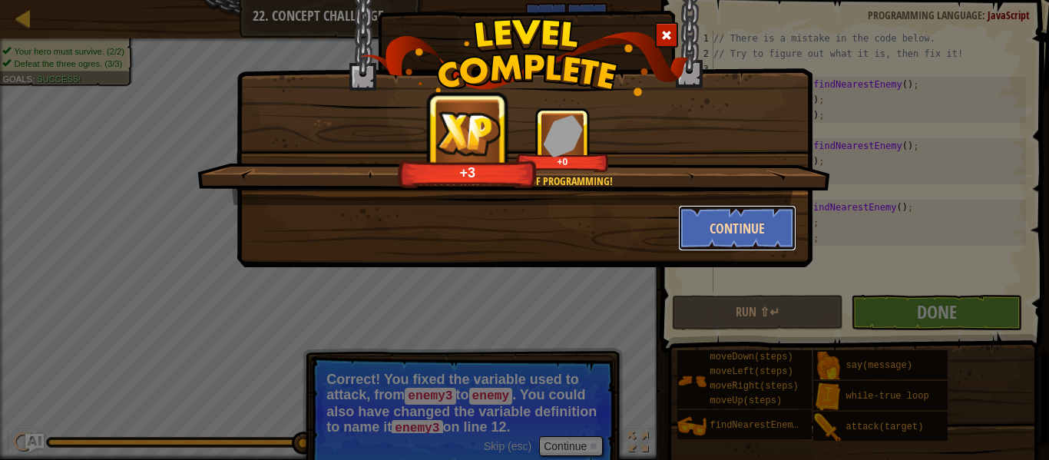
click at [739, 230] on button "Continue" at bounding box center [737, 228] width 119 height 46
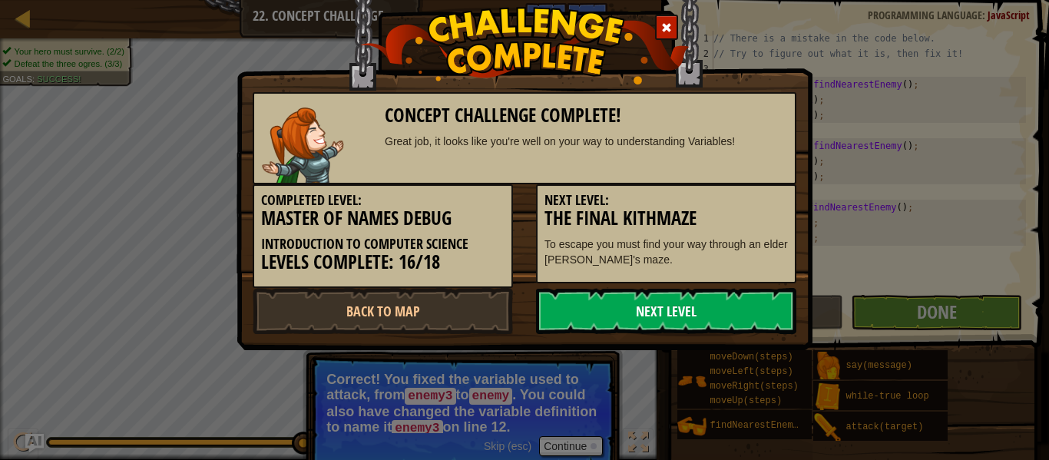
click at [676, 308] on link "Next Level" at bounding box center [666, 311] width 260 height 46
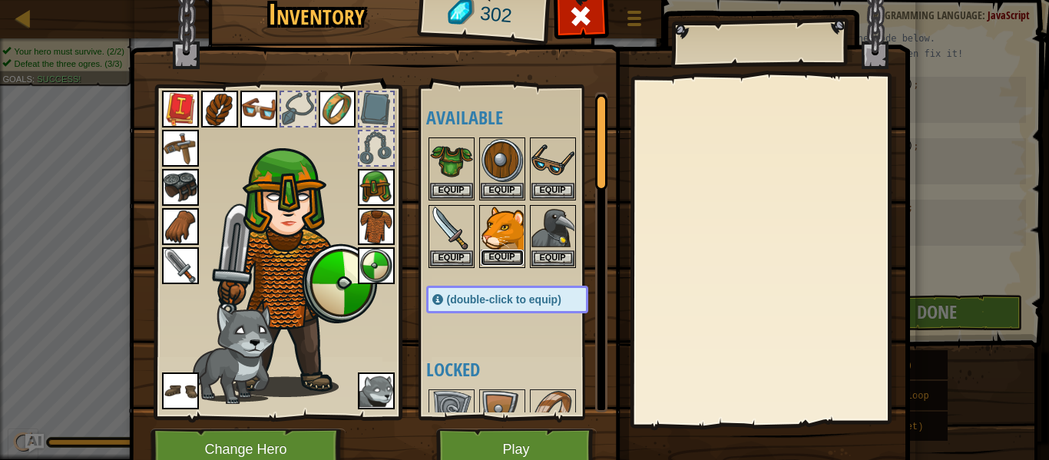
click at [506, 254] on button "Equip" at bounding box center [502, 258] width 43 height 16
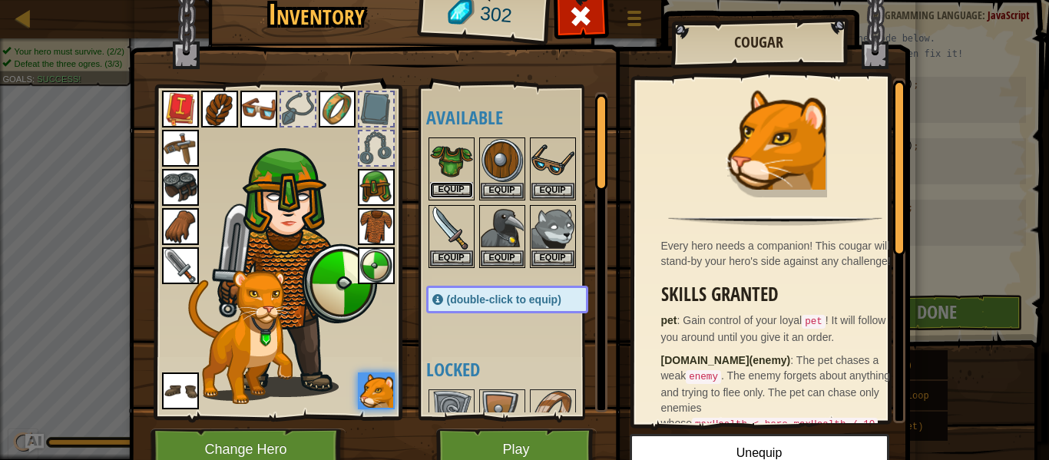
click at [445, 188] on button "Equip" at bounding box center [451, 190] width 43 height 16
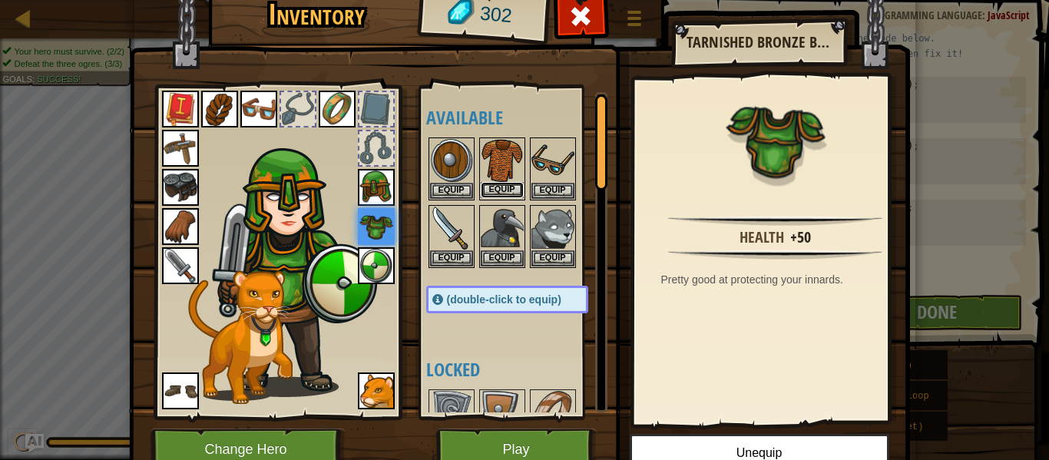
click at [494, 190] on button "Equip" at bounding box center [502, 190] width 43 height 16
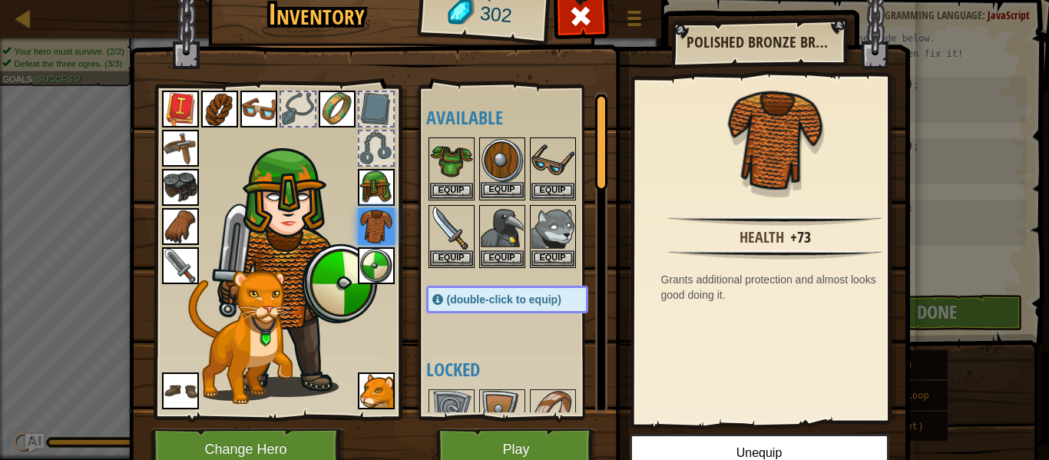
click at [495, 152] on img at bounding box center [502, 160] width 43 height 43
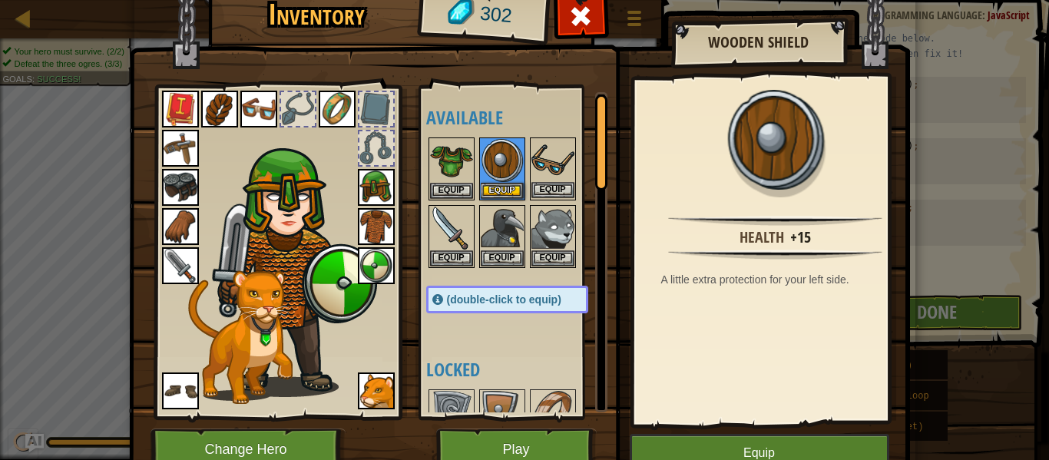
click at [543, 146] on img at bounding box center [552, 160] width 43 height 43
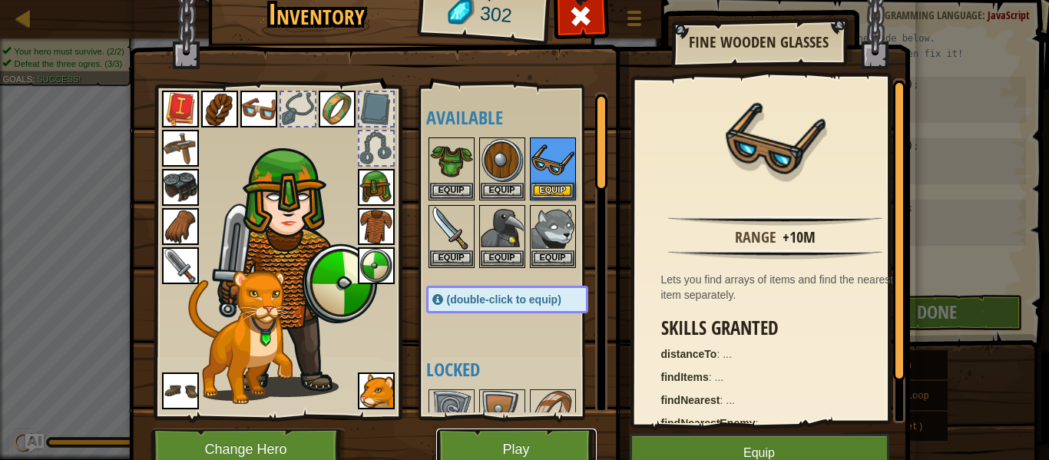
click at [498, 452] on button "Play" at bounding box center [516, 449] width 160 height 42
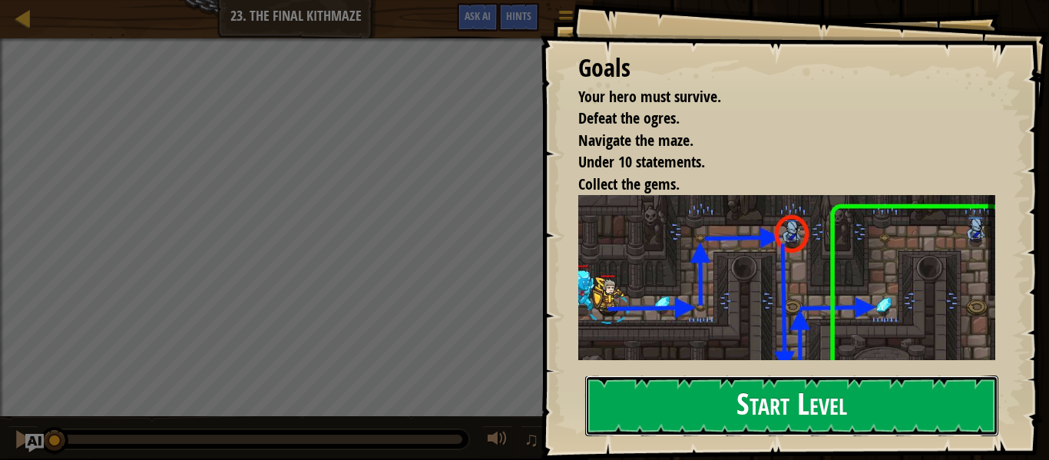
click at [705, 412] on button "Start Level" at bounding box center [791, 405] width 413 height 61
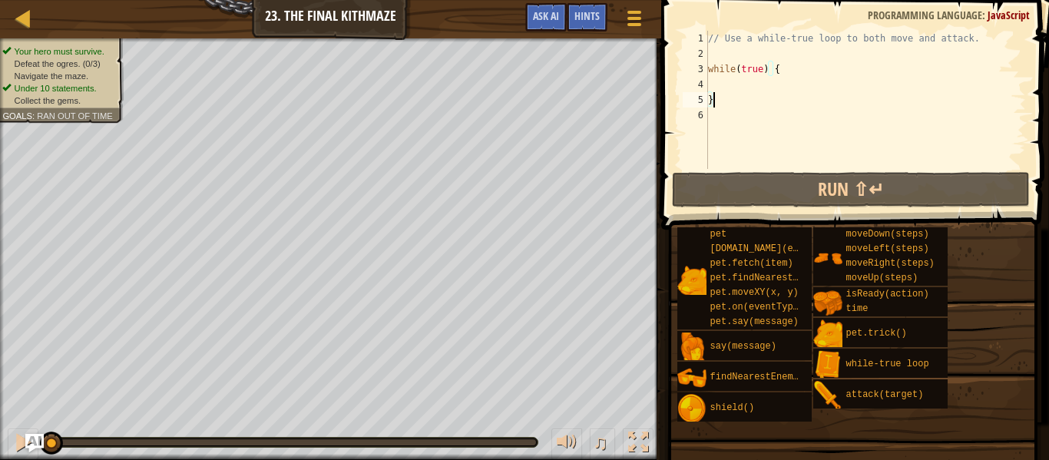
click at [721, 81] on div "// Use a while-true loop to both move and attack. while ( true ) { }" at bounding box center [865, 115] width 321 height 169
type textarea "h"
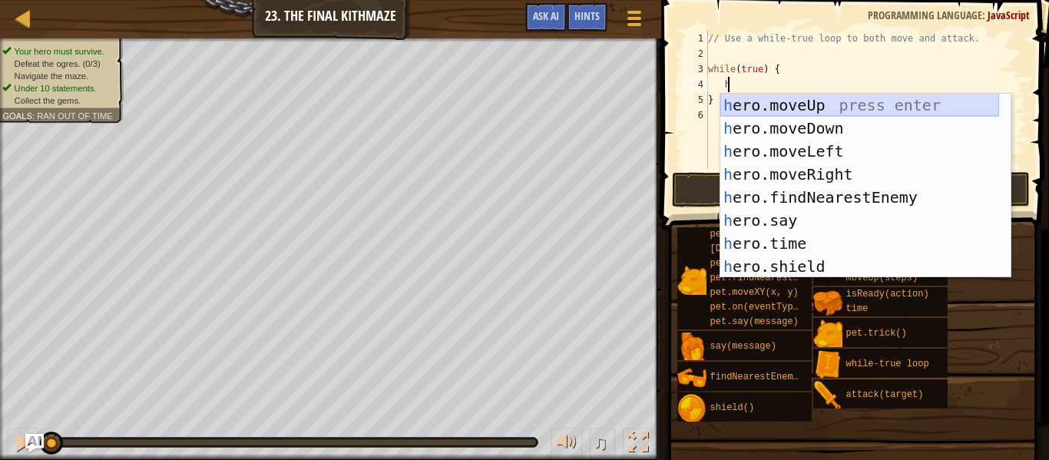
click at [756, 105] on div "h ero.moveUp press enter h ero.moveDown press enter h ero.moveLeft press enter …" at bounding box center [859, 209] width 279 height 230
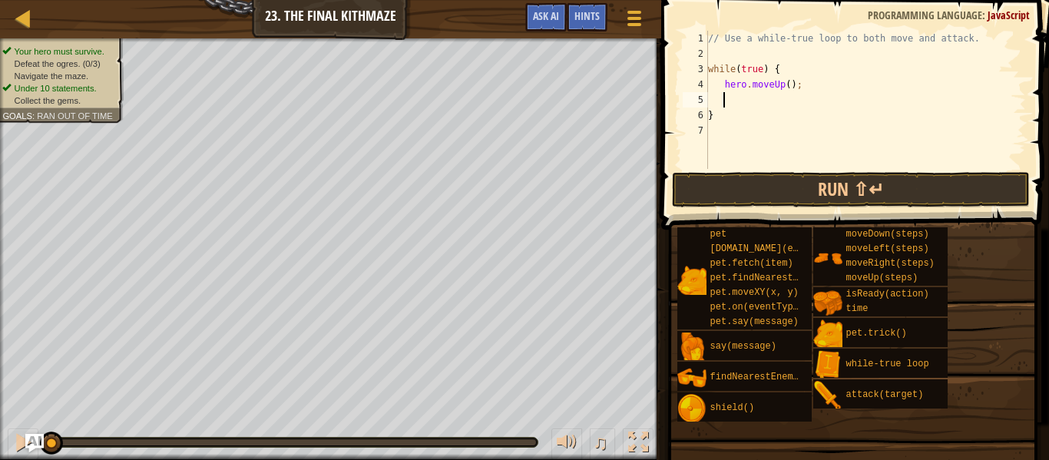
click at [774, 84] on div "// Use a while-true loop to both move and attack. while ( true ) { hero . moveU…" at bounding box center [865, 115] width 321 height 169
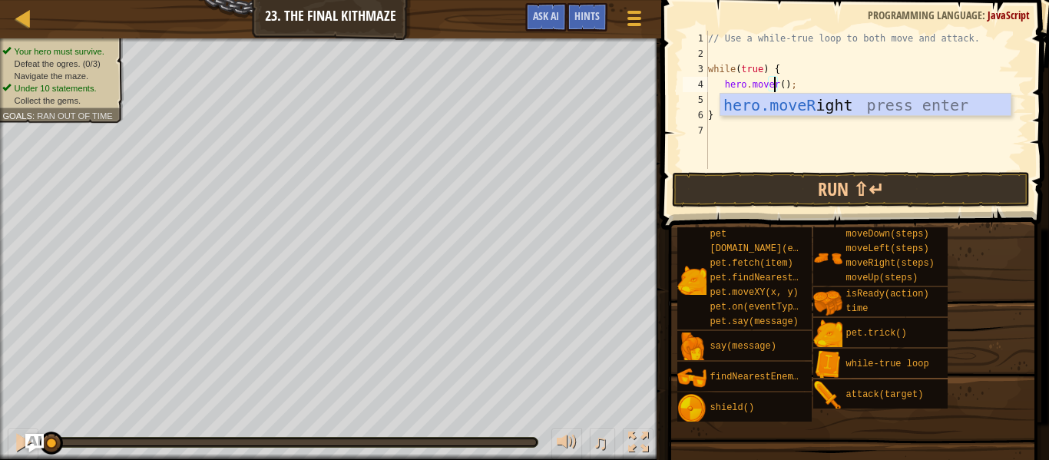
scroll to position [7, 6]
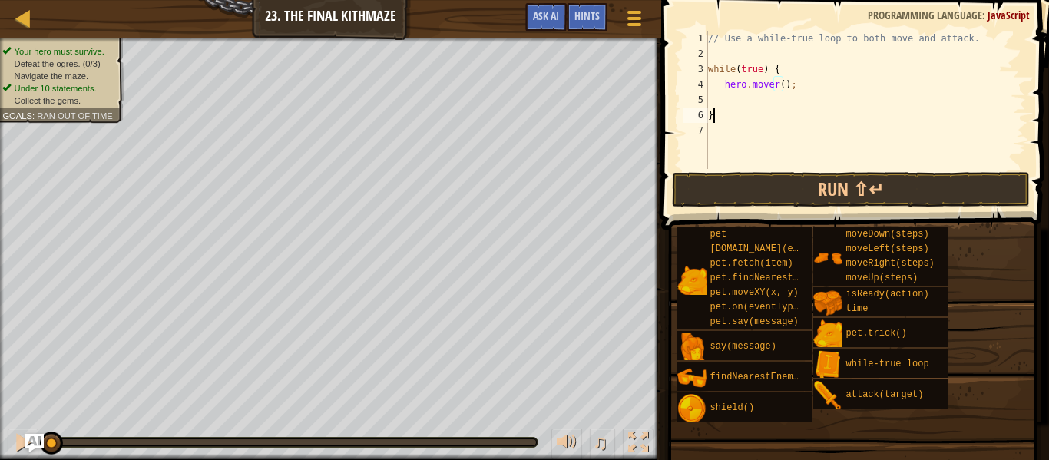
click at [812, 117] on div "// Use a while-true loop to both move and attack. while ( true ) { hero . mover…" at bounding box center [865, 115] width 321 height 169
click at [772, 85] on div "// Use a while-true loop to both move and attack. while ( true ) { hero . mover…" at bounding box center [865, 115] width 321 height 169
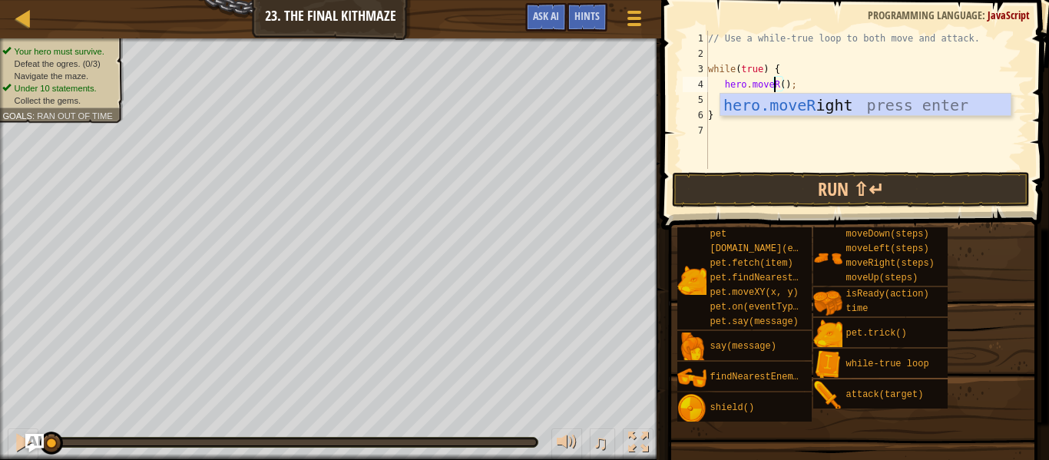
scroll to position [7, 6]
click at [793, 104] on div "hero.moveR ight press enter" at bounding box center [865, 128] width 290 height 69
type textarea "hero.moveRight();"
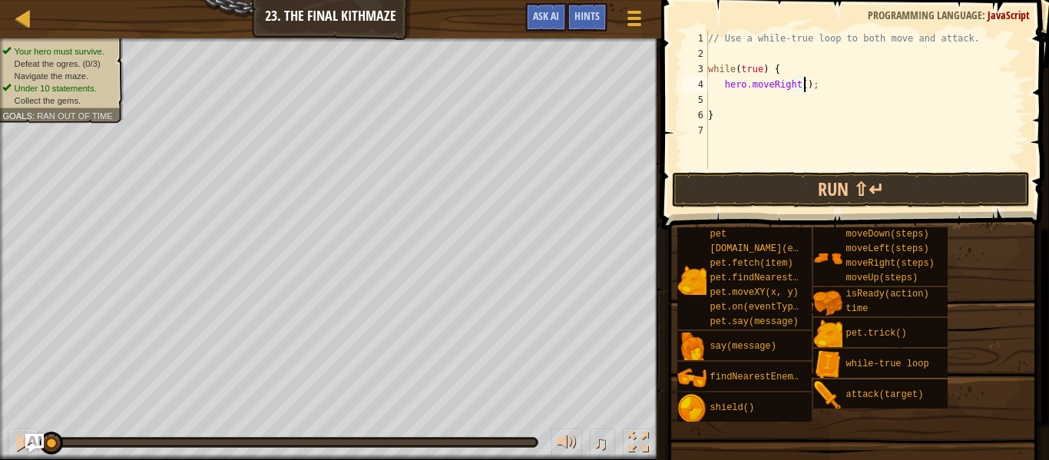
click at [716, 101] on div "// Use a while-true loop to both move and attack. while ( true ) { hero . moveR…" at bounding box center [865, 115] width 321 height 169
type textarea "h"
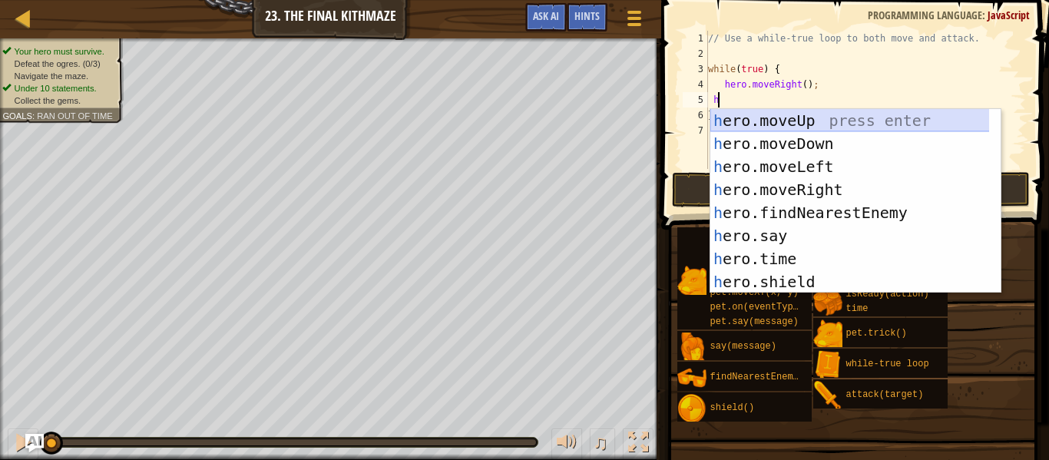
click at [842, 117] on div "h ero.moveUp press enter h ero.moveDown press enter h ero.moveLeft press enter …" at bounding box center [855, 224] width 290 height 230
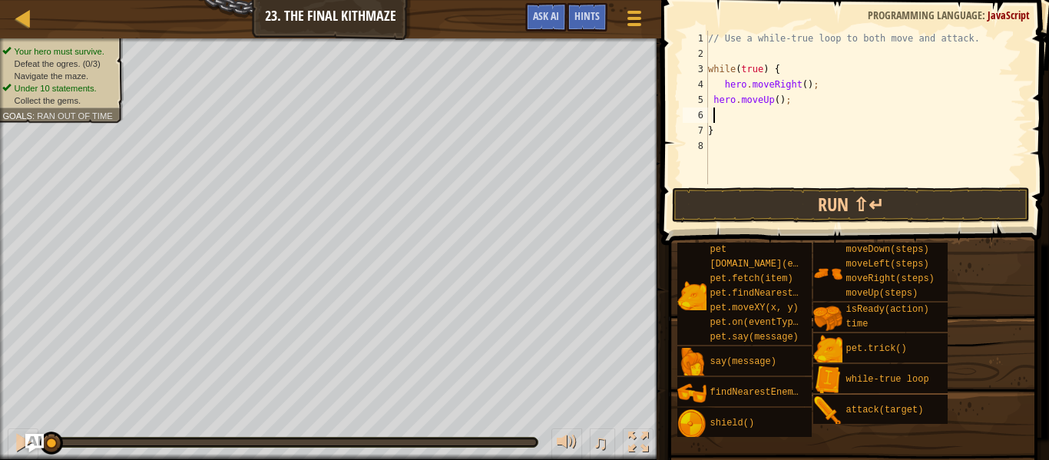
type textarea "h"
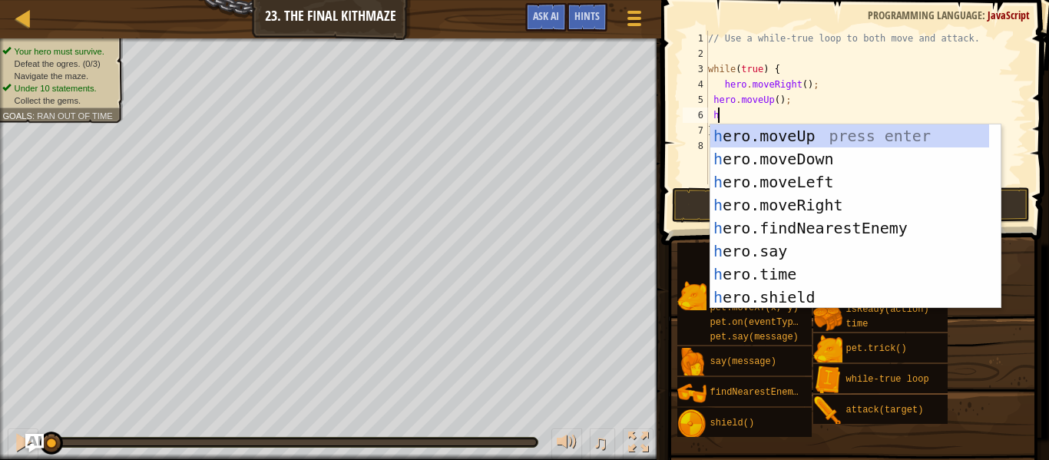
scroll to position [7, 2]
click at [804, 203] on div "h ero.moveUp press enter h ero.moveDown press enter h ero.moveLeft press enter …" at bounding box center [849, 239] width 279 height 230
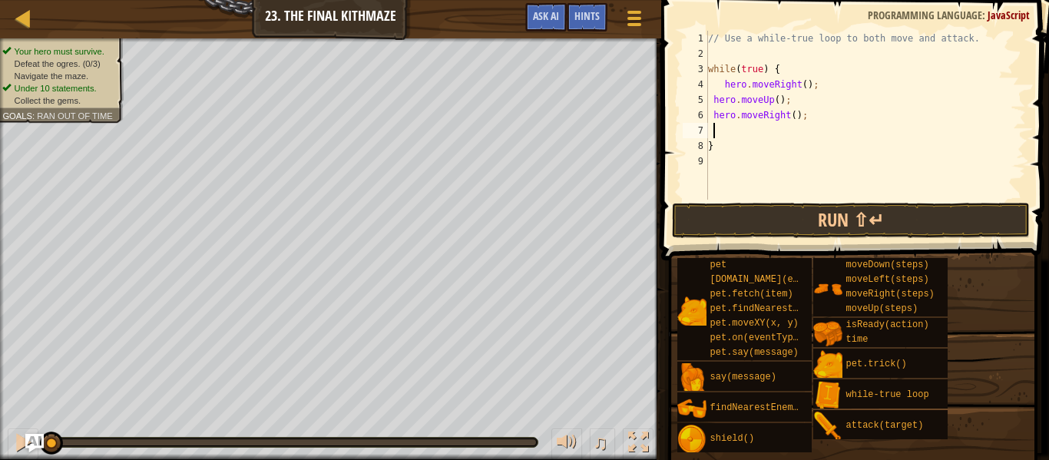
type textarea "h"
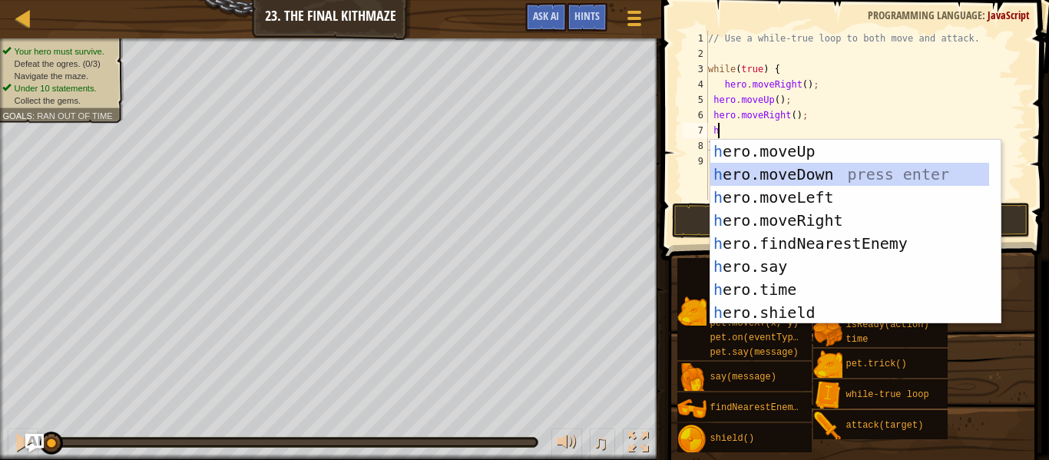
click at [792, 177] on div "h ero.moveUp press enter h ero.moveDown press enter h ero.moveLeft press enter …" at bounding box center [849, 255] width 279 height 230
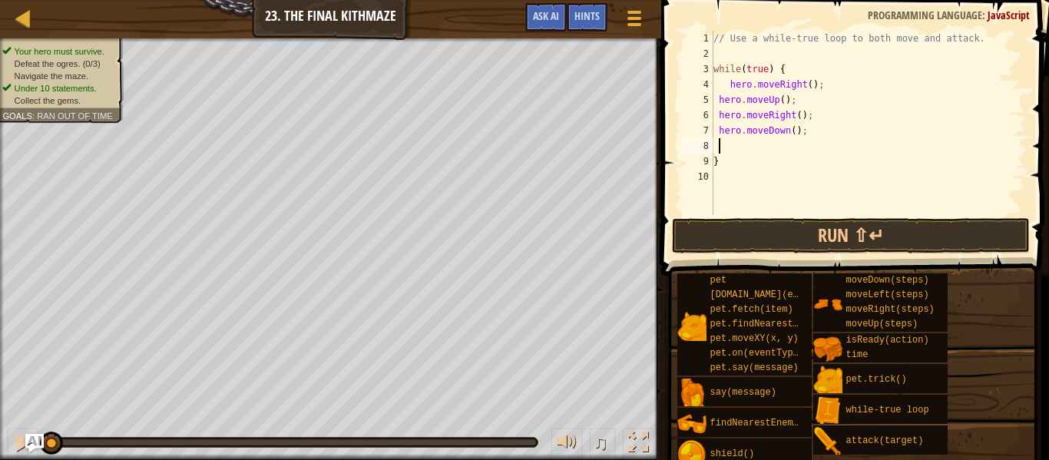
click at [806, 114] on div "// Use a while-true loop to both move and attack. while ( true ) { hero . moveR…" at bounding box center [868, 138] width 316 height 215
type textarea "hero.moveRight();"
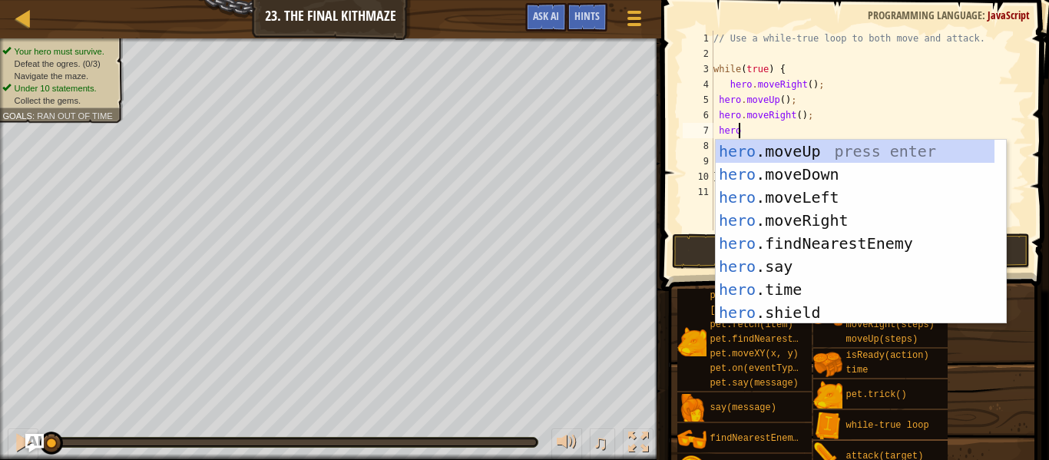
scroll to position [7, 2]
type textarea "hero.a"
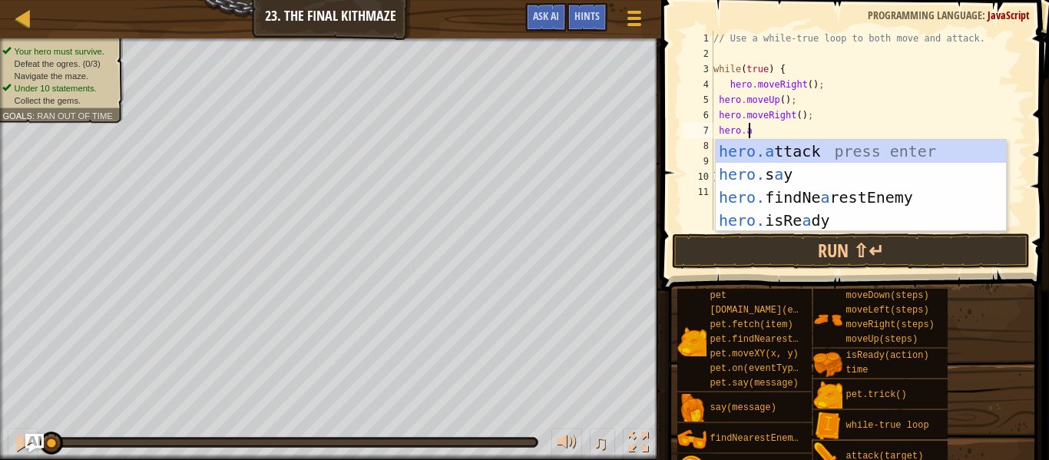
scroll to position [7, 2]
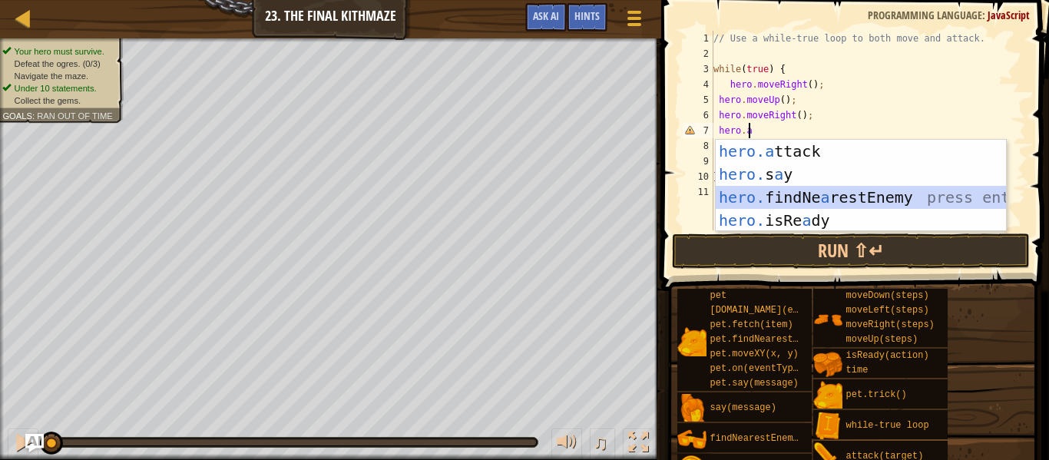
click at [817, 186] on div "hero.a ttack press enter hero. s a y press enter hero. findNe a restEnemy press…" at bounding box center [861, 209] width 290 height 138
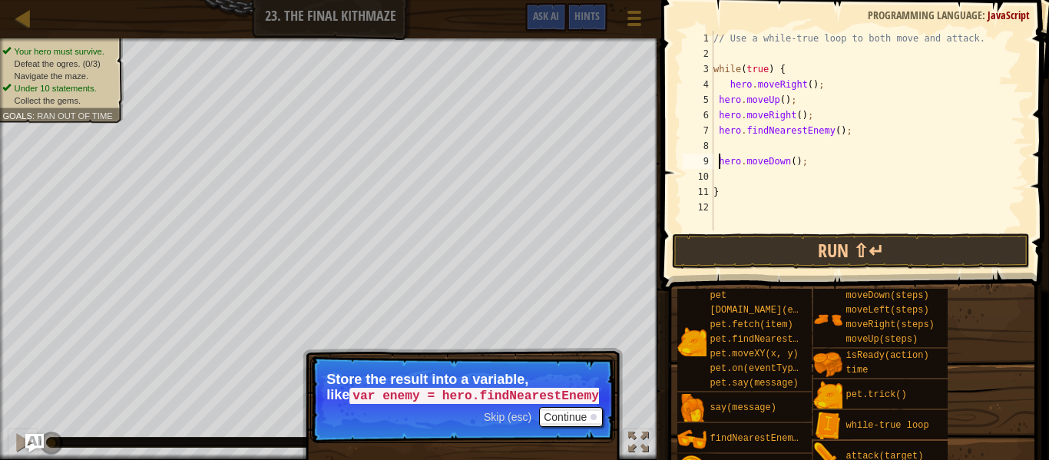
click at [717, 157] on div "// Use a while-true loop to both move and attack. while ( true ) { hero . moveR…" at bounding box center [868, 146] width 316 height 230
type textarea "hero.moveDown();"
click at [717, 157] on div "// Use a while-true loop to both move and attack. while ( true ) { hero . moveR…" at bounding box center [868, 146] width 316 height 230
click at [567, 415] on button "Continue" at bounding box center [571, 417] width 64 height 20
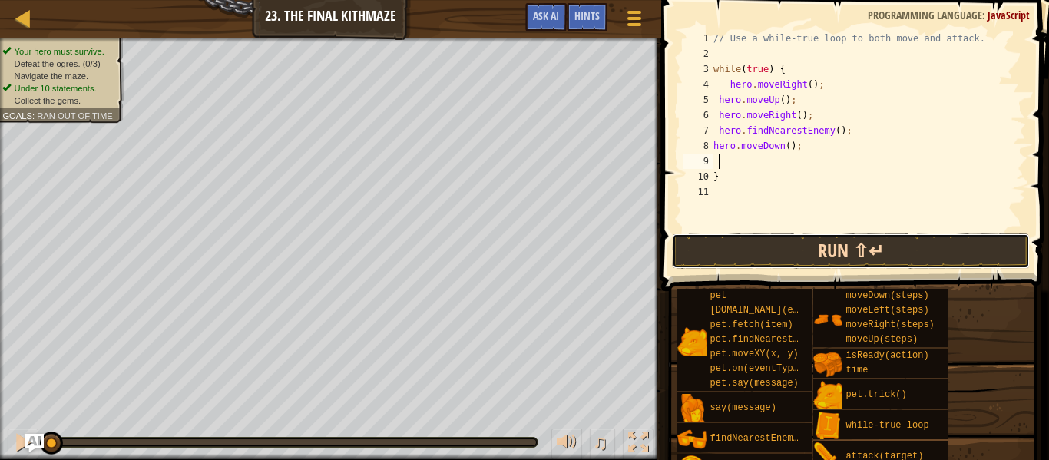
click at [819, 253] on button "Run ⇧↵" at bounding box center [851, 250] width 358 height 35
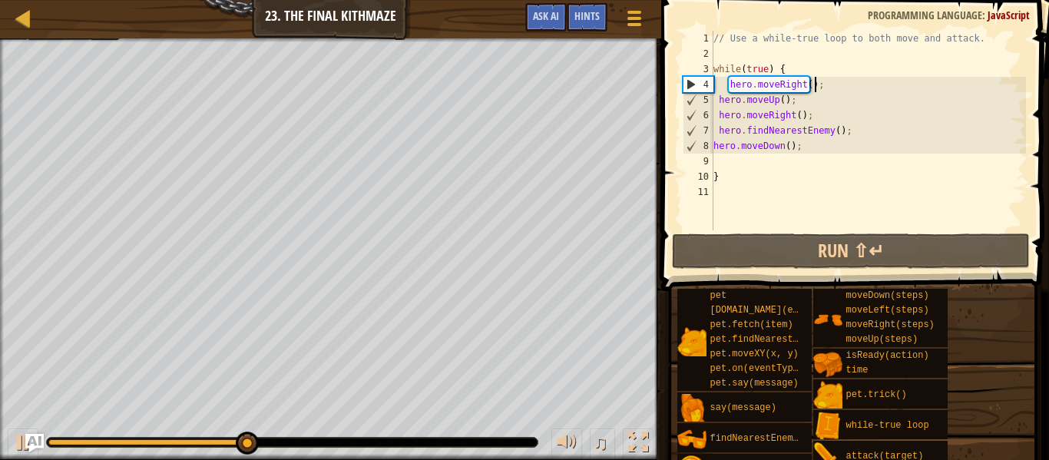
click at [820, 81] on div "// Use a while-true loop to both move and attack. while ( true ) { hero . moveR…" at bounding box center [868, 146] width 316 height 230
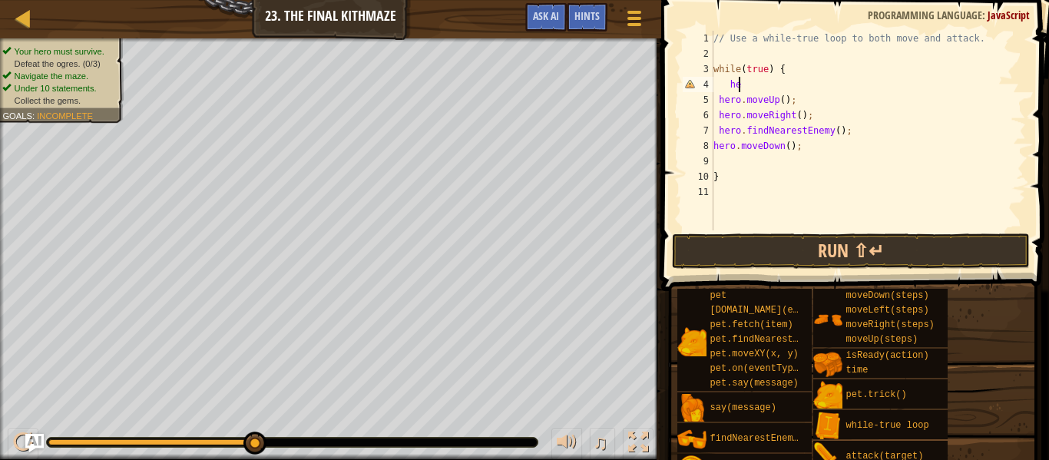
type textarea "h"
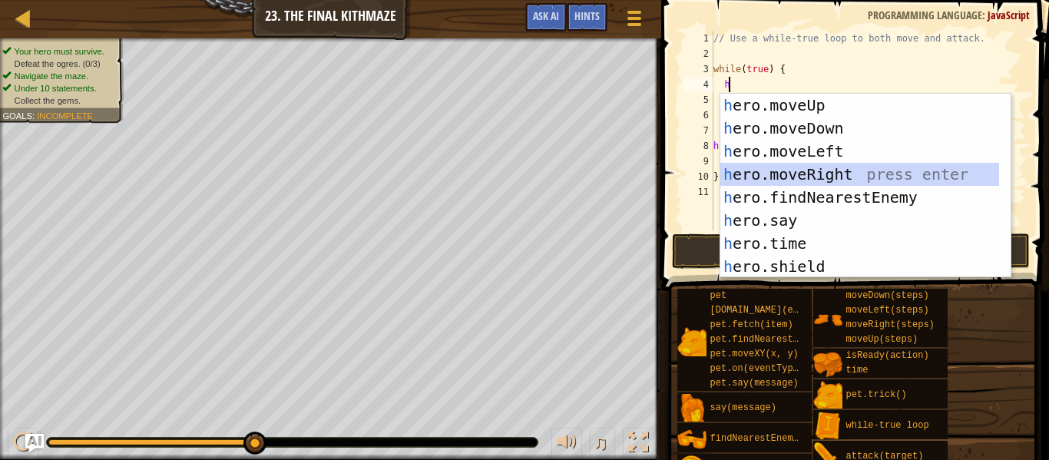
click at [824, 174] on div "h ero.moveUp press enter h ero.moveDown press enter h ero.moveLeft press enter …" at bounding box center [859, 209] width 279 height 230
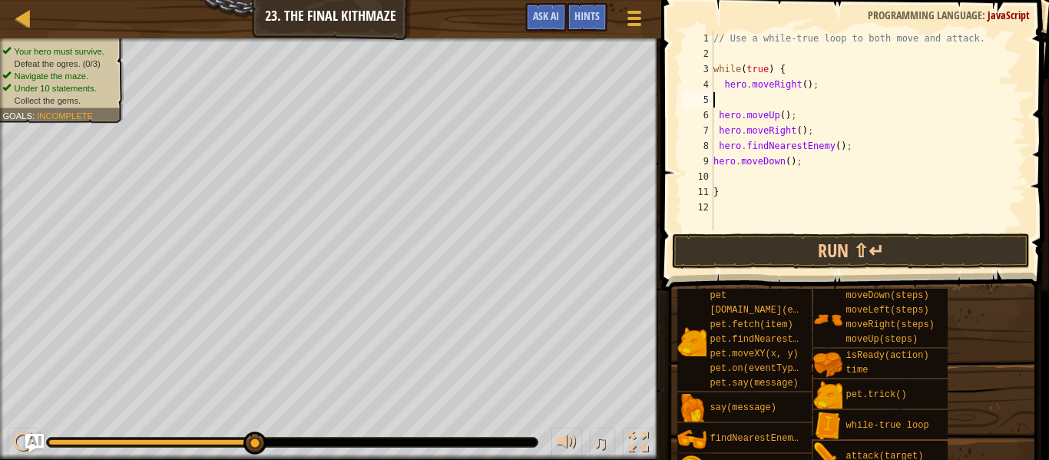
click at [764, 104] on div "// Use a while-true loop to both move and attack. while ( true ) { hero . moveR…" at bounding box center [868, 146] width 316 height 230
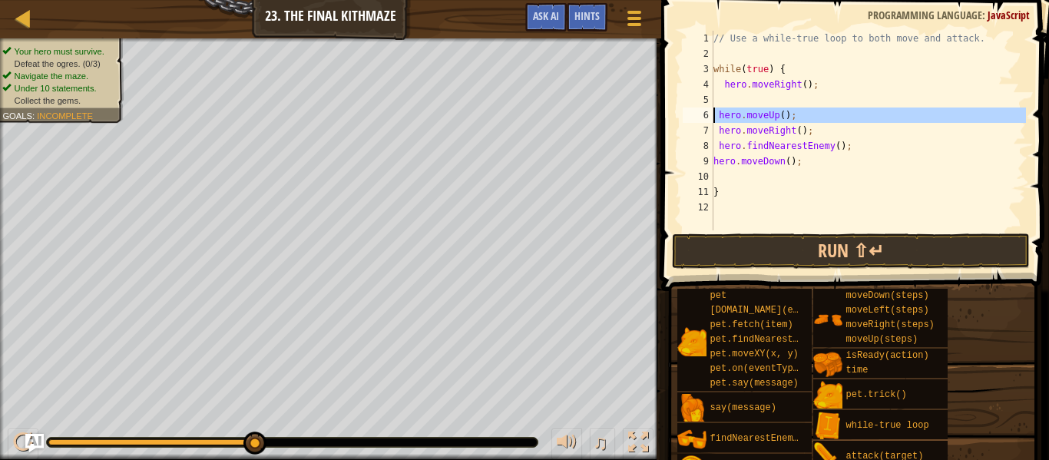
click at [711, 120] on div "6" at bounding box center [698, 115] width 31 height 15
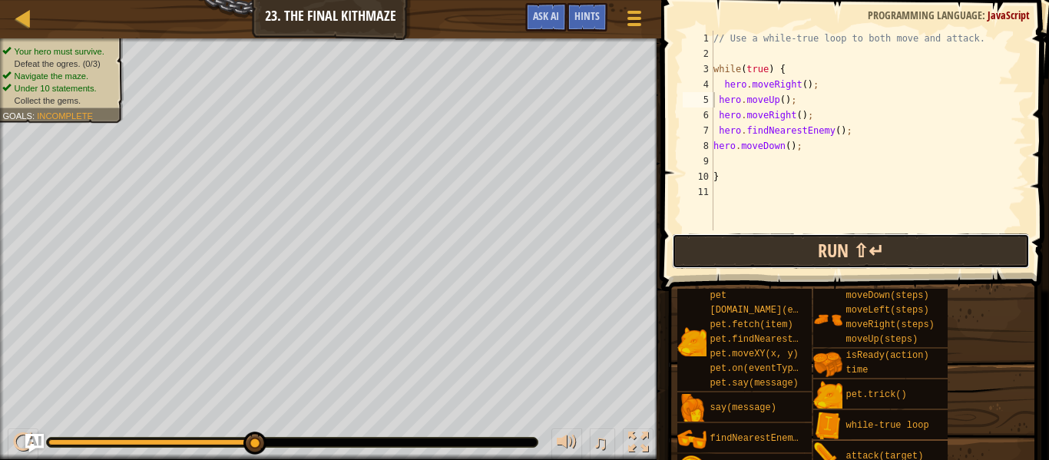
click at [785, 245] on button "Run ⇧↵" at bounding box center [851, 250] width 358 height 35
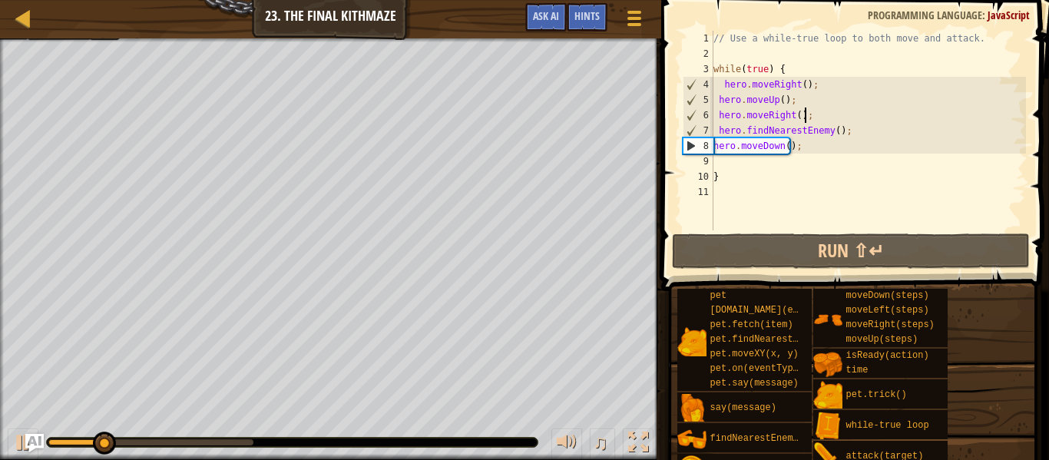
click at [805, 119] on div "// Use a while-true loop to both move and attack. while ( true ) { hero . moveR…" at bounding box center [868, 146] width 316 height 230
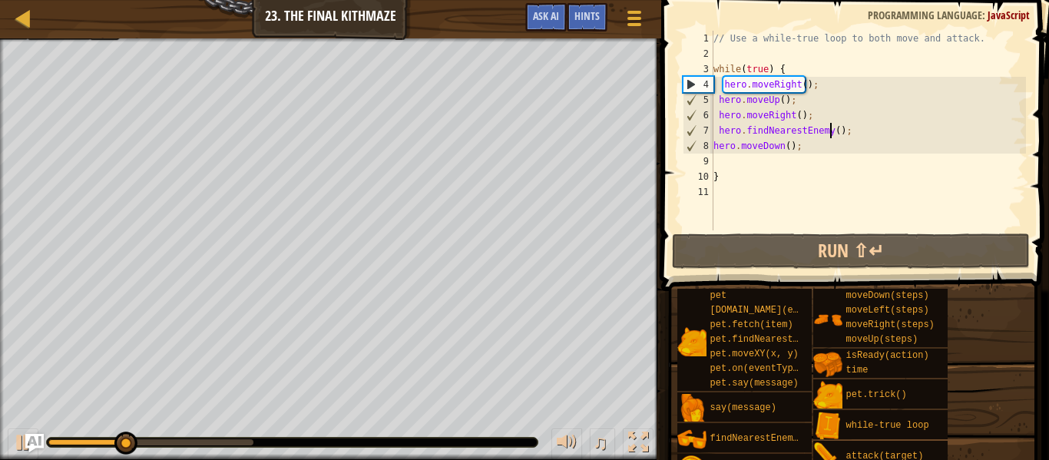
click at [831, 125] on div "// Use a while-true loop to both move and attack. while ( true ) { hero . moveR…" at bounding box center [868, 146] width 316 height 230
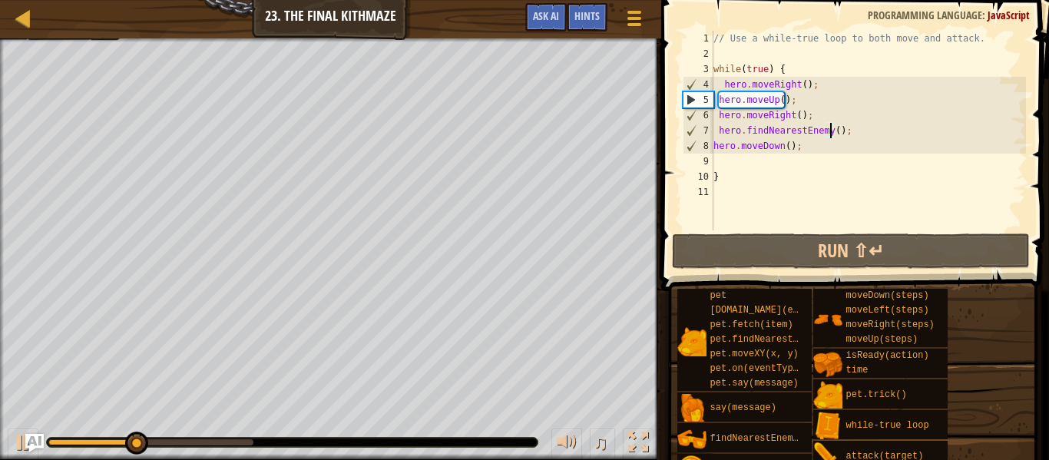
click at [848, 127] on div "// Use a while-true loop to both move and attack. while ( true ) { hero . moveR…" at bounding box center [868, 146] width 316 height 230
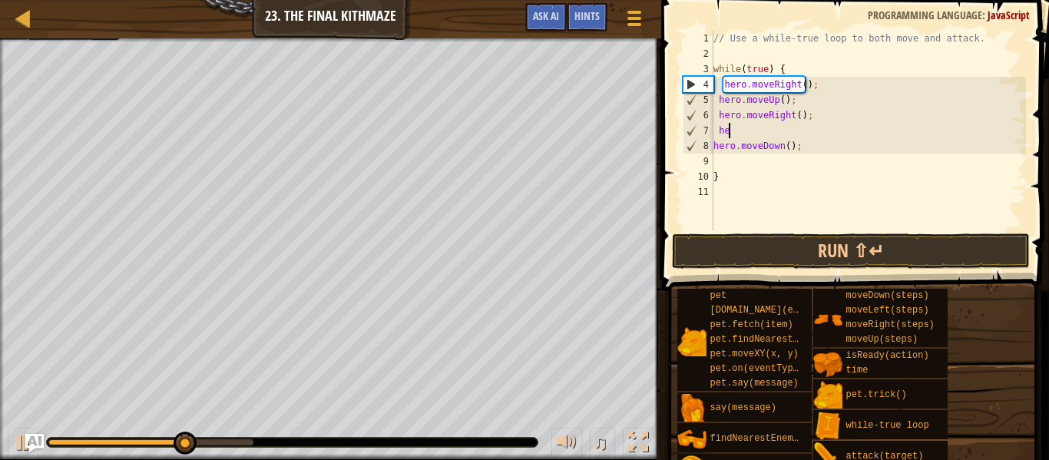
type textarea "h"
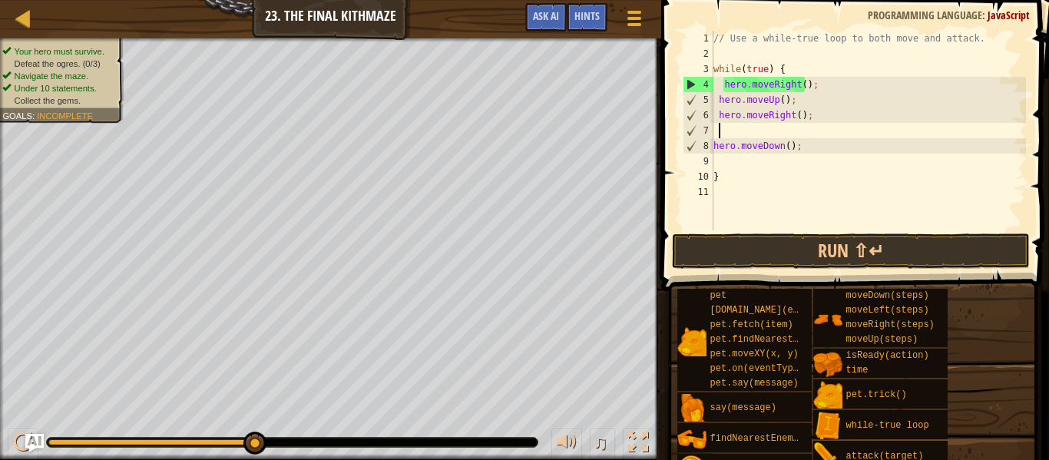
type textarea "h"
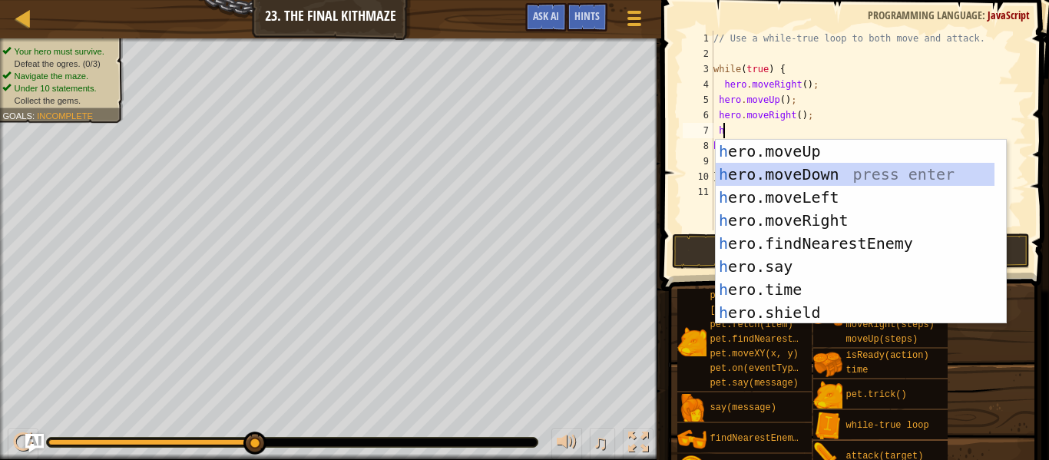
click at [840, 170] on div "h ero.moveUp press enter h ero.moveDown press enter h ero.moveLeft press enter …" at bounding box center [855, 255] width 279 height 230
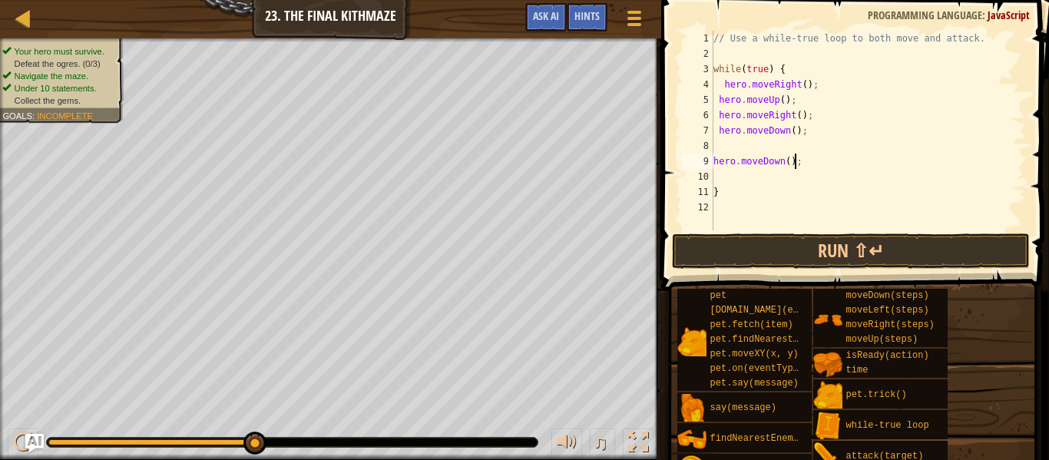
click at [797, 164] on div "// Use a while-true loop to both move and attack. while ( true ) { hero . moveR…" at bounding box center [868, 146] width 316 height 230
type textarea "h"
click at [790, 127] on div "// Use a while-true loop to both move and attack. while ( true ) { hero . moveR…" at bounding box center [868, 146] width 316 height 230
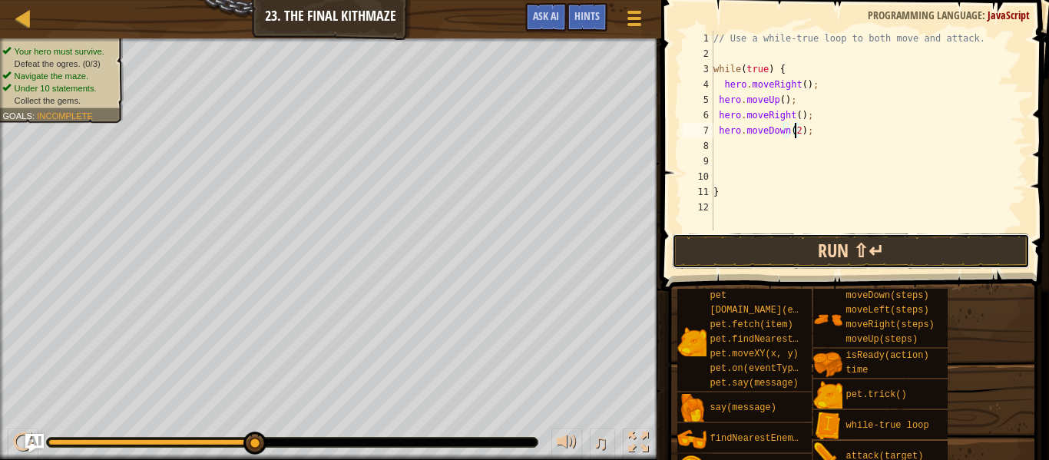
click at [747, 262] on button "Run ⇧↵" at bounding box center [851, 250] width 358 height 35
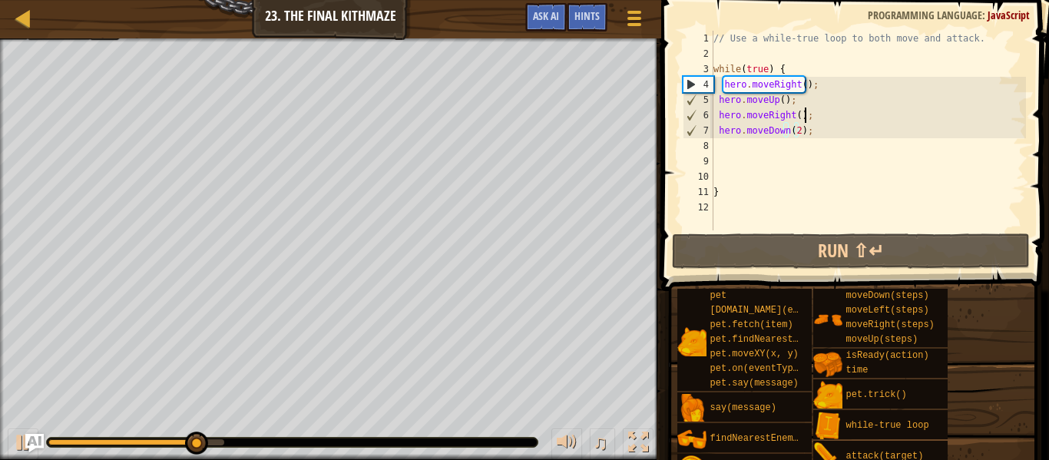
click at [809, 113] on div "// Use a while-true loop to both move and attack. while ( true ) { hero . moveR…" at bounding box center [868, 146] width 316 height 230
type textarea "hero.moveRight();"
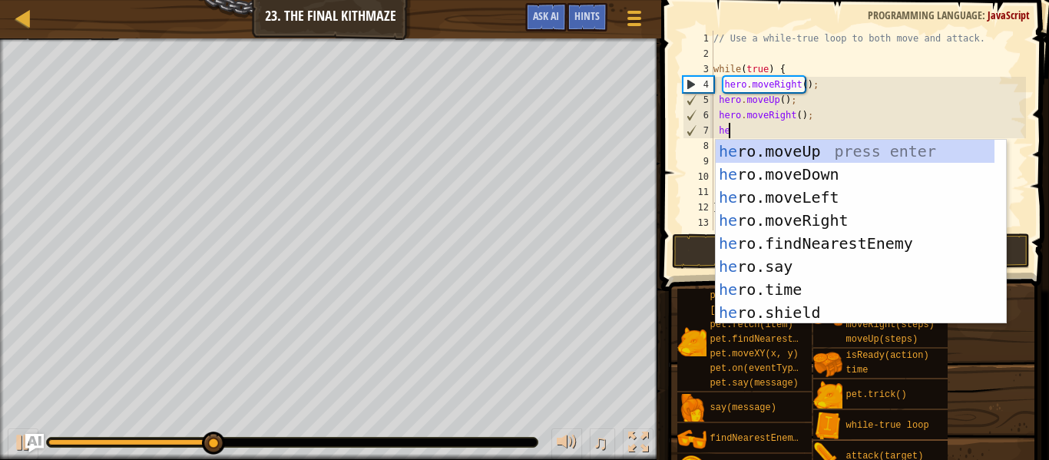
scroll to position [7, 1]
type textarea "her"
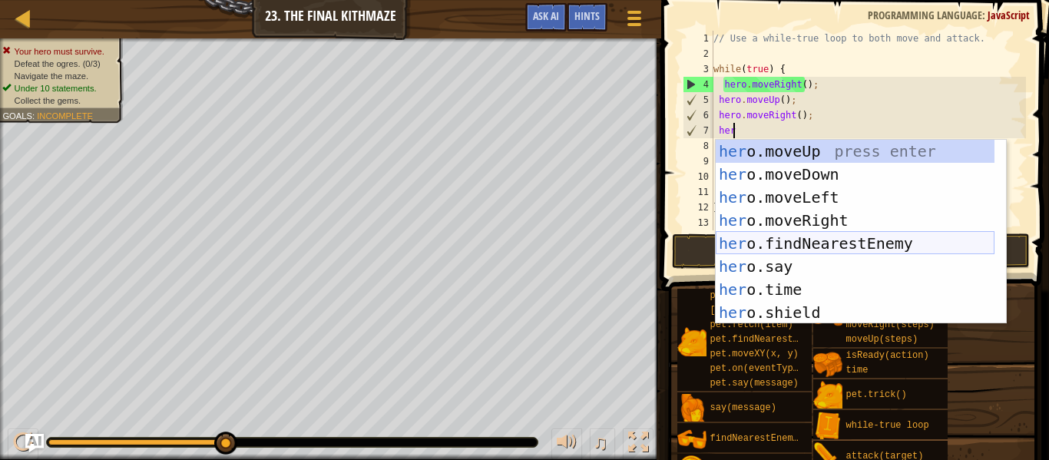
click at [837, 242] on div "her o.moveUp press enter her o.moveDown press enter her o.moveLeft press enter …" at bounding box center [855, 255] width 279 height 230
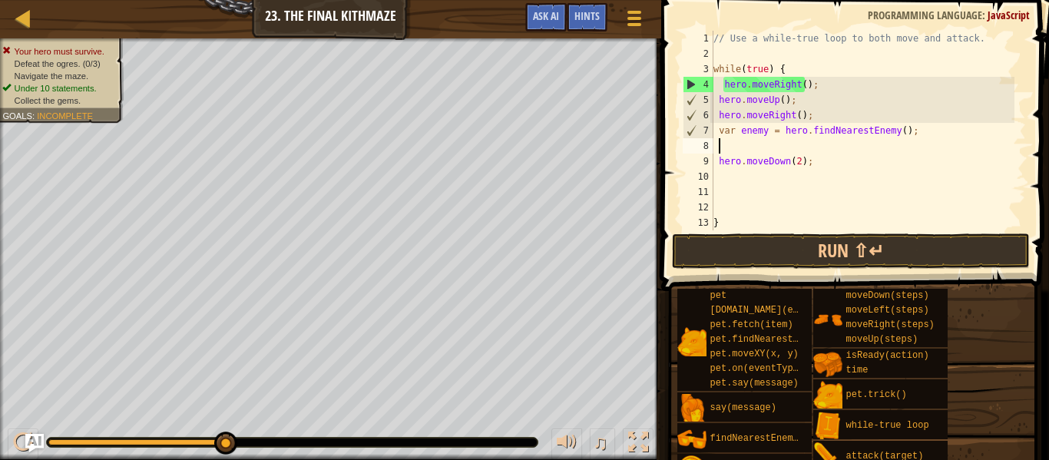
scroll to position [7, 0]
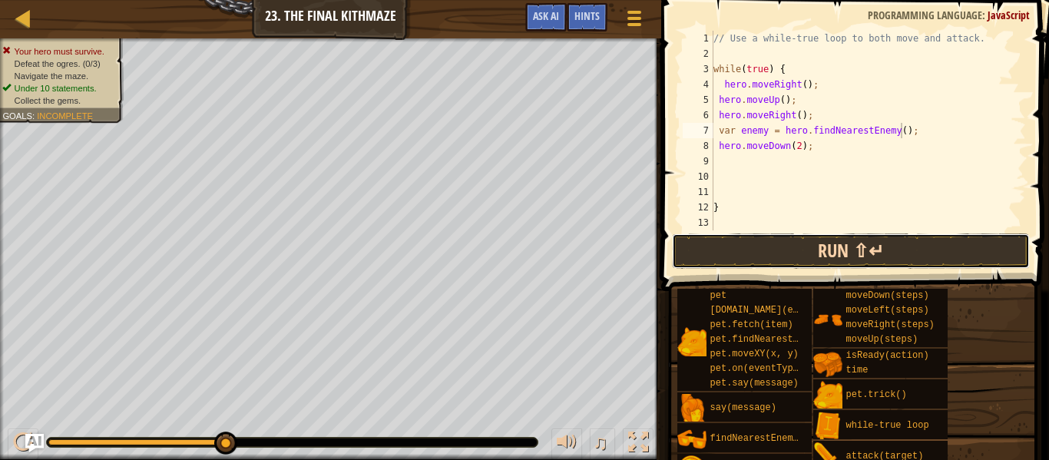
click at [818, 253] on button "Run ⇧↵" at bounding box center [851, 250] width 358 height 35
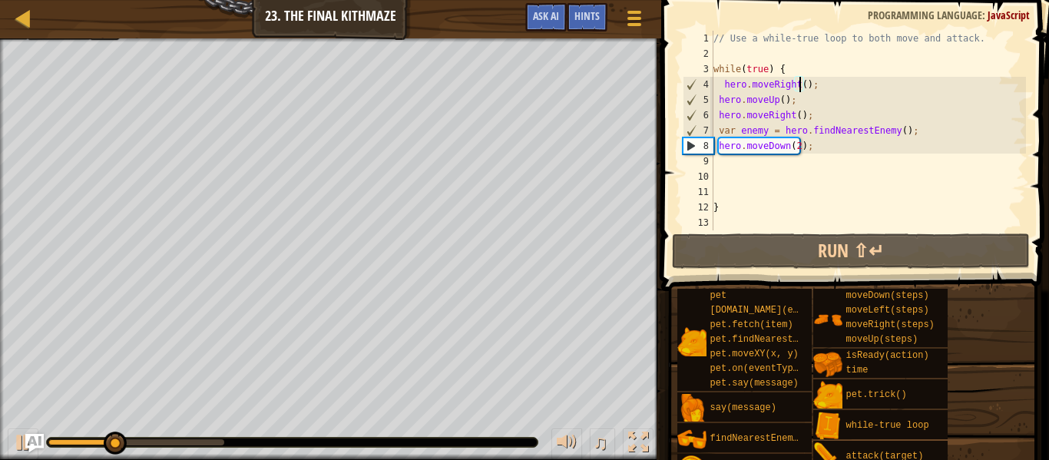
click at [800, 86] on div "// Use a while-true loop to both move and attack. while ( true ) { hero . moveR…" at bounding box center [868, 146] width 316 height 230
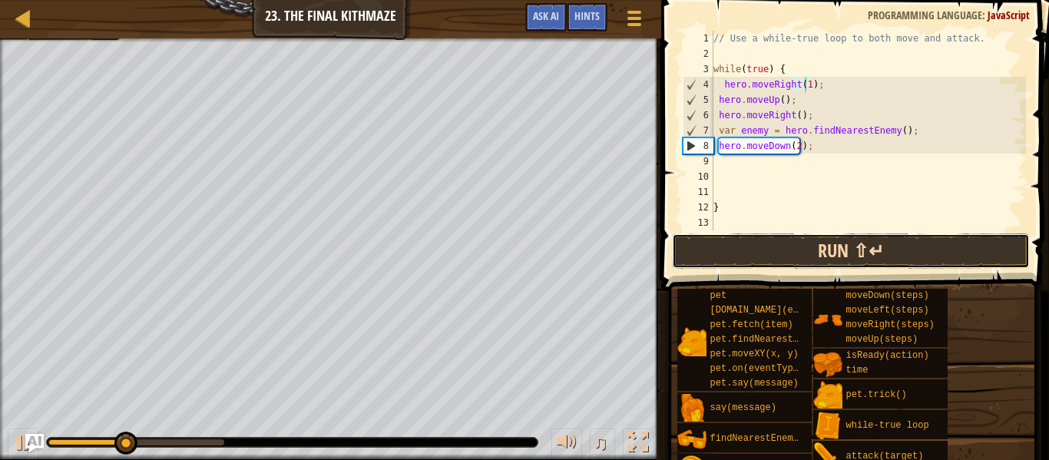
click at [765, 260] on button "Run ⇧↵" at bounding box center [851, 250] width 358 height 35
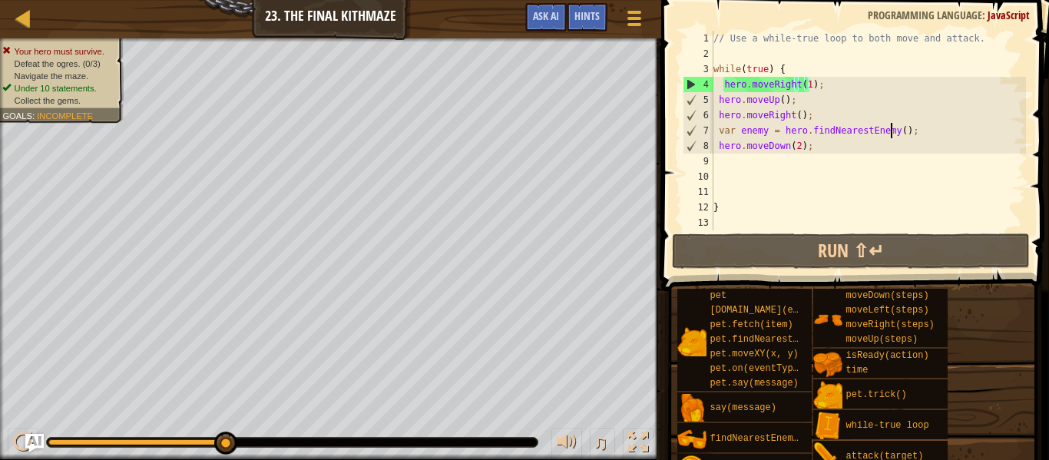
click at [892, 129] on div "// Use a while-true loop to both move and attack. while ( true ) { hero . moveR…" at bounding box center [868, 146] width 316 height 230
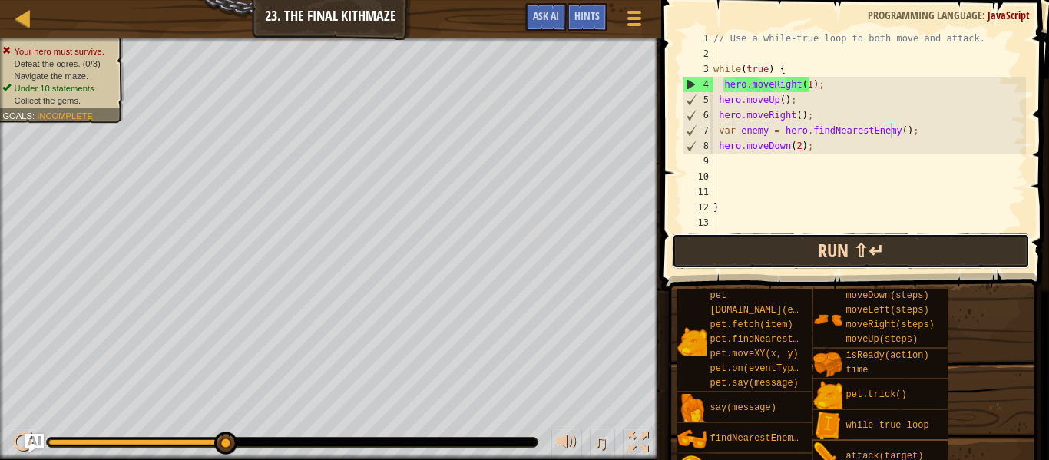
click at [898, 251] on button "Run ⇧↵" at bounding box center [851, 250] width 358 height 35
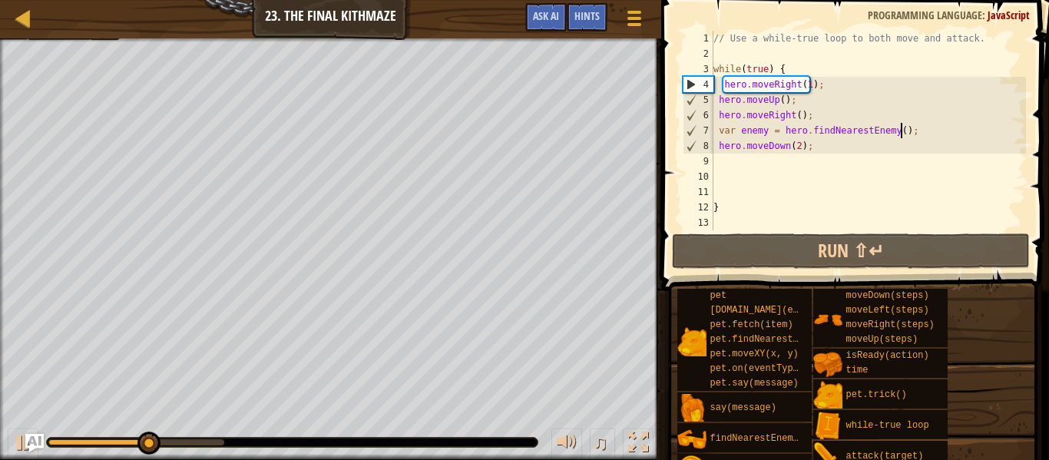
click at [901, 131] on div "// Use a while-true loop to both move and attack. while ( true ) { hero . moveR…" at bounding box center [868, 146] width 316 height 230
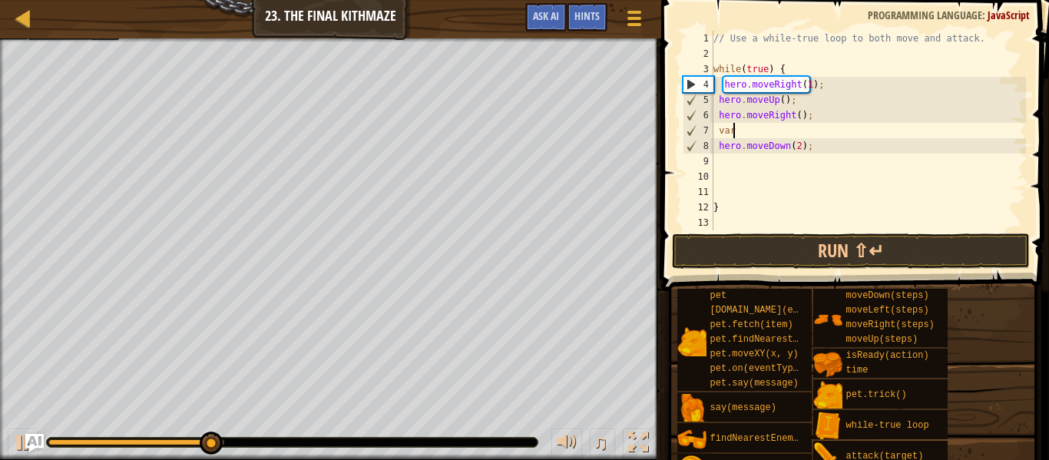
scroll to position [7, 1]
type textarea "v"
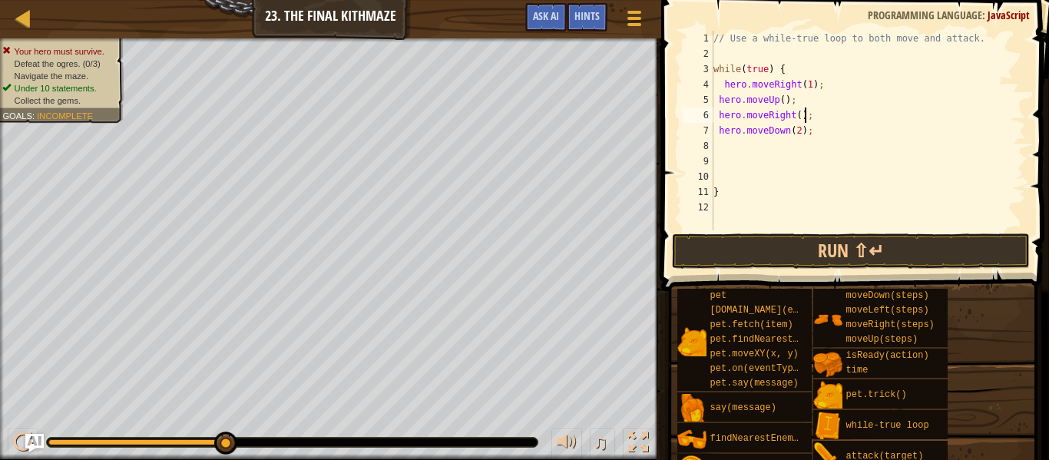
click at [796, 129] on div "// Use a while-true loop to both move and attack. while ( true ) { hero . moveR…" at bounding box center [868, 146] width 316 height 230
click at [804, 254] on button "Run ⇧↵" at bounding box center [851, 250] width 358 height 35
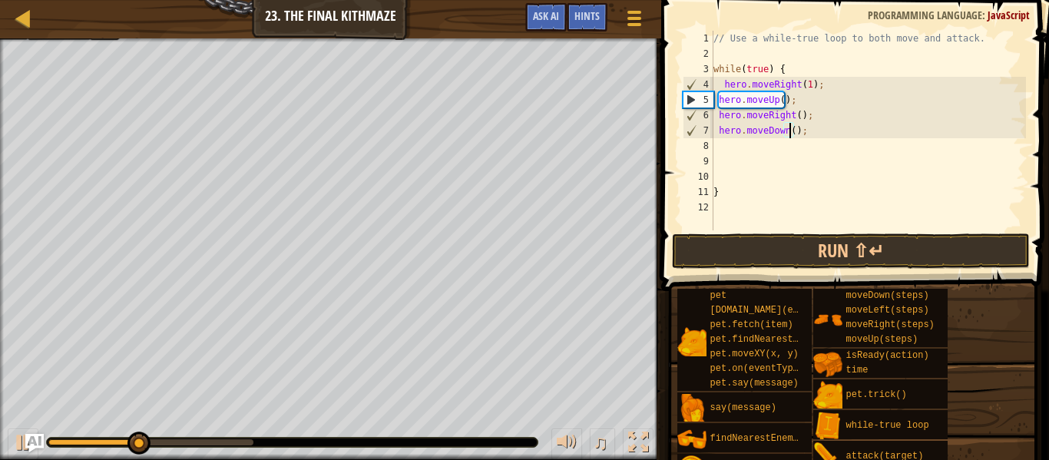
type textarea "hero.moveDown(2);"
click at [804, 131] on div "// Use a while-true loop to both move and attack. while ( true ) { hero . moveR…" at bounding box center [868, 146] width 316 height 230
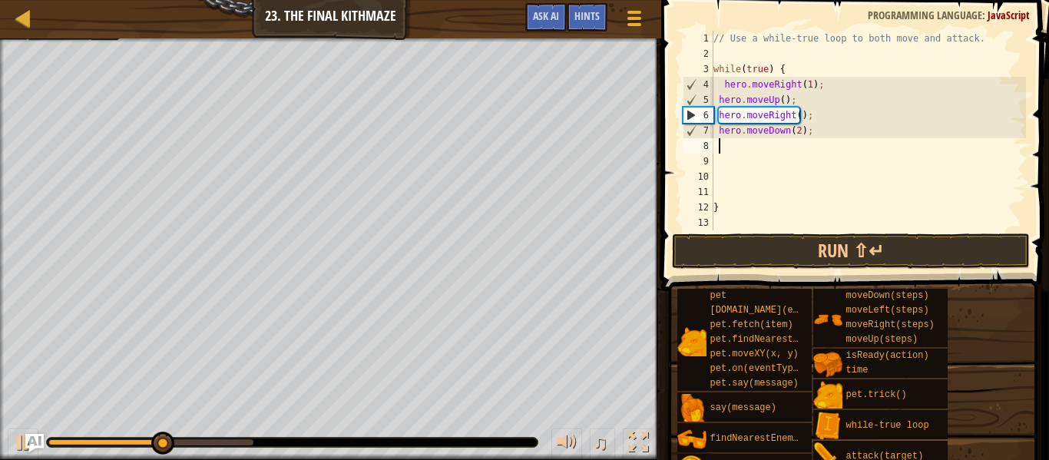
type textarea "he"
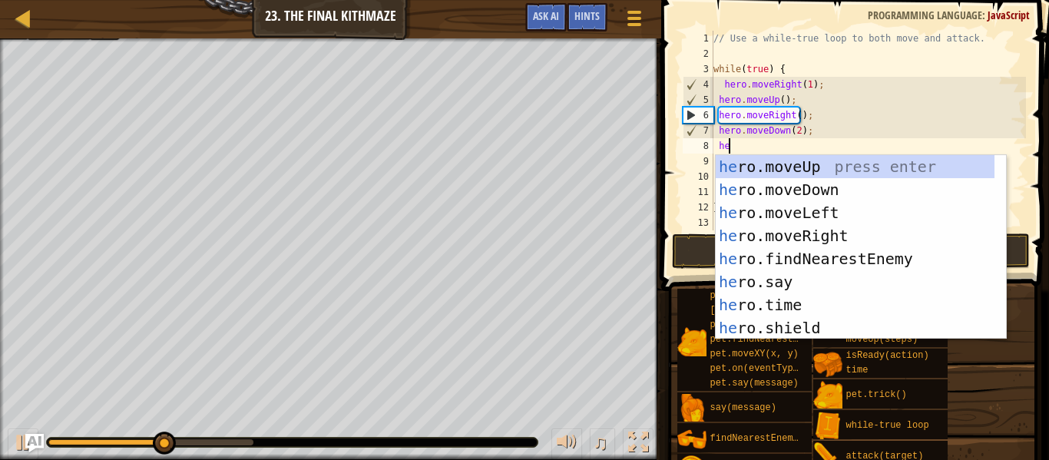
scroll to position [7, 1]
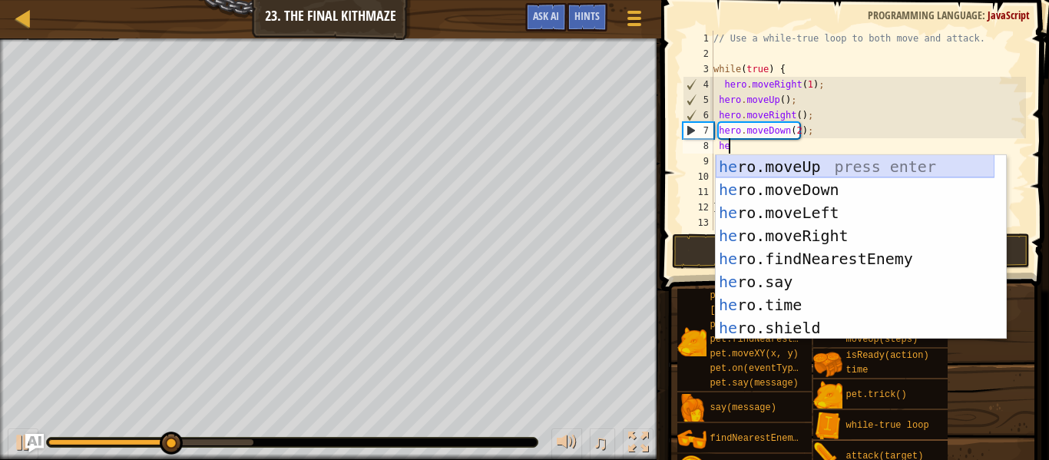
click at [812, 167] on div "he ro.moveUp press enter he ro.moveDown press enter he ro.moveLeft press enter …" at bounding box center [855, 270] width 279 height 230
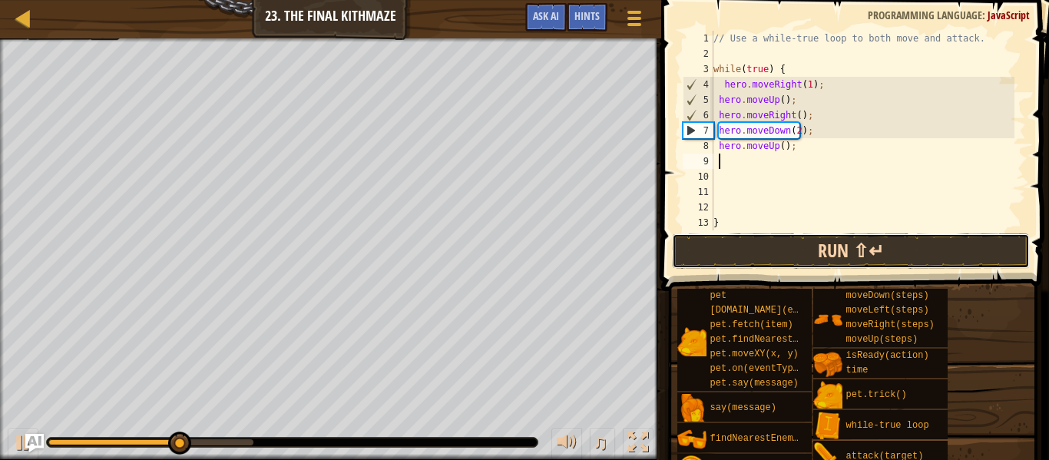
click at [809, 247] on button "Run ⇧↵" at bounding box center [851, 250] width 358 height 35
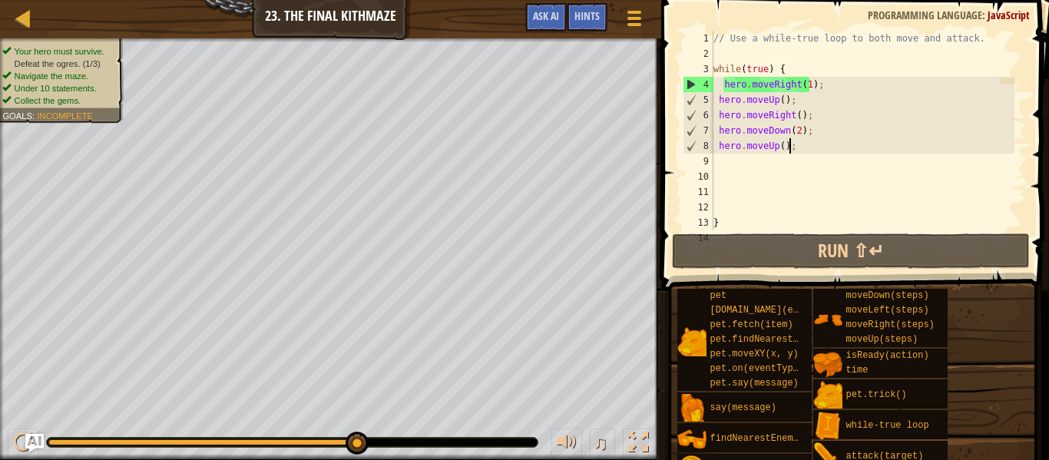
click at [792, 149] on div "// Use a while-true loop to both move and attack. while ( true ) { hero . moveR…" at bounding box center [862, 146] width 304 height 230
type textarea "hero.moveUp();"
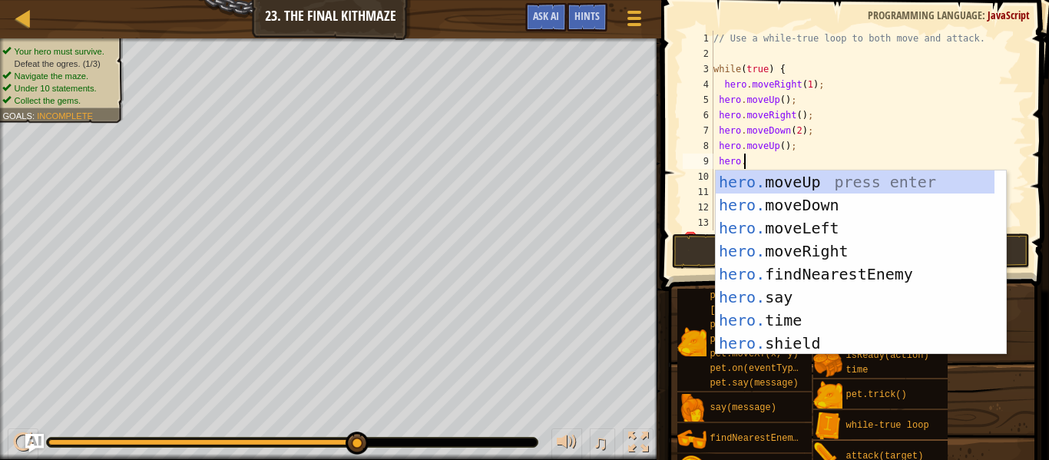
scroll to position [7, 2]
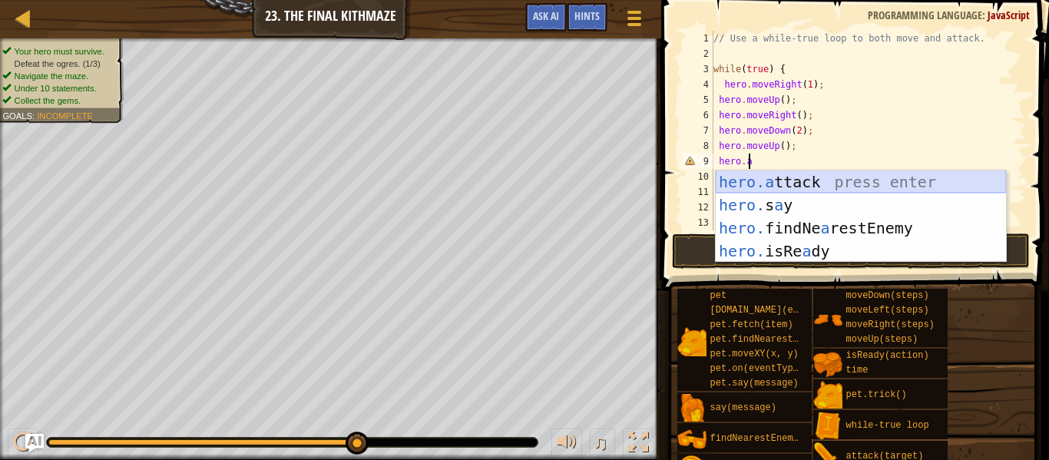
click at [869, 178] on div "hero.a ttack press enter hero. s a y press enter hero. findNe a restEnemy press…" at bounding box center [861, 239] width 290 height 138
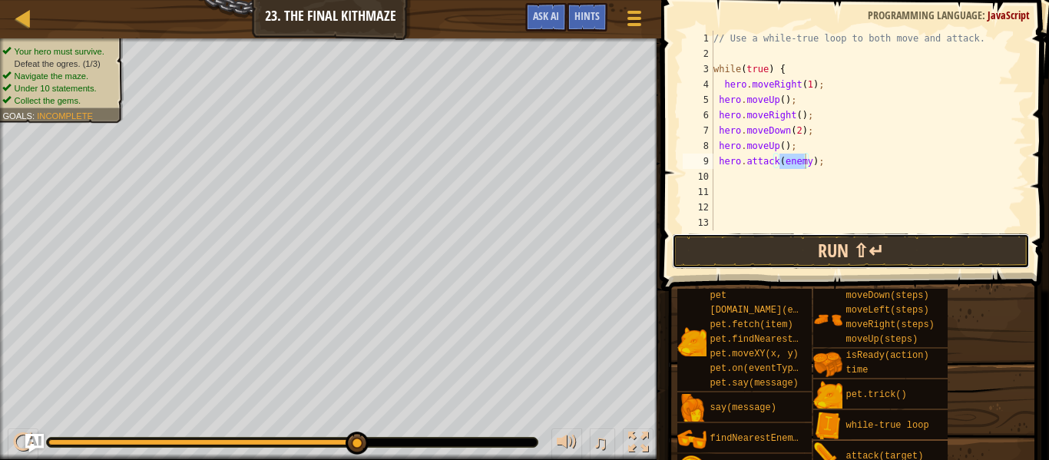
click at [822, 250] on button "Run ⇧↵" at bounding box center [851, 250] width 358 height 35
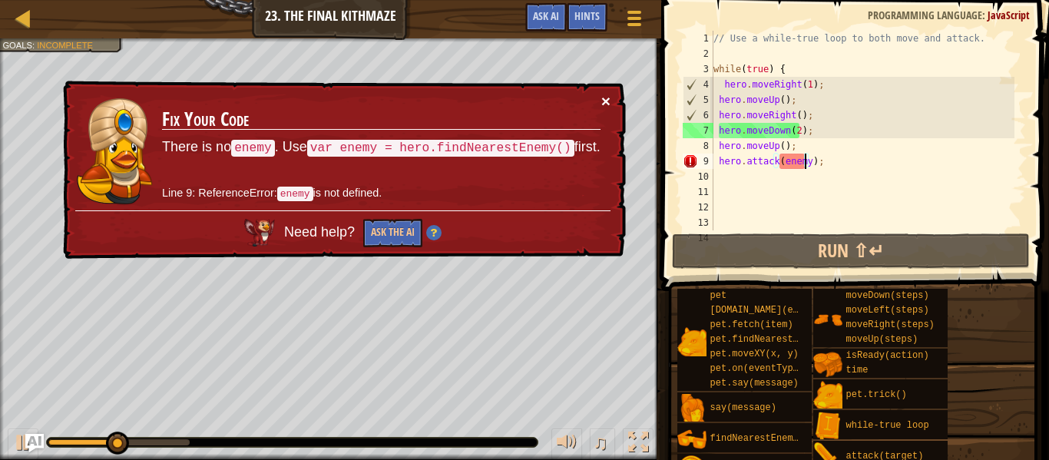
click at [605, 98] on button "×" at bounding box center [605, 101] width 9 height 16
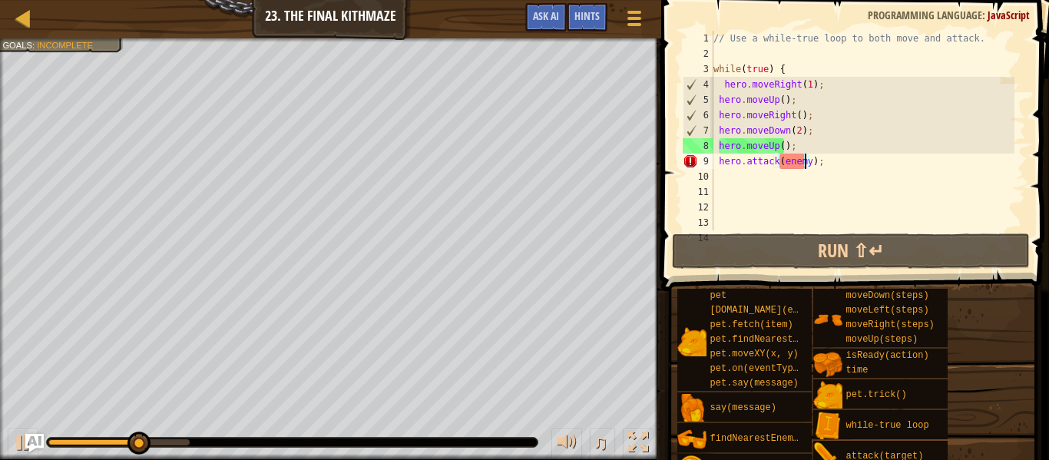
click at [829, 163] on div "// Use a while-true loop to both move and attack. while ( true ) { hero . moveR…" at bounding box center [862, 146] width 304 height 230
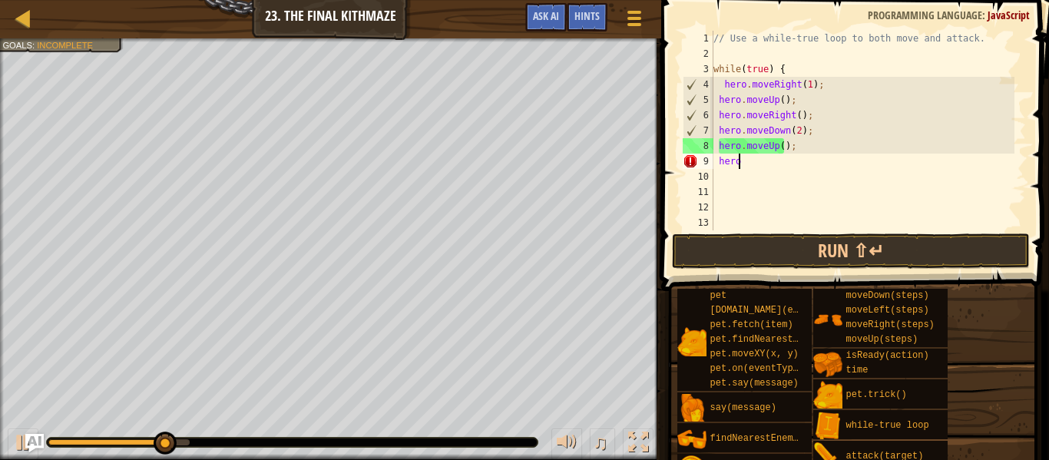
scroll to position [7, 1]
type textarea "h"
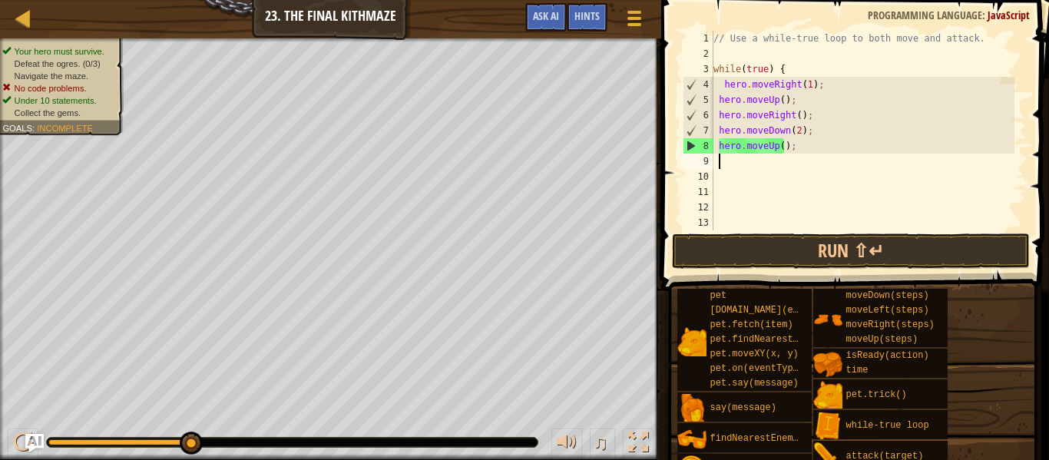
type textarea "h"
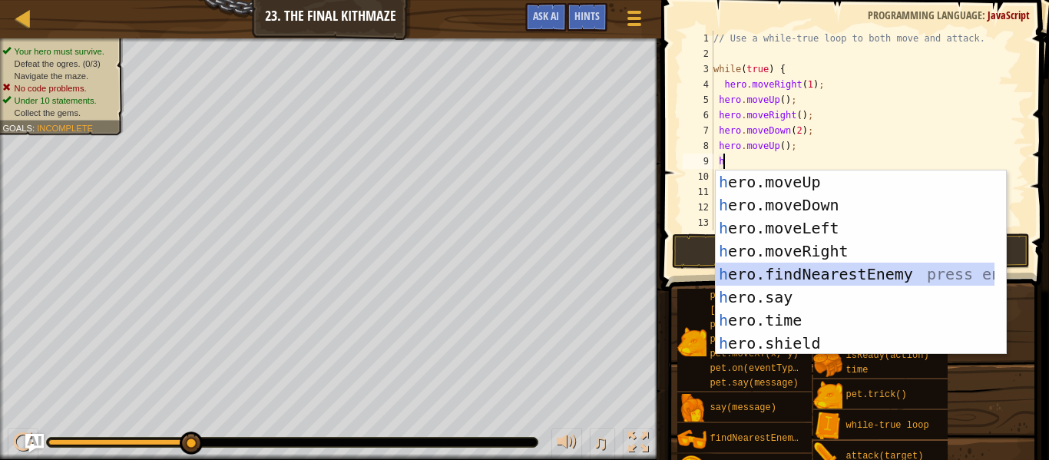
click at [829, 273] on div "h ero.moveUp press enter h ero.moveDown press enter h ero.moveLeft press enter …" at bounding box center [855, 285] width 279 height 230
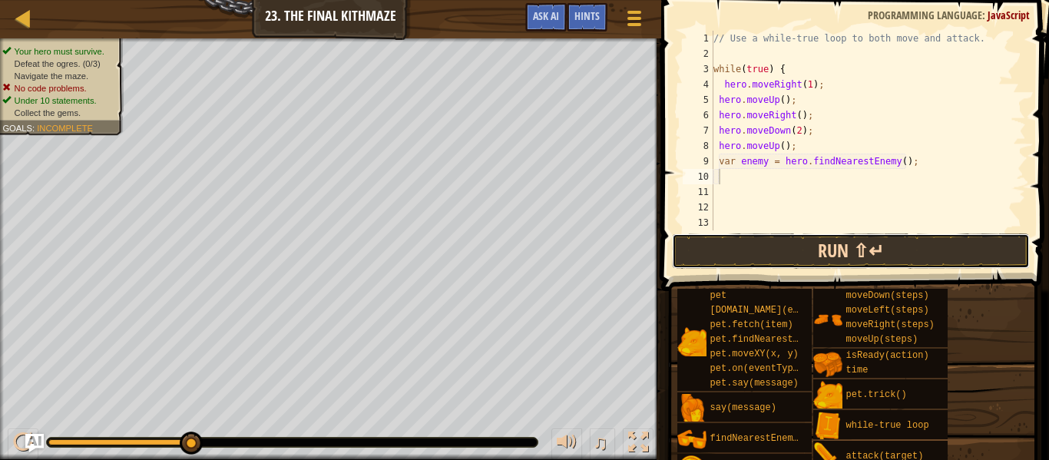
click at [845, 254] on button "Run ⇧↵" at bounding box center [851, 250] width 358 height 35
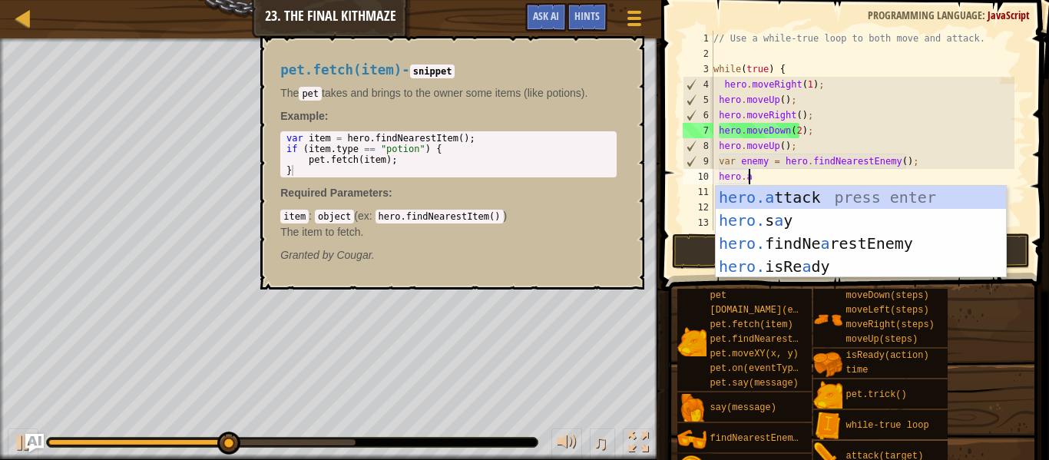
scroll to position [7, 2]
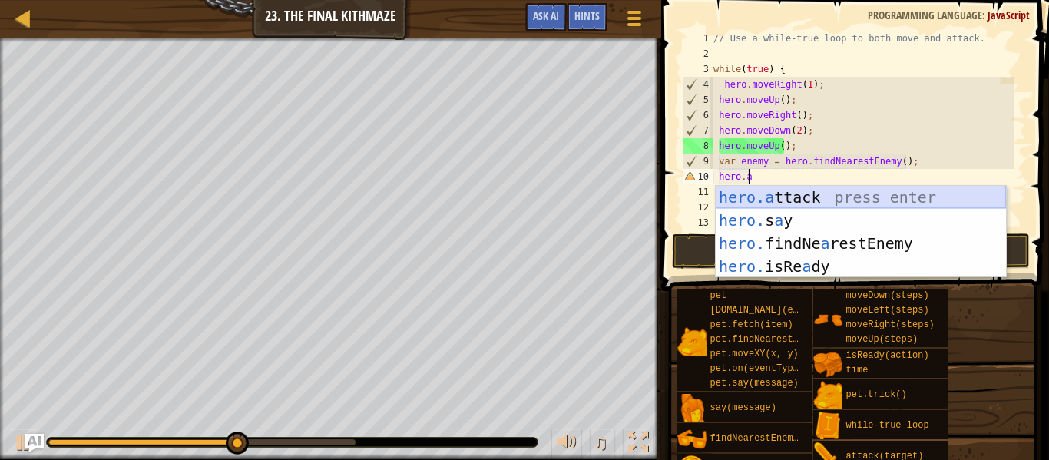
click at [865, 205] on div "hero.a ttack press enter hero. s a y press enter hero. findNe a restEnemy press…" at bounding box center [861, 255] width 290 height 138
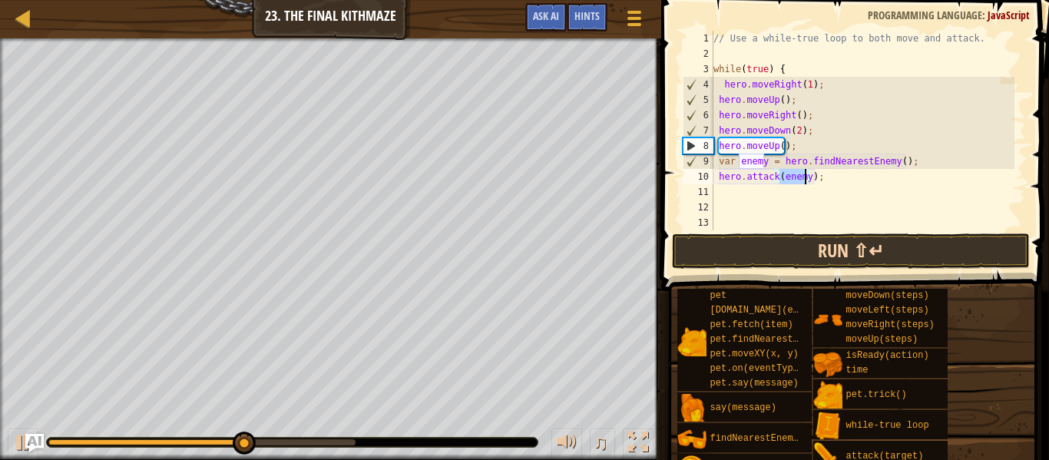
type textarea "hero.attack(enemy);"
click at [857, 242] on button "Run ⇧↵" at bounding box center [851, 250] width 358 height 35
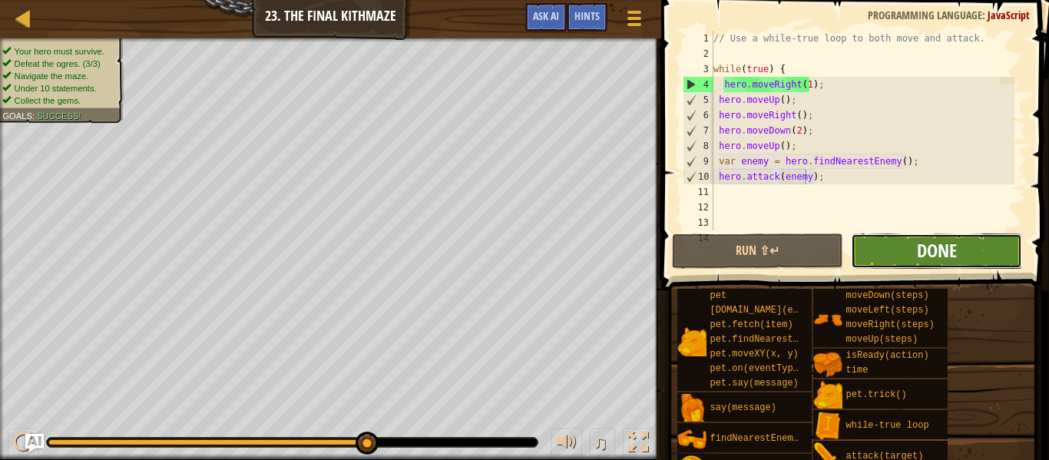
click at [931, 245] on span "Done" at bounding box center [937, 250] width 40 height 25
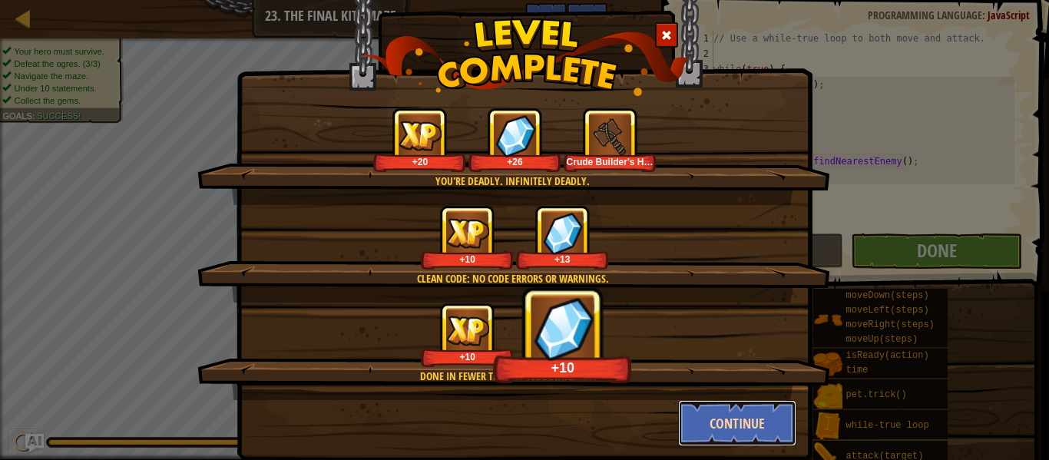
click at [689, 419] on button "Continue" at bounding box center [737, 423] width 119 height 46
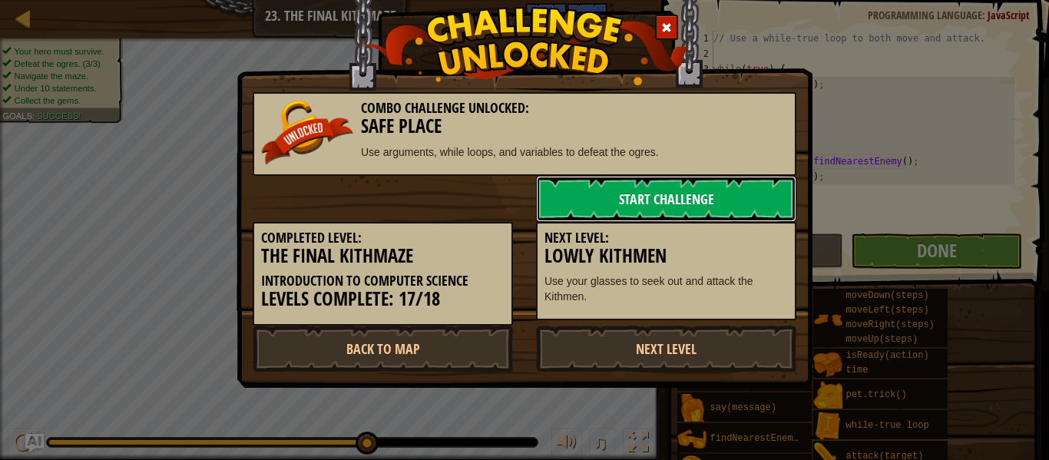
click at [664, 207] on link "Start Challenge" at bounding box center [666, 199] width 260 height 46
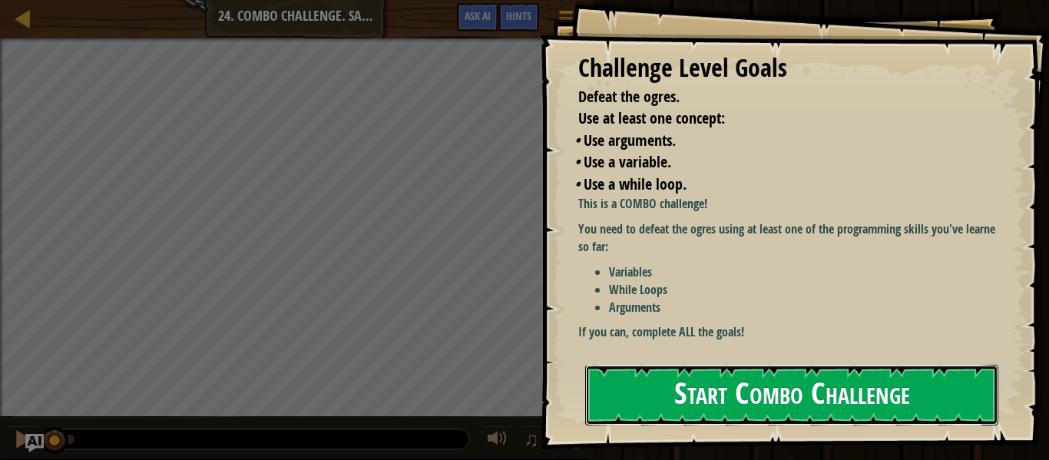
click at [743, 412] on button "Start Combo Challenge" at bounding box center [791, 395] width 413 height 61
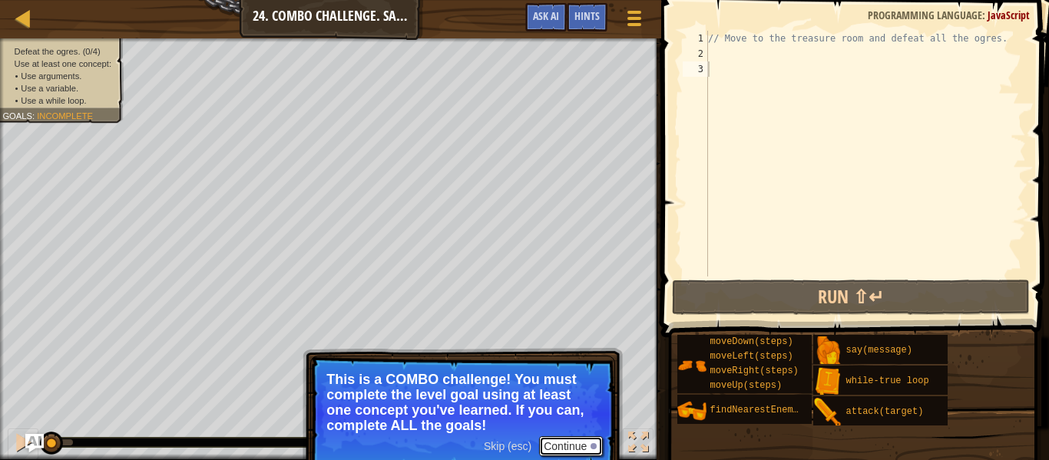
click at [577, 441] on button "Continue" at bounding box center [571, 446] width 64 height 20
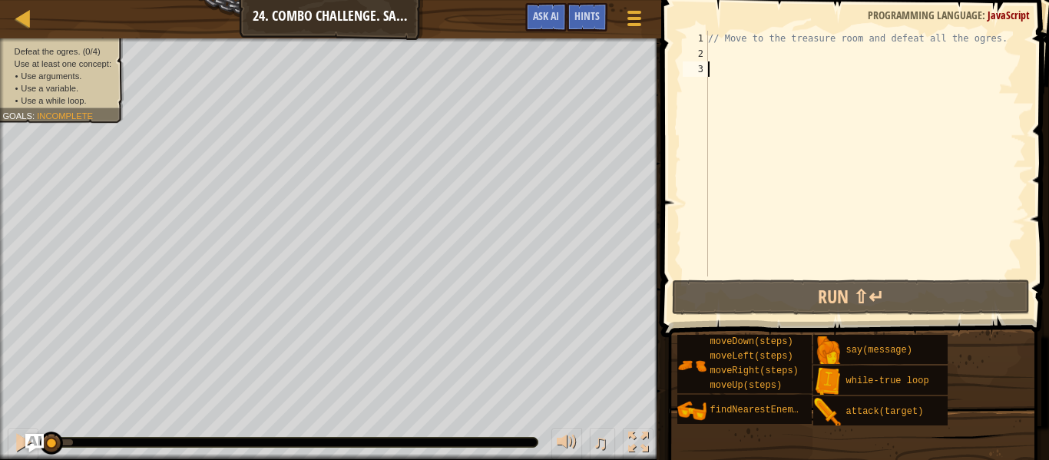
click at [753, 58] on div "// Move to the treasure room and defeat all the ogres." at bounding box center [865, 169] width 321 height 276
type textarea "w"
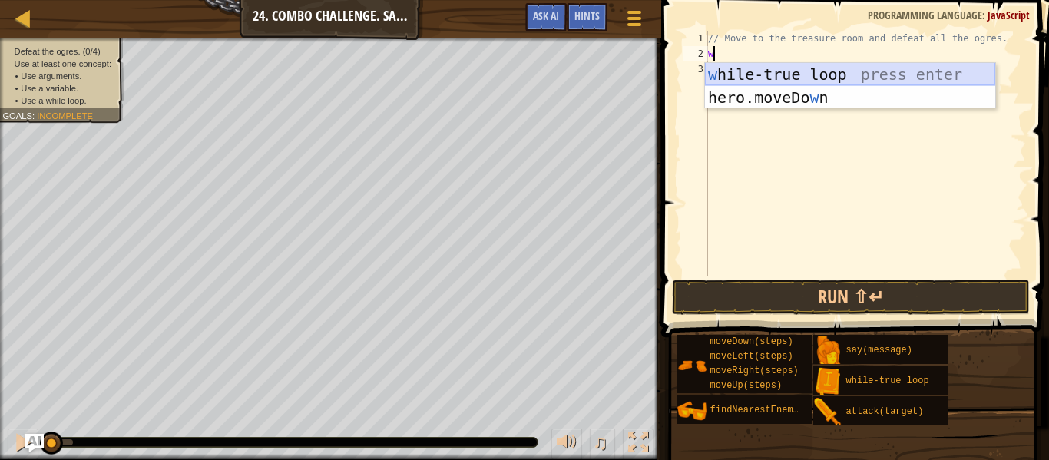
click at [767, 74] on div "w [PERSON_NAME]-true loop press enter hero.moveDo w n press enter" at bounding box center [850, 109] width 290 height 92
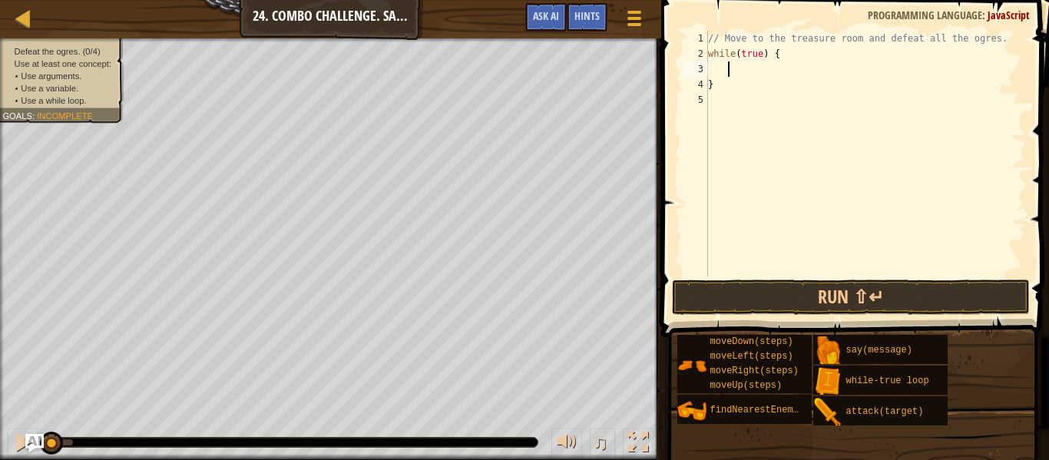
type textarea "h"
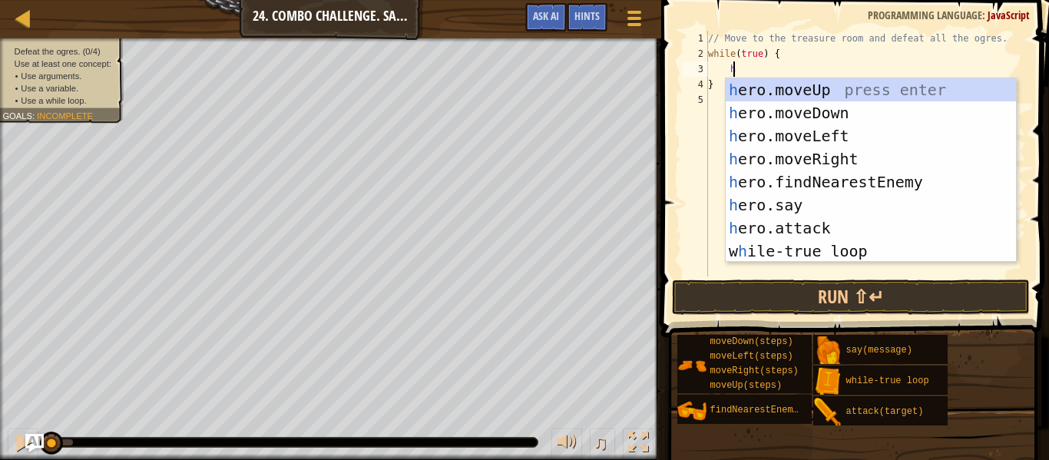
scroll to position [7, 2]
click at [783, 91] on div "h ero.moveUp press enter h ero.moveDown press enter h ero.moveLeft press enter …" at bounding box center [871, 193] width 290 height 230
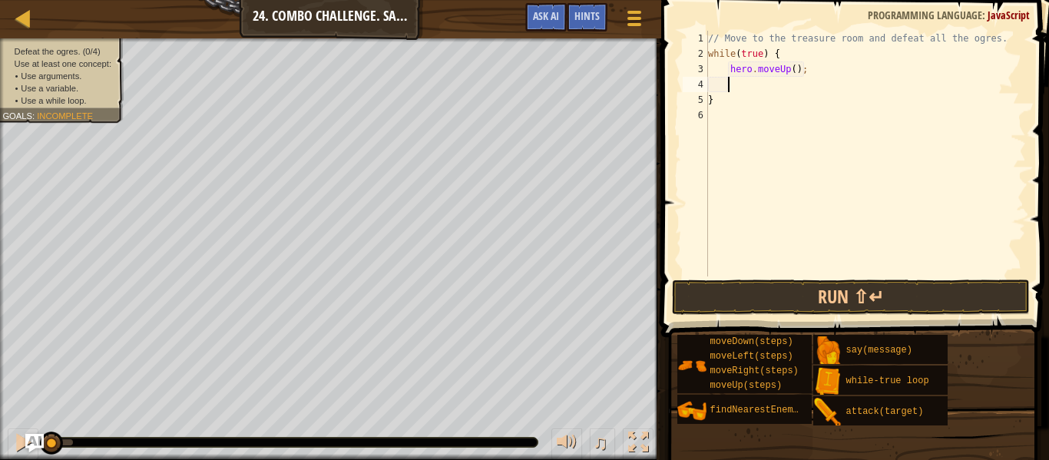
scroll to position [7, 1]
click at [788, 71] on div "// Move to the treasure room and defeat all the ogres. while ( true ) { hero . …" at bounding box center [865, 169] width 321 height 276
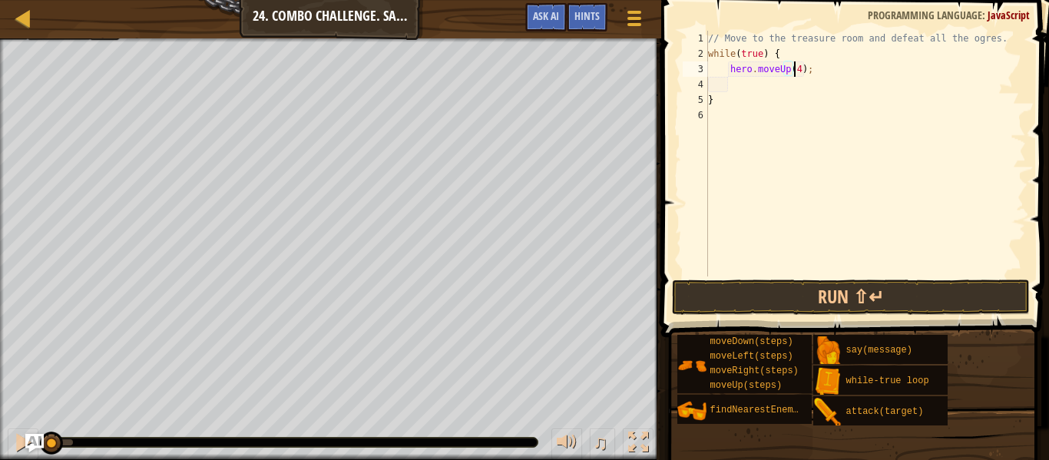
type textarea "hero.moveUp(4);"
click at [806, 67] on div "// Move to the treasure room and defeat all the ogres. while ( true ) { hero . …" at bounding box center [865, 169] width 321 height 276
type textarea "h"
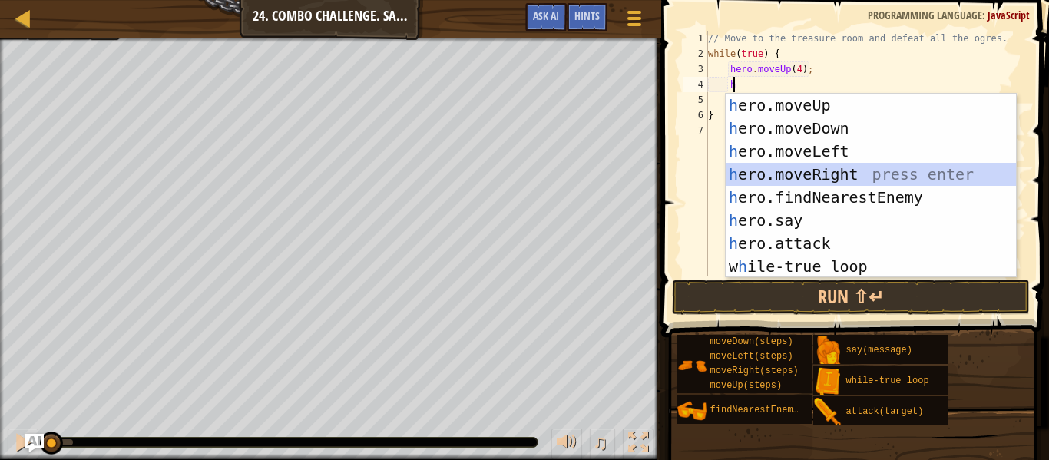
click at [819, 167] on div "h ero.moveUp press enter h ero.moveDown press enter h ero.moveLeft press enter …" at bounding box center [871, 209] width 290 height 230
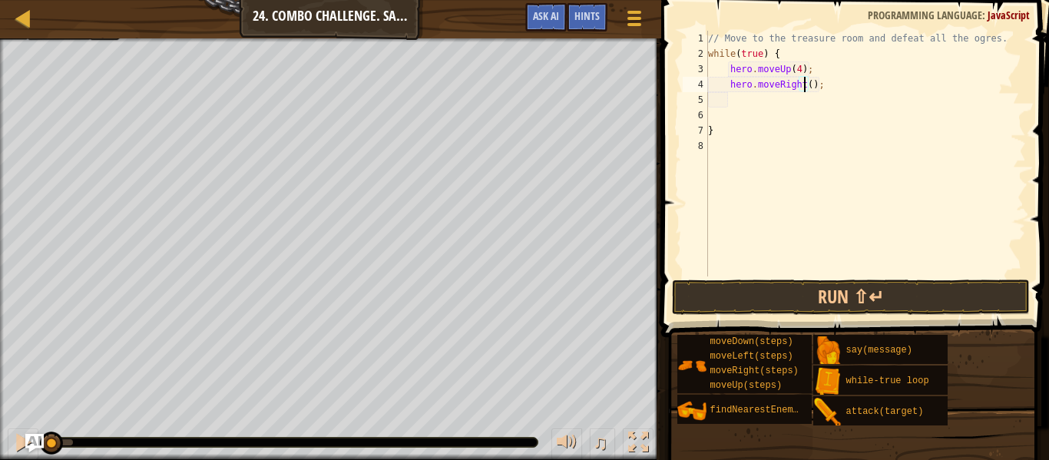
click at [803, 84] on div "// Move to the treasure room and defeat all the ogres. while ( true ) { hero . …" at bounding box center [865, 169] width 321 height 276
type textarea "hero.moveRight(4);"
click at [829, 85] on div "// Move to the treasure room and defeat all the ogres. while ( true ) { hero . …" at bounding box center [865, 169] width 321 height 276
type textarea "h"
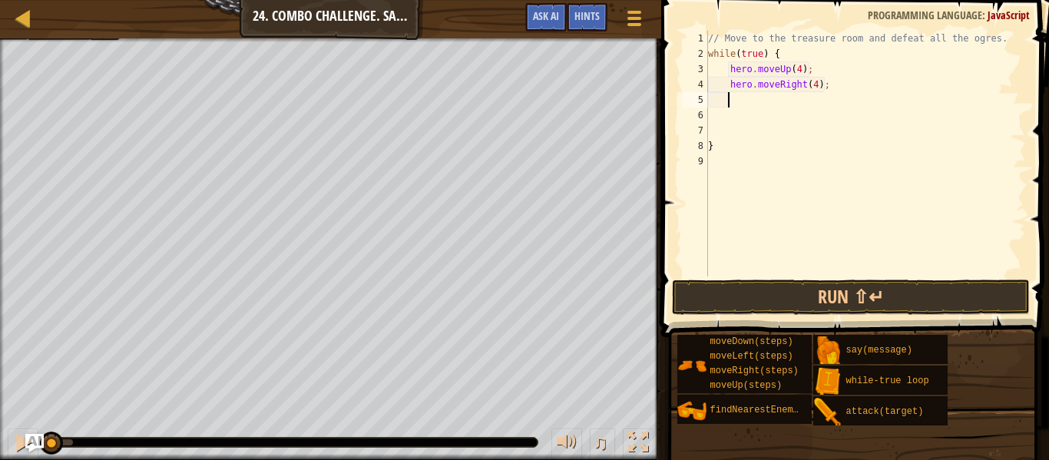
scroll to position [7, 2]
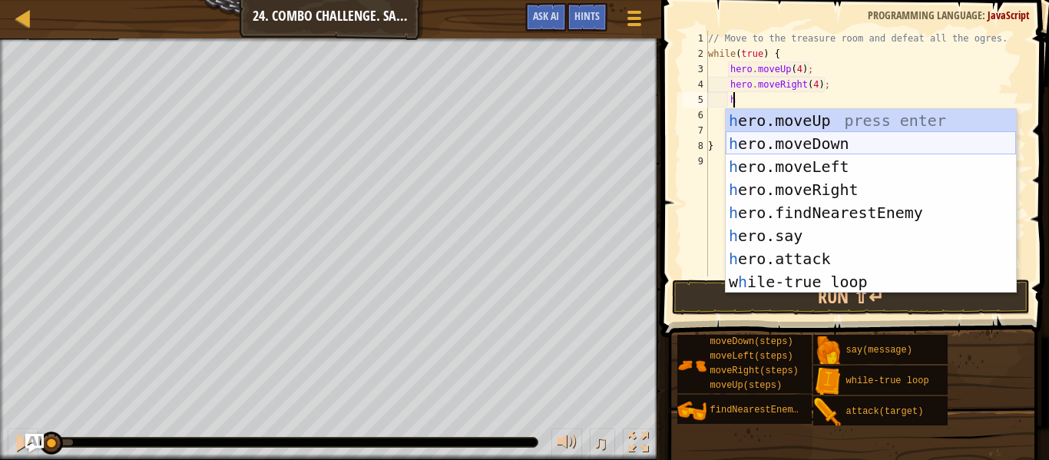
click at [807, 137] on div "h ero.moveUp press enter h ero.moveDown press enter h ero.moveLeft press enter …" at bounding box center [871, 224] width 290 height 230
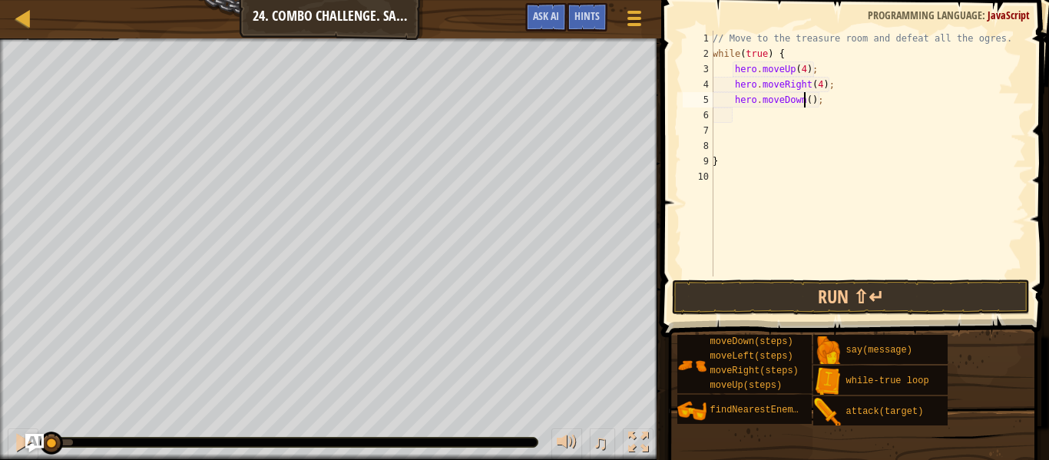
click at [802, 98] on div "// Move to the treasure room and defeat all the ogres. while ( true ) { hero . …" at bounding box center [868, 169] width 316 height 276
type textarea "hero.moveDown(3);"
click at [743, 115] on div "// Move to the treasure room and defeat all the ogres. while ( true ) { hero . …" at bounding box center [868, 169] width 316 height 276
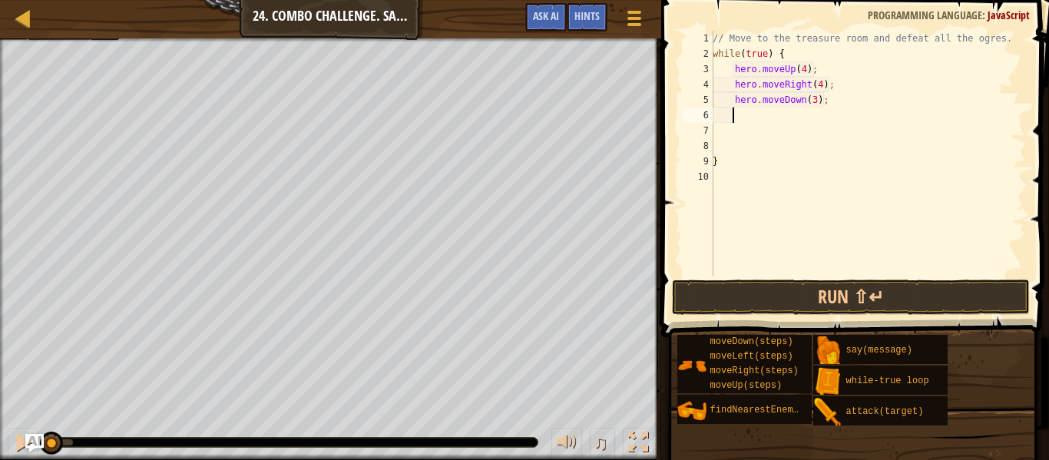
type textarea "h"
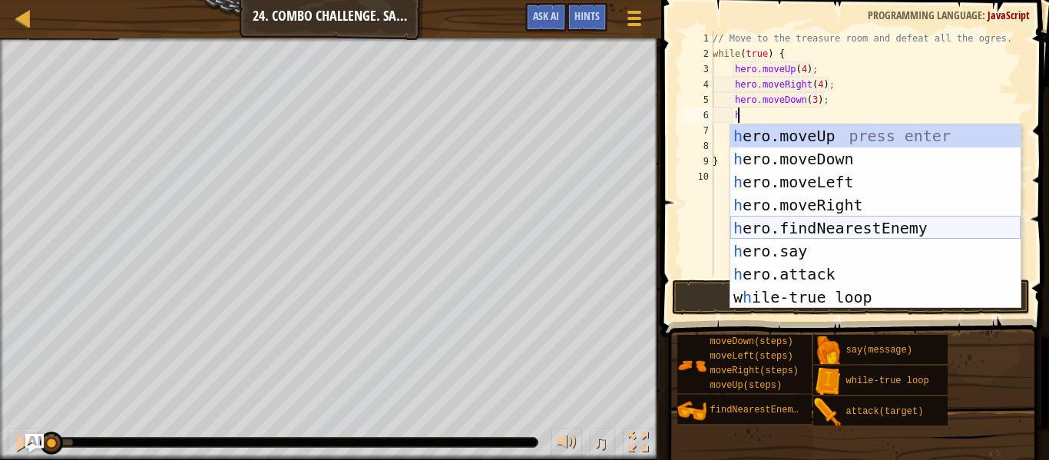
click at [871, 230] on div "h ero.moveUp press enter h ero.moveDown press enter h ero.moveLeft press enter …" at bounding box center [875, 239] width 290 height 230
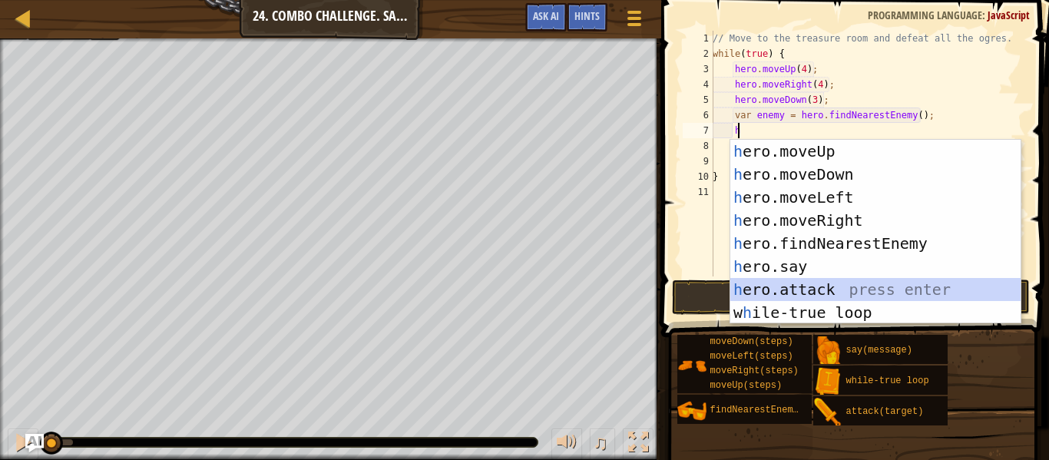
click at [811, 282] on div "h ero.moveUp press enter h ero.moveDown press enter h ero.moveLeft press enter …" at bounding box center [875, 255] width 290 height 230
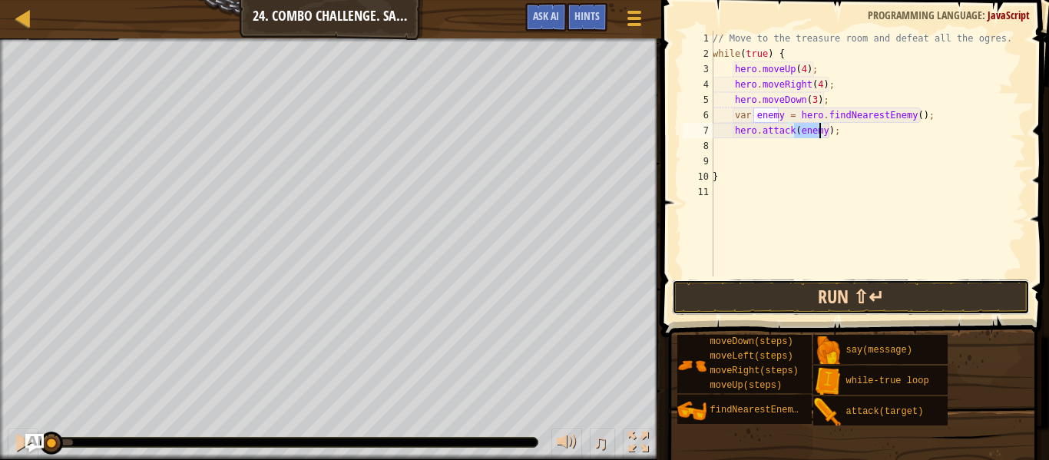
click at [861, 288] on button "Run ⇧↵" at bounding box center [851, 297] width 358 height 35
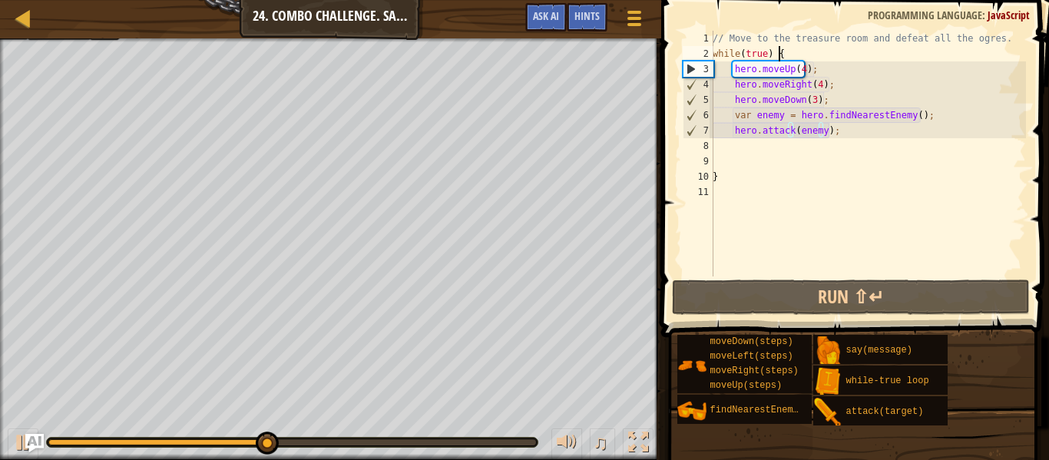
click at [782, 55] on div "// Move to the treasure room and defeat all the ogres. while ( true ) { hero . …" at bounding box center [868, 169] width 316 height 276
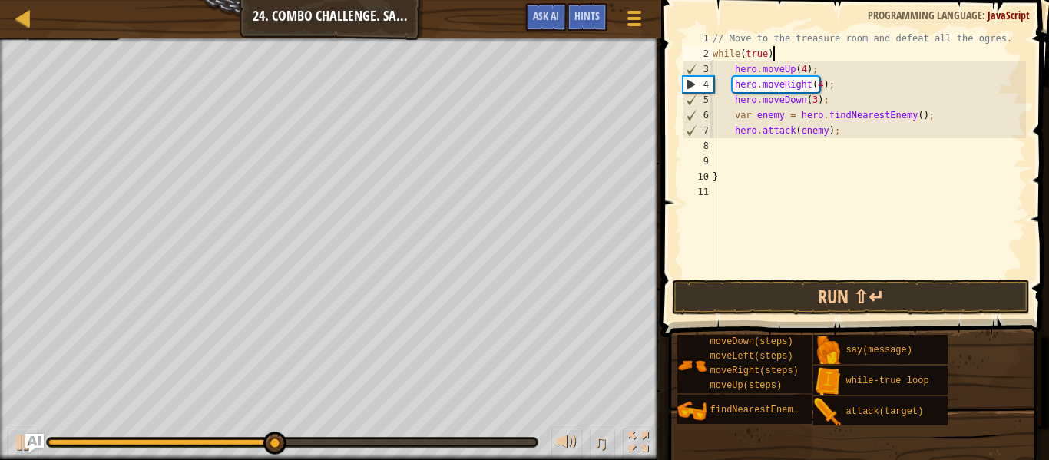
type textarea "w"
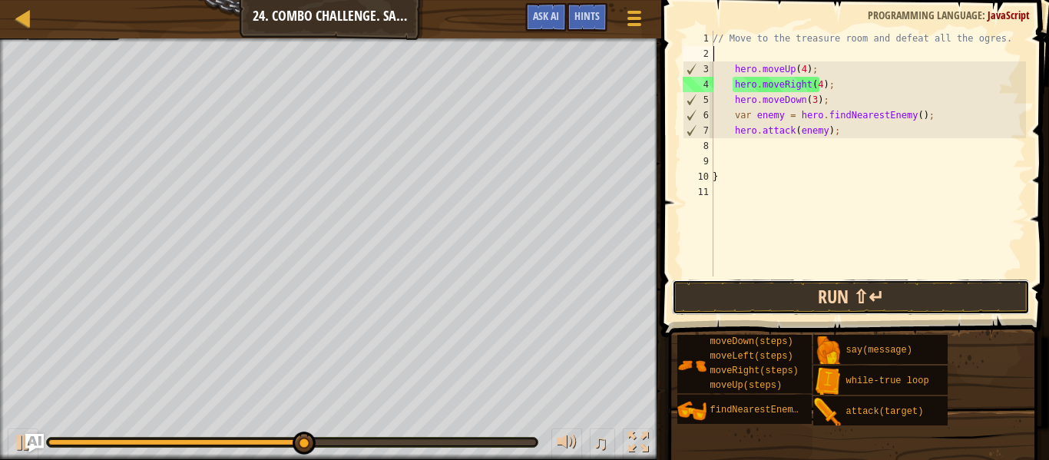
click at [772, 287] on button "Run ⇧↵" at bounding box center [851, 297] width 358 height 35
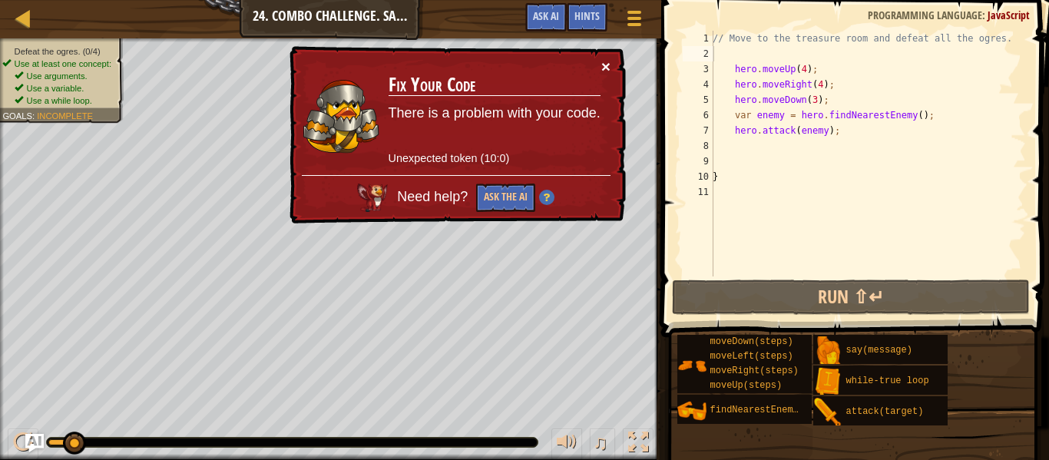
click at [606, 65] on button "×" at bounding box center [605, 66] width 9 height 16
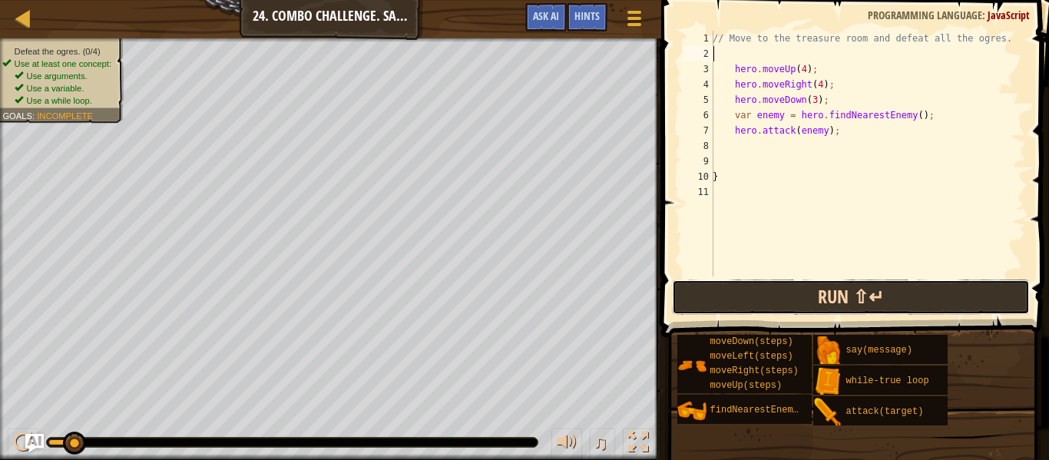
click at [792, 303] on button "Run ⇧↵" at bounding box center [851, 297] width 358 height 35
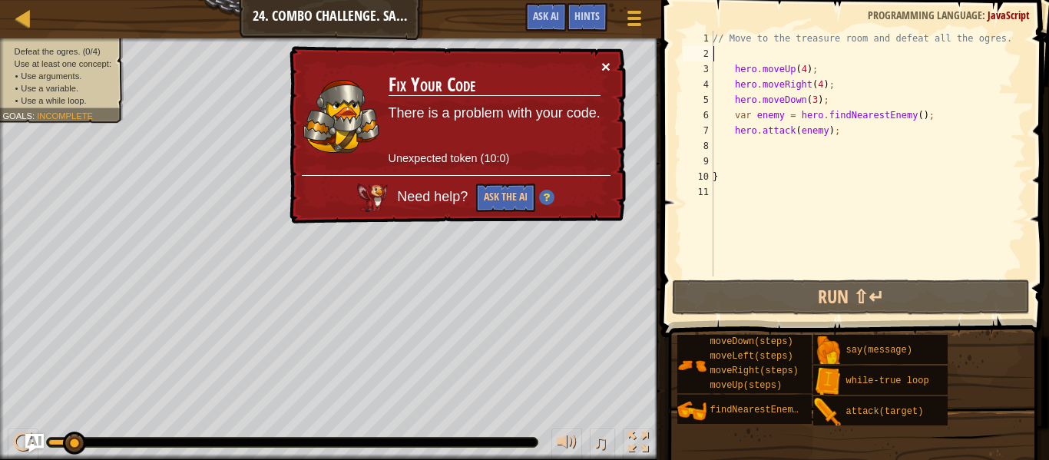
click at [604, 63] on button "×" at bounding box center [605, 66] width 9 height 16
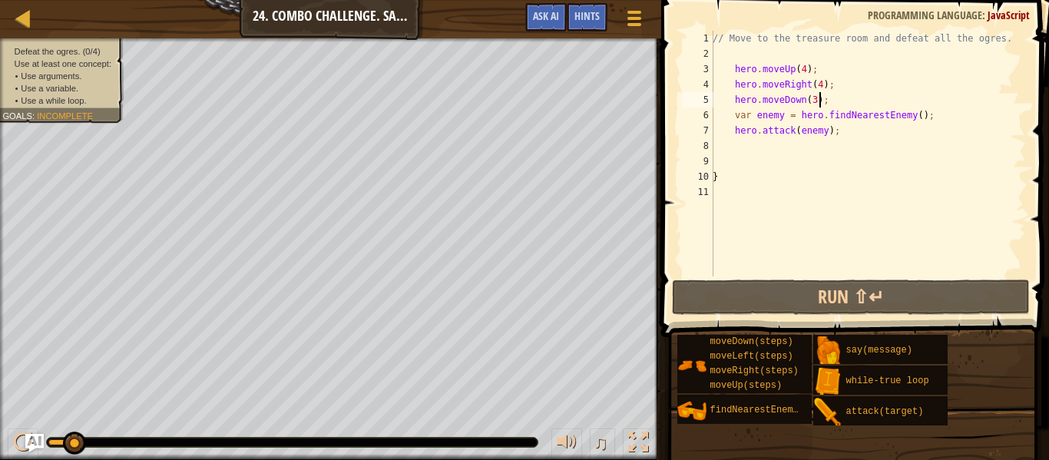
click at [825, 100] on div "// Move to the treasure room and defeat all the ogres. hero . moveUp ( 4 ) ; he…" at bounding box center [868, 169] width 316 height 276
type textarea "hero.moveDown(3);"
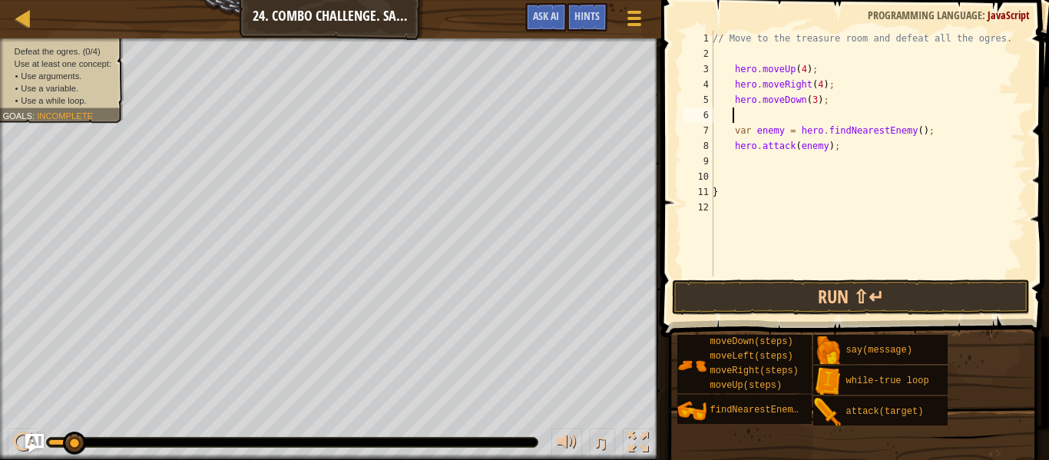
type textarea "w"
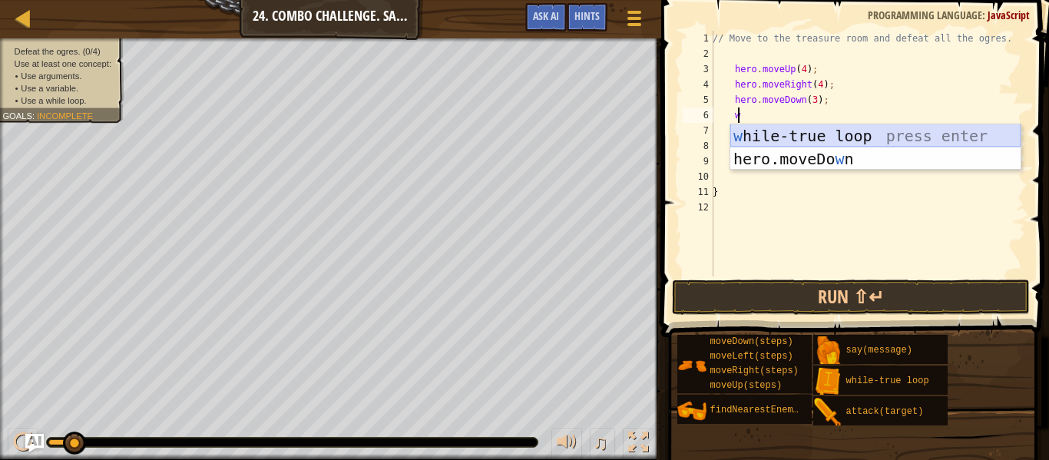
click at [826, 143] on div "w [PERSON_NAME]-true loop press enter hero.moveDo w n press enter" at bounding box center [875, 170] width 290 height 92
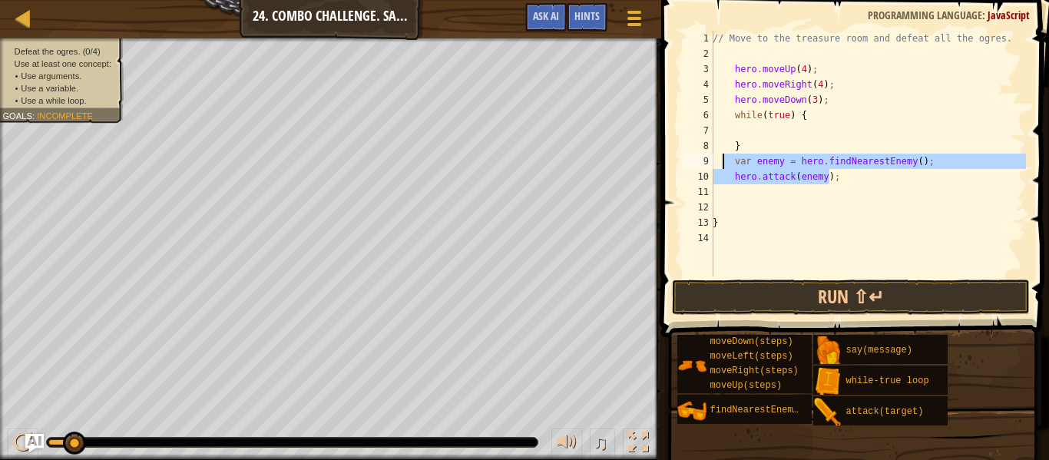
drag, startPoint x: 832, startPoint y: 179, endPoint x: 726, endPoint y: 163, distance: 106.4
click at [726, 163] on div "// Move to the treasure room and defeat all the ogres. hero . moveUp ( 4 ) ; he…" at bounding box center [868, 169] width 316 height 276
type textarea "var enemy = hero.findNearestEnemy(); hero.attack(enemy);"
click at [755, 129] on div "// Move to the treasure room and defeat all the ogres. hero . moveUp ( 4 ) ; he…" at bounding box center [868, 169] width 316 height 276
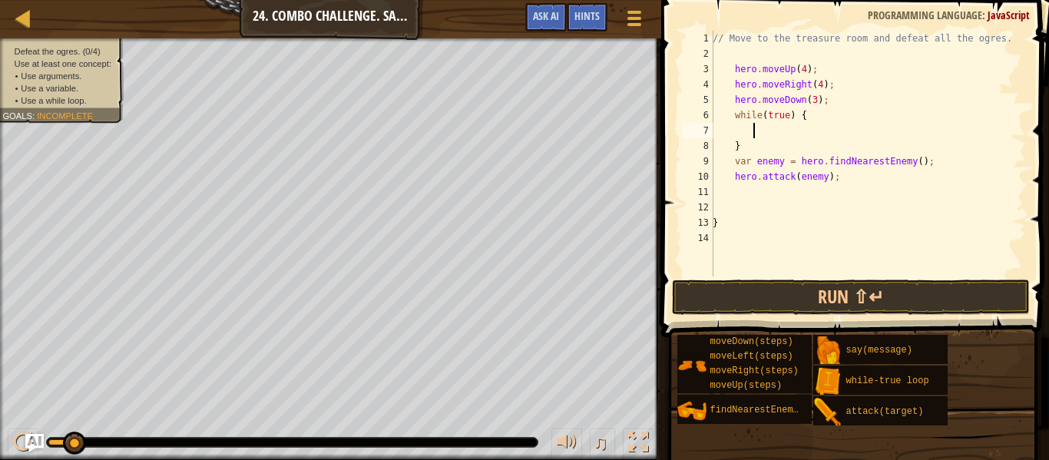
paste textarea "hero.attack(enemy);"
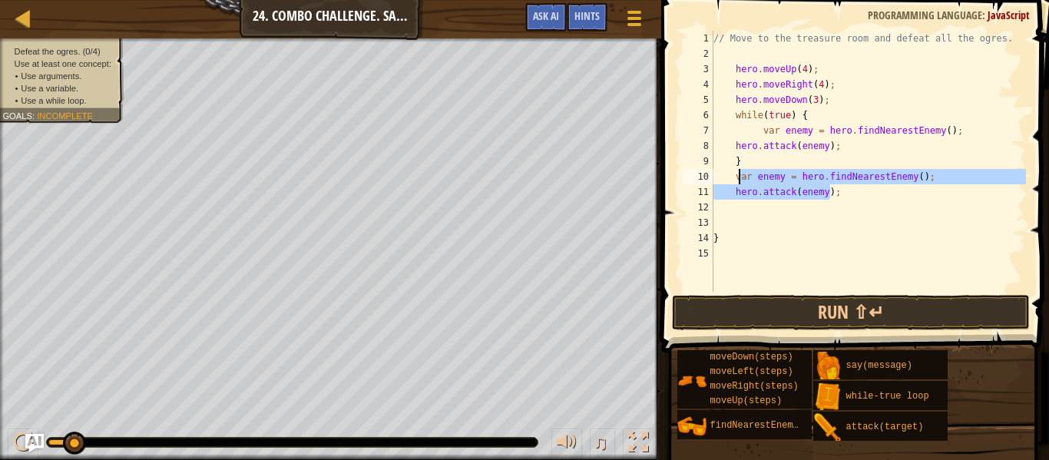
drag, startPoint x: 845, startPoint y: 194, endPoint x: 735, endPoint y: 178, distance: 110.9
click at [735, 178] on div "// Move to the treasure room and defeat all the ogres. hero . moveUp ( 4 ) ; he…" at bounding box center [868, 177] width 316 height 292
type textarea "var enemy = hero.findNearestEnemy(); hero.attack(enemy);"
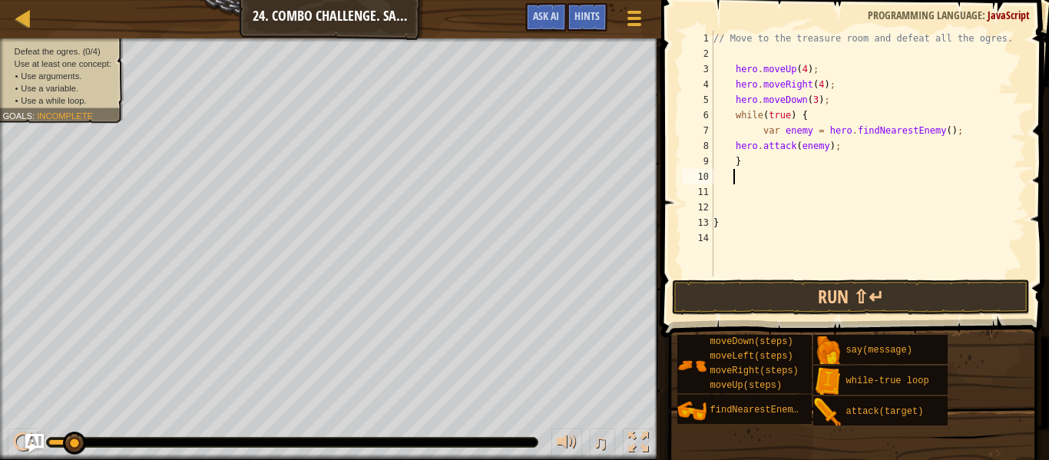
scroll to position [7, 1]
click at [822, 288] on button "Run ⇧↵" at bounding box center [851, 297] width 358 height 35
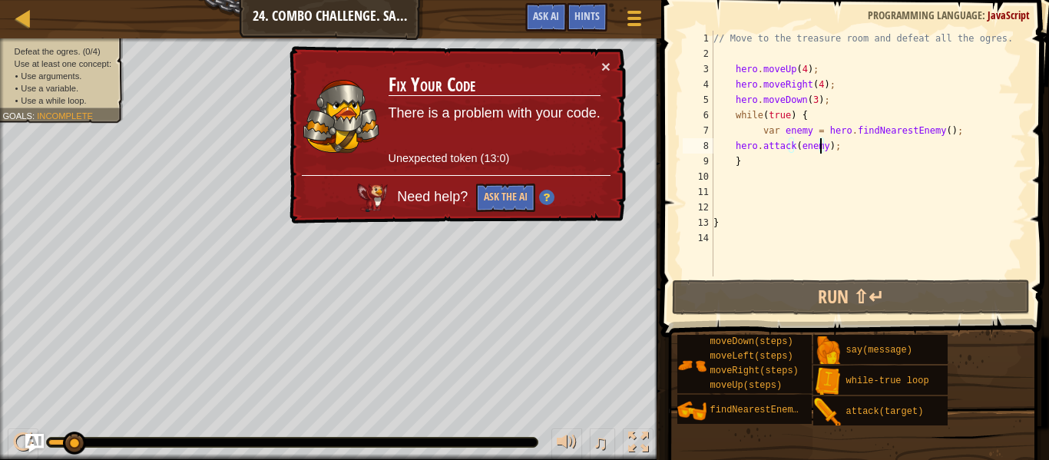
click at [818, 145] on div "// Move to the treasure room and defeat all the ogres. hero . moveUp ( 4 ) ; he…" at bounding box center [868, 169] width 316 height 276
click at [796, 148] on div "// Move to the treasure room and defeat all the ogres. hero . moveUp ( 4 ) ; he…" at bounding box center [868, 169] width 316 height 276
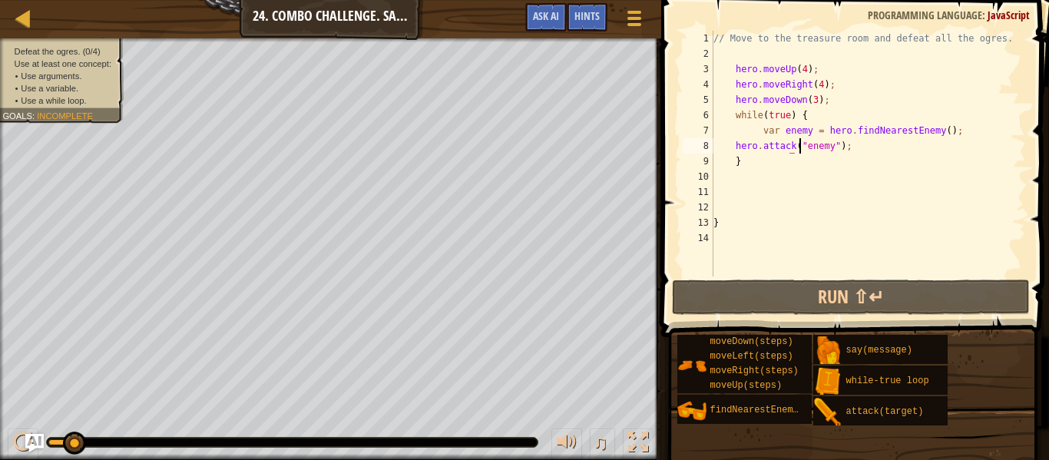
scroll to position [7, 8]
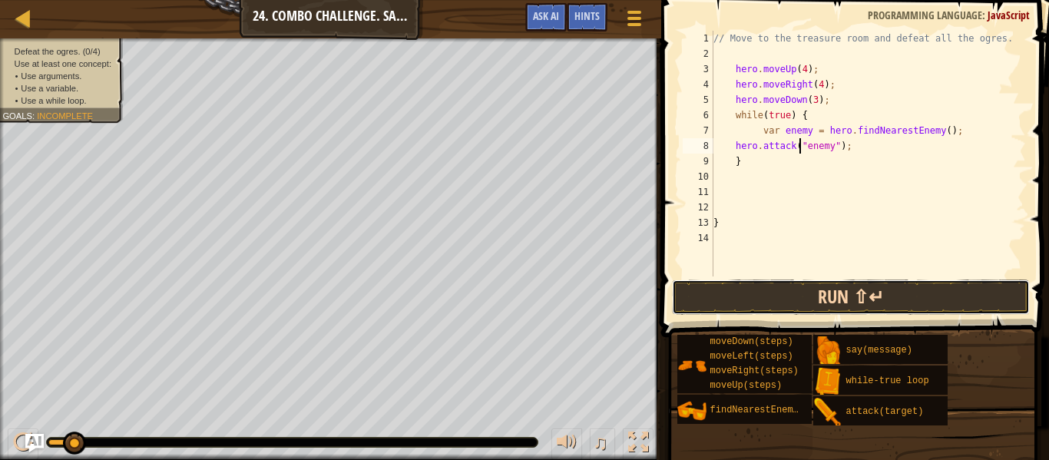
click at [863, 307] on button "Run ⇧↵" at bounding box center [851, 297] width 358 height 35
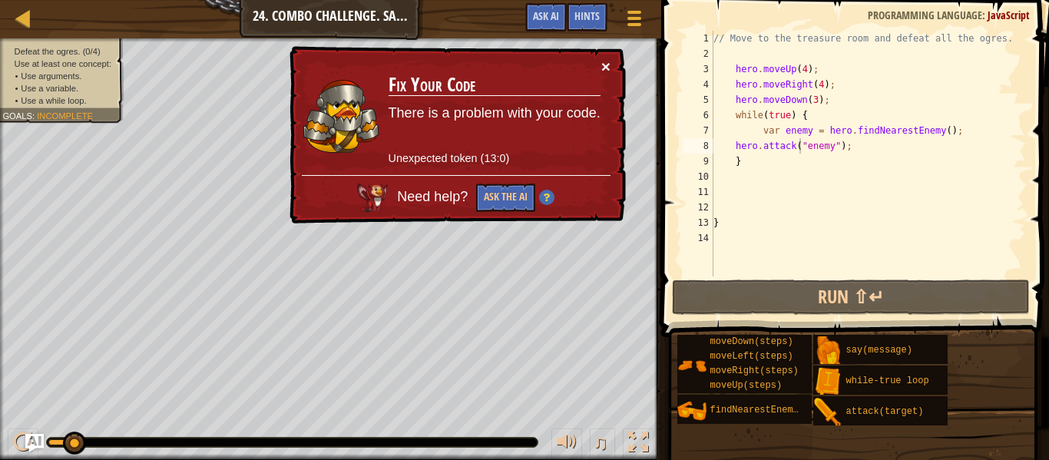
click at [609, 66] on button "×" at bounding box center [605, 66] width 9 height 16
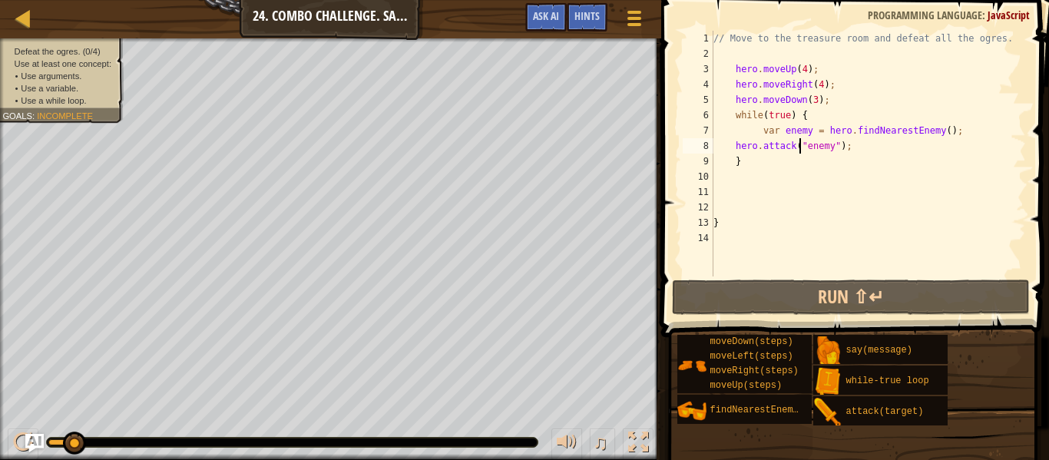
click at [842, 151] on div "// Move to the treasure room and defeat all the ogres. hero . moveUp ( 4 ) ; he…" at bounding box center [868, 169] width 316 height 276
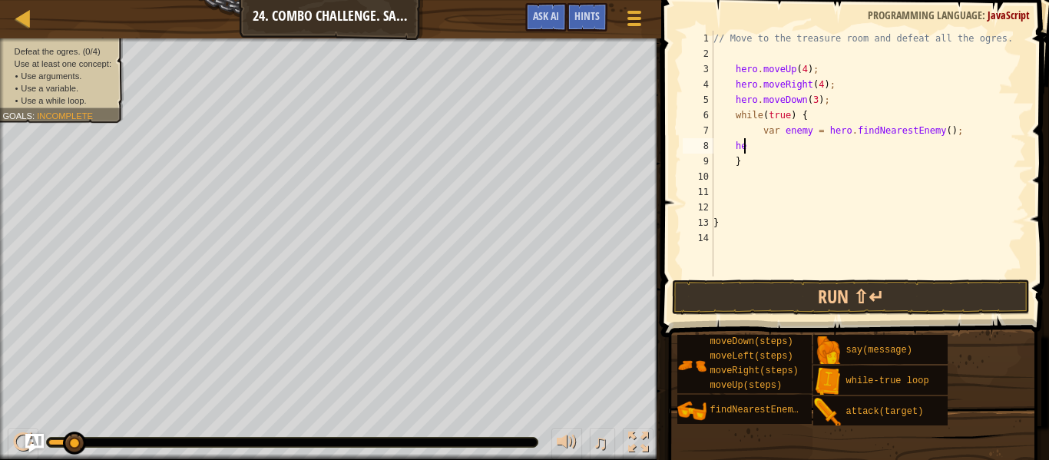
type textarea "h"
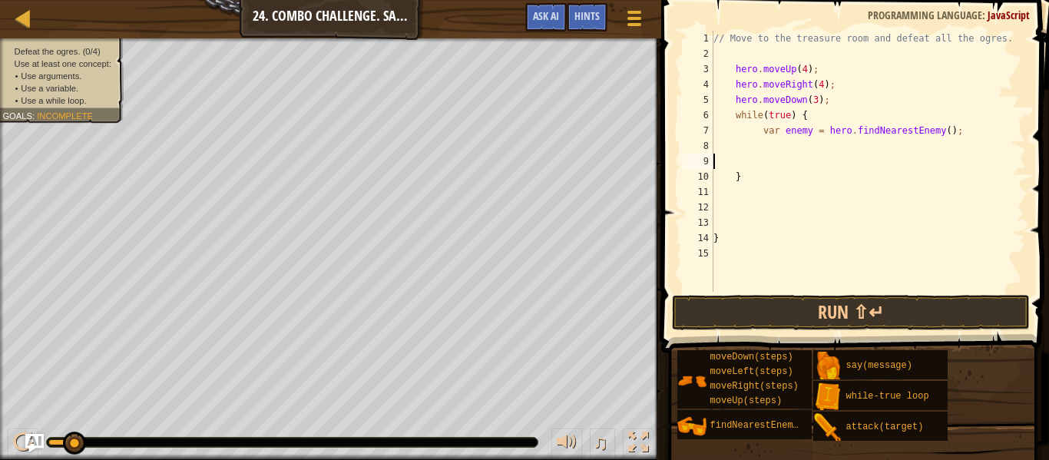
scroll to position [7, 0]
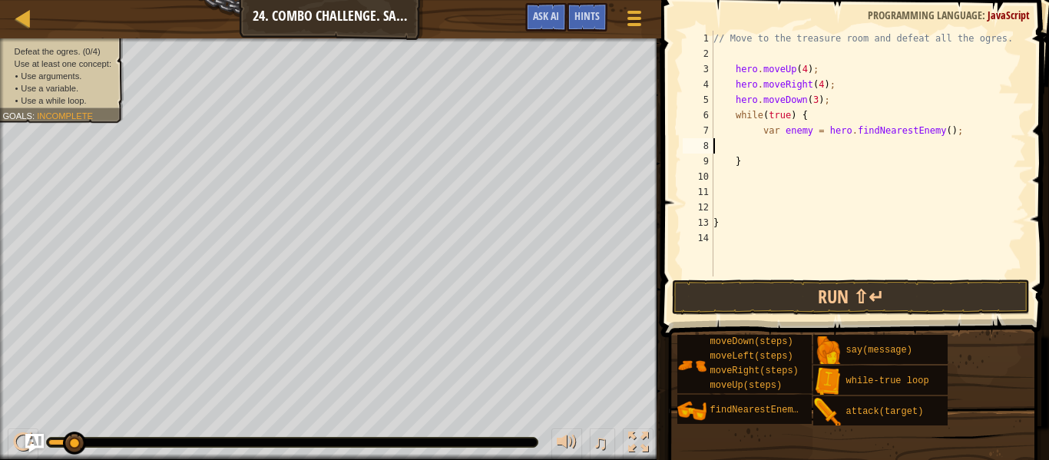
type textarea "var enemy = hero.findNearestEnemy();"
click at [848, 302] on button "Run ⇧↵" at bounding box center [851, 297] width 358 height 35
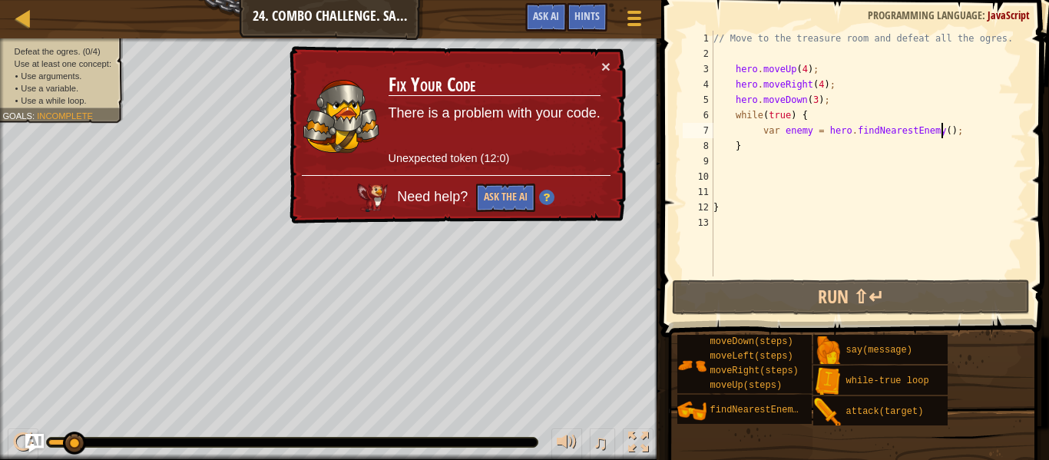
click at [794, 169] on div "// Move to the treasure room and defeat all the ogres. hero . moveUp ( 4 ) ; he…" at bounding box center [868, 169] width 316 height 276
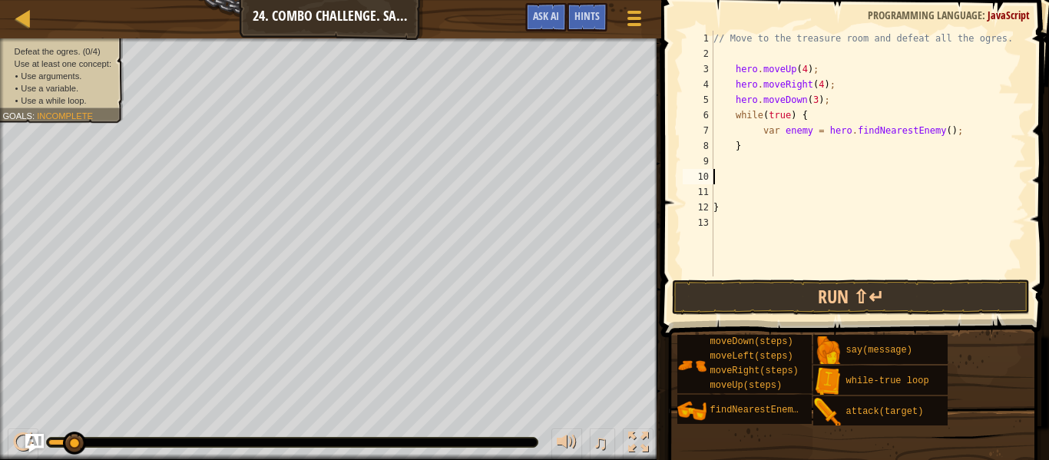
type textarea "}"
type textarea "v"
type textarea "w"
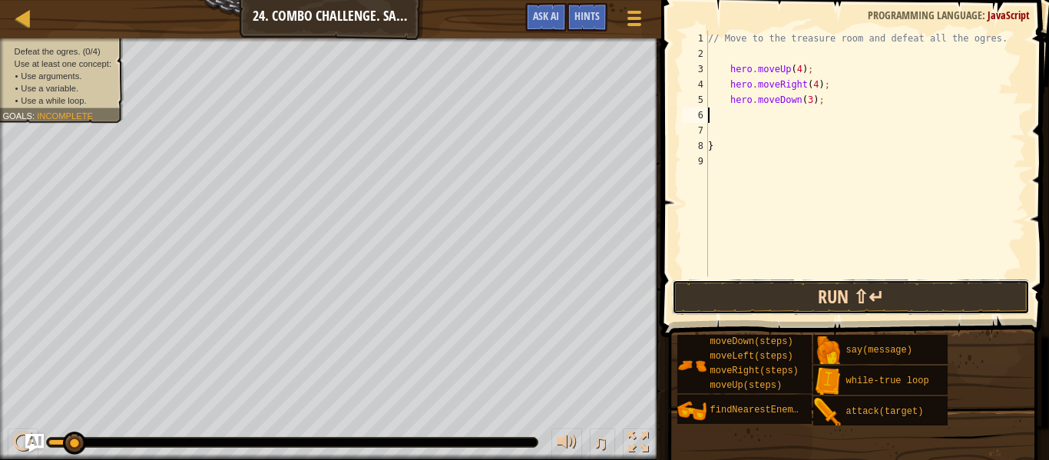
click at [813, 295] on button "Run ⇧↵" at bounding box center [851, 297] width 358 height 35
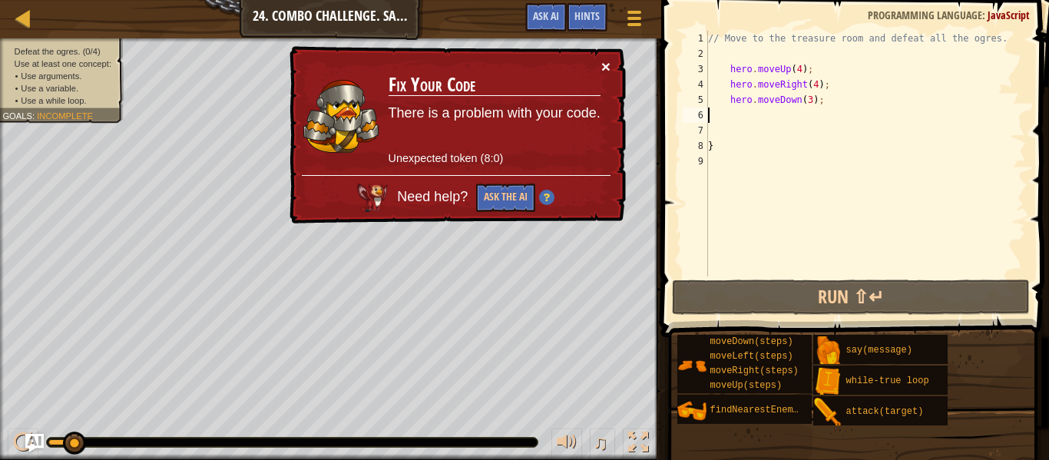
click at [605, 66] on button "×" at bounding box center [605, 66] width 9 height 16
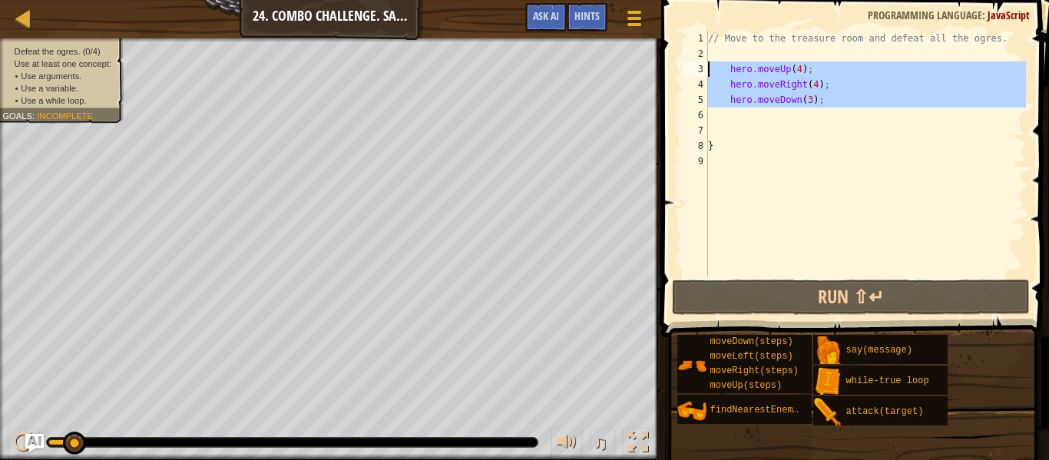
drag, startPoint x: 857, startPoint y: 111, endPoint x: 693, endPoint y: 64, distance: 170.9
click at [693, 64] on div "1 2 3 4 5 6 7 8 9 // Move to the treasure room and defeat all the ogres. hero .…" at bounding box center [853, 154] width 346 height 246
type textarea "hero.moveUp(4); hero.moveRight(4);"
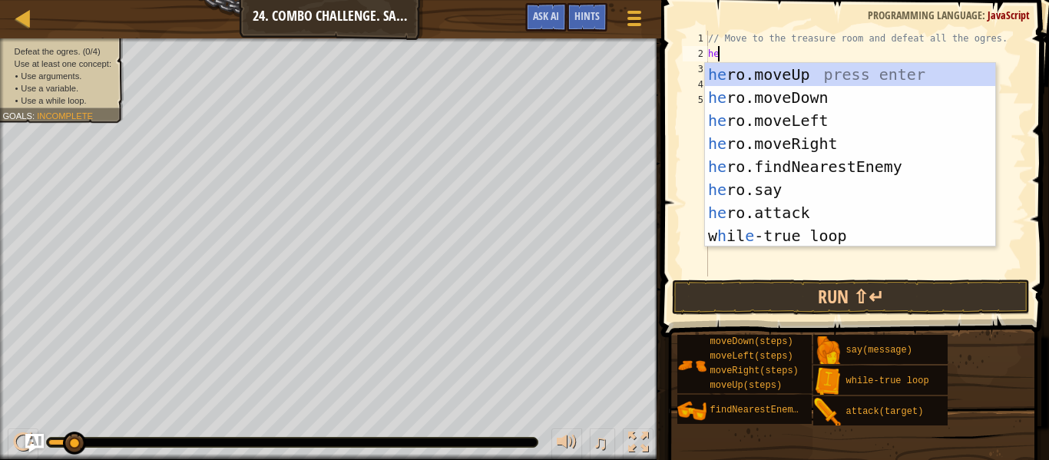
type textarea "her"
click at [779, 70] on div "her o.moveUp press enter her o.moveDown press enter her o.moveLeft press enter …" at bounding box center [850, 178] width 290 height 230
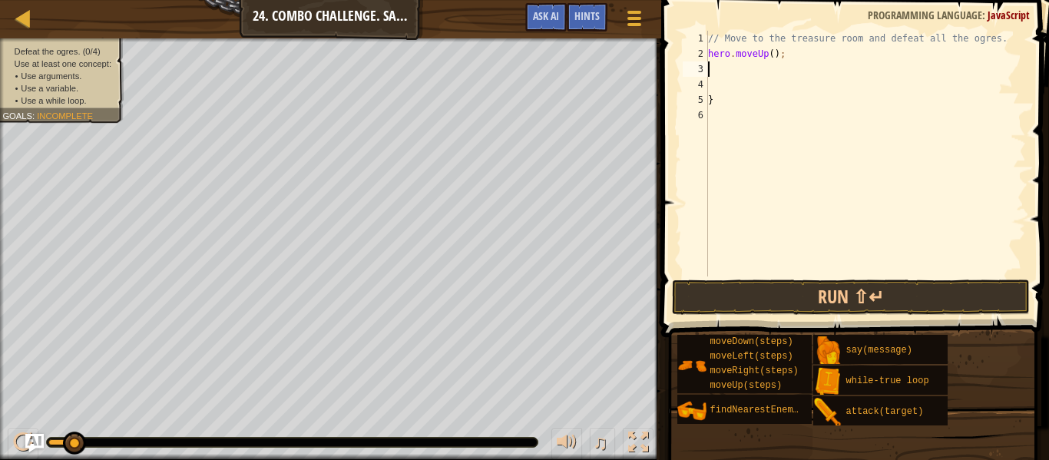
click at [769, 52] on div "// Move to the treasure room and defeat all the ogres. hero . moveUp ( ) ; }" at bounding box center [865, 169] width 321 height 276
type textarea "hero.moveUp(4);"
click at [788, 289] on button "Run ⇧↵" at bounding box center [851, 297] width 358 height 35
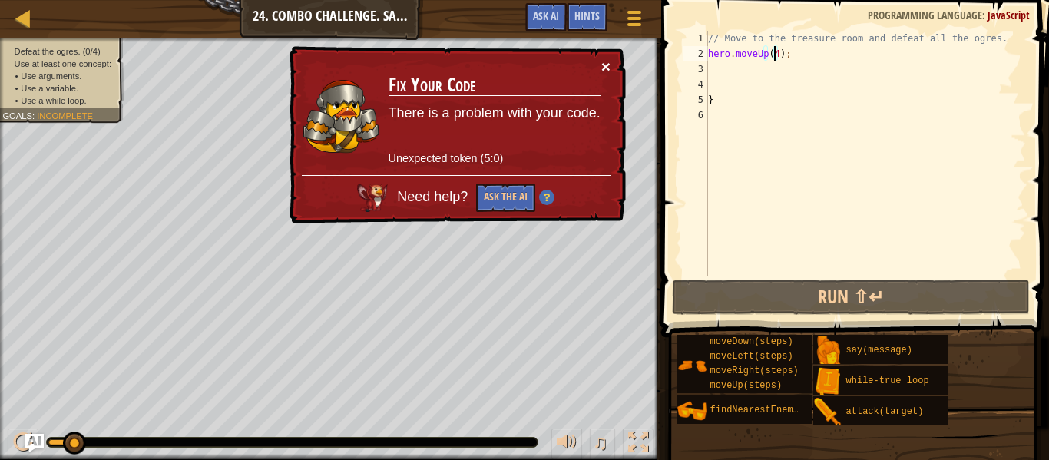
click at [607, 69] on button "×" at bounding box center [605, 66] width 9 height 16
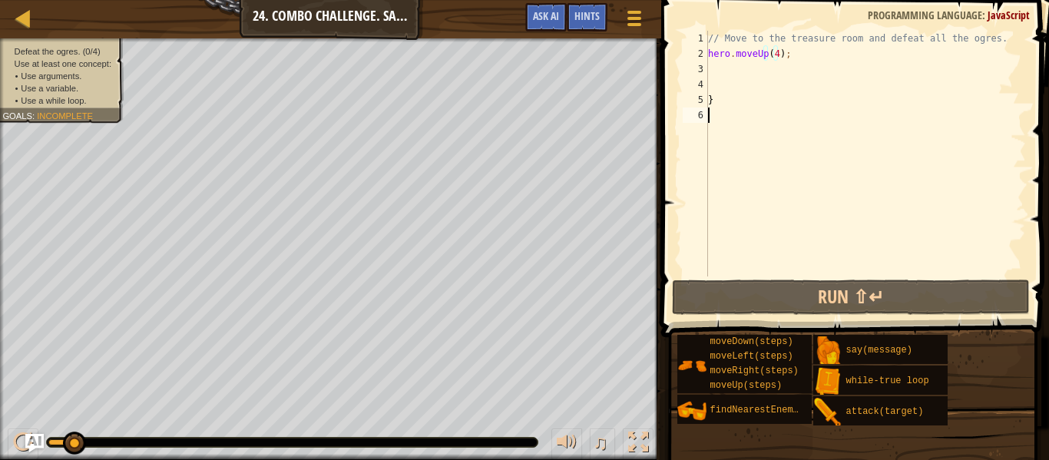
click at [721, 108] on div "// Move to the treasure room and defeat all the ogres. hero . moveUp ( 4 ) ; }" at bounding box center [865, 169] width 321 height 276
type textarea "}"
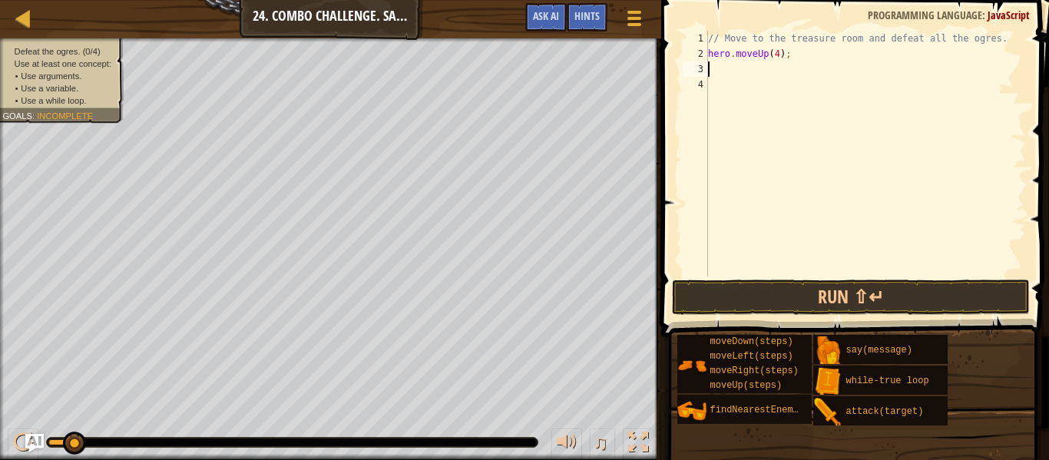
type textarea "hero.moveUp(4);"
click at [720, 63] on div "// Move to the treasure room and defeat all the ogres. hero . moveUp ( 4 ) ;" at bounding box center [865, 169] width 321 height 276
type textarea "hero.moveUp(4);"
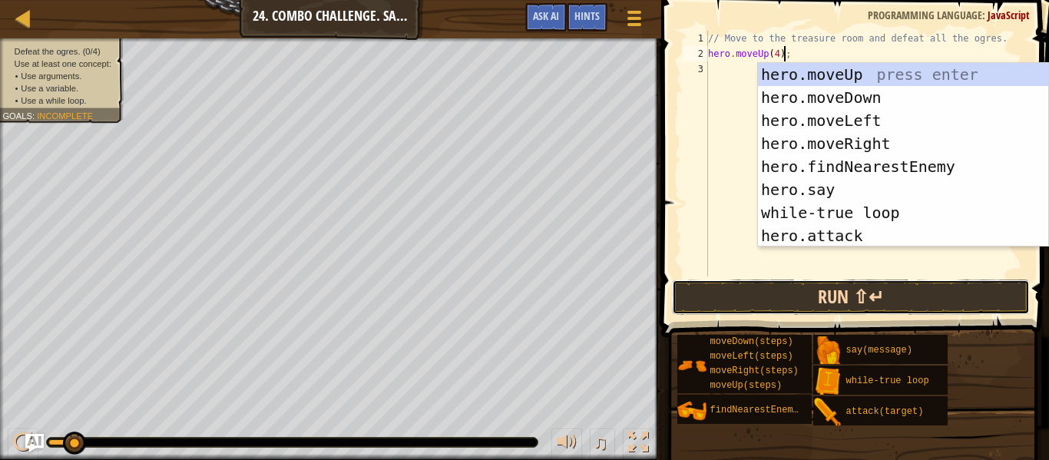
click at [792, 290] on button "Run ⇧↵" at bounding box center [851, 297] width 358 height 35
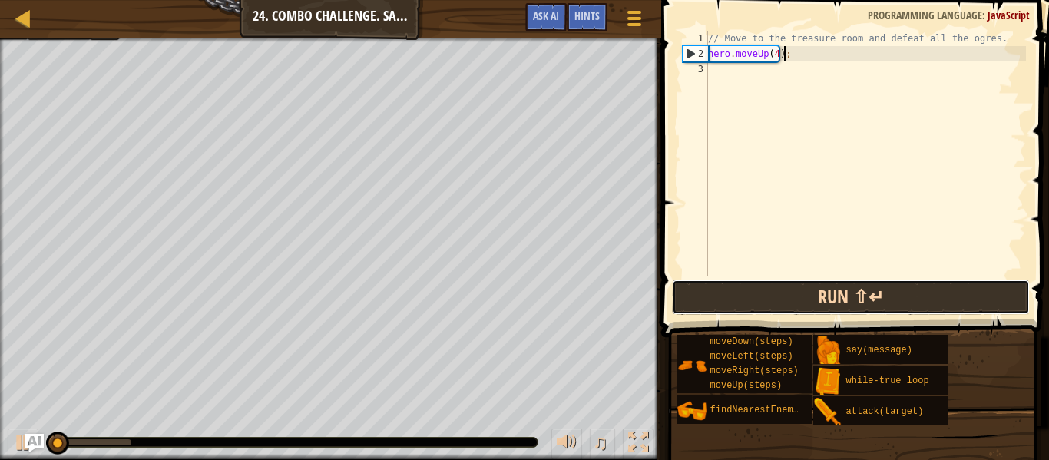
click at [792, 290] on button "Run ⇧↵" at bounding box center [851, 297] width 358 height 35
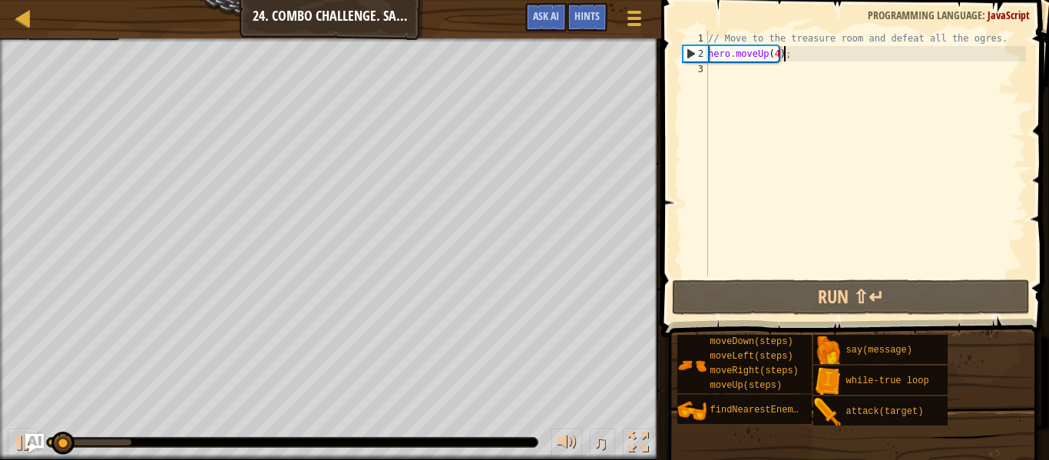
click at [715, 72] on div "// Move to the treasure room and defeat all the ogres. hero . moveUp ( 4 ) ;" at bounding box center [865, 169] width 321 height 276
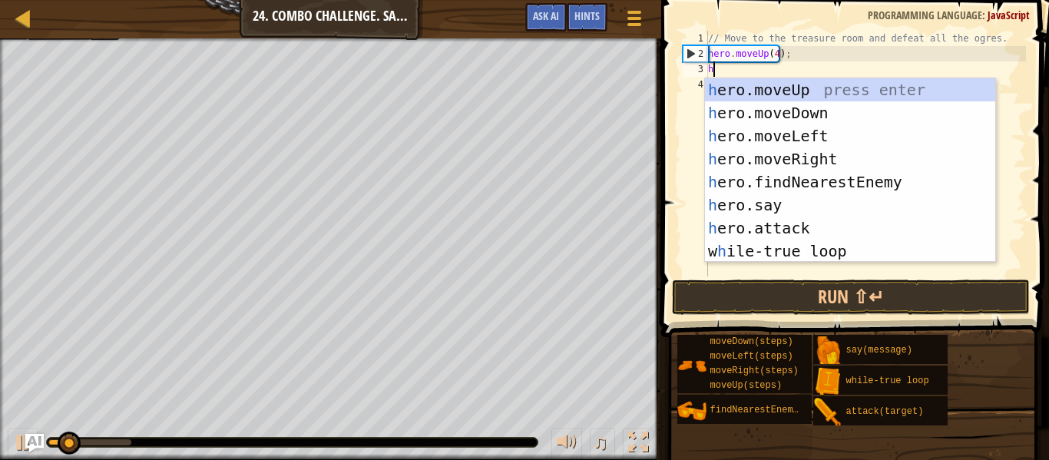
type textarea "her"
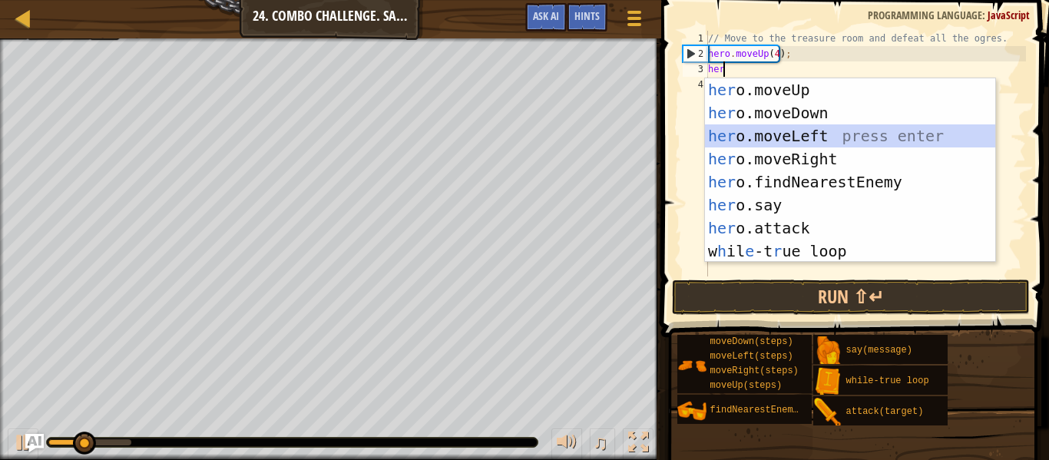
click at [809, 134] on div "her o.moveUp press enter her o.moveDown press enter her o.moveLeft press enter …" at bounding box center [850, 193] width 290 height 230
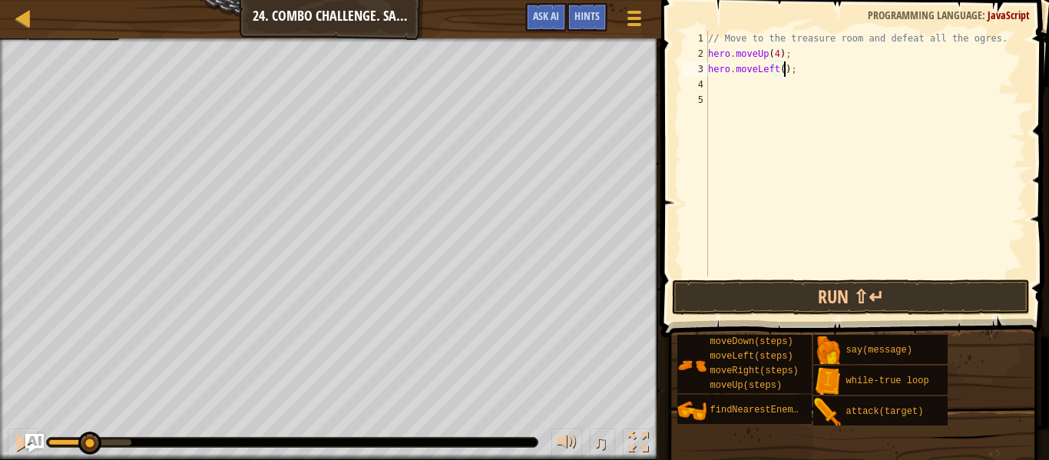
click at [782, 70] on div "// Move to the treasure room and defeat all the ogres. hero . moveUp ( 4 ) ; he…" at bounding box center [865, 169] width 321 height 276
click at [780, 71] on div "// Move to the treasure room and defeat all the ogres. hero . moveUp ( 4 ) ; he…" at bounding box center [865, 169] width 321 height 276
type textarea "hero.moveLeft(4);"
click at [713, 91] on div "// Move to the treasure room and defeat all the ogres. hero . moveUp ( 4 ) ; he…" at bounding box center [865, 169] width 321 height 276
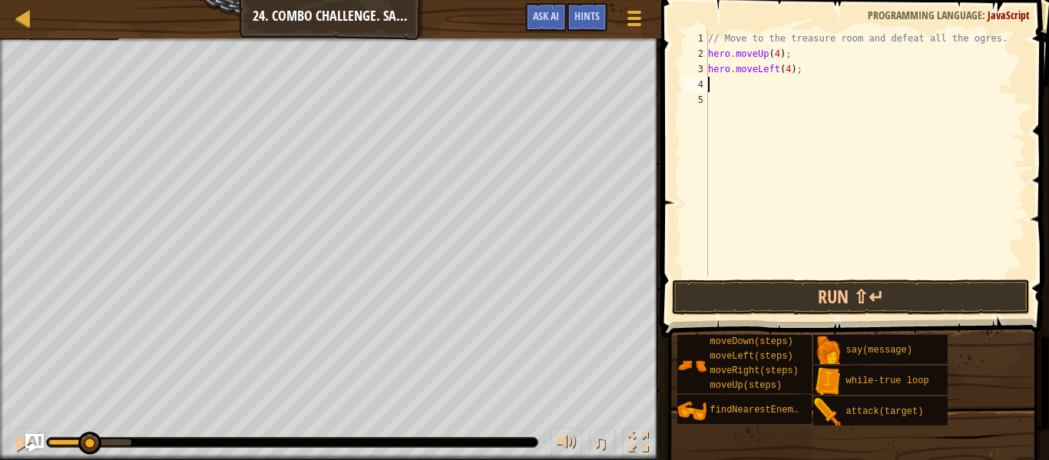
scroll to position [7, 0]
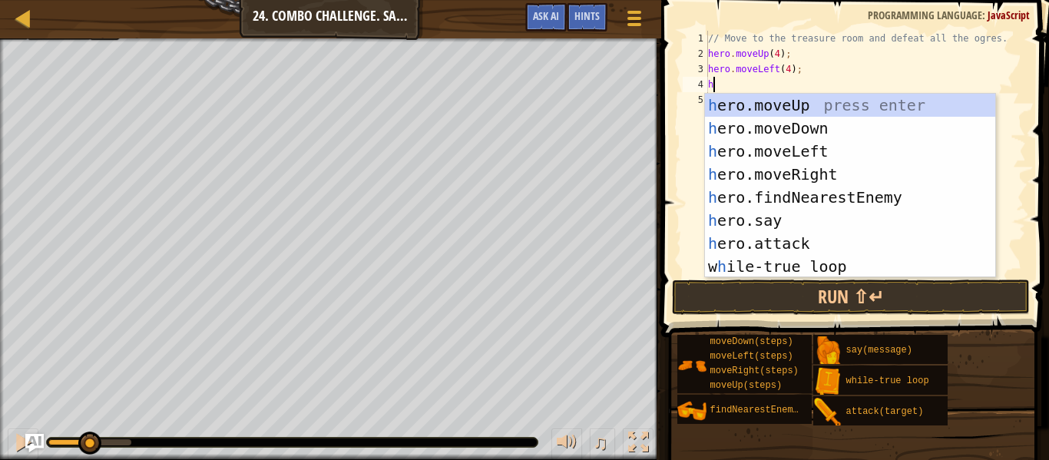
type textarea "her"
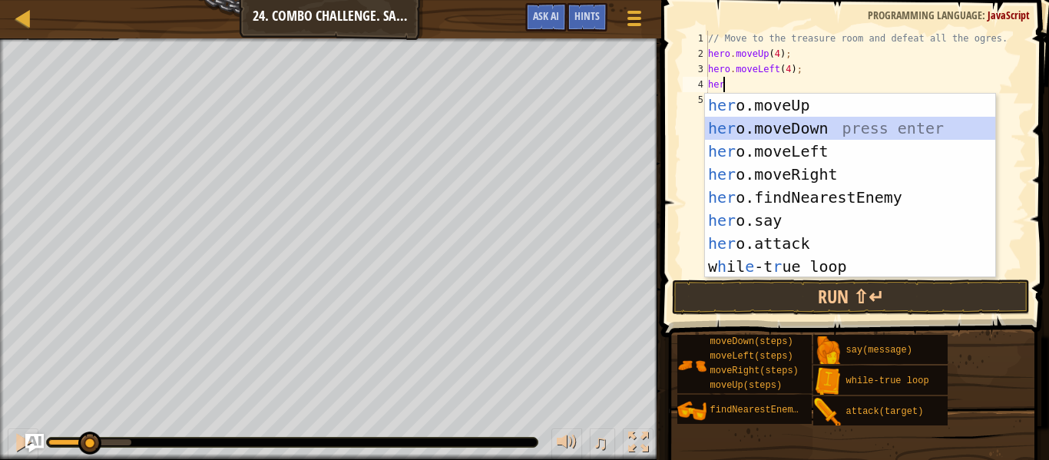
click at [783, 119] on div "her o.moveUp press enter her o.moveDown press enter her o.moveLeft press enter …" at bounding box center [850, 209] width 290 height 230
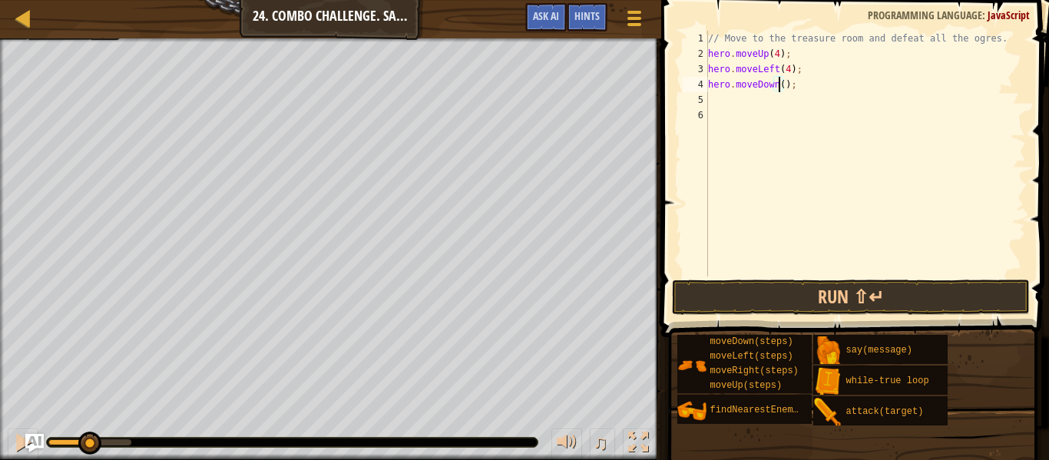
click at [777, 85] on div "// Move to the treasure room and defeat all the ogres. hero . moveUp ( 4 ) ; he…" at bounding box center [865, 169] width 321 height 276
click at [809, 298] on button "Run ⇧↵" at bounding box center [851, 297] width 358 height 35
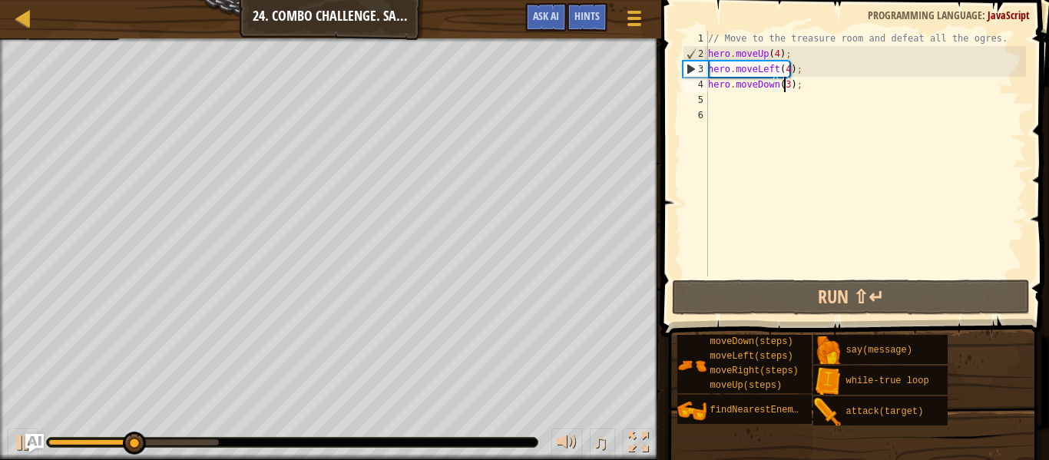
click at [769, 68] on div "// Move to the treasure room and defeat all the ogres. hero . moveUp ( 4 ) ; he…" at bounding box center [865, 169] width 321 height 276
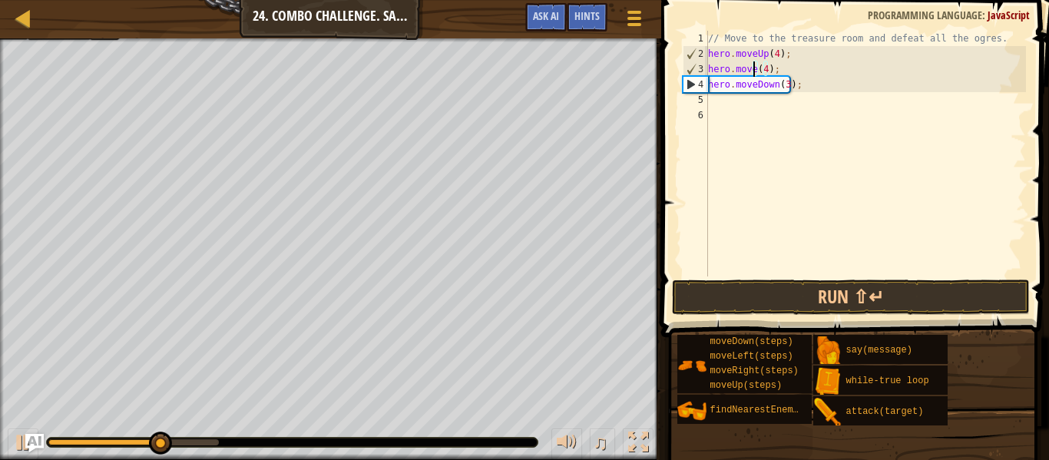
scroll to position [7, 5]
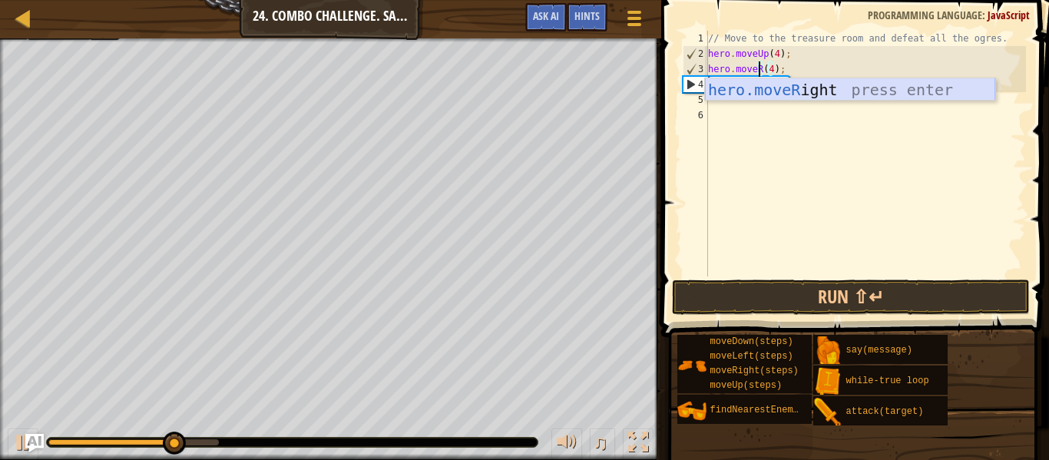
click at [835, 90] on div "hero.moveR ight press enter" at bounding box center [850, 112] width 290 height 69
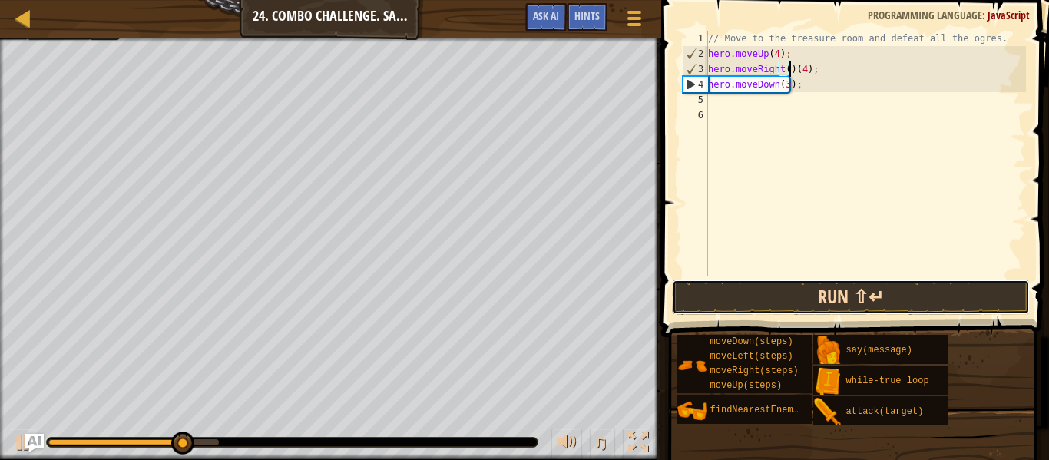
click at [825, 283] on button "Run ⇧↵" at bounding box center [851, 297] width 358 height 35
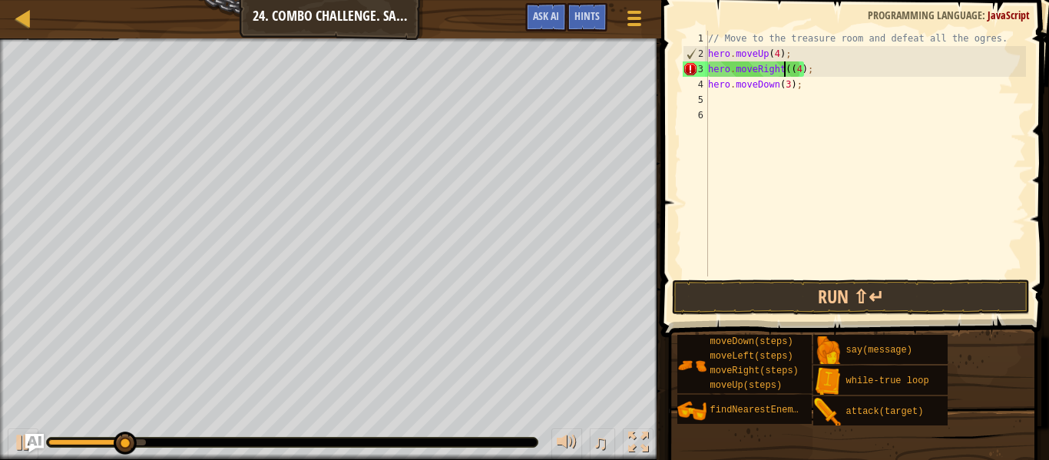
type textarea "hero.moveRight(4);"
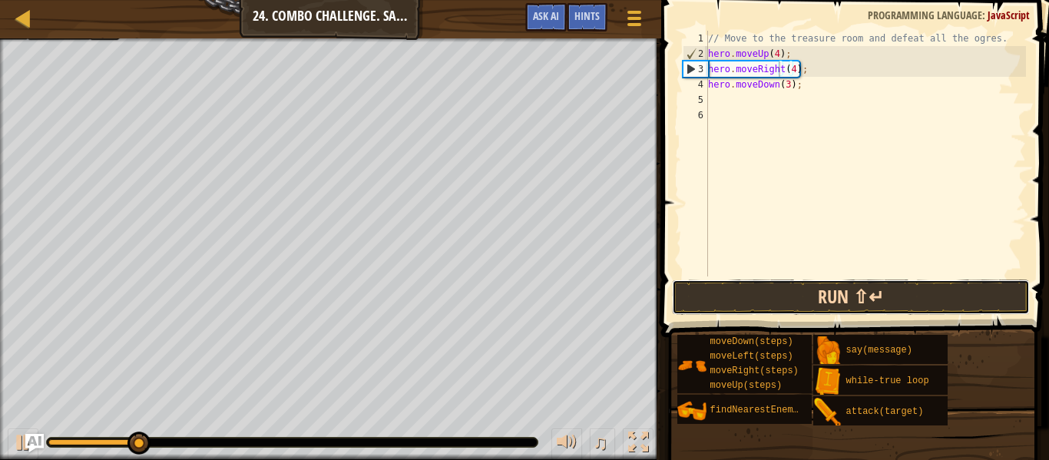
click at [827, 298] on button "Run ⇧↵" at bounding box center [851, 297] width 358 height 35
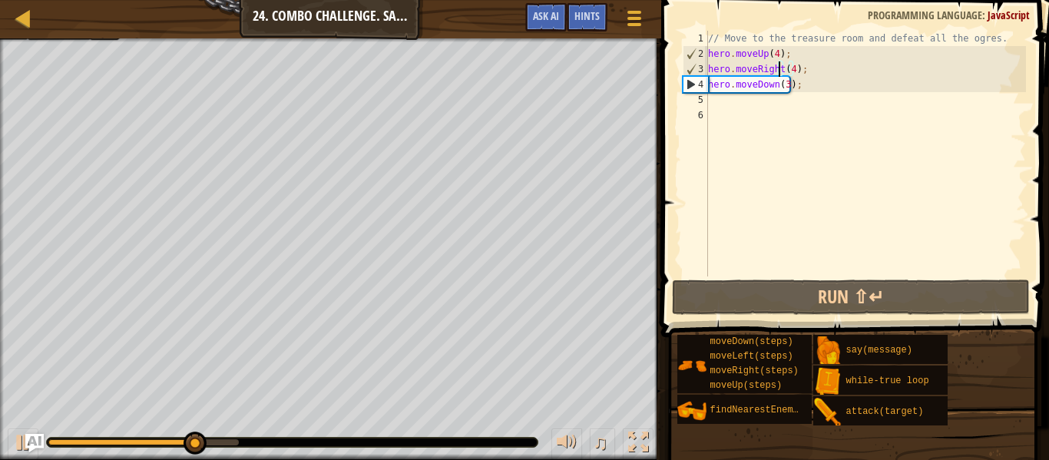
click at [758, 101] on div "// Move to the treasure room and defeat all the ogres. hero . moveUp ( 4 ) ; he…" at bounding box center [865, 169] width 321 height 276
type textarea "h"
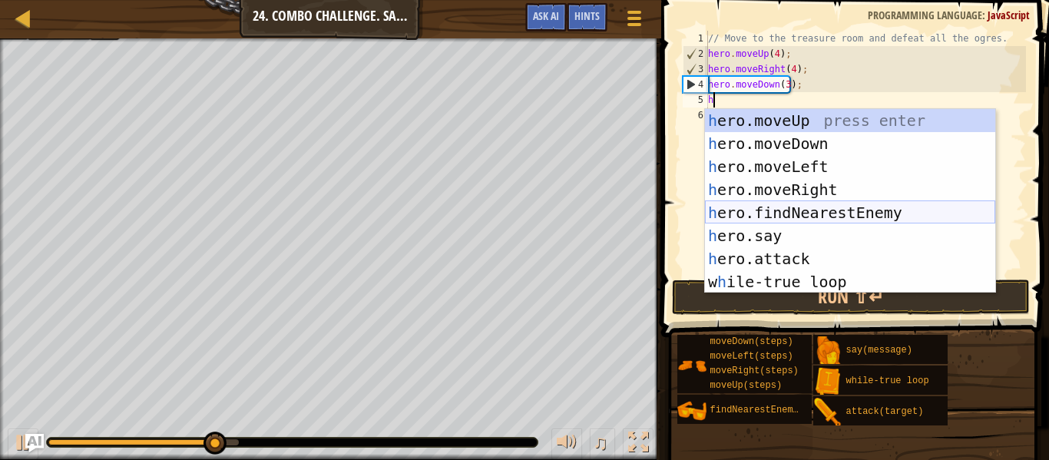
click at [823, 207] on div "h ero.moveUp press enter h ero.moveDown press enter h ero.moveLeft press enter …" at bounding box center [850, 224] width 290 height 230
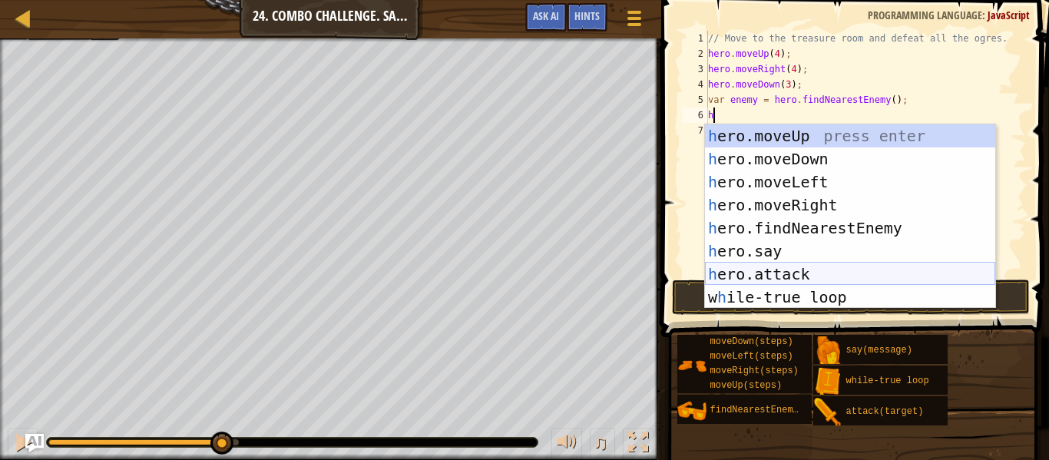
click at [796, 273] on div "h ero.moveUp press enter h ero.moveDown press enter h ero.moveLeft press enter …" at bounding box center [850, 239] width 290 height 230
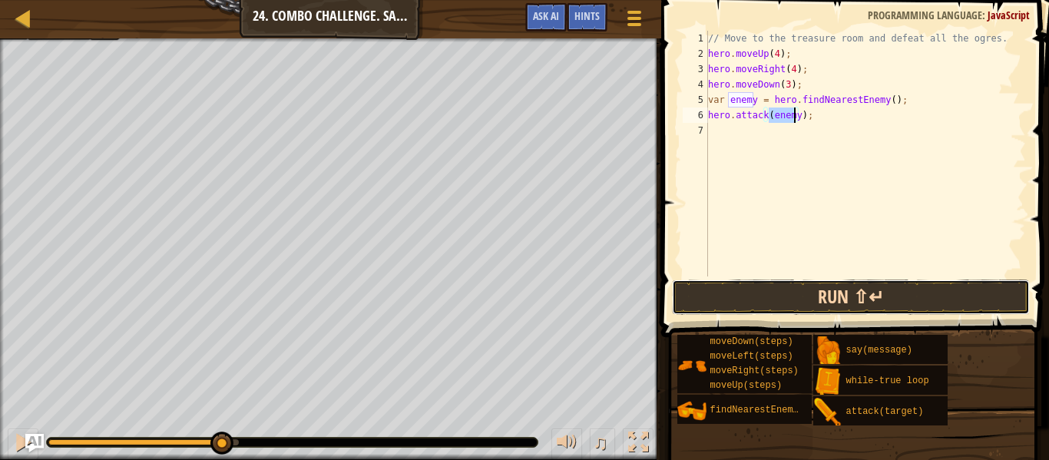
click at [819, 291] on button "Run ⇧↵" at bounding box center [851, 297] width 358 height 35
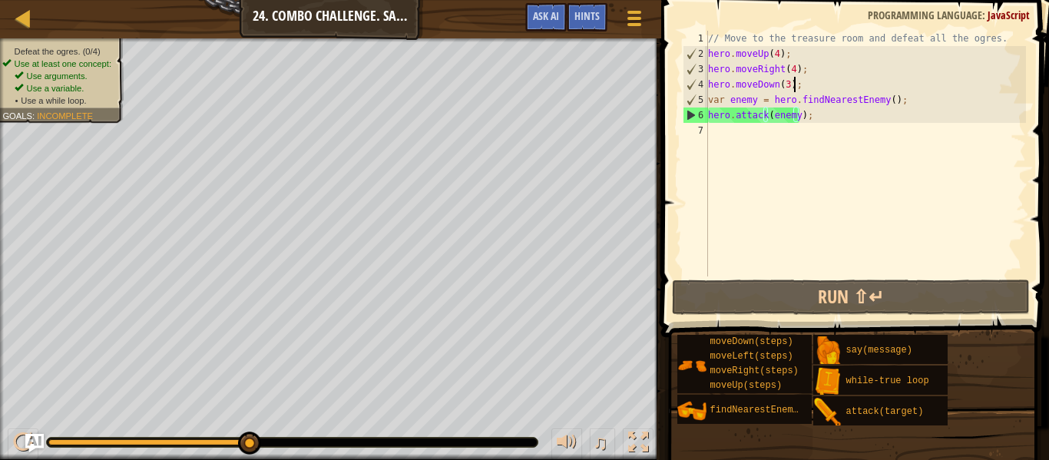
click at [806, 80] on div "// Move to the treasure room and defeat all the ogres. hero . moveUp ( 4 ) ; he…" at bounding box center [865, 169] width 321 height 276
type textarea "hero.moveDown(3);"
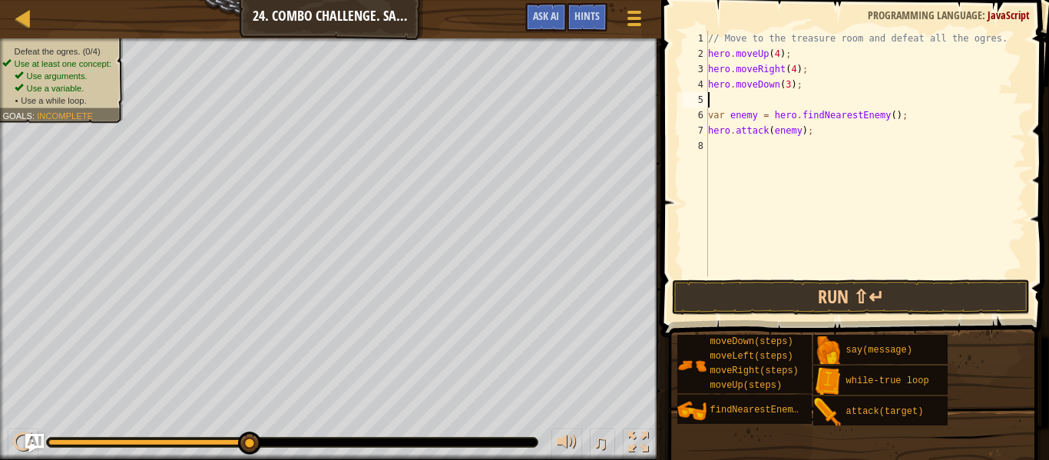
type textarea "w"
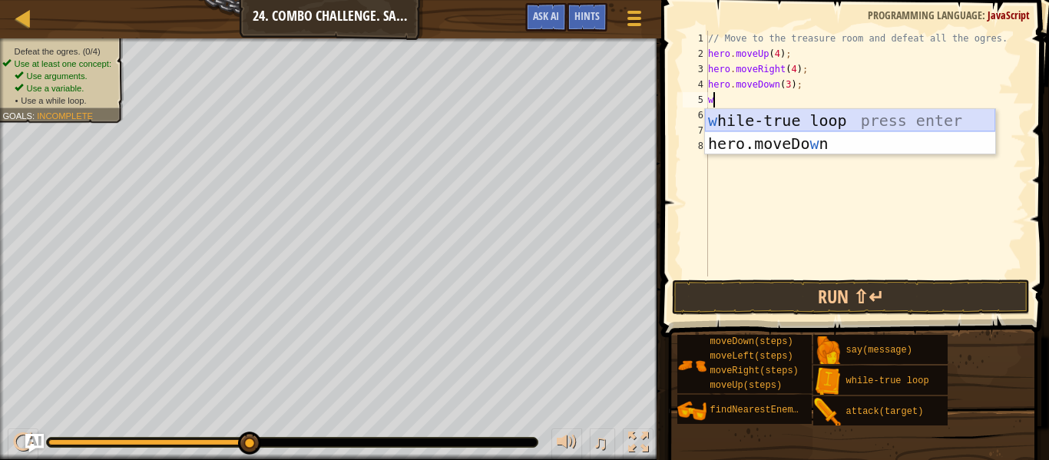
click at [812, 116] on div "w [PERSON_NAME]-true loop press enter hero.moveDo w n press enter" at bounding box center [850, 155] width 290 height 92
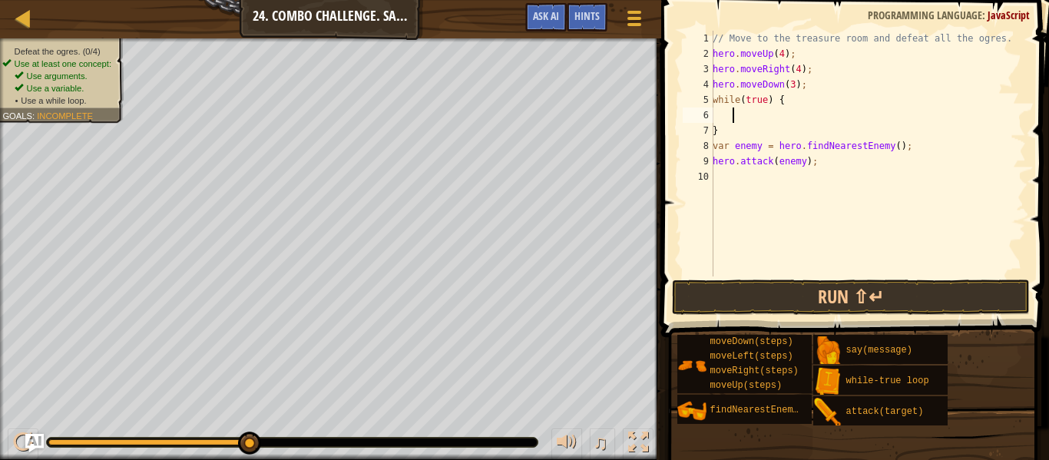
type textarea "w"
type textarea "h"
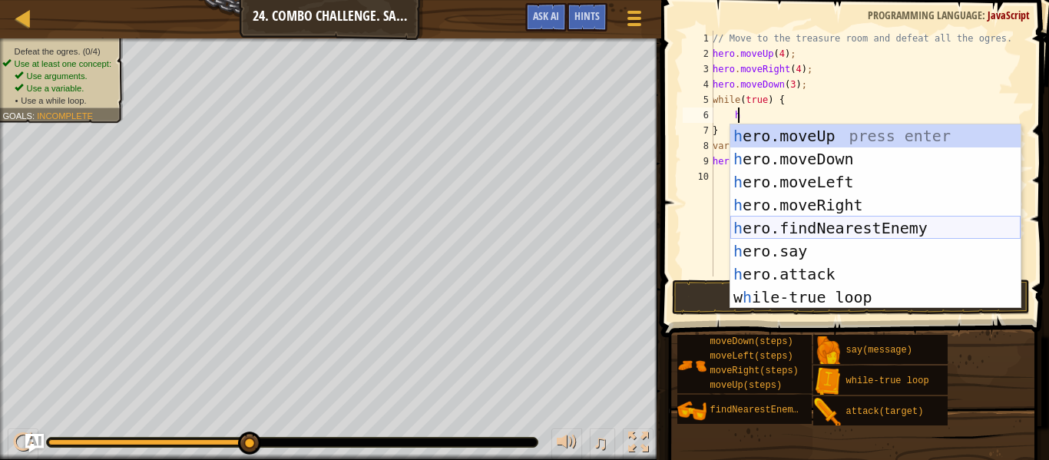
click at [822, 225] on div "h ero.moveUp press enter h ero.moveDown press enter h ero.moveLeft press enter …" at bounding box center [875, 239] width 290 height 230
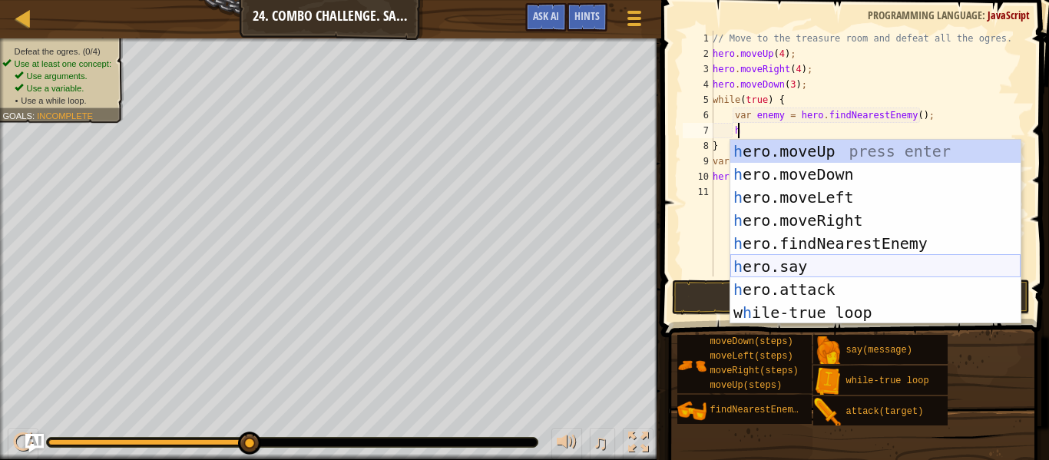
click at [828, 275] on div "h ero.moveUp press enter h ero.moveDown press enter h ero.moveLeft press enter …" at bounding box center [875, 255] width 290 height 230
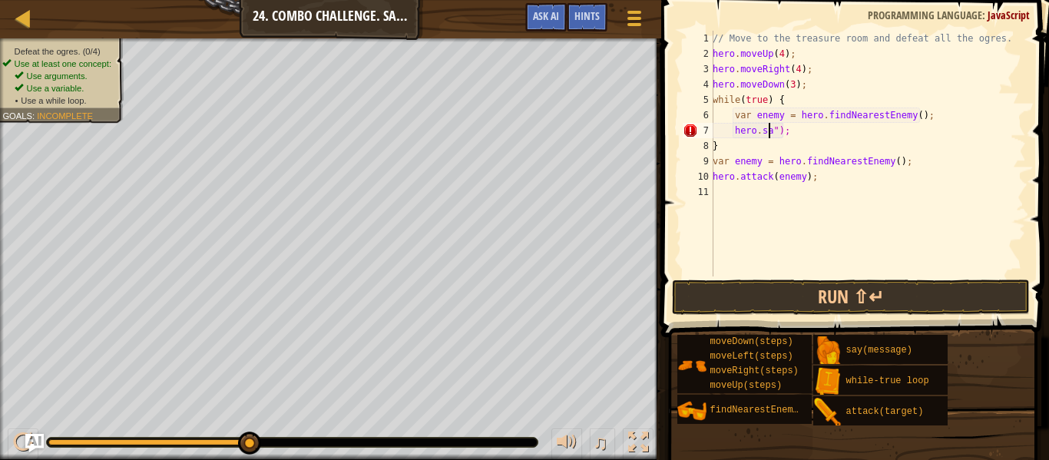
click at [812, 147] on div "// Move to the treasure room and defeat all the ogres. hero . moveUp ( 4 ) ; he…" at bounding box center [868, 169] width 316 height 276
type textarea "}"
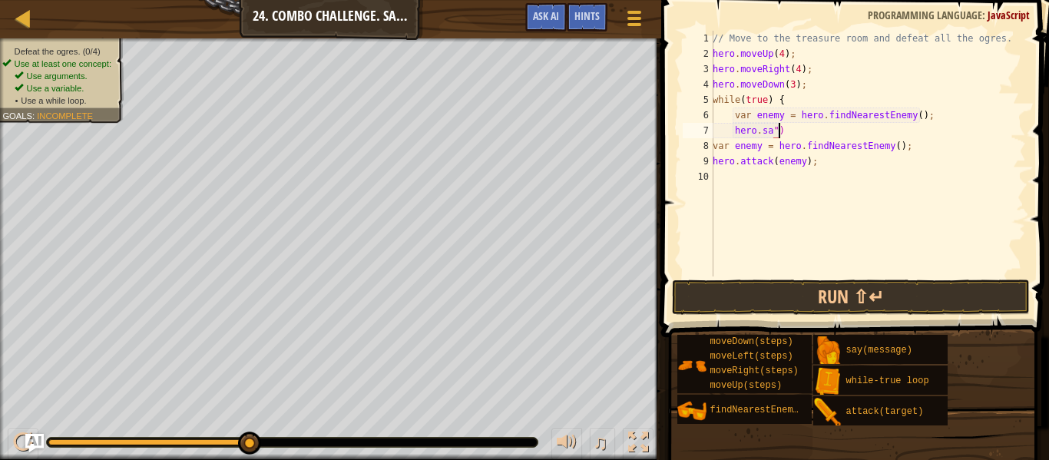
type textarea "h"
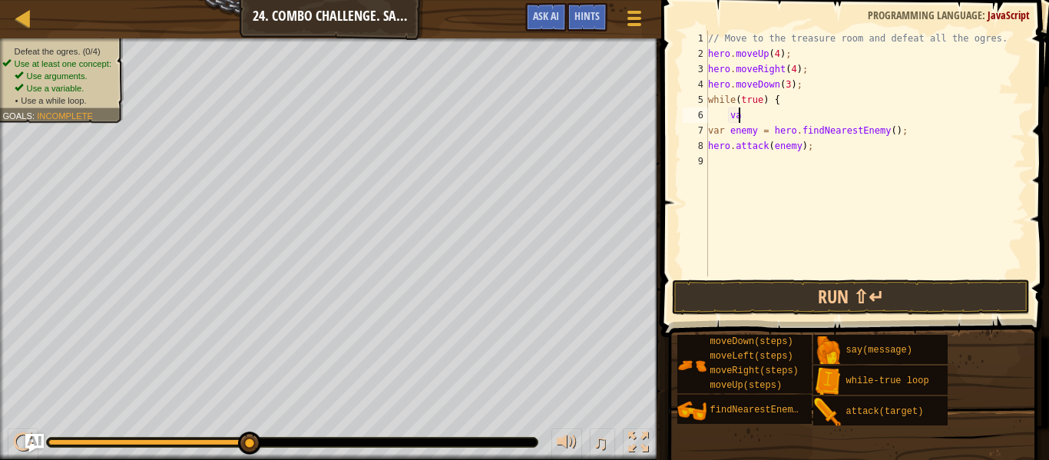
type textarea "v"
type textarea "w"
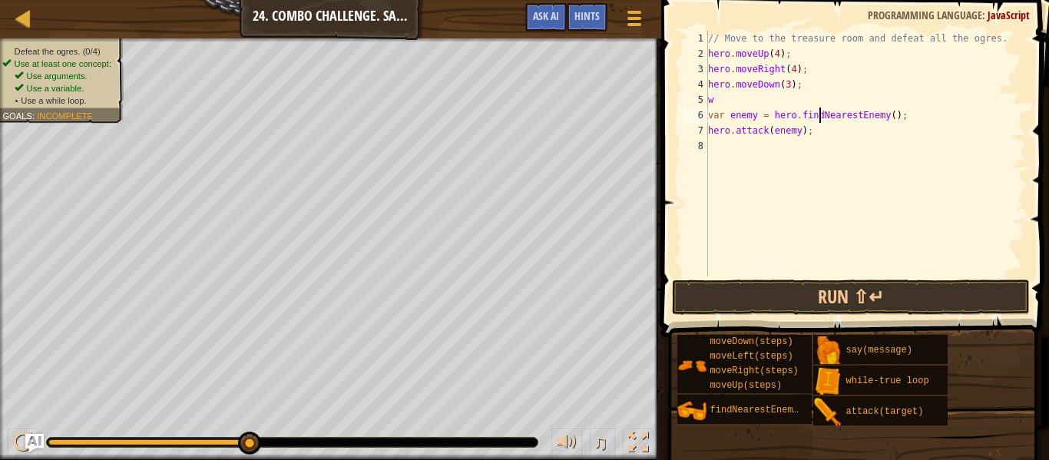
click at [820, 108] on div "// Move to the treasure room and defeat all the ogres. hero . moveUp ( 4 ) ; he…" at bounding box center [865, 169] width 321 height 276
click at [770, 100] on div "// Move to the treasure room and defeat all the ogres. hero . moveUp ( 4 ) ; he…" at bounding box center [865, 169] width 321 height 276
type textarea "w"
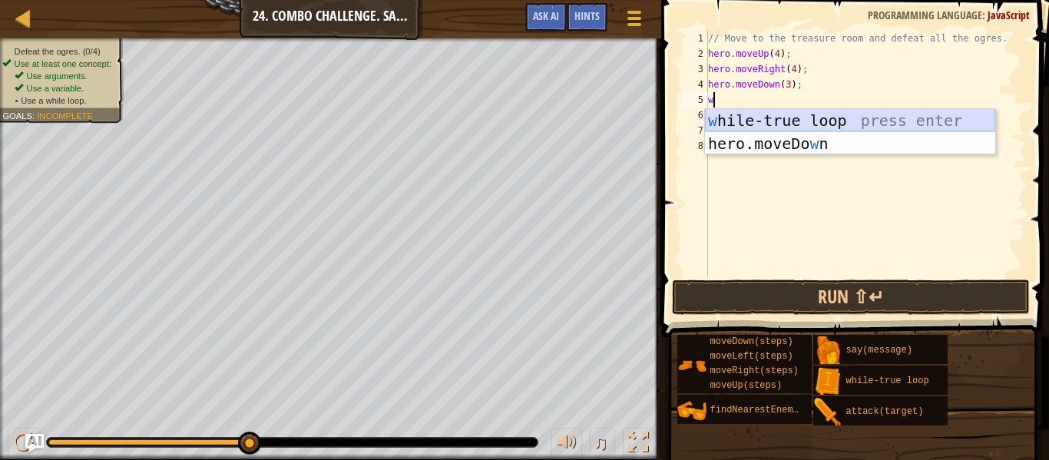
click at [782, 121] on div "w [PERSON_NAME]-true loop press enter hero.moveDo w n press enter" at bounding box center [850, 155] width 290 height 92
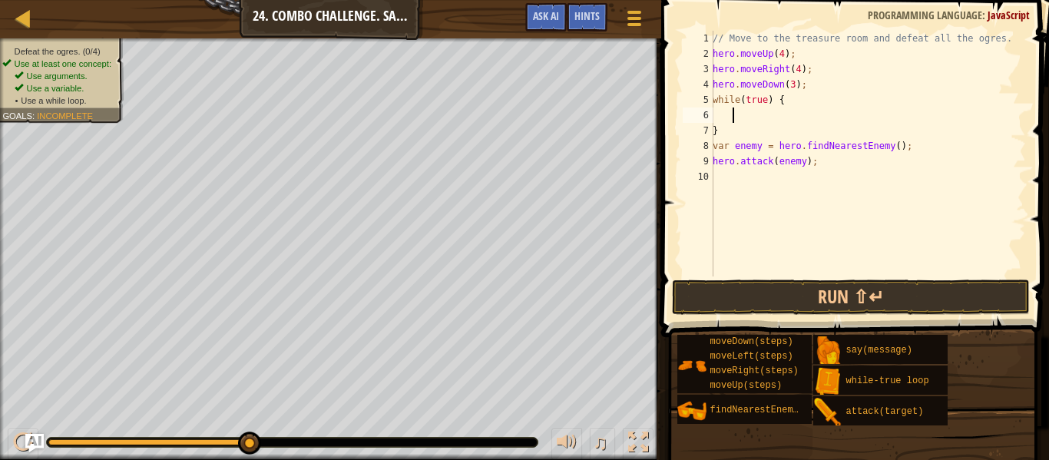
type textarea "f"
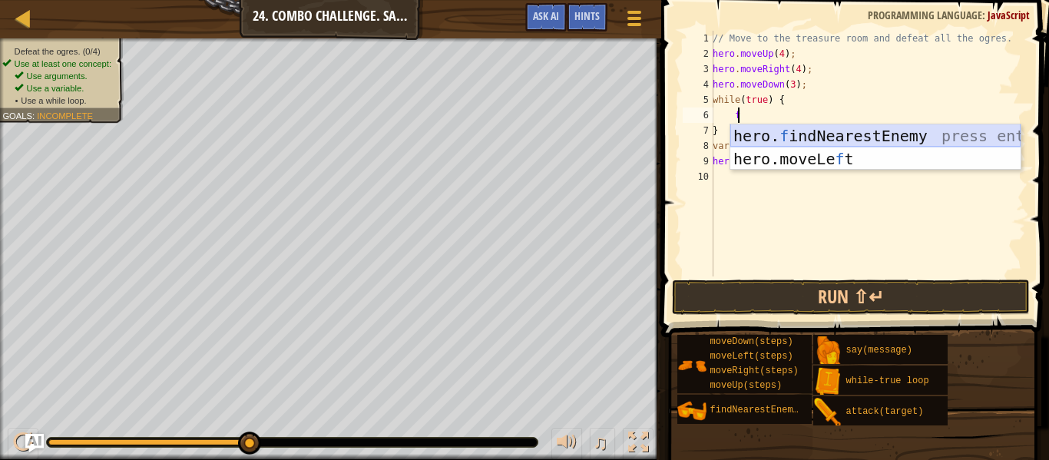
click at [792, 132] on div "hero. f indNearestEnemy press enter hero.moveLe f t press enter" at bounding box center [875, 170] width 290 height 92
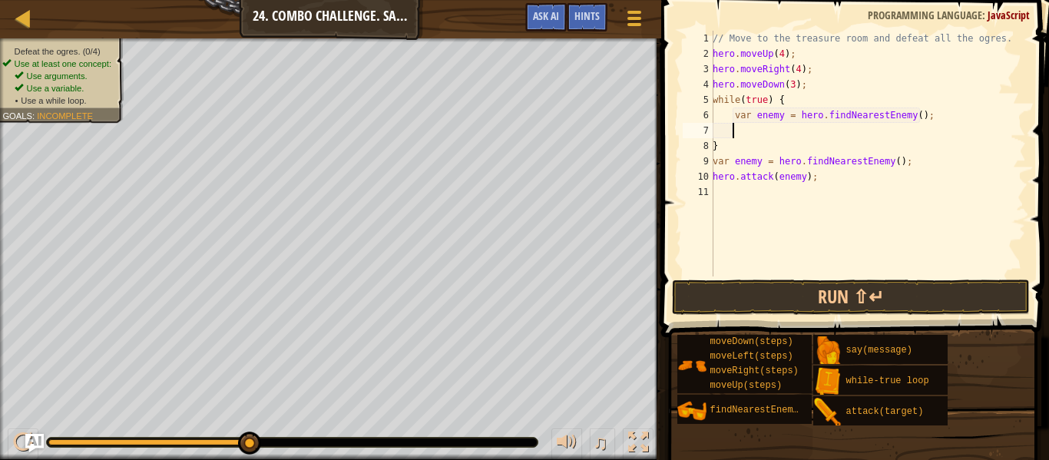
click at [774, 131] on div "// Move to the treasure room and defeat all the ogres. hero . moveUp ( 4 ) ; he…" at bounding box center [868, 169] width 316 height 276
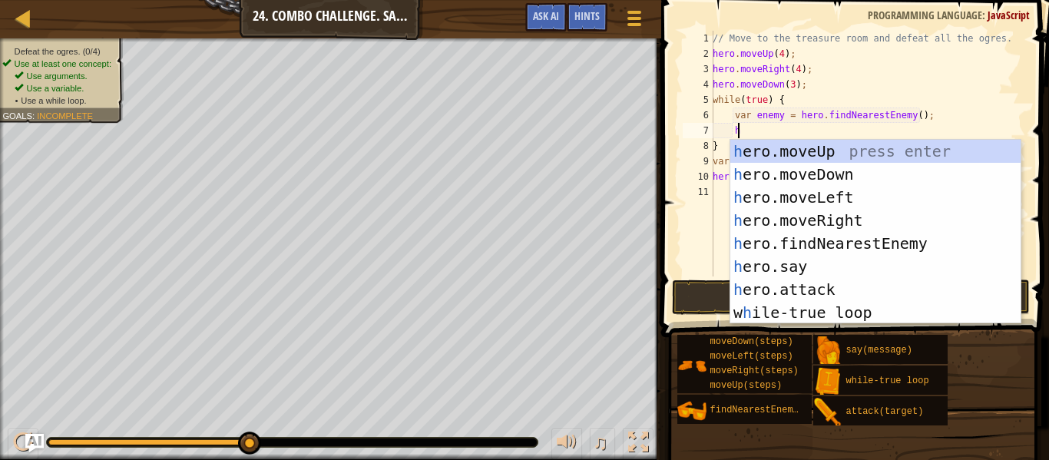
scroll to position [7, 2]
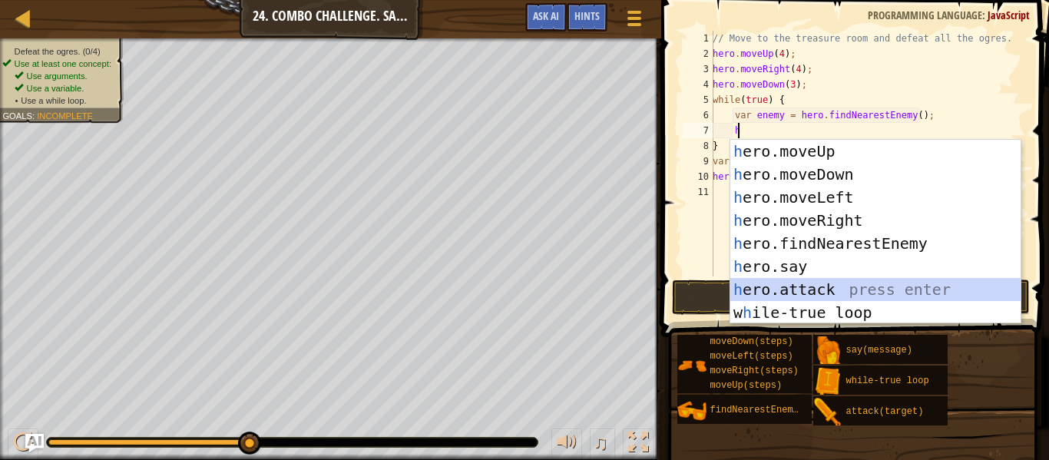
click at [829, 283] on div "h ero.moveUp press enter h ero.moveDown press enter h ero.moveLeft press enter …" at bounding box center [875, 255] width 290 height 230
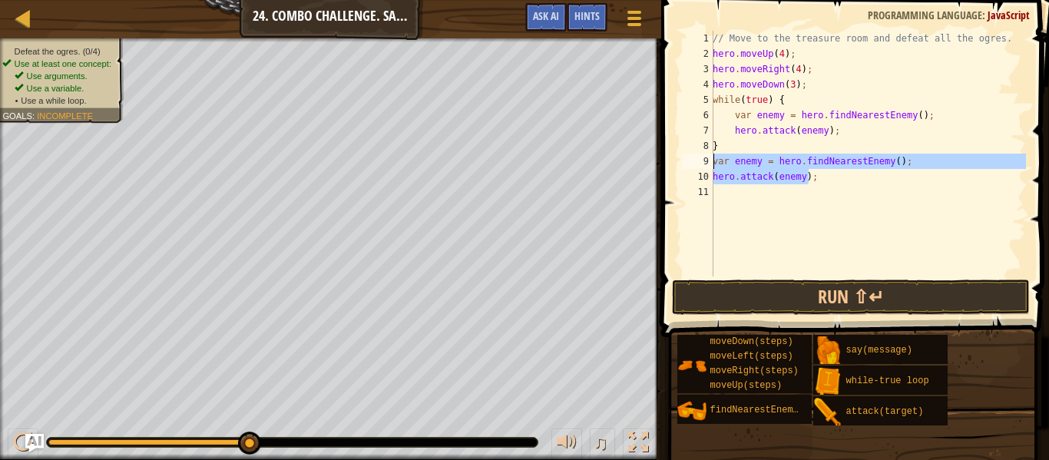
drag, startPoint x: 811, startPoint y: 181, endPoint x: 716, endPoint y: 164, distance: 96.7
click at [716, 164] on div "// Move to the treasure room and defeat all the ogres. hero . moveUp ( 4 ) ; he…" at bounding box center [868, 169] width 316 height 276
type textarea "v"
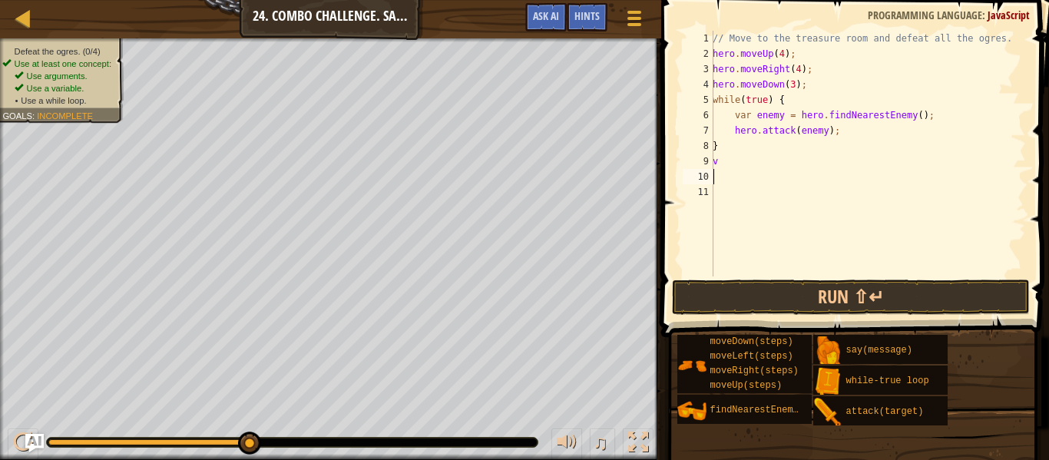
type textarea "v"
click at [721, 178] on div "// Move to the treasure room and defeat all the ogres. hero . moveUp ( 4 ) ; he…" at bounding box center [868, 169] width 316 height 276
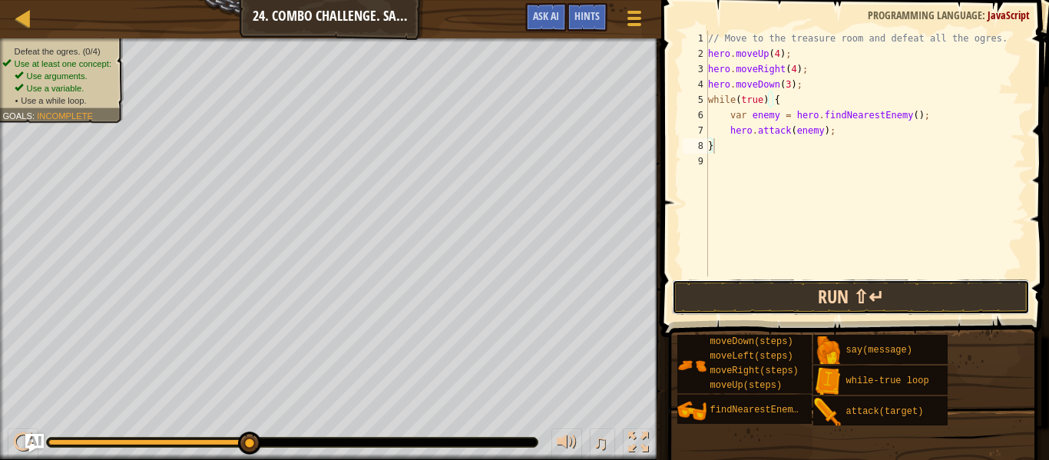
click at [814, 305] on button "Run ⇧↵" at bounding box center [851, 297] width 358 height 35
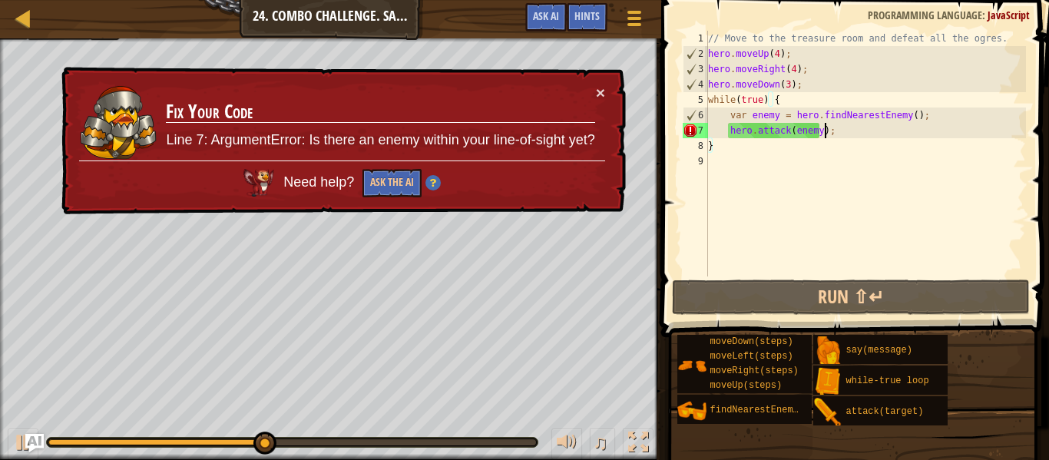
click at [835, 132] on div "// Move to the treasure room and defeat all the ogres. hero . moveUp ( 4 ) ; he…" at bounding box center [865, 169] width 321 height 276
type textarea "hero.attack(enemy);"
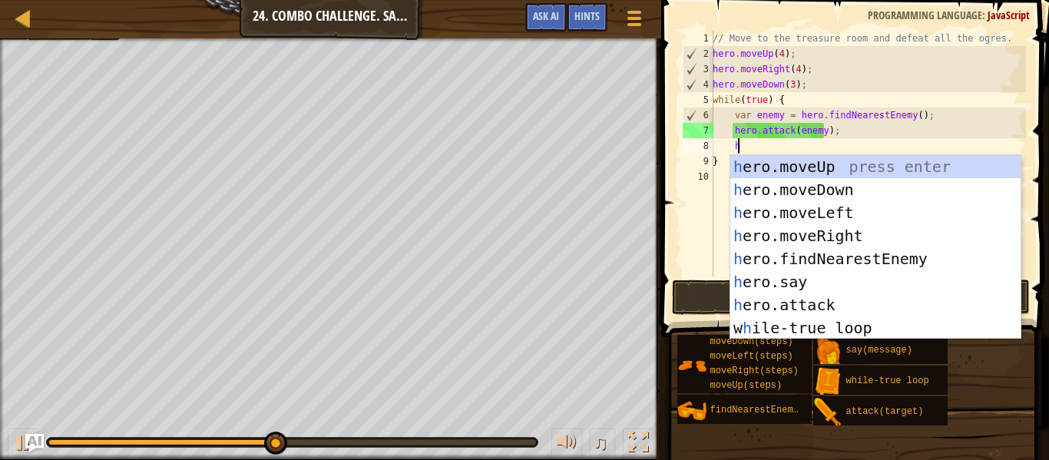
scroll to position [7, 2]
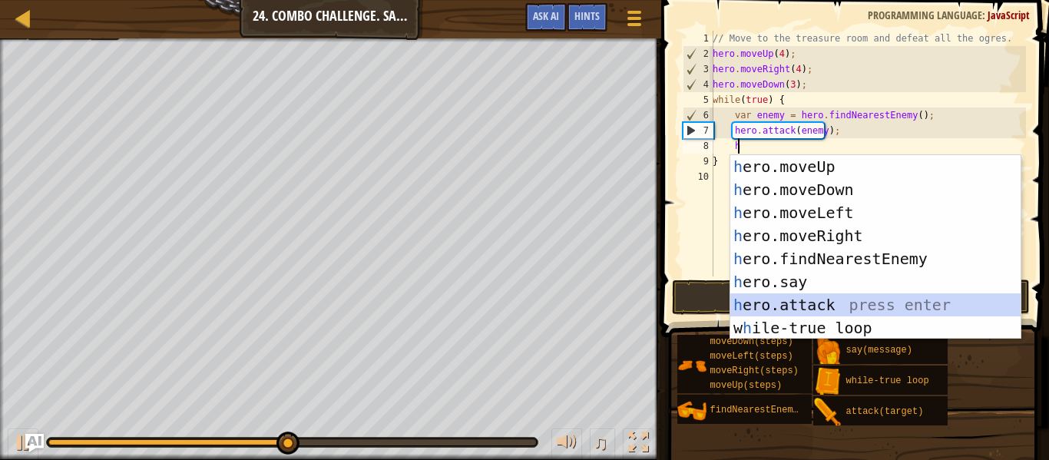
click at [814, 306] on div "h ero.moveUp press enter h ero.moveDown press enter h ero.moveLeft press enter …" at bounding box center [875, 270] width 290 height 230
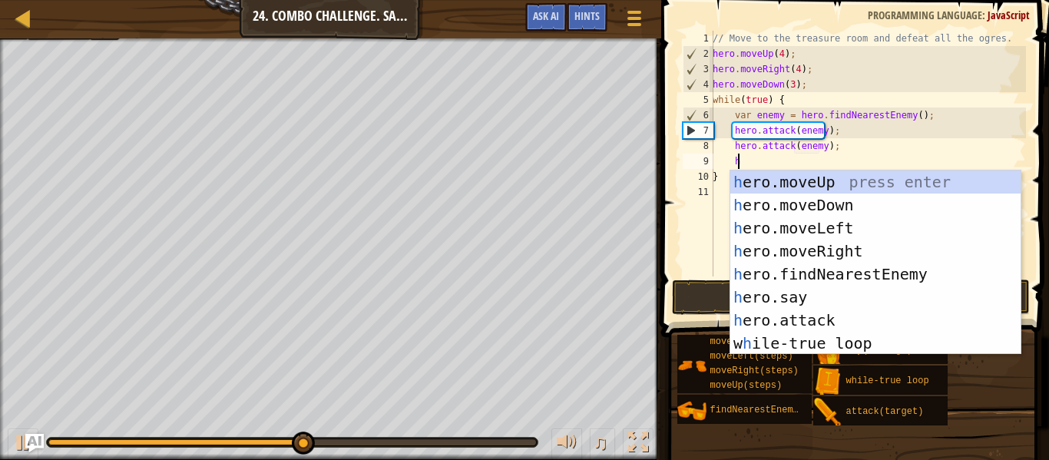
scroll to position [7, 9]
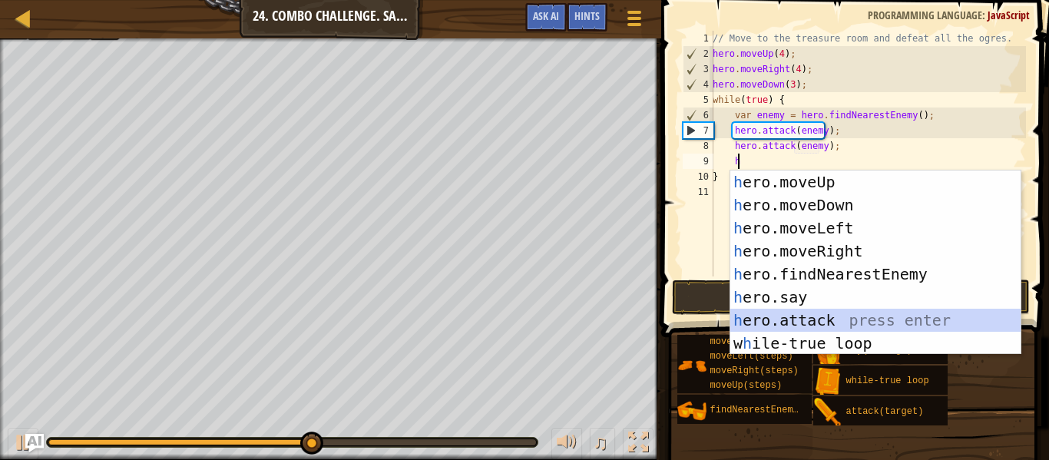
click at [832, 317] on div "h ero.moveUp press enter h ero.moveDown press enter h ero.moveLeft press enter …" at bounding box center [875, 285] width 290 height 230
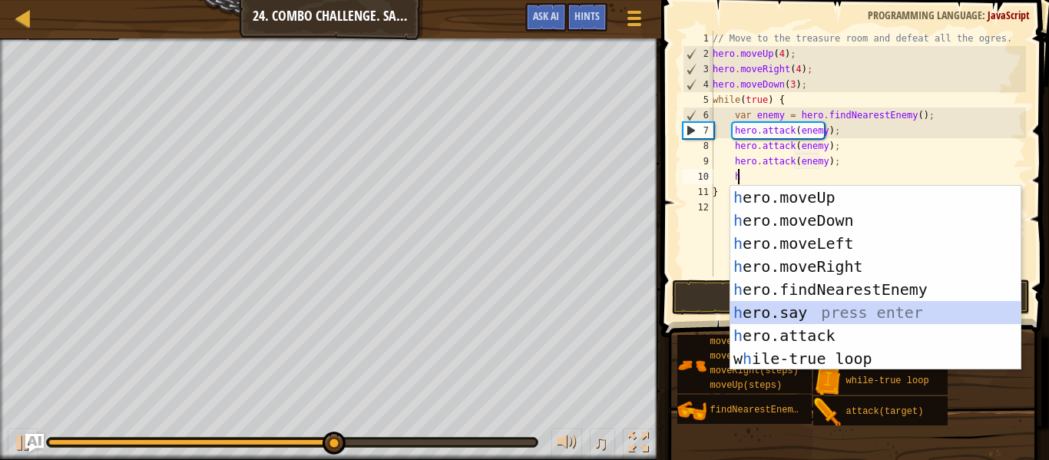
click at [828, 323] on div "h ero.moveUp press enter h ero.moveDown press enter h ero.moveLeft press enter …" at bounding box center [875, 301] width 290 height 230
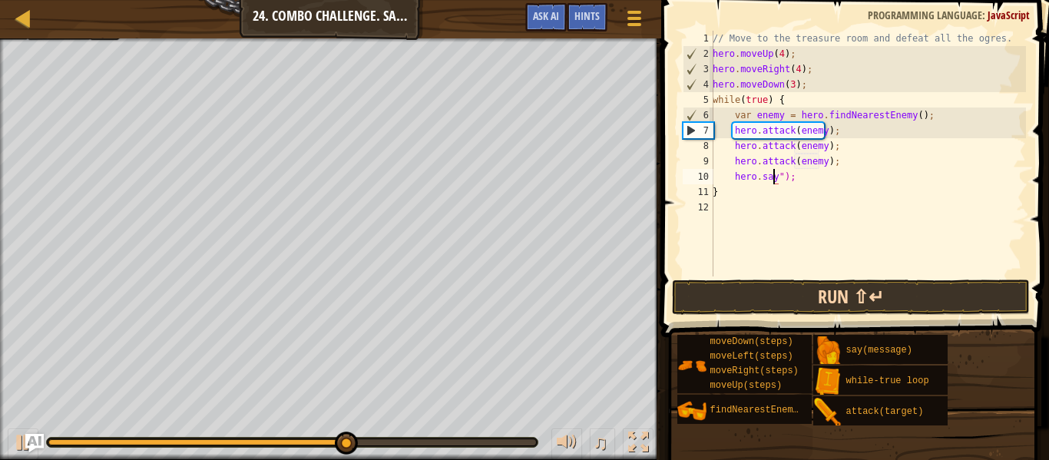
scroll to position [7, 5]
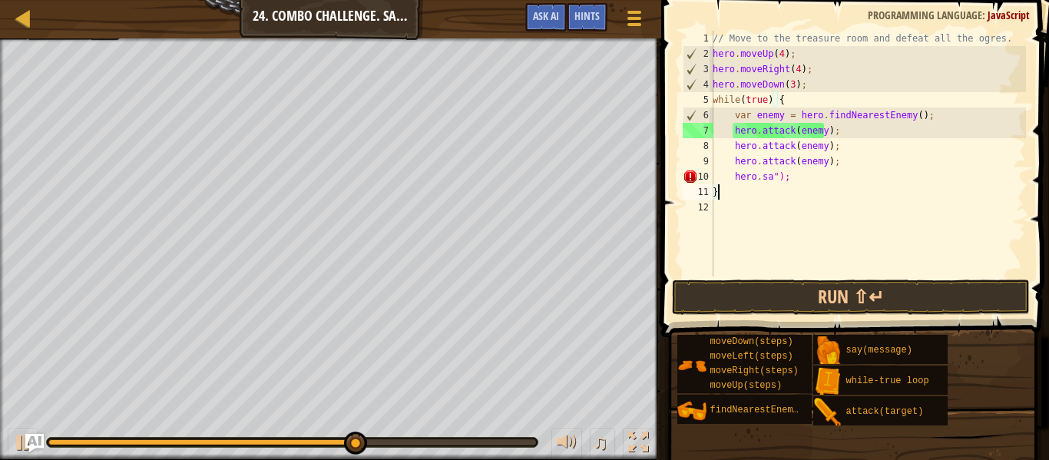
click at [811, 185] on div "// Move to the treasure room and defeat all the ogres. hero . moveUp ( 4 ) ; he…" at bounding box center [868, 169] width 316 height 276
type textarea "}"
type textarea "h"
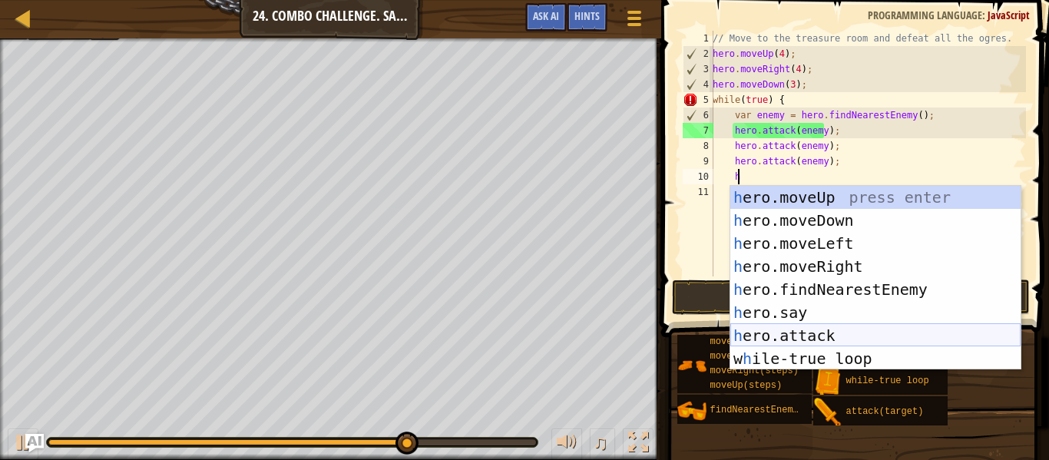
click at [819, 336] on div "h ero.moveUp press enter h ero.moveDown press enter h ero.moveLeft press enter …" at bounding box center [875, 301] width 290 height 230
type textarea "hero.attack(enemy);"
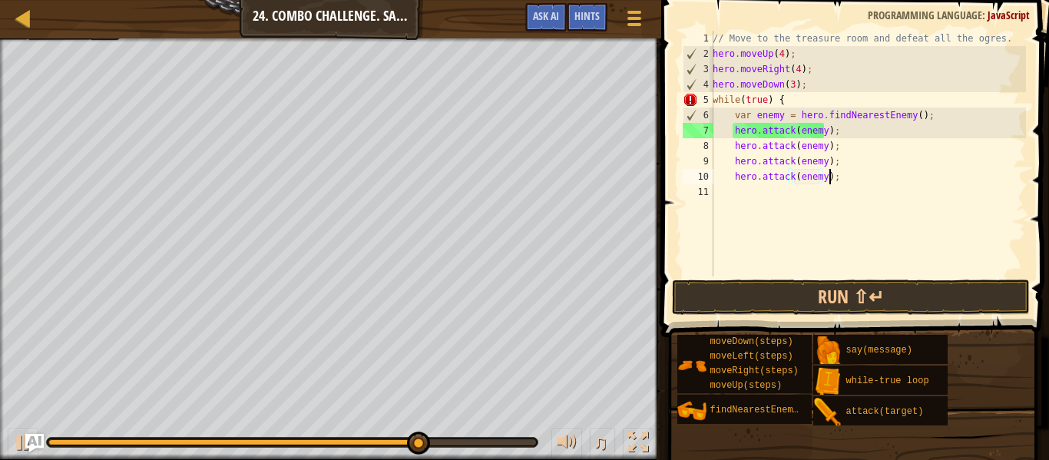
click at [844, 184] on div "// Move to the treasure room and defeat all the ogres. hero . moveUp ( 4 ) ; he…" at bounding box center [868, 169] width 316 height 276
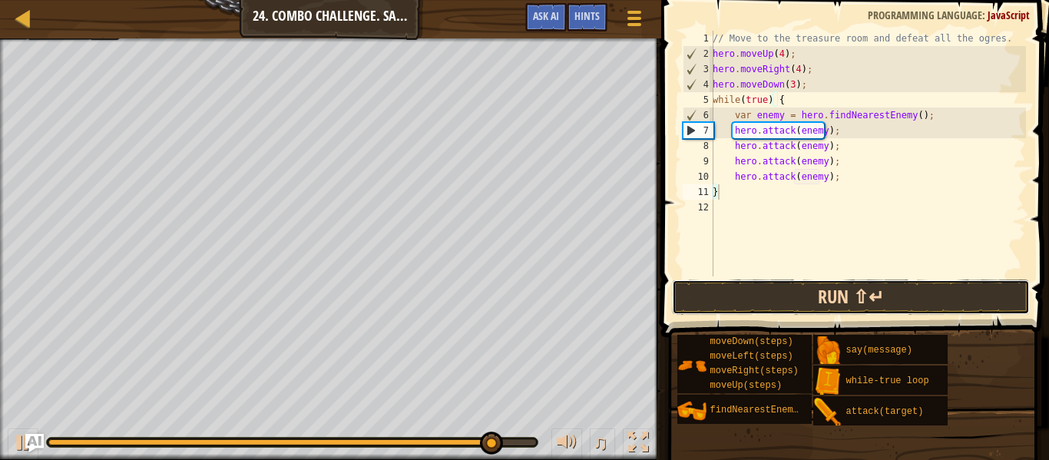
click at [825, 302] on button "Run ⇧↵" at bounding box center [851, 297] width 358 height 35
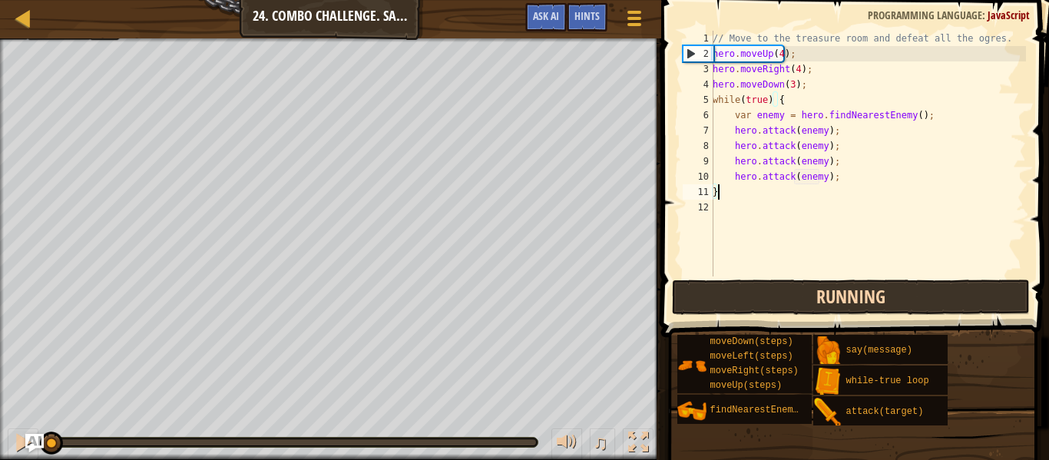
scroll to position [7, 0]
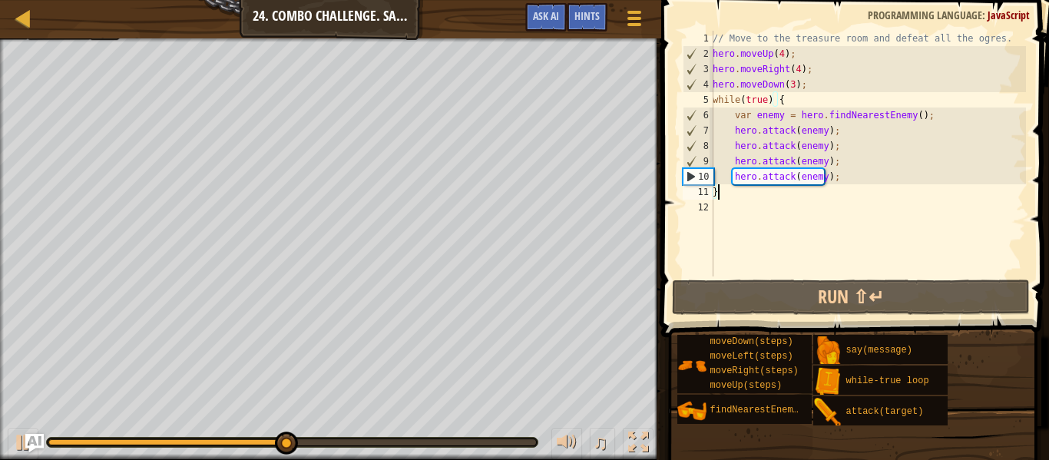
click at [835, 179] on div "// Move to the treasure room and defeat all the ogres. hero . moveUp ( 4 ) ; he…" at bounding box center [868, 169] width 316 height 276
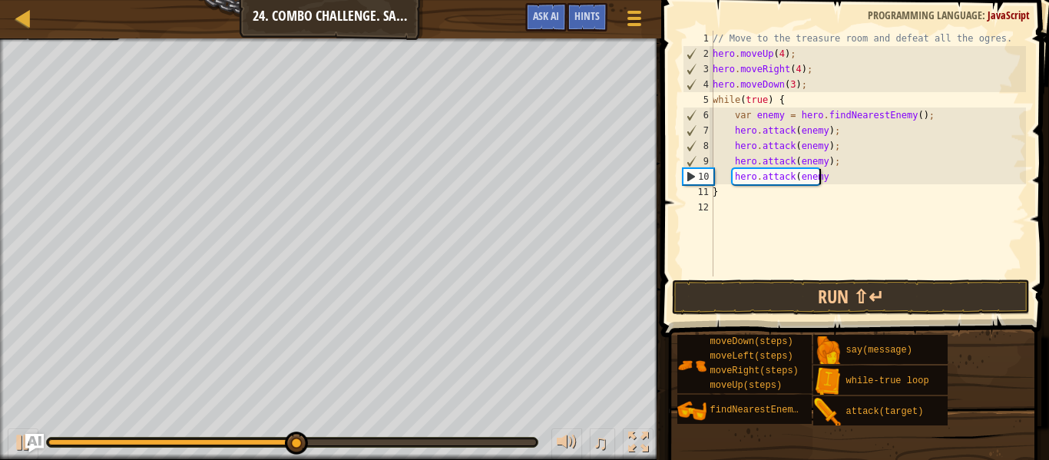
type textarea "h"
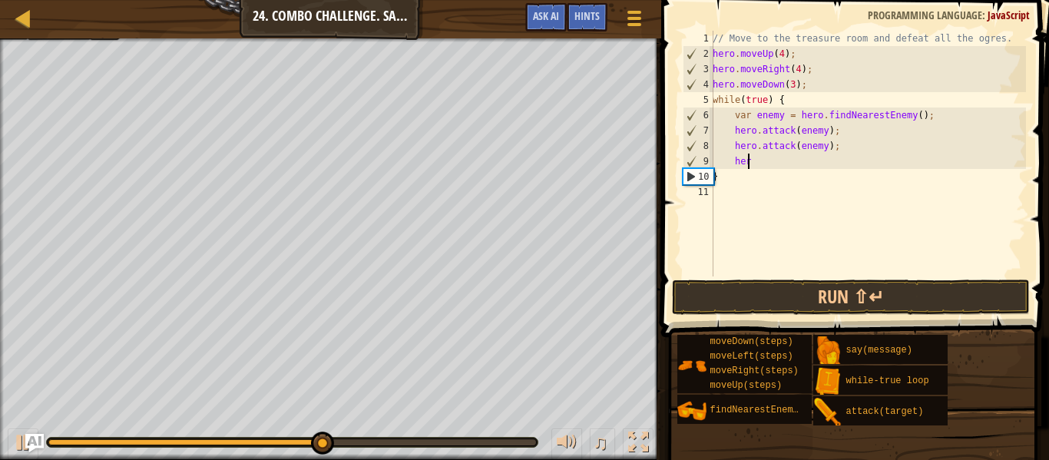
type textarea "h"
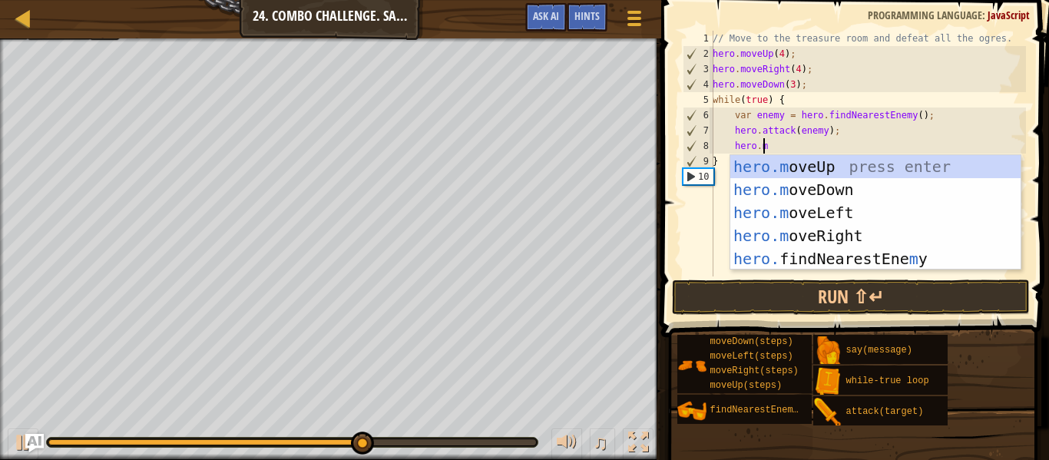
scroll to position [7, 4]
type textarea "[DOMAIN_NAME]"
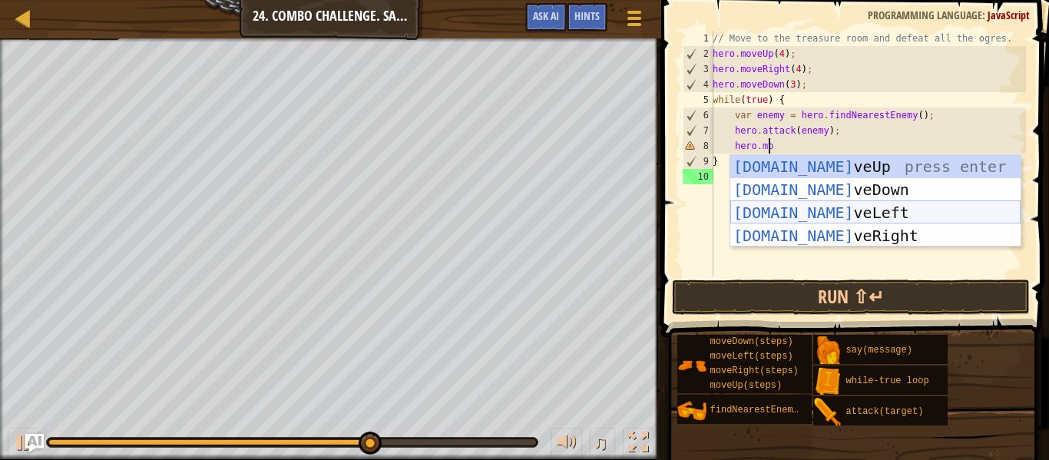
click at [838, 212] on div "[DOMAIN_NAME] veUp press enter [DOMAIN_NAME] veDown press enter [DOMAIN_NAME] v…" at bounding box center [875, 224] width 290 height 138
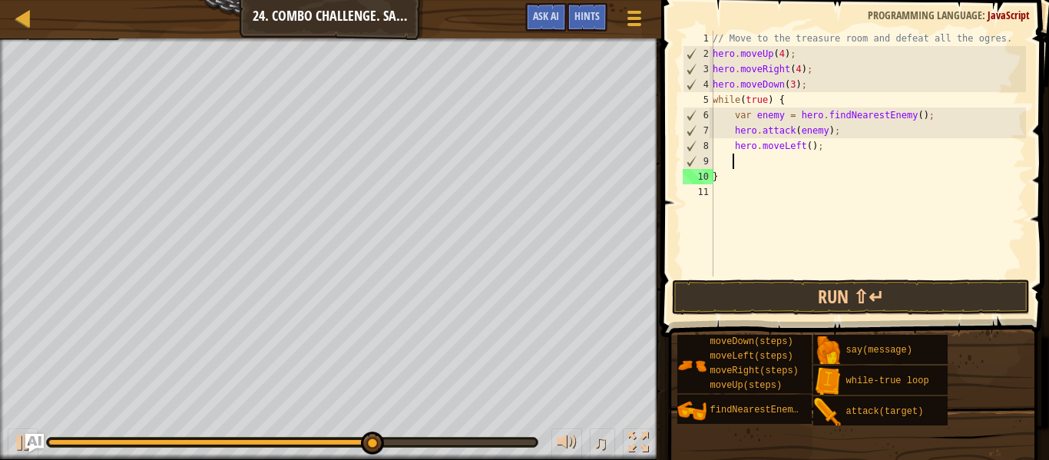
scroll to position [7, 1]
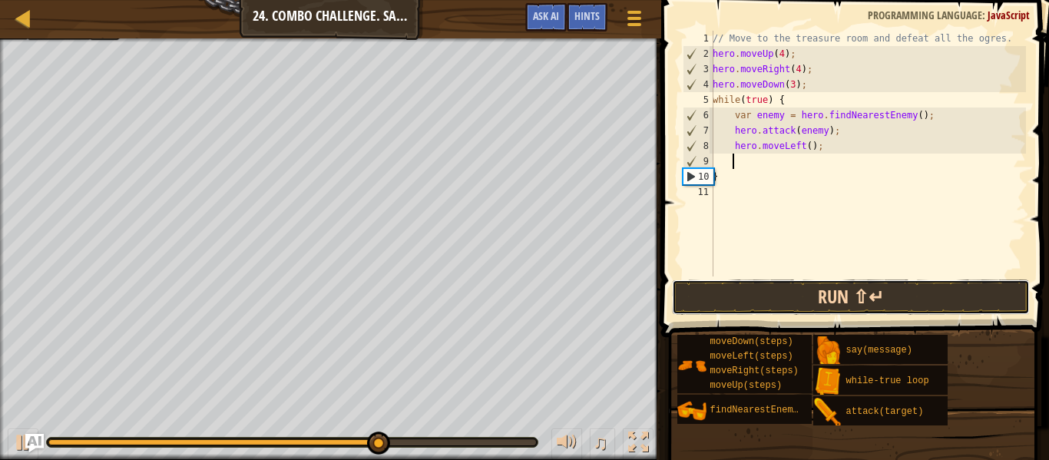
click at [842, 298] on button "Run ⇧↵" at bounding box center [851, 297] width 358 height 35
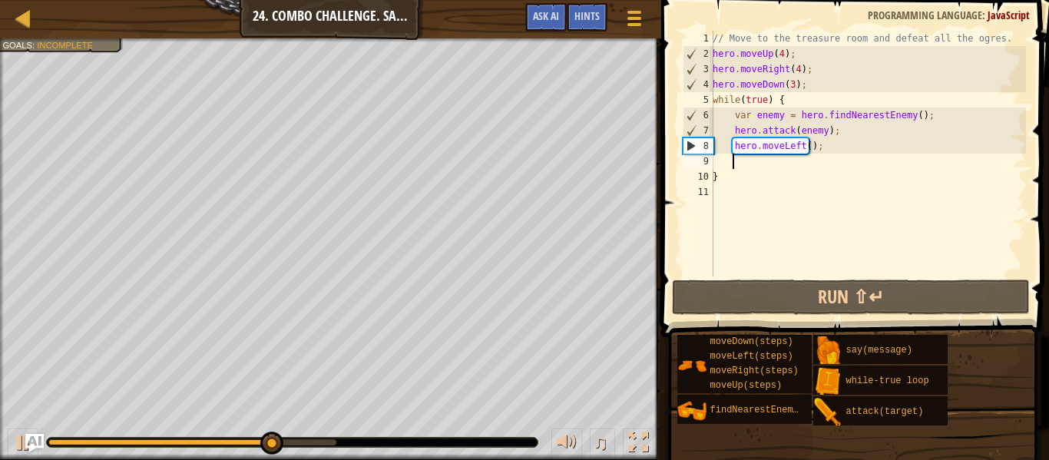
click at [808, 147] on div "// Move to the treasure room and defeat all the ogres. hero . moveUp ( 4 ) ; he…" at bounding box center [868, 169] width 316 height 276
click at [805, 147] on div "// Move to the treasure room and defeat all the ogres. hero . moveUp ( 4 ) ; he…" at bounding box center [868, 169] width 316 height 276
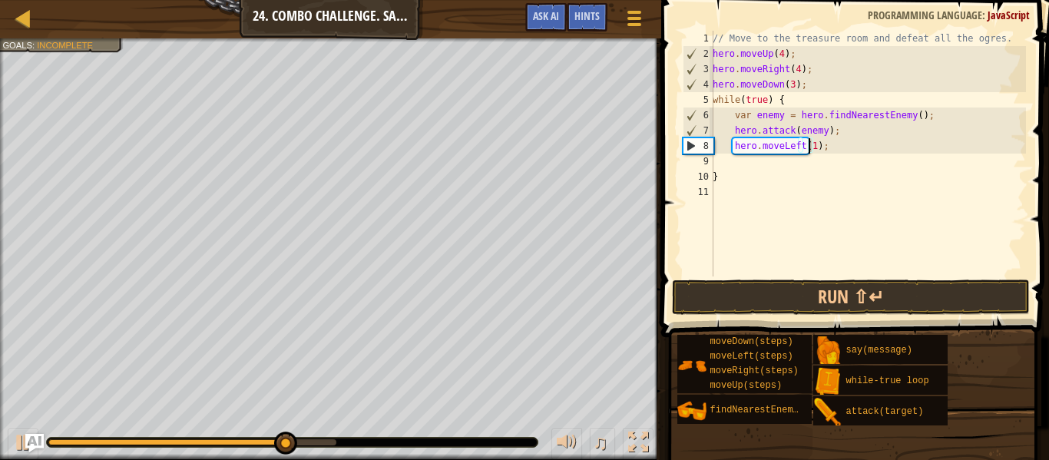
scroll to position [7, 8]
click at [842, 298] on button "Run ⇧↵" at bounding box center [851, 297] width 358 height 35
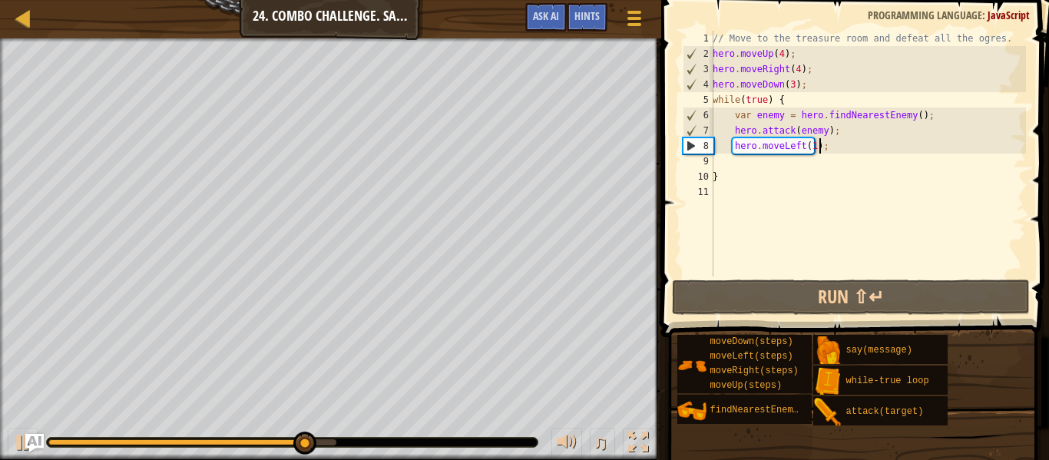
click at [825, 153] on div "// Move to the treasure room and defeat all the ogres. hero . moveUp ( 4 ) ; he…" at bounding box center [868, 169] width 316 height 276
click at [825, 151] on div "// Move to the treasure room and defeat all the ogres. hero . moveUp ( 4 ) ; he…" at bounding box center [868, 169] width 316 height 276
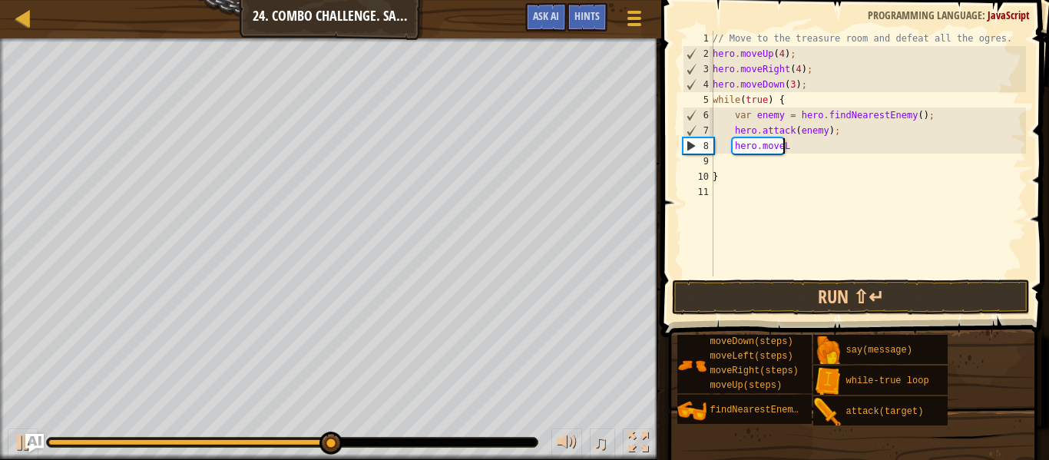
type textarea "h"
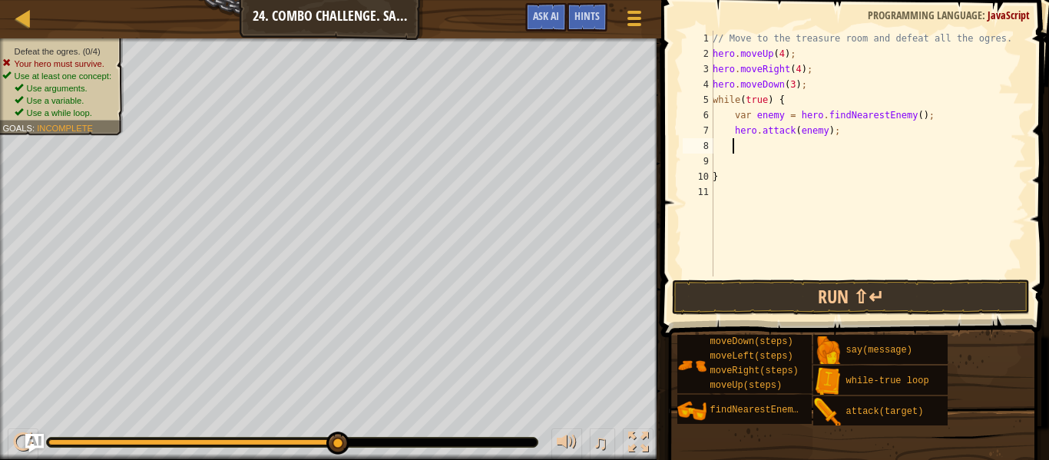
scroll to position [7, 0]
type textarea "hero.attack(enemy);"
click at [726, 144] on div "// Move to the treasure room and defeat all the ogres. hero . moveUp ( 4 ) ; he…" at bounding box center [868, 169] width 316 height 276
type textarea "hero.attack(enemy);"
click at [726, 160] on div "// Move to the treasure room and defeat all the ogres. hero . moveUp ( 4 ) ; he…" at bounding box center [865, 169] width 321 height 276
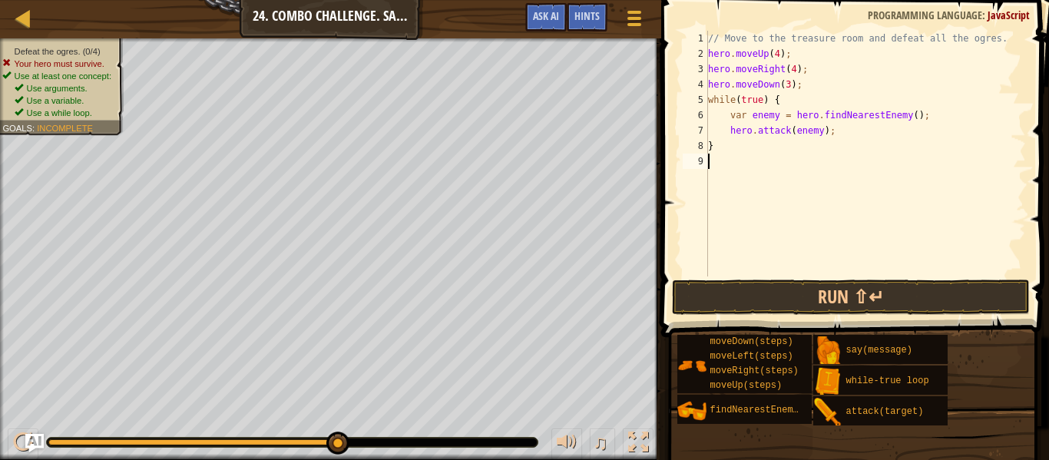
type textarea "h"
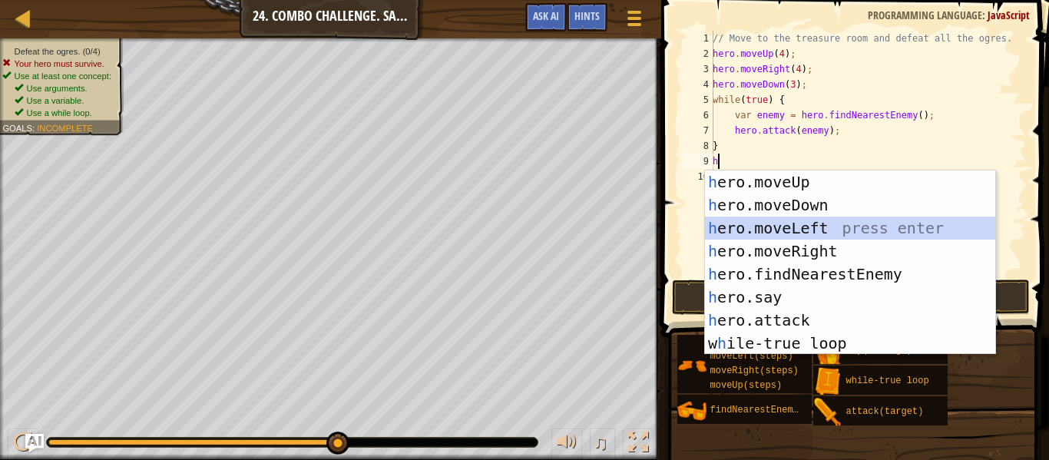
click at [809, 232] on div "h ero.moveUp press enter h ero.moveDown press enter h ero.moveLeft press enter …" at bounding box center [850, 285] width 290 height 230
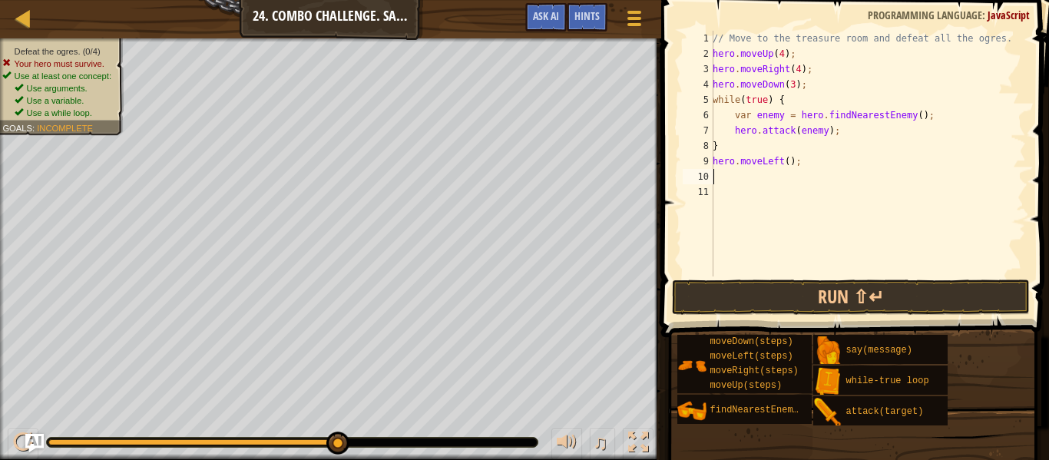
click at [782, 158] on div "// Move to the treasure room and defeat all the ogres. hero . moveUp ( 4 ) ; he…" at bounding box center [868, 169] width 316 height 276
type textarea "hero.moveLeft(1);"
click at [804, 286] on button "Run ⇧↵" at bounding box center [851, 297] width 358 height 35
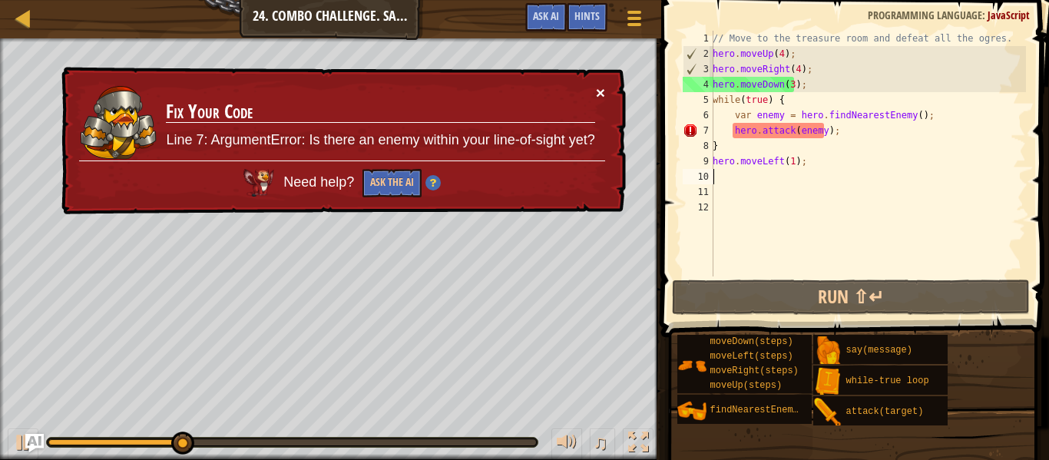
click at [602, 92] on button "×" at bounding box center [600, 92] width 9 height 16
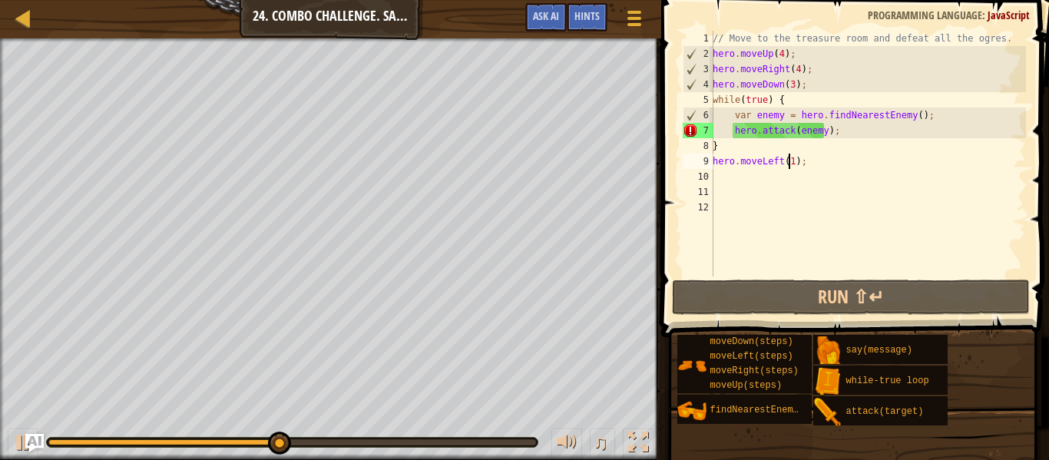
click at [788, 160] on div "// Move to the treasure room and defeat all the ogres. hero . moveUp ( 4 ) ; he…" at bounding box center [868, 169] width 316 height 276
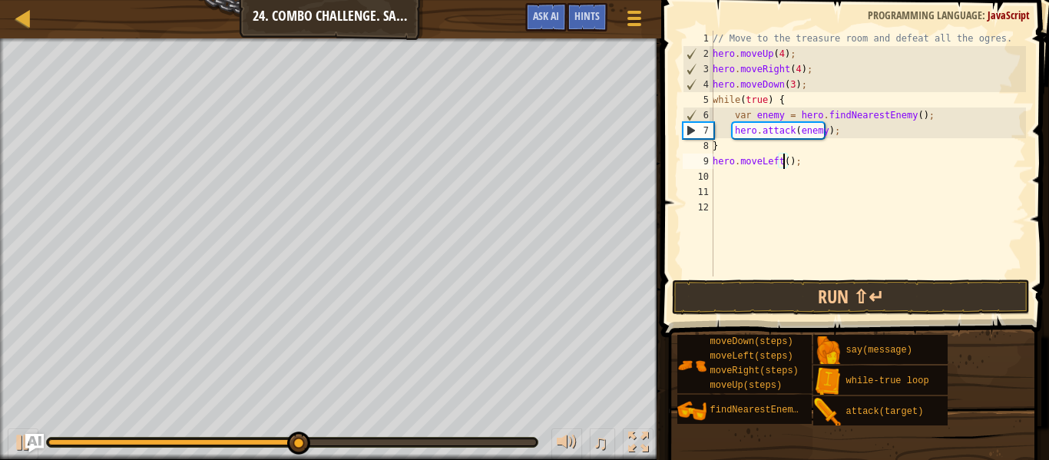
scroll to position [7, 6]
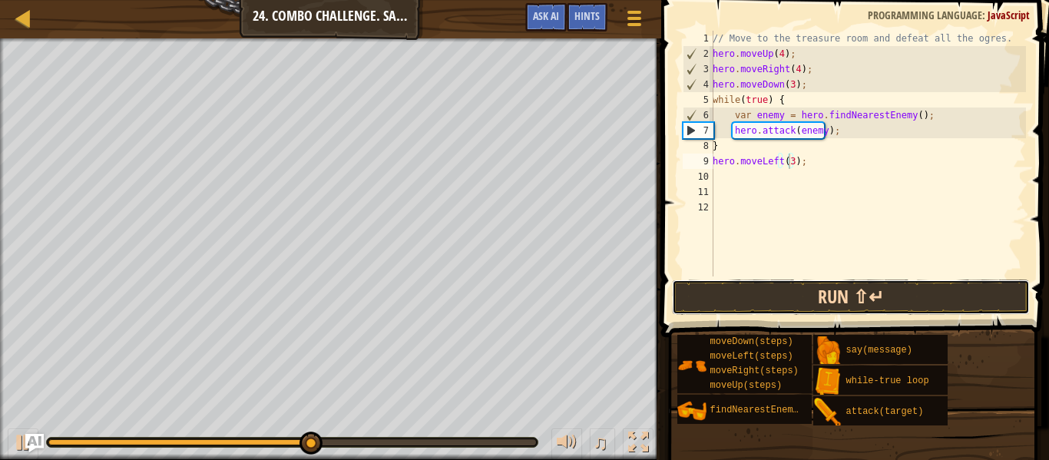
click at [811, 297] on button "Run ⇧↵" at bounding box center [851, 297] width 358 height 35
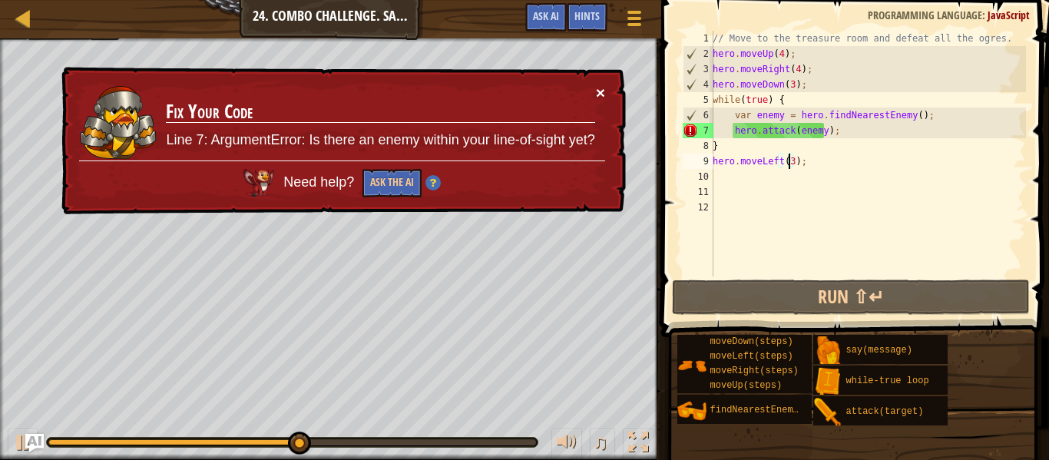
click at [598, 88] on button "×" at bounding box center [600, 92] width 9 height 16
click at [834, 128] on div "// Move to the treasure room and defeat all the ogres. hero . moveUp ( 4 ) ; he…" at bounding box center [868, 169] width 316 height 276
click at [821, 131] on div "// Move to the treasure room and defeat all the ogres. hero . moveUp ( 4 ) ; he…" at bounding box center [868, 169] width 316 height 276
type textarea "hero.attack(enemy");"
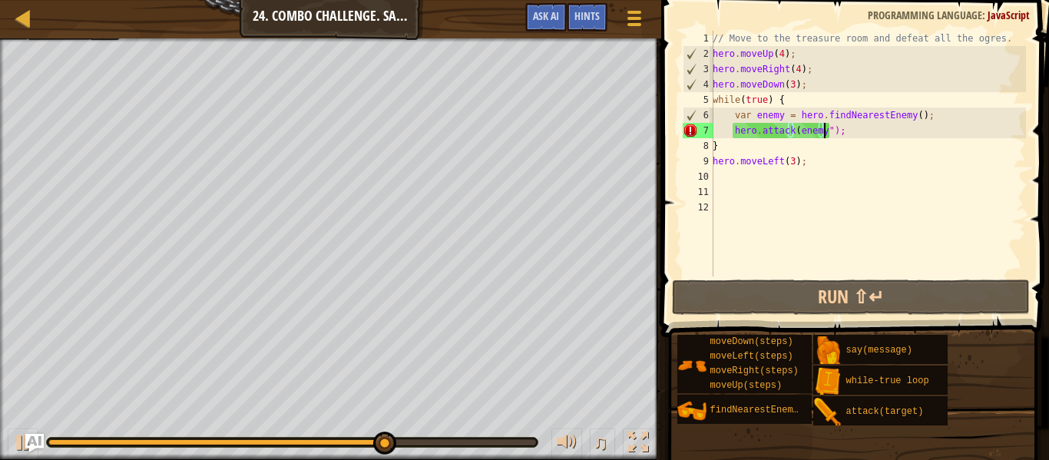
scroll to position [7, 10]
click at [792, 133] on div "// Move to the treasure room and defeat all the ogres. hero . moveUp ( 4 ) ; he…" at bounding box center [868, 169] width 316 height 276
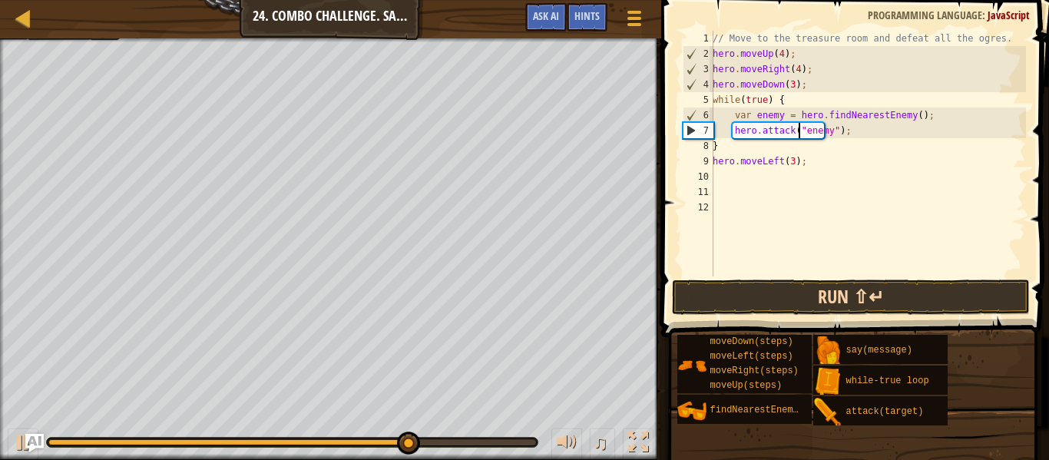
type textarea "hero.attack("enemy");"
click at [827, 305] on button "Run ⇧↵" at bounding box center [851, 297] width 358 height 35
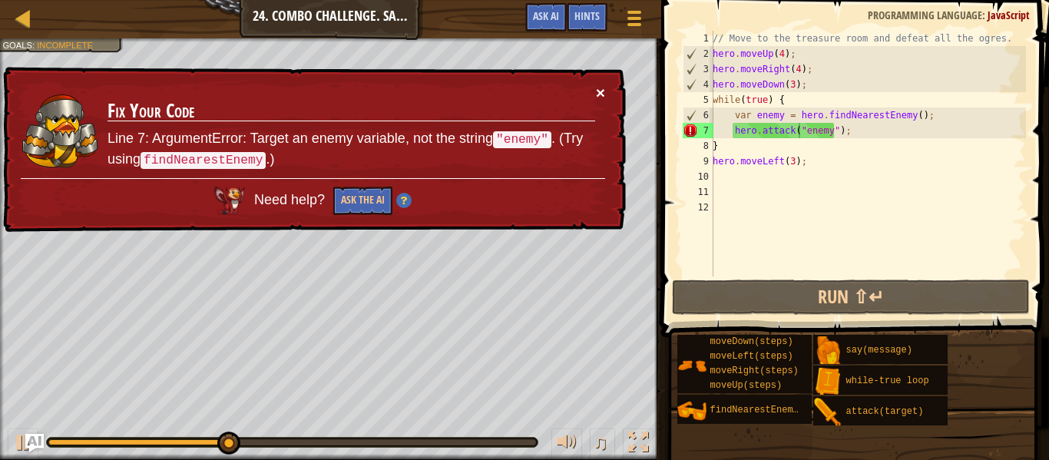
click at [600, 94] on button "×" at bounding box center [600, 92] width 9 height 16
